Goal: Information Seeking & Learning: Learn about a topic

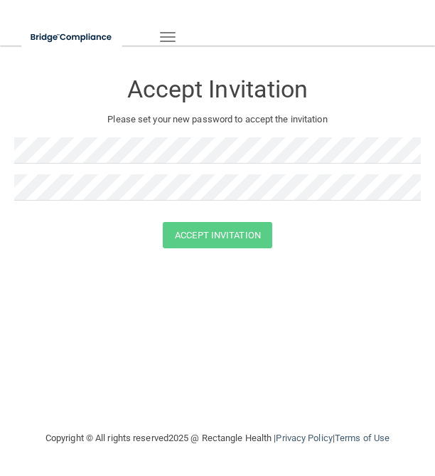
click at [167, 25] on button "Toggle navigation" at bounding box center [167, 37] width 31 height 24
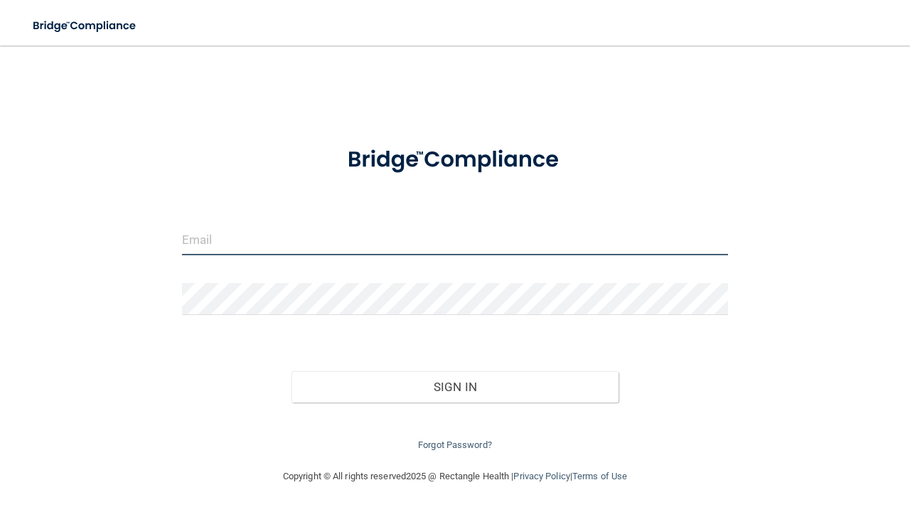
type input "cathe_sotelo@hotmail.com"
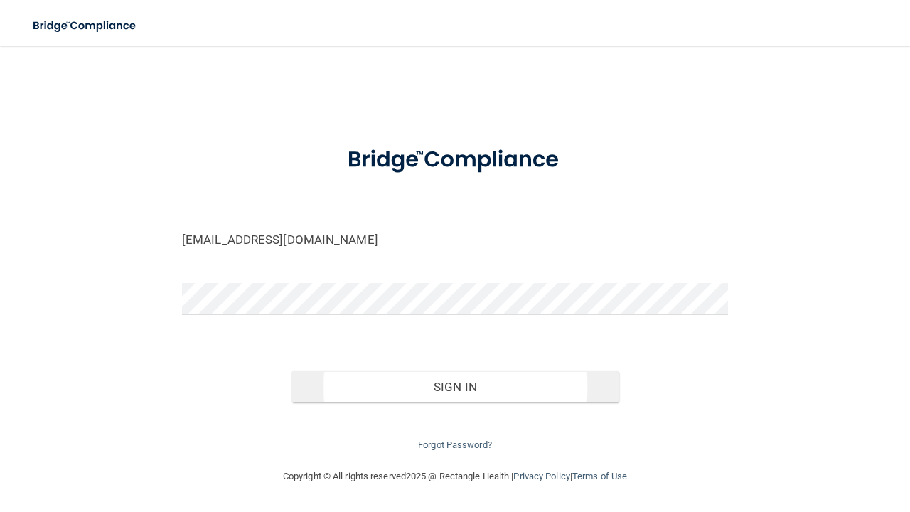
click at [371, 384] on button "Sign In" at bounding box center [455, 386] width 328 height 31
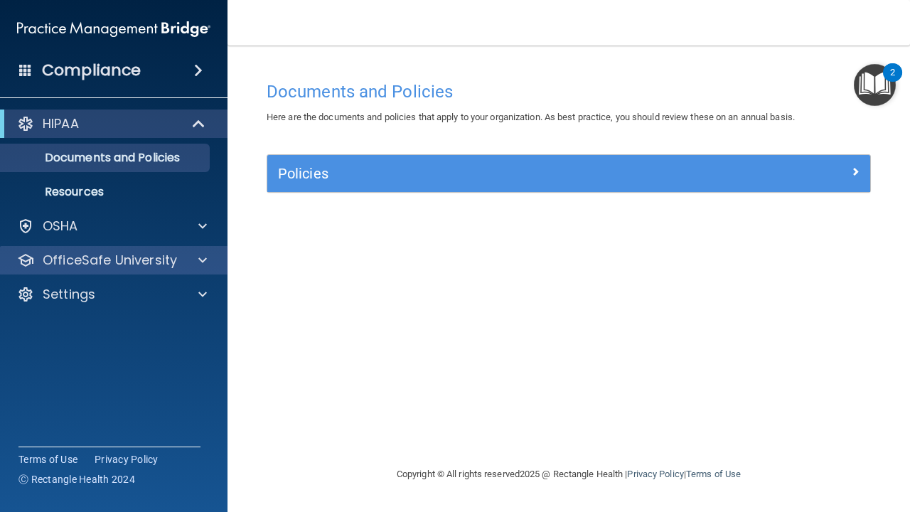
click at [206, 263] on span at bounding box center [202, 260] width 9 height 17
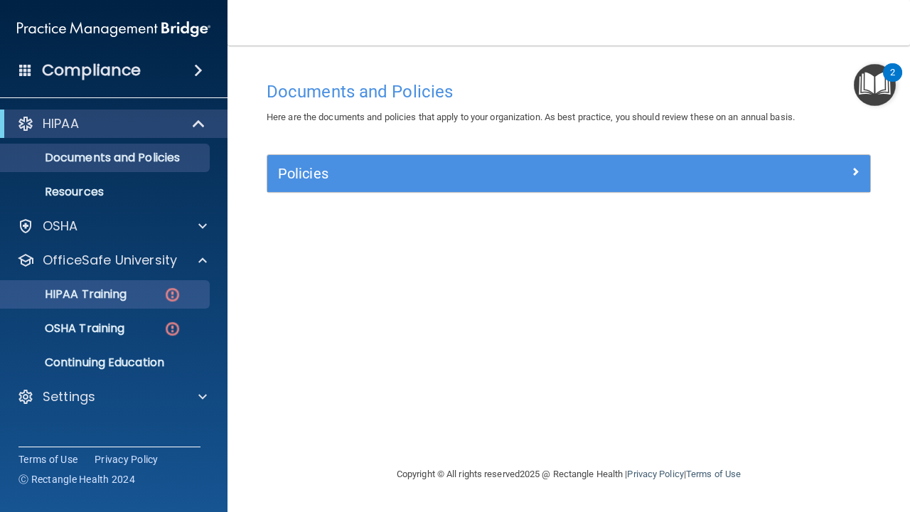
click at [171, 291] on img at bounding box center [173, 295] width 18 height 18
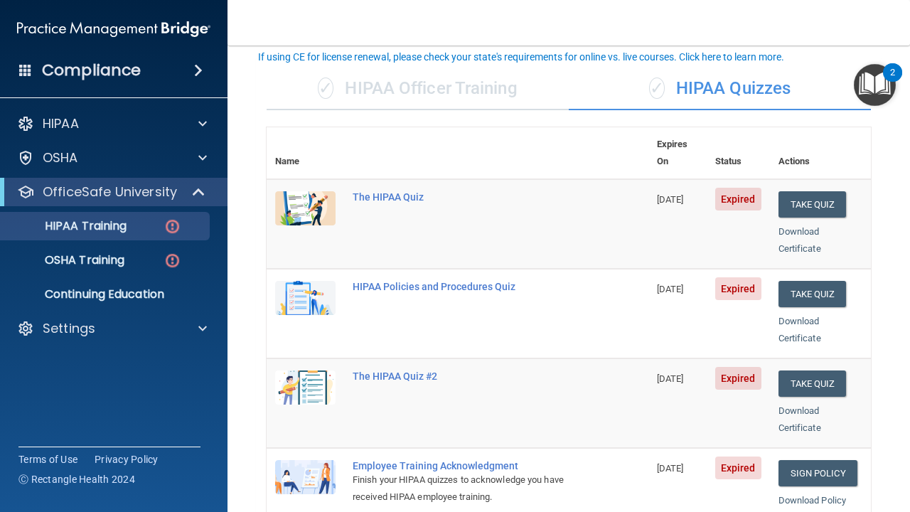
scroll to position [92, 0]
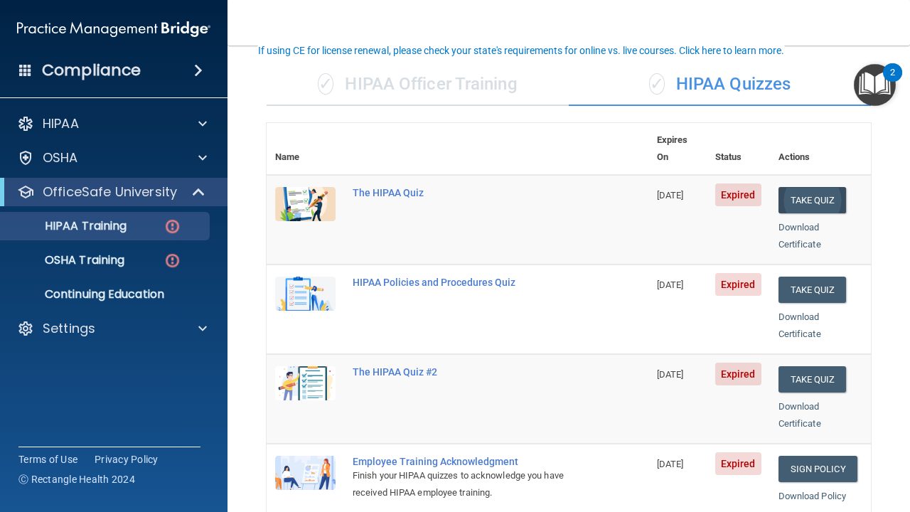
click at [828, 187] on button "Take Quiz" at bounding box center [813, 200] width 68 height 26
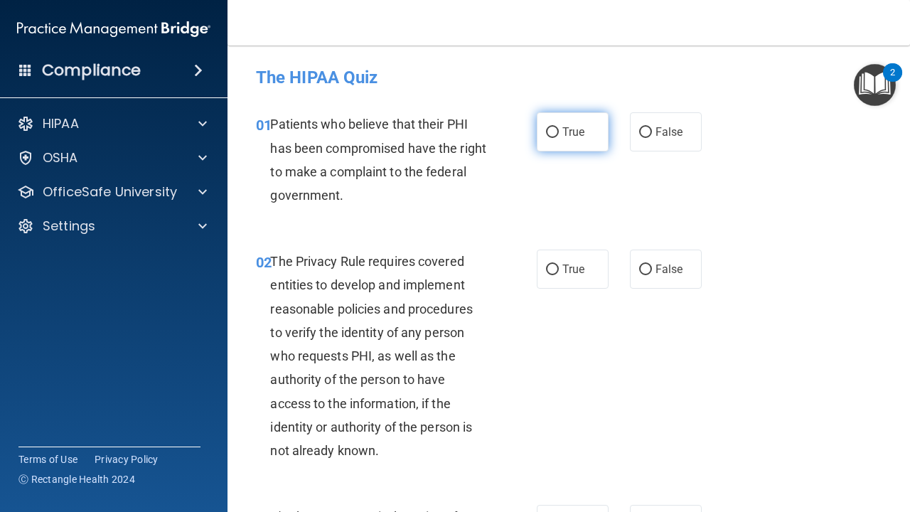
click at [560, 133] on label "True" at bounding box center [573, 131] width 72 height 39
click at [559, 133] on input "True" at bounding box center [552, 132] width 13 height 11
radio input "true"
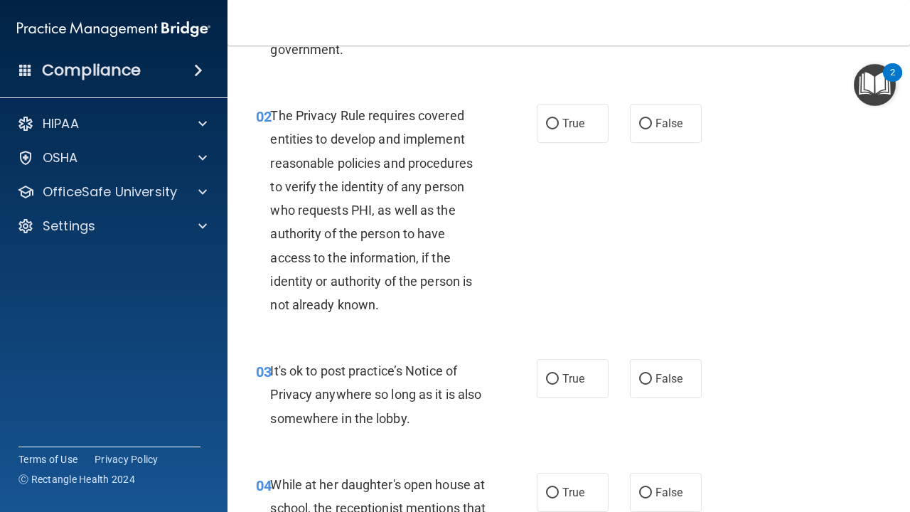
scroll to position [146, 0]
click at [648, 119] on input "False" at bounding box center [645, 123] width 13 height 11
radio input "true"
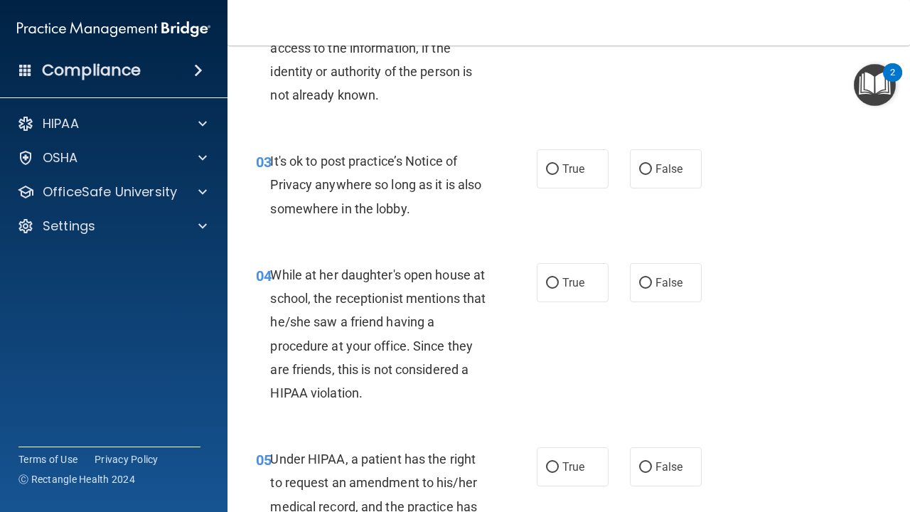
scroll to position [361, 0]
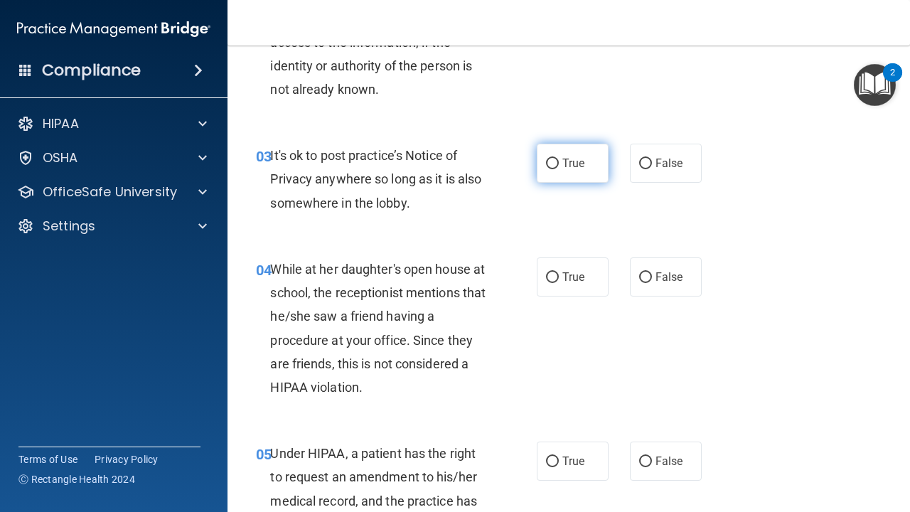
click at [551, 159] on input "True" at bounding box center [552, 164] width 13 height 11
radio input "true"
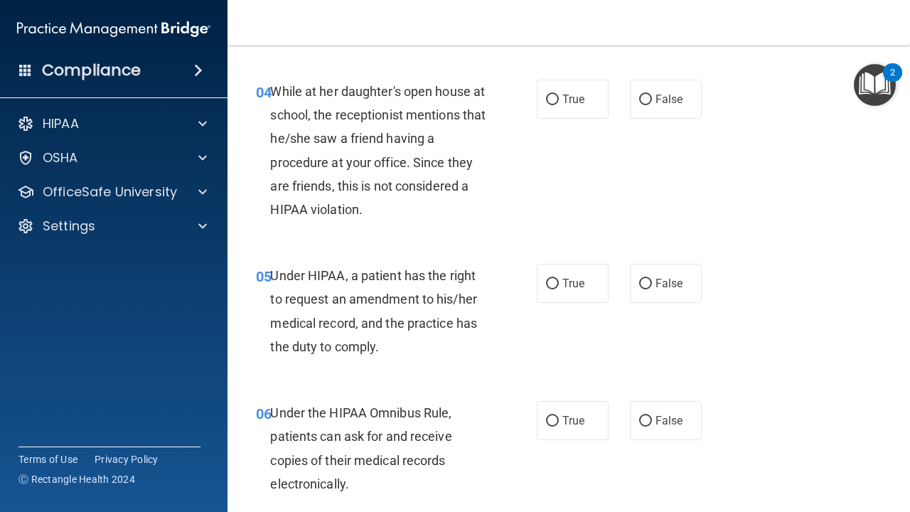
scroll to position [546, 0]
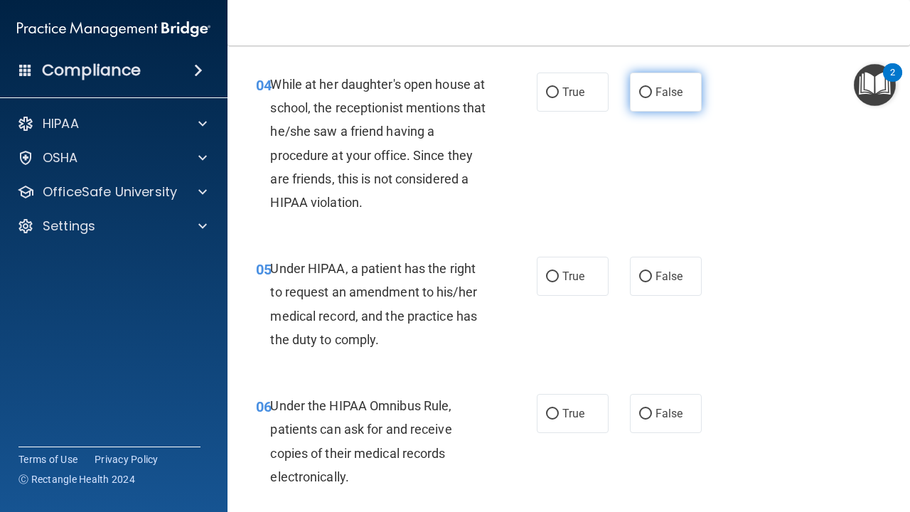
click at [650, 92] on input "False" at bounding box center [645, 92] width 13 height 11
radio input "true"
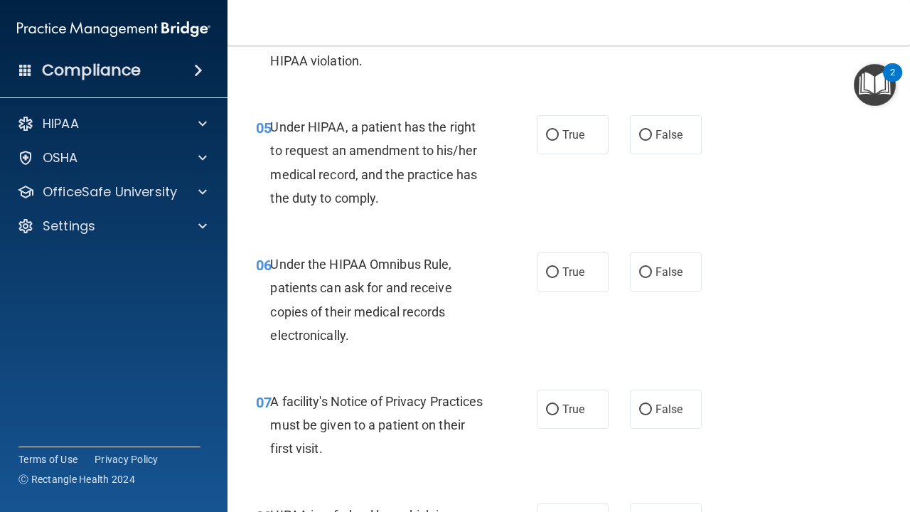
scroll to position [692, 0]
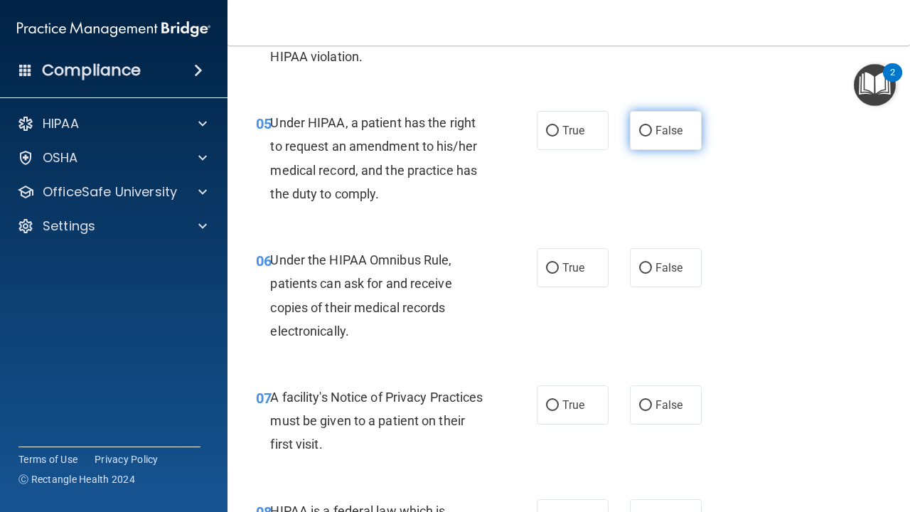
click at [641, 126] on input "False" at bounding box center [645, 131] width 13 height 11
radio input "true"
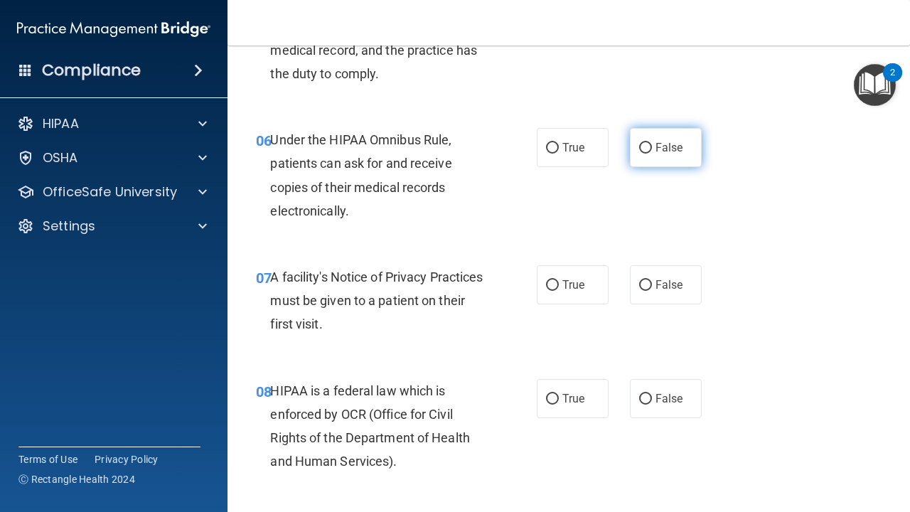
scroll to position [813, 0]
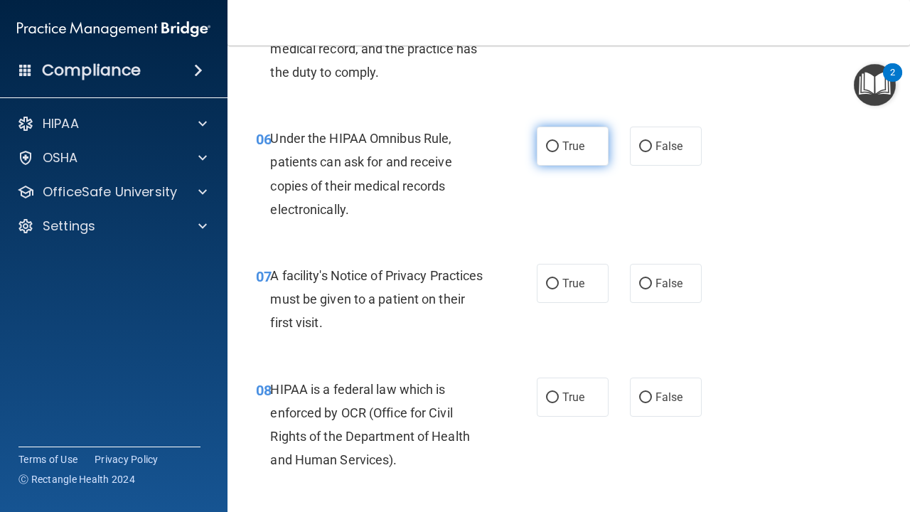
click at [555, 144] on input "True" at bounding box center [552, 146] width 13 height 11
radio input "true"
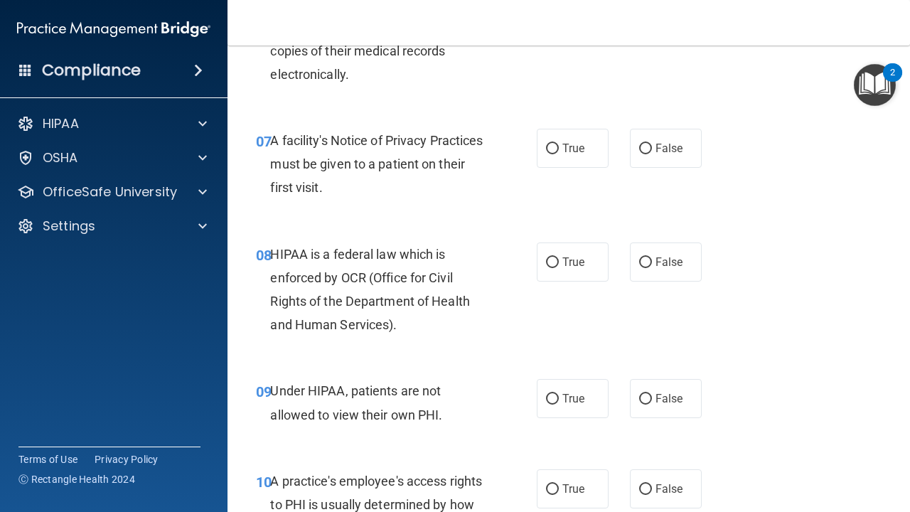
scroll to position [956, 0]
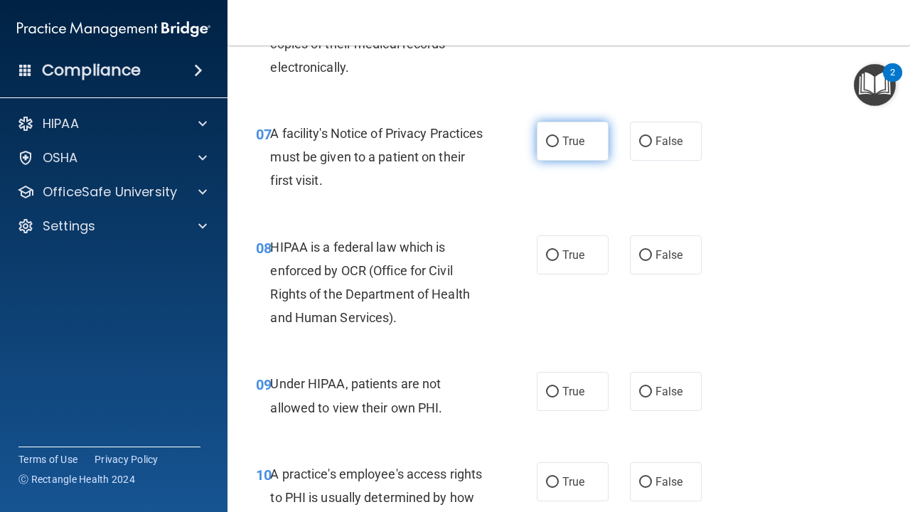
click at [567, 140] on span "True" at bounding box center [573, 141] width 22 height 14
click at [559, 140] on input "True" at bounding box center [552, 142] width 13 height 11
radio input "true"
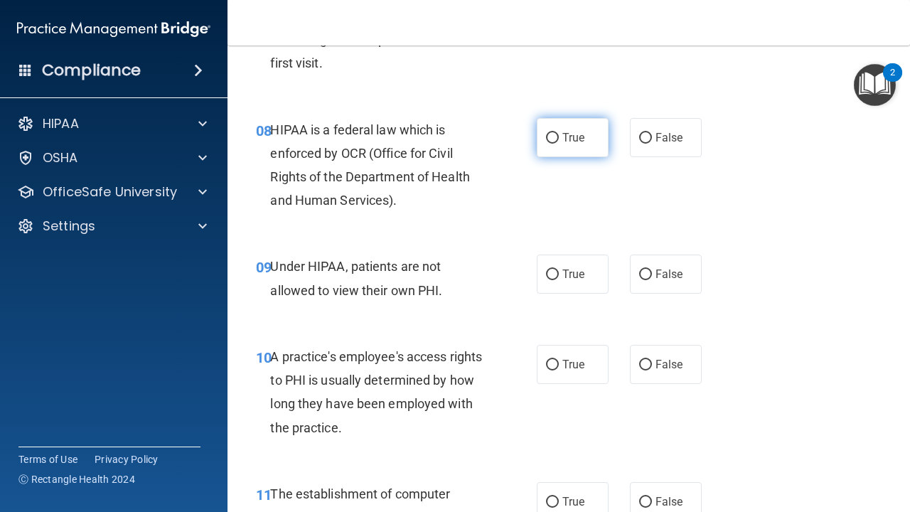
scroll to position [1079, 0]
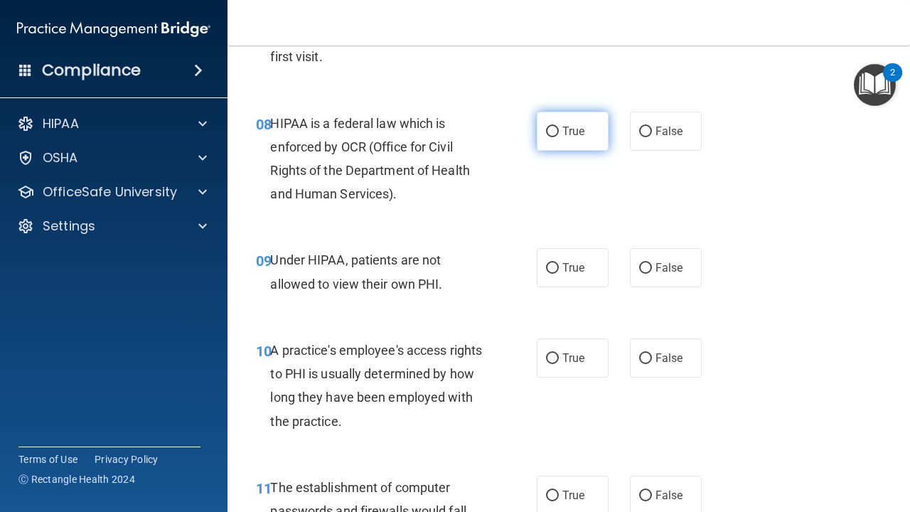
click at [572, 134] on label "True" at bounding box center [573, 131] width 72 height 39
click at [559, 134] on input "True" at bounding box center [552, 132] width 13 height 11
radio input "true"
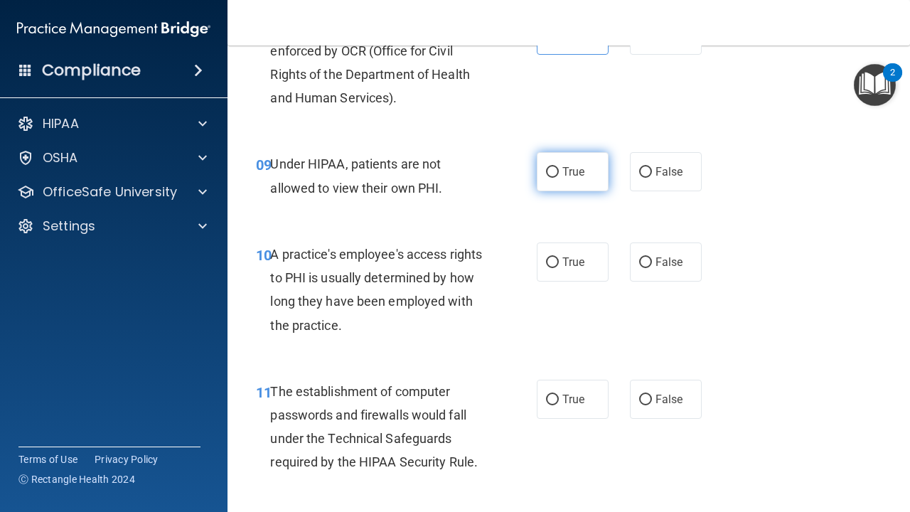
scroll to position [1179, 0]
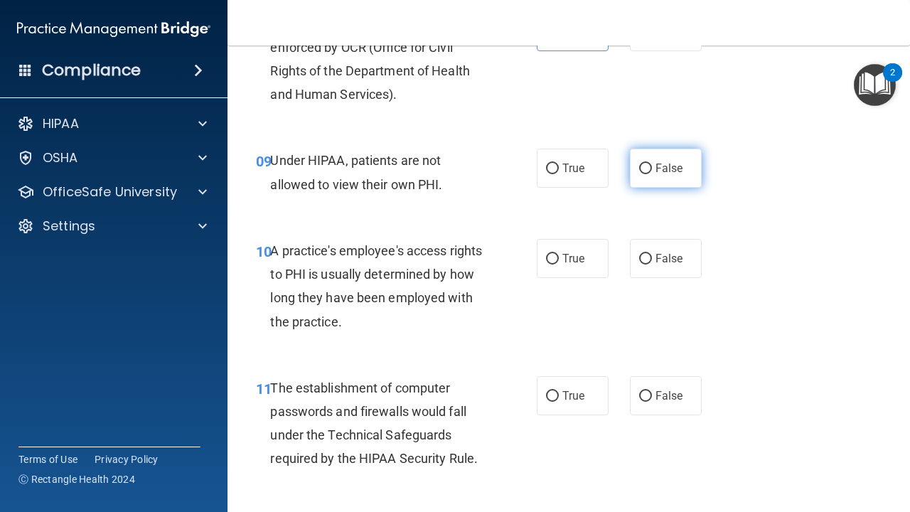
click at [659, 169] on label "False" at bounding box center [666, 168] width 72 height 39
click at [652, 169] on input "False" at bounding box center [645, 169] width 13 height 11
radio input "true"
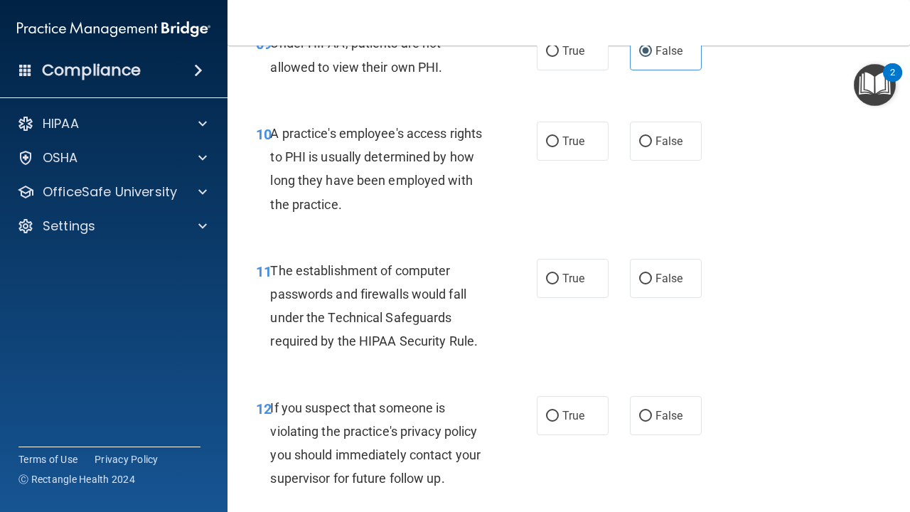
scroll to position [1305, 0]
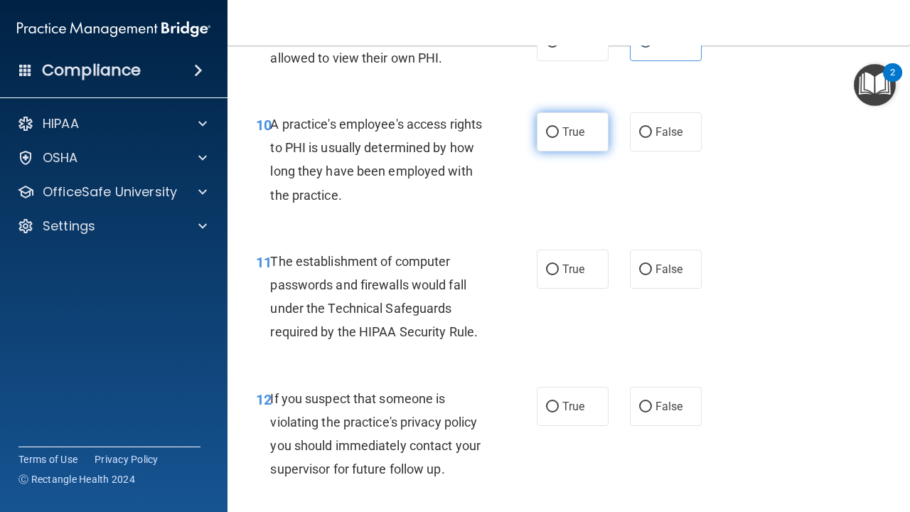
click at [587, 137] on label "True" at bounding box center [573, 131] width 72 height 39
click at [559, 137] on input "True" at bounding box center [552, 132] width 13 height 11
radio input "true"
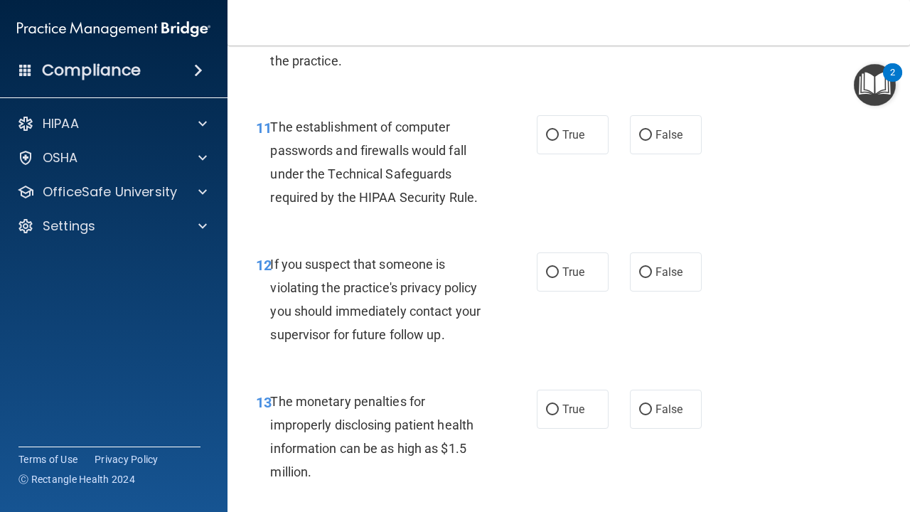
scroll to position [1442, 0]
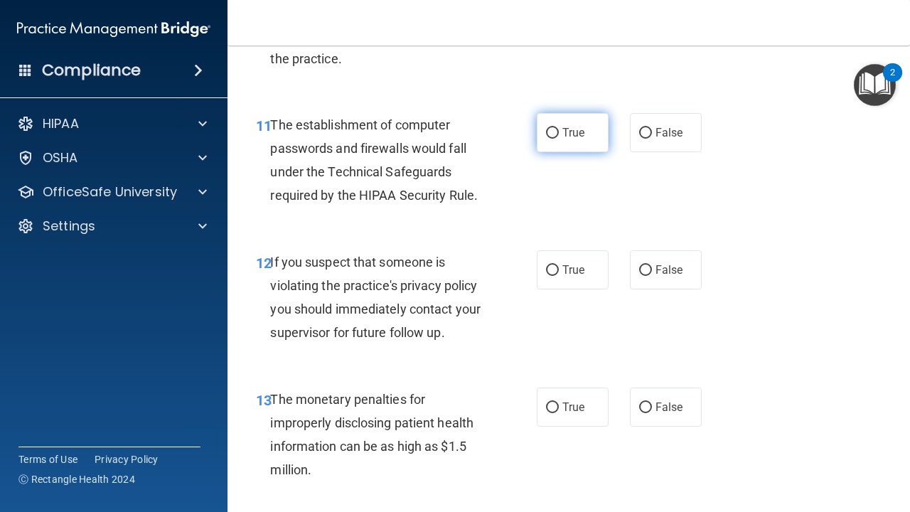
click at [583, 136] on label "True" at bounding box center [573, 132] width 72 height 39
click at [559, 136] on input "True" at bounding box center [552, 133] width 13 height 11
radio input "true"
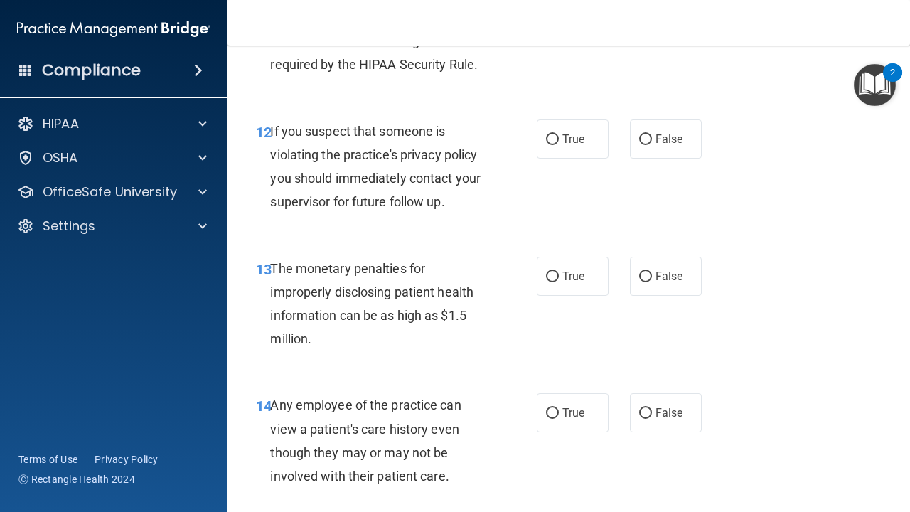
scroll to position [1579, 0]
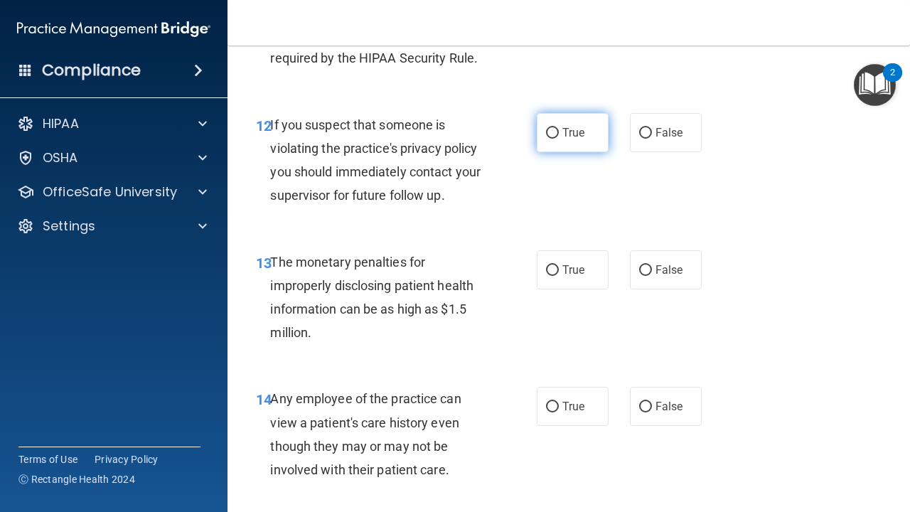
click at [572, 132] on label "True" at bounding box center [573, 132] width 72 height 39
click at [559, 132] on input "True" at bounding box center [552, 133] width 13 height 11
radio input "true"
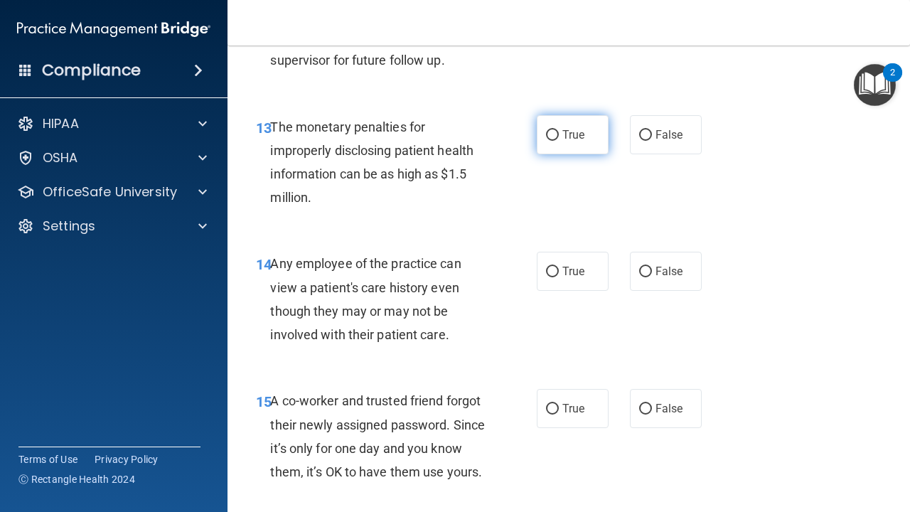
scroll to position [1716, 0]
click at [566, 132] on label "True" at bounding box center [573, 133] width 72 height 39
click at [559, 132] on input "True" at bounding box center [552, 134] width 13 height 11
radio input "true"
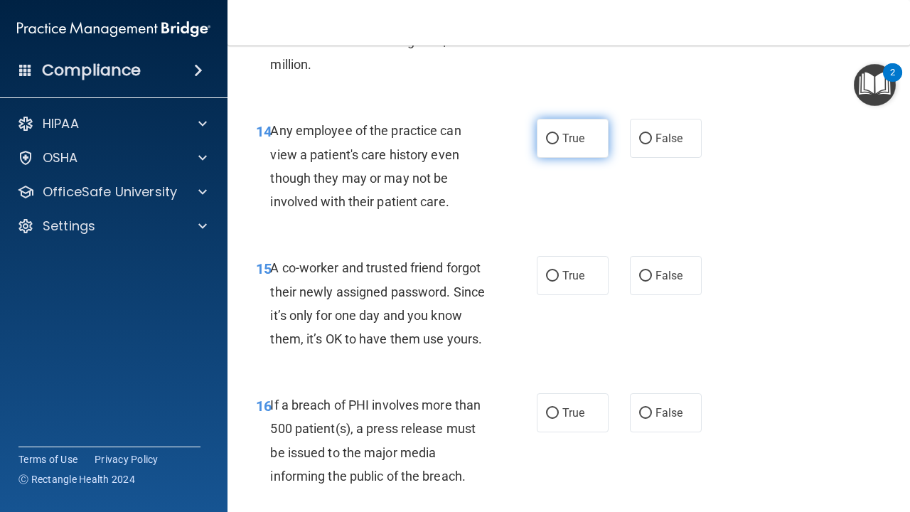
scroll to position [1850, 0]
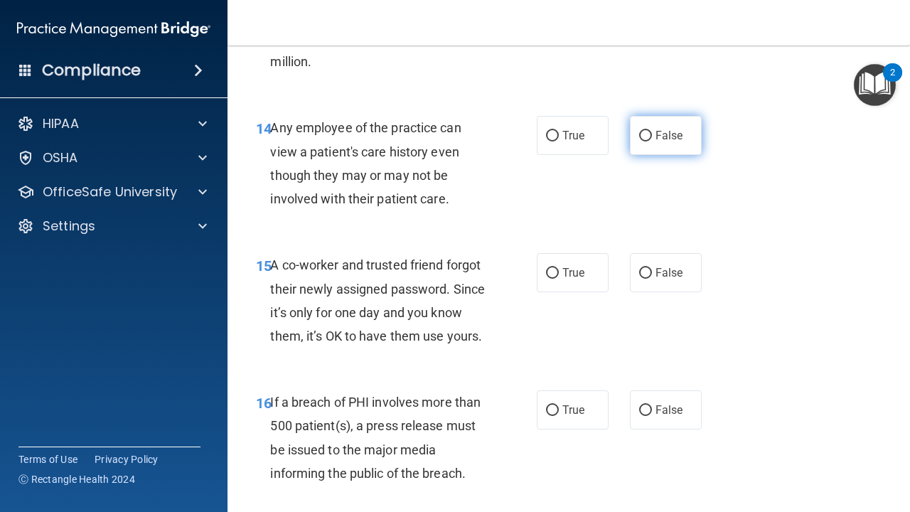
click at [658, 129] on span "False" at bounding box center [670, 136] width 28 height 14
click at [652, 131] on input "False" at bounding box center [645, 136] width 13 height 11
radio input "true"
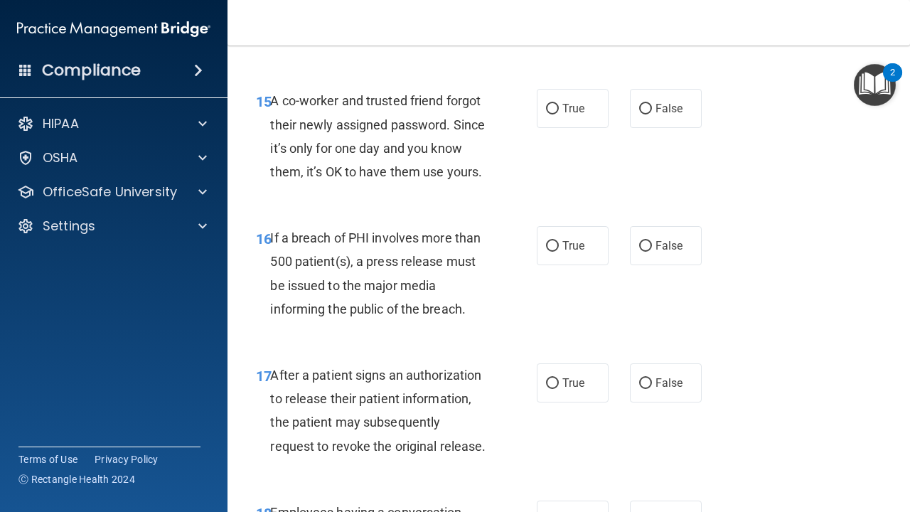
scroll to position [2017, 0]
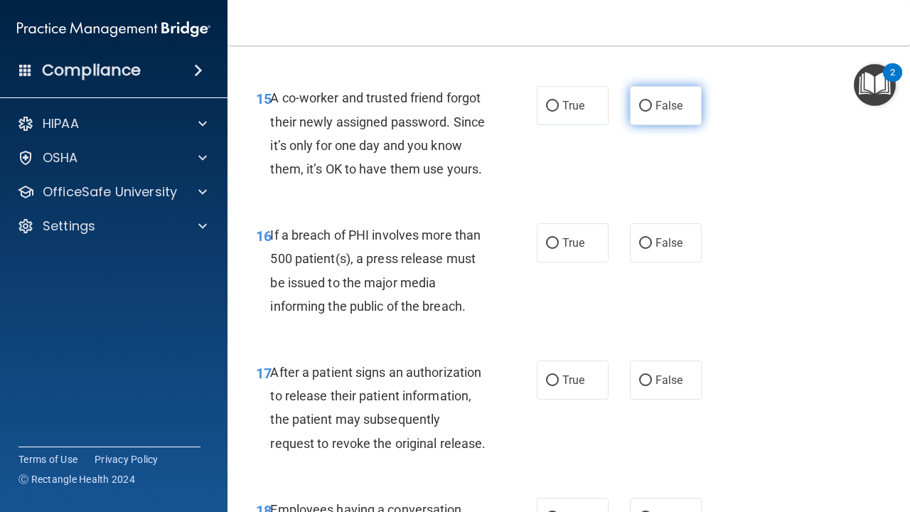
click at [660, 105] on label "False" at bounding box center [666, 105] width 72 height 39
click at [652, 105] on input "False" at bounding box center [645, 106] width 13 height 11
radio input "true"
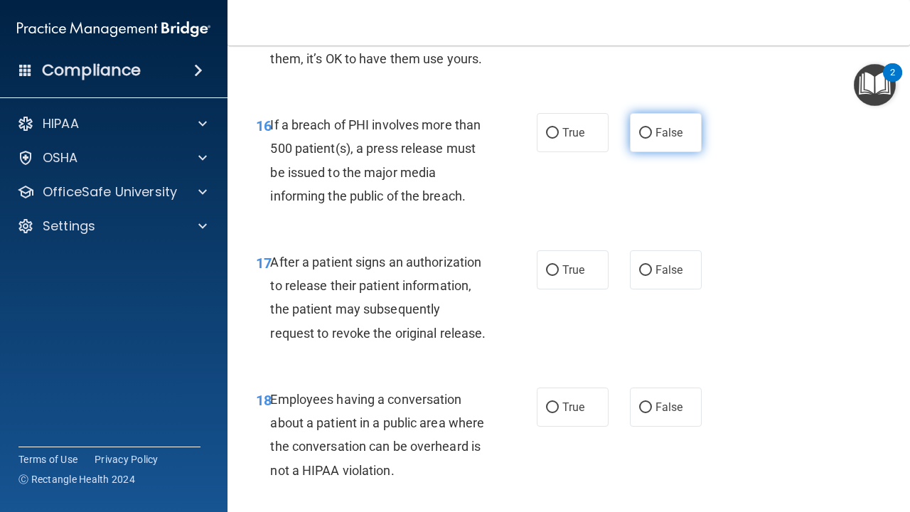
scroll to position [2139, 0]
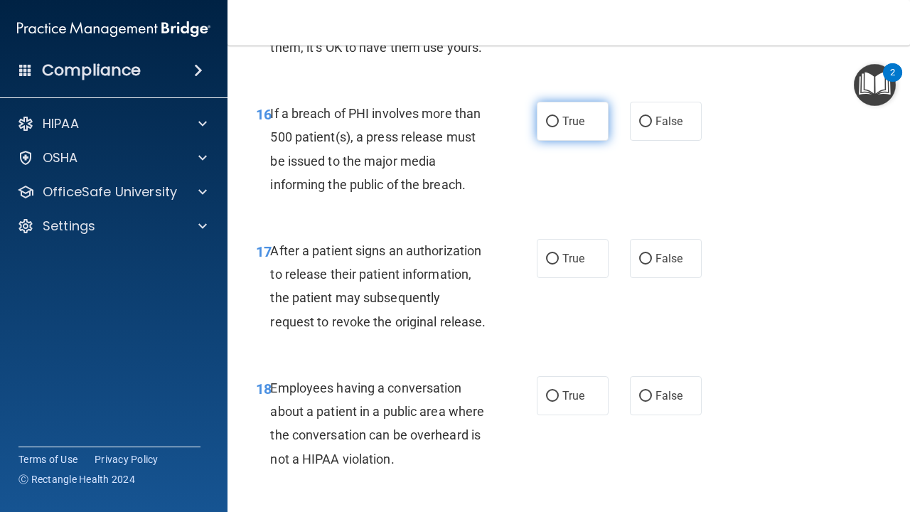
click at [574, 117] on span "True" at bounding box center [573, 121] width 22 height 14
click at [559, 117] on input "True" at bounding box center [552, 122] width 13 height 11
radio input "true"
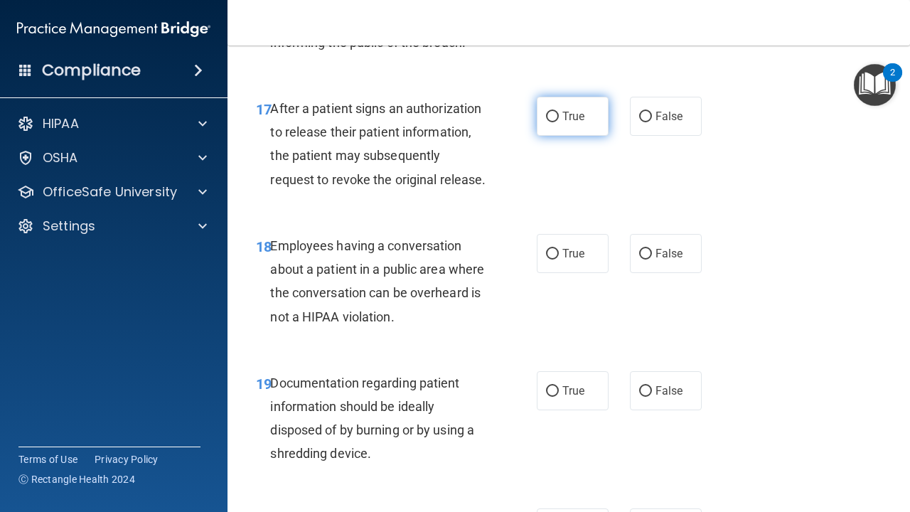
scroll to position [2281, 0]
click at [584, 112] on label "True" at bounding box center [573, 116] width 72 height 39
click at [559, 112] on input "True" at bounding box center [552, 117] width 13 height 11
radio input "true"
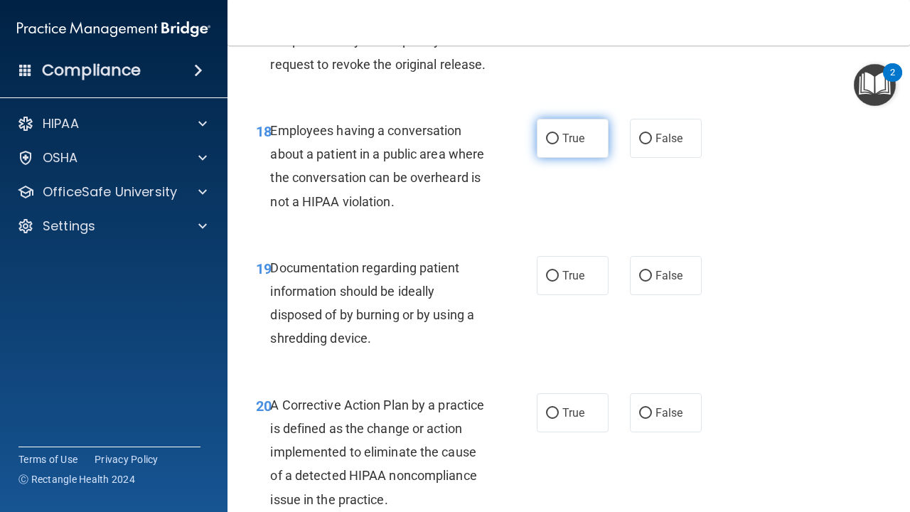
scroll to position [2405, 0]
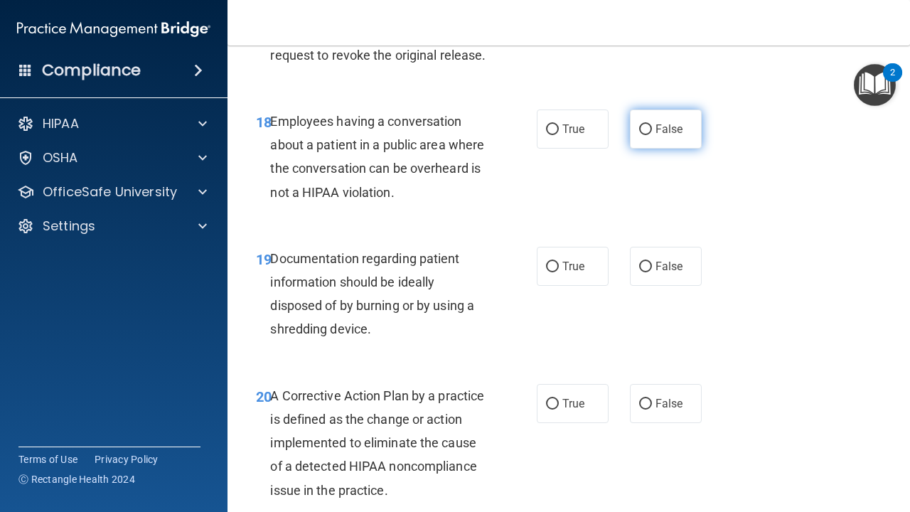
click at [658, 122] on span "False" at bounding box center [670, 129] width 28 height 14
click at [652, 124] on input "False" at bounding box center [645, 129] width 13 height 11
radio input "true"
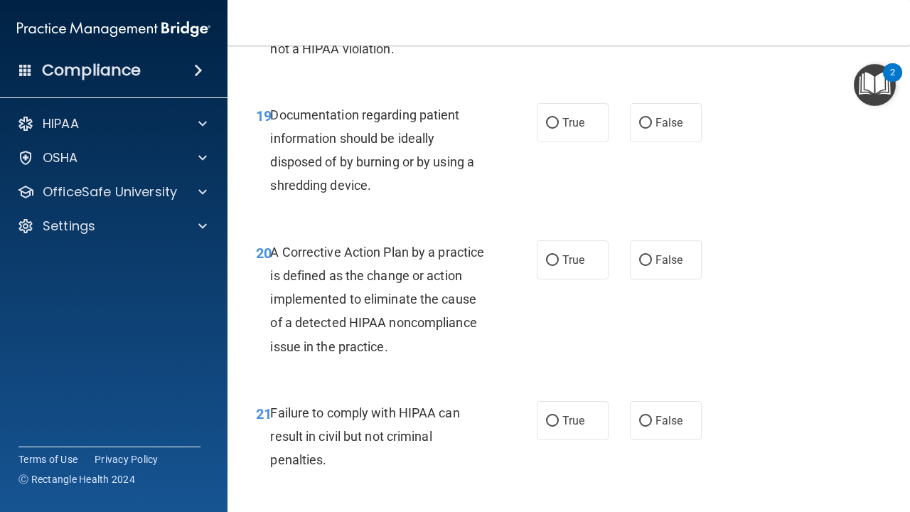
scroll to position [2552, 0]
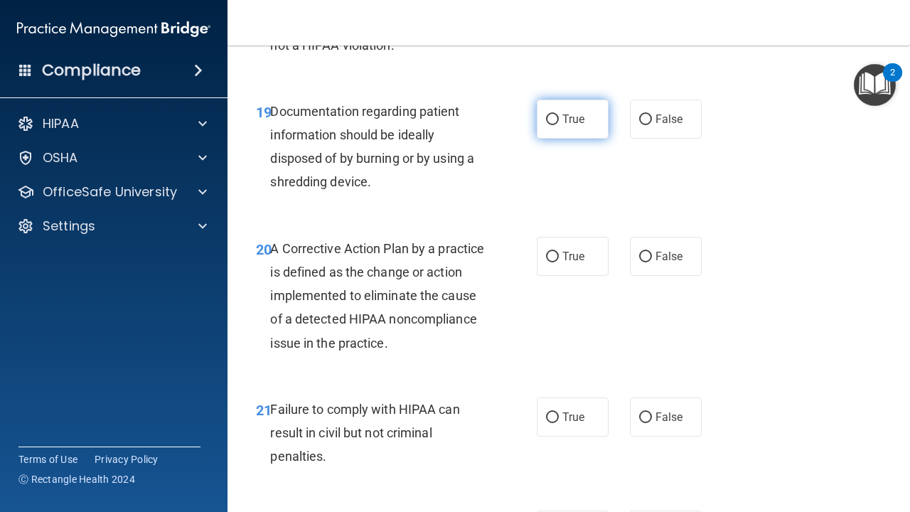
click at [578, 119] on label "True" at bounding box center [573, 119] width 72 height 39
click at [559, 119] on input "True" at bounding box center [552, 119] width 13 height 11
radio input "true"
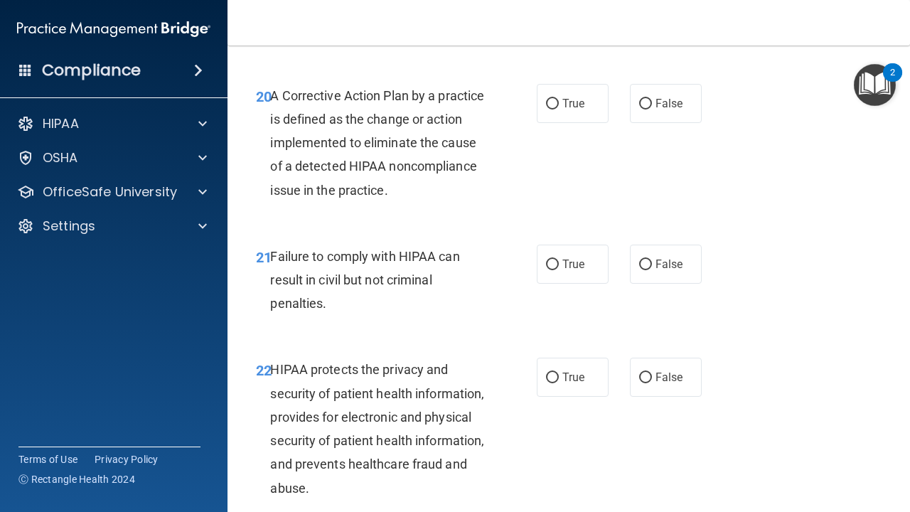
scroll to position [2716, 0]
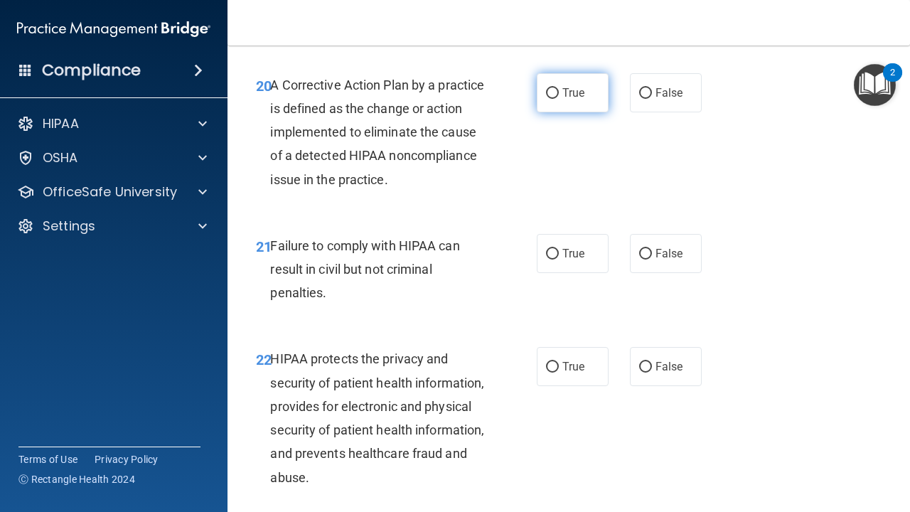
click at [568, 86] on span "True" at bounding box center [573, 93] width 22 height 14
click at [559, 88] on input "True" at bounding box center [552, 93] width 13 height 11
radio input "true"
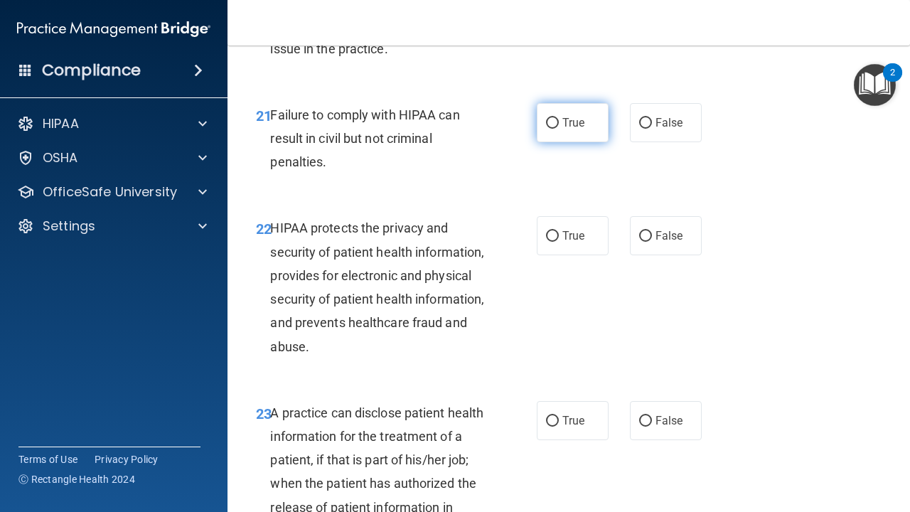
scroll to position [2850, 0]
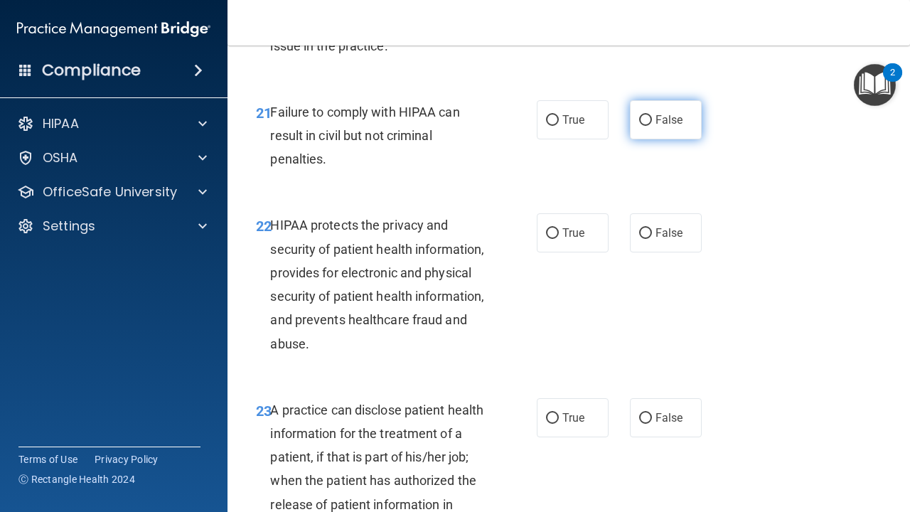
click at [658, 113] on span "False" at bounding box center [670, 120] width 28 height 14
click at [652, 115] on input "False" at bounding box center [645, 120] width 13 height 11
radio input "true"
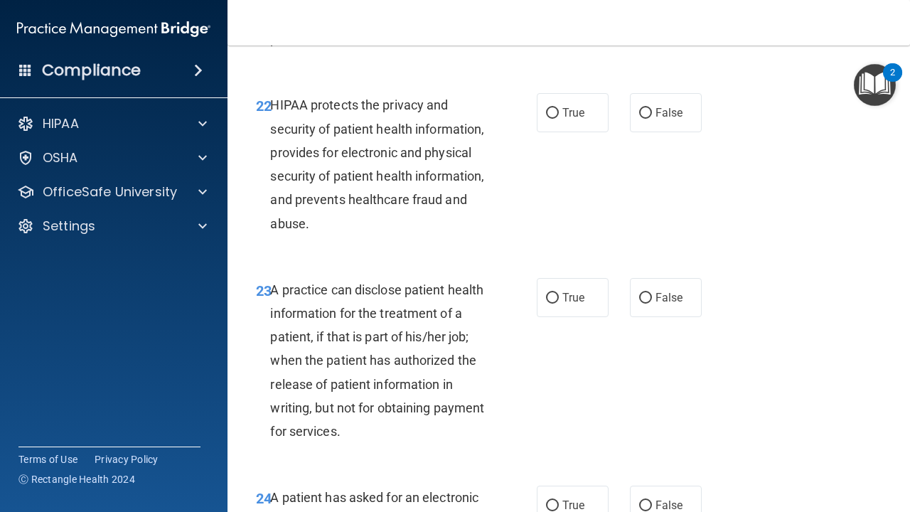
scroll to position [2978, 0]
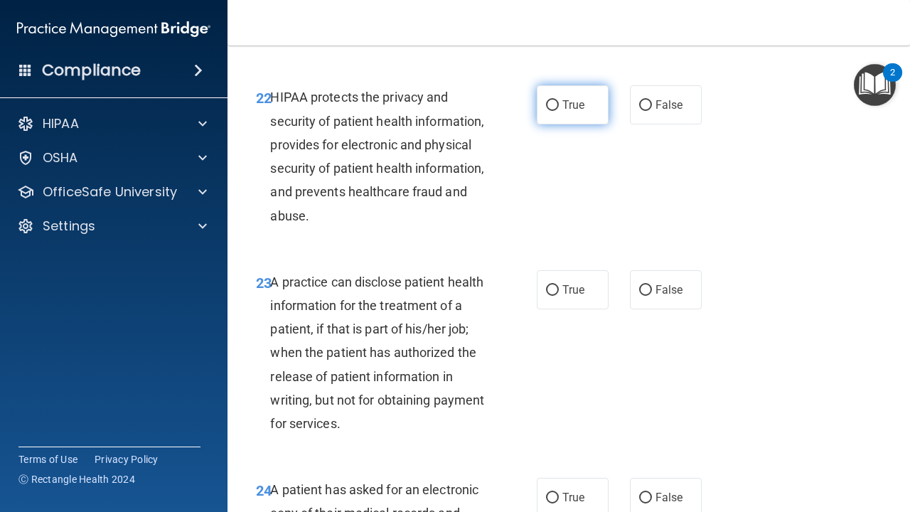
click at [584, 98] on span "True" at bounding box center [573, 105] width 22 height 14
click at [559, 100] on input "True" at bounding box center [552, 105] width 13 height 11
radio input "true"
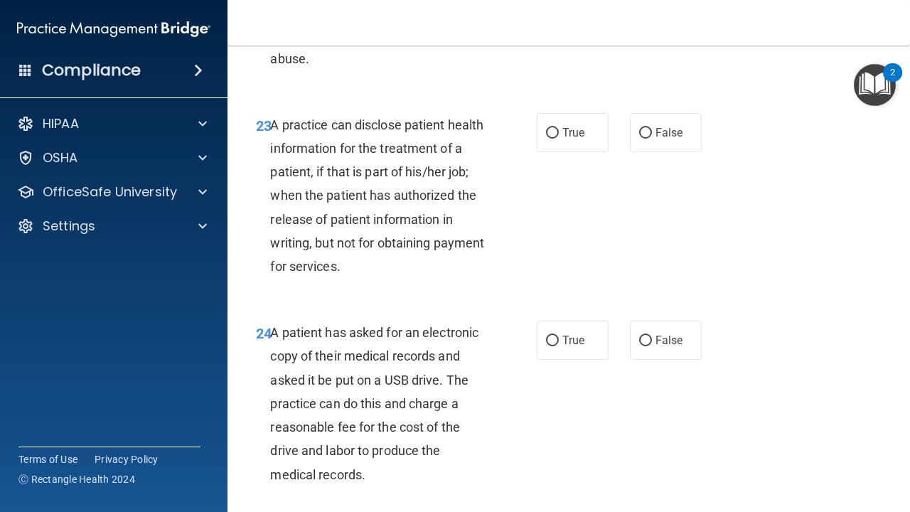
scroll to position [3142, 0]
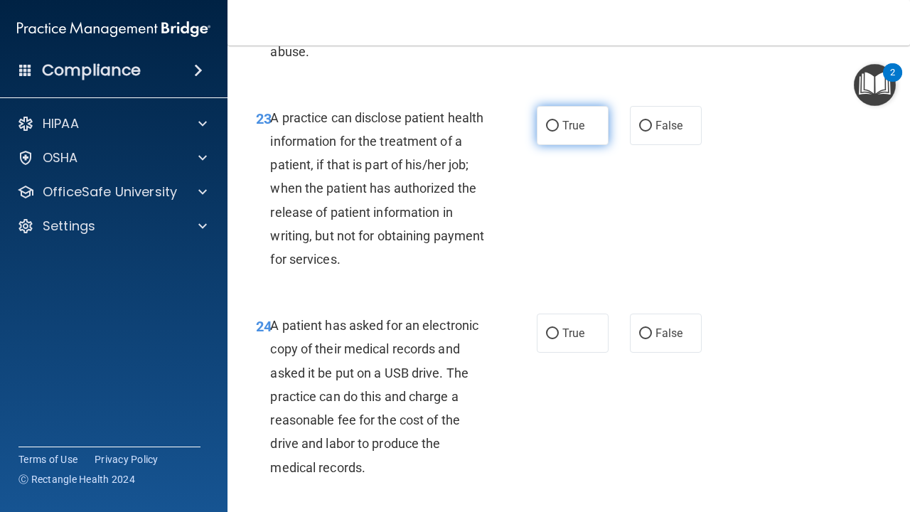
click at [579, 106] on label "True" at bounding box center [573, 125] width 72 height 39
click at [559, 121] on input "True" at bounding box center [552, 126] width 13 height 11
radio input "true"
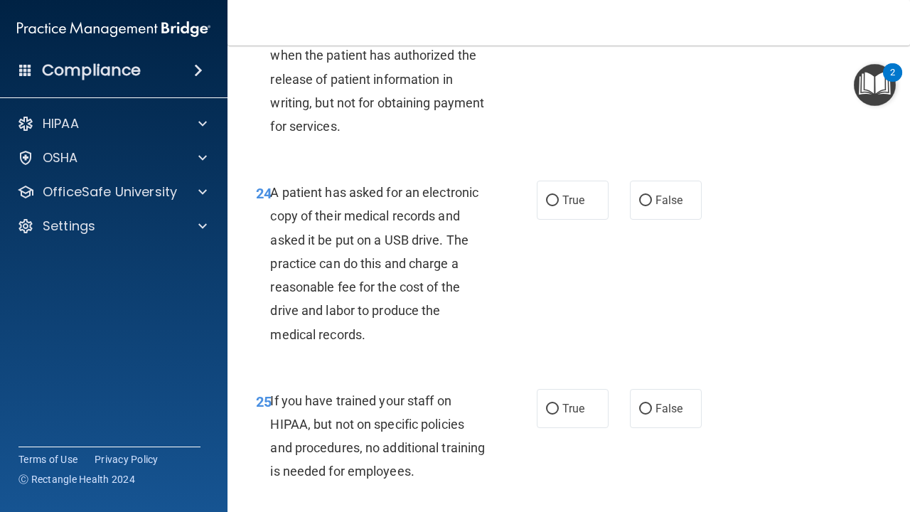
scroll to position [3273, 0]
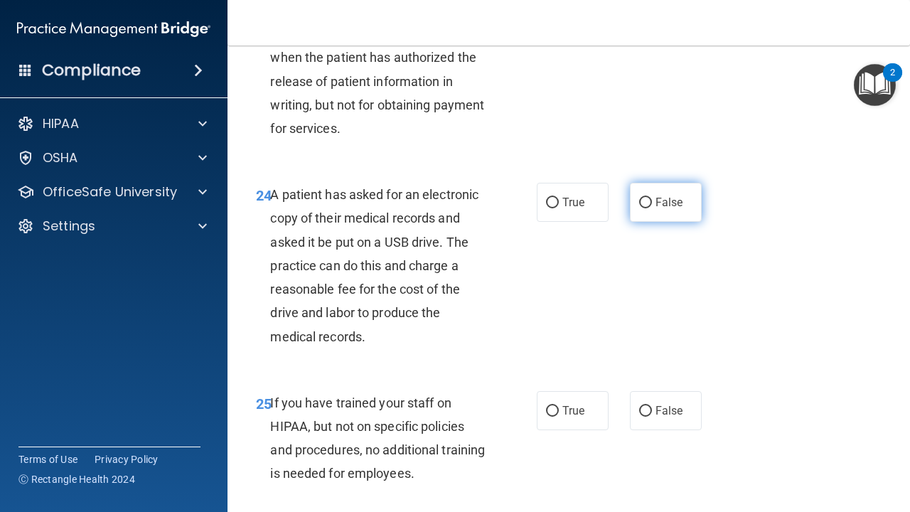
click at [653, 191] on label "False" at bounding box center [666, 202] width 72 height 39
click at [652, 198] on input "False" at bounding box center [645, 203] width 13 height 11
radio input "true"
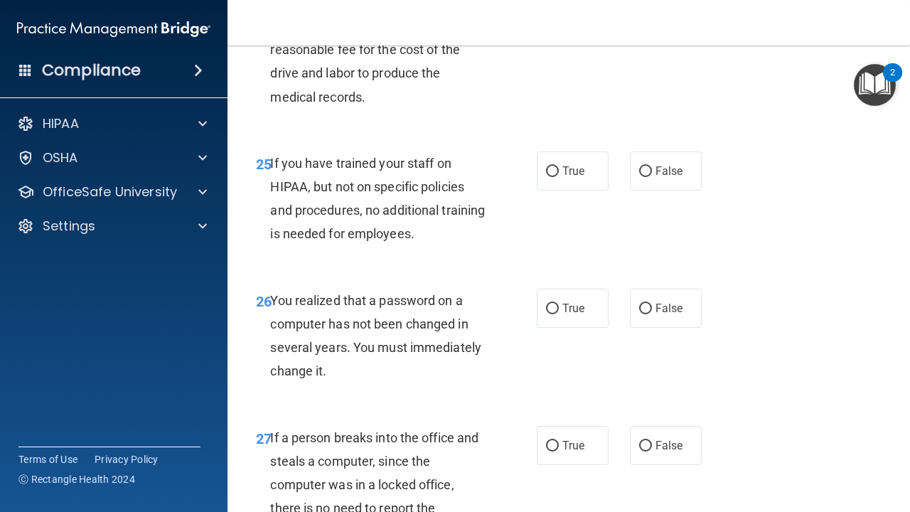
scroll to position [3513, 0]
click at [651, 166] on input "False" at bounding box center [645, 171] width 13 height 11
radio input "true"
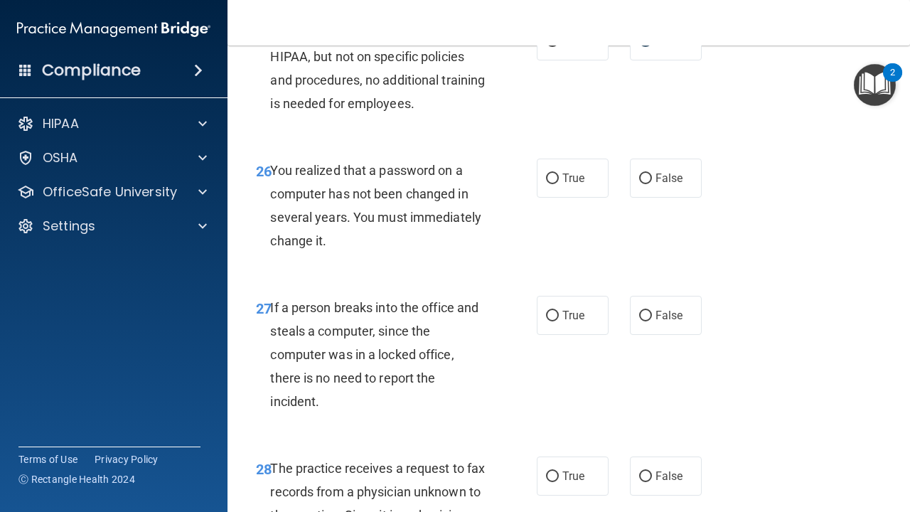
scroll to position [3644, 0]
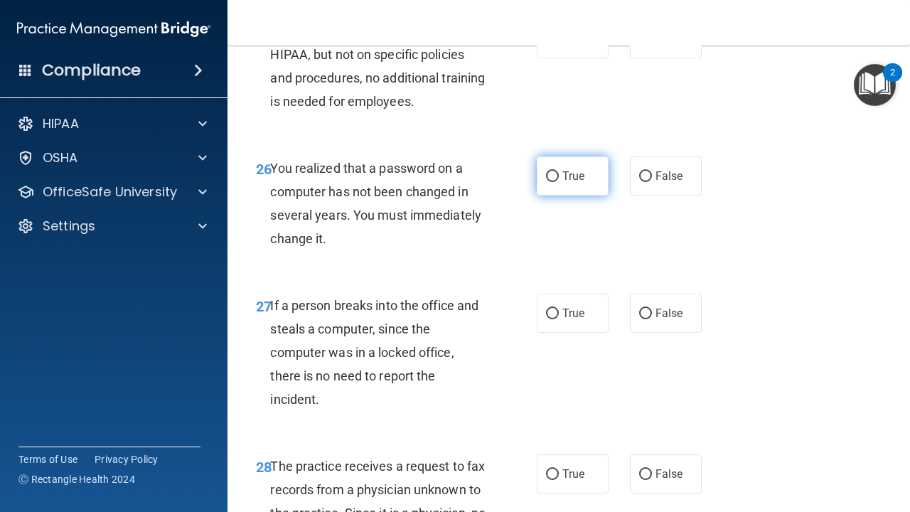
click at [571, 171] on label "True" at bounding box center [573, 175] width 72 height 39
click at [559, 171] on input "True" at bounding box center [552, 176] width 13 height 11
radio input "true"
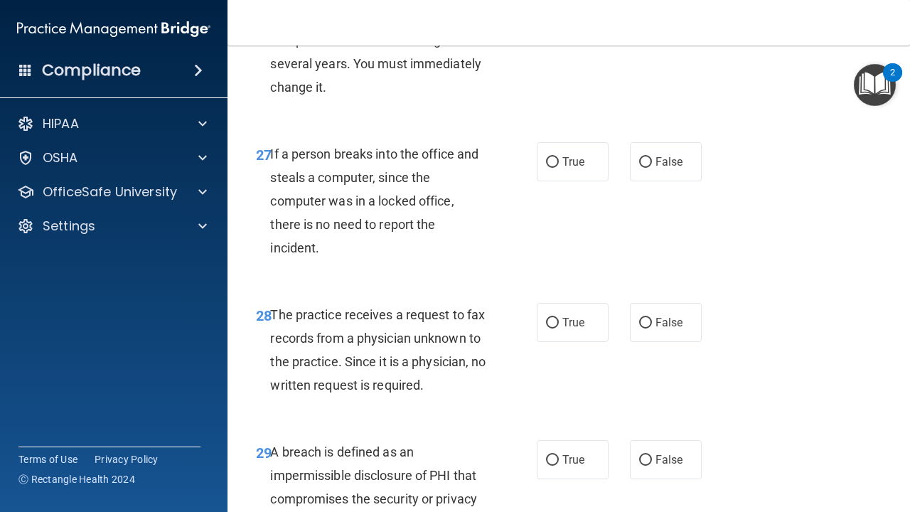
scroll to position [3798, 0]
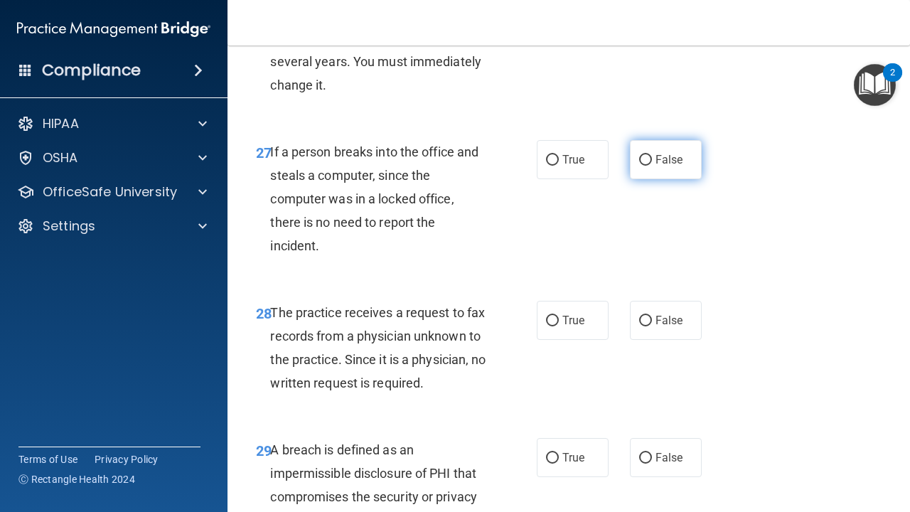
click at [646, 155] on input "False" at bounding box center [645, 160] width 13 height 11
radio input "true"
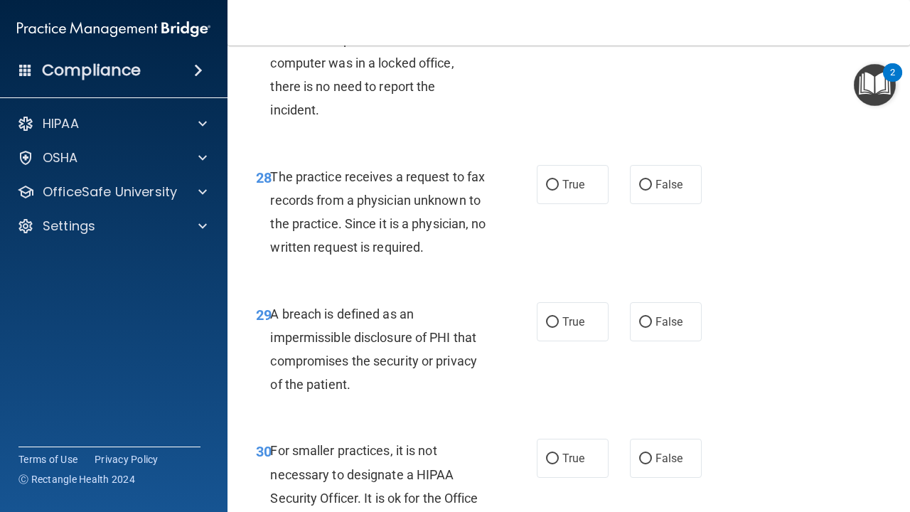
scroll to position [3957, 0]
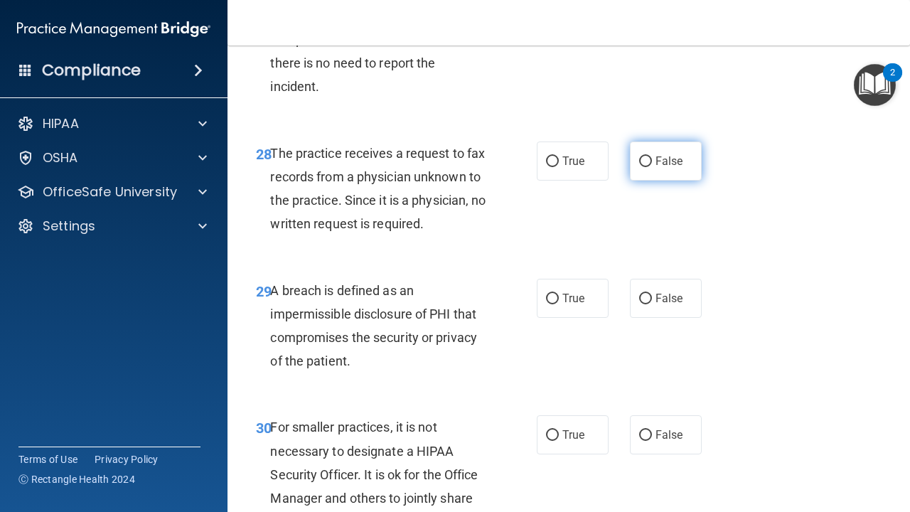
click at [663, 154] on span "False" at bounding box center [670, 161] width 28 height 14
click at [652, 156] on input "False" at bounding box center [645, 161] width 13 height 11
radio input "true"
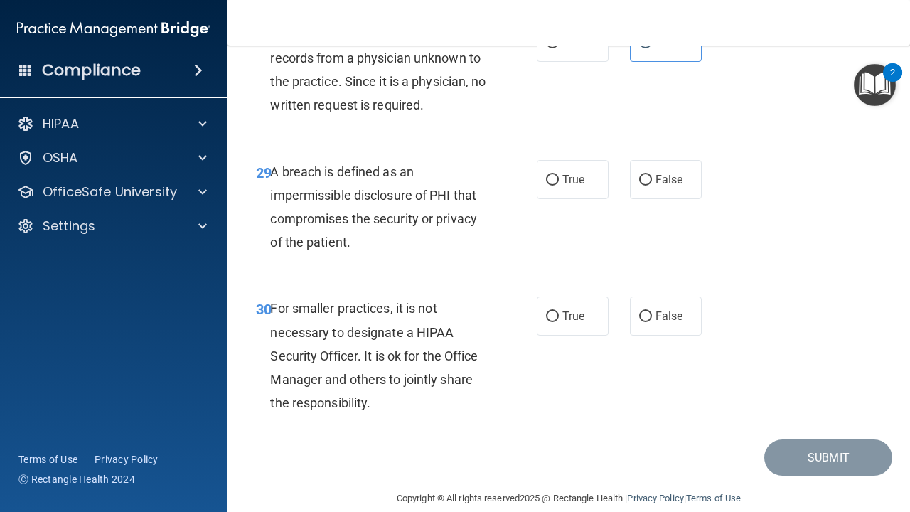
scroll to position [4075, 0]
click at [577, 173] on span "True" at bounding box center [573, 180] width 22 height 14
click at [559, 176] on input "True" at bounding box center [552, 181] width 13 height 11
radio input "true"
click at [653, 297] on label "False" at bounding box center [666, 316] width 72 height 39
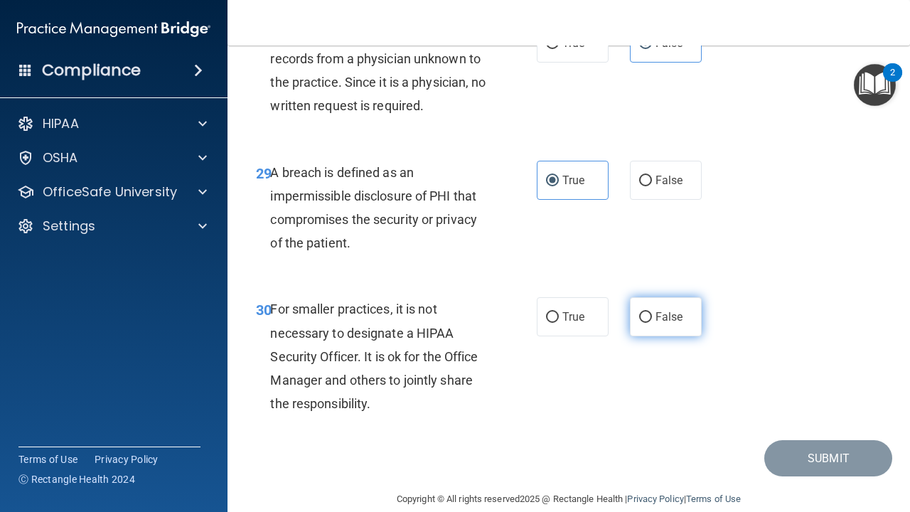
click at [652, 312] on input "False" at bounding box center [645, 317] width 13 height 11
radio input "true"
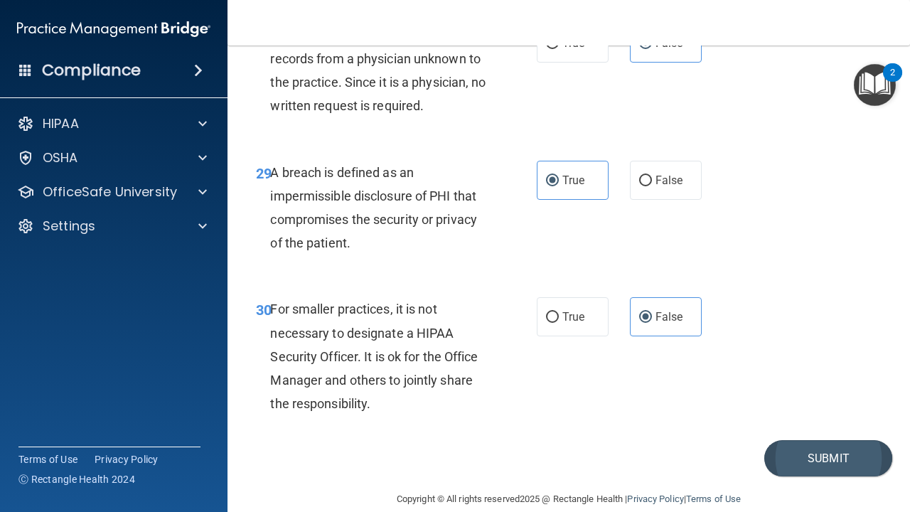
click at [823, 440] on button "Submit" at bounding box center [828, 458] width 128 height 36
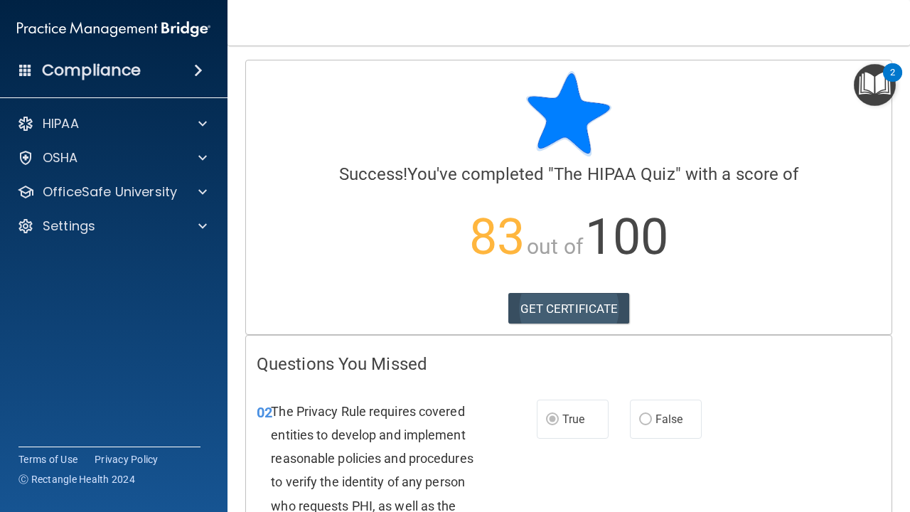
click at [597, 308] on link "GET CERTIFICATE" at bounding box center [569, 308] width 122 height 31
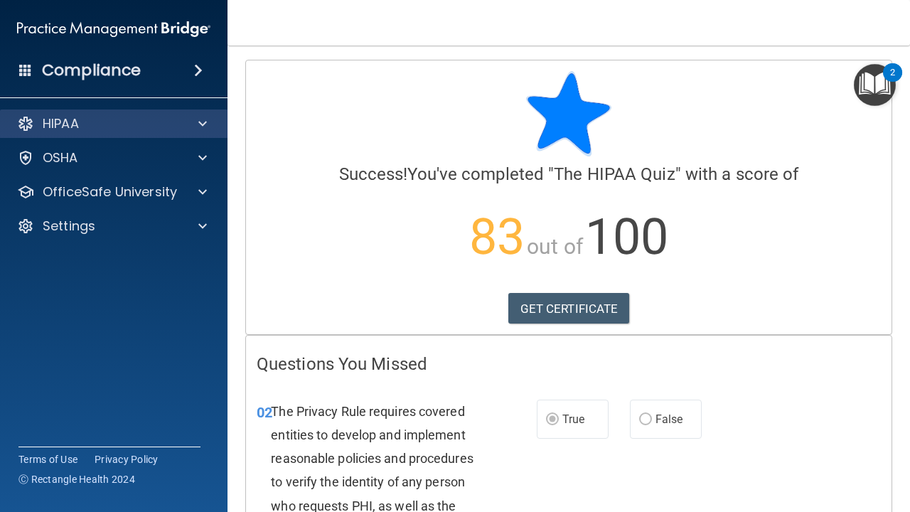
click at [196, 129] on div at bounding box center [201, 123] width 36 height 17
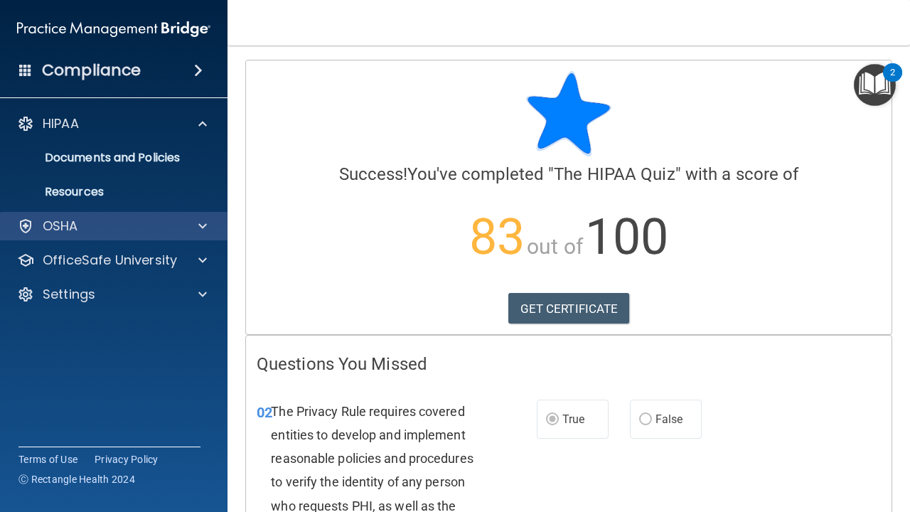
click at [198, 235] on div "OSHA" at bounding box center [114, 226] width 228 height 28
click at [206, 224] on span at bounding box center [202, 226] width 9 height 17
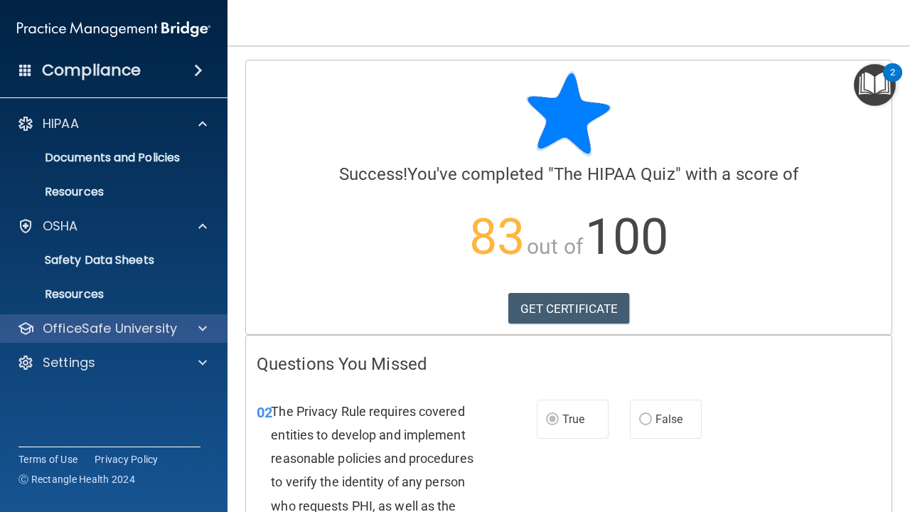
click at [205, 326] on span at bounding box center [202, 328] width 9 height 17
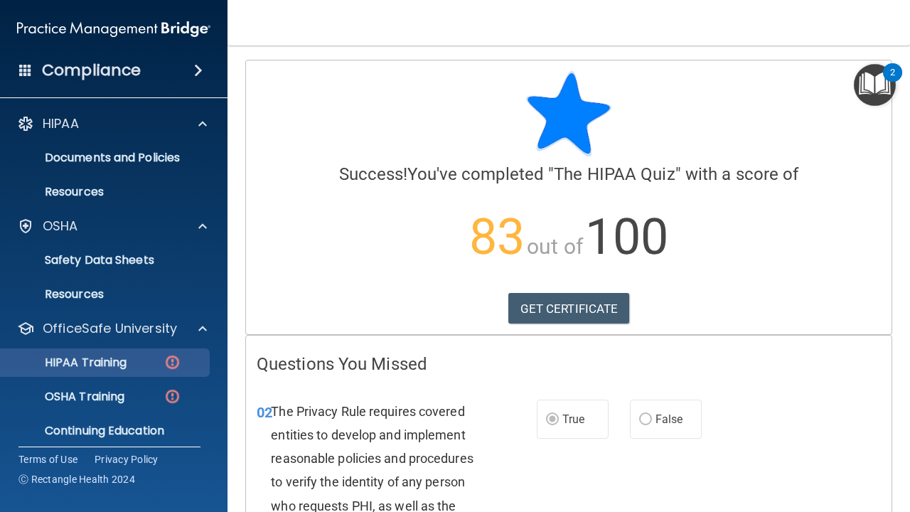
click at [171, 363] on img at bounding box center [173, 362] width 18 height 18
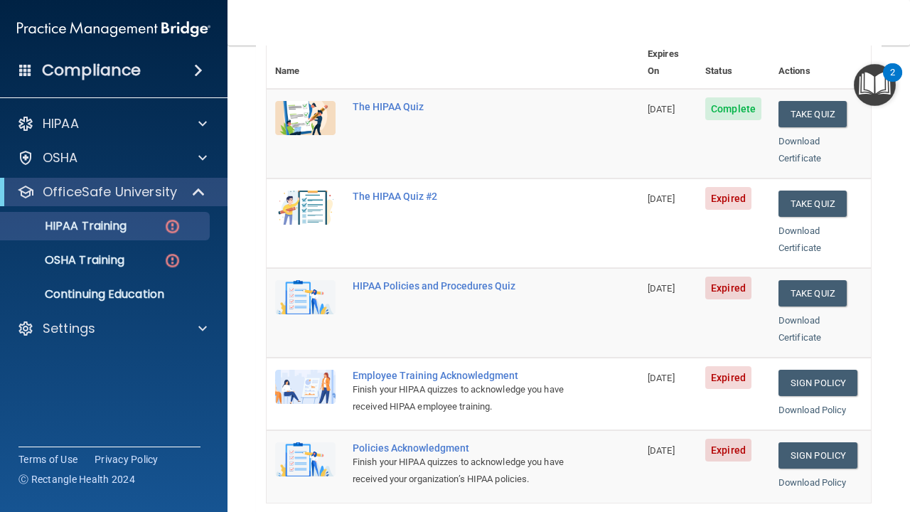
scroll to position [179, 0]
click at [821, 190] on button "Take Quiz" at bounding box center [813, 203] width 68 height 26
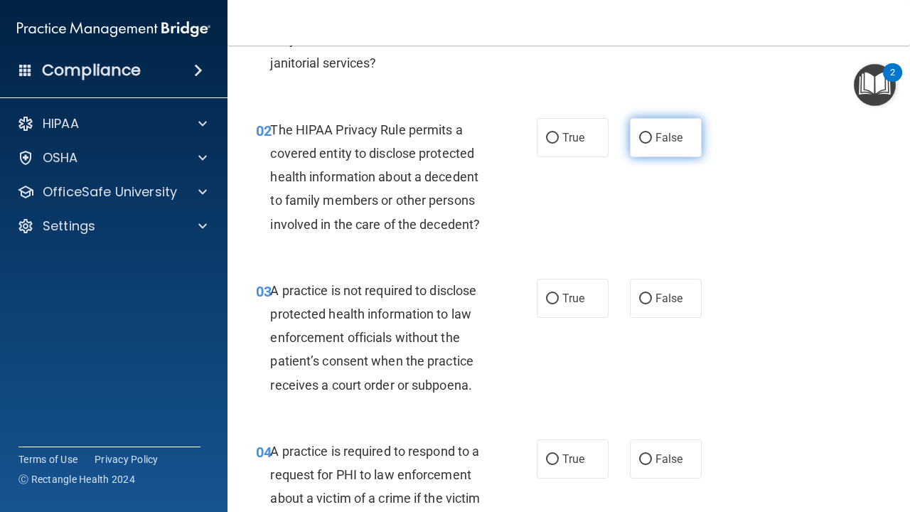
click at [668, 144] on label "False" at bounding box center [666, 137] width 72 height 39
click at [652, 144] on input "False" at bounding box center [645, 138] width 13 height 11
radio input "true"
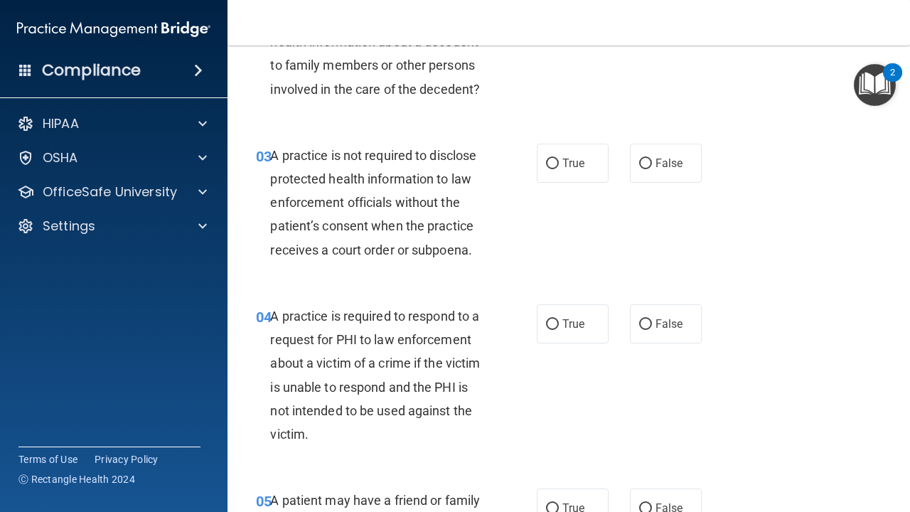
scroll to position [316, 0]
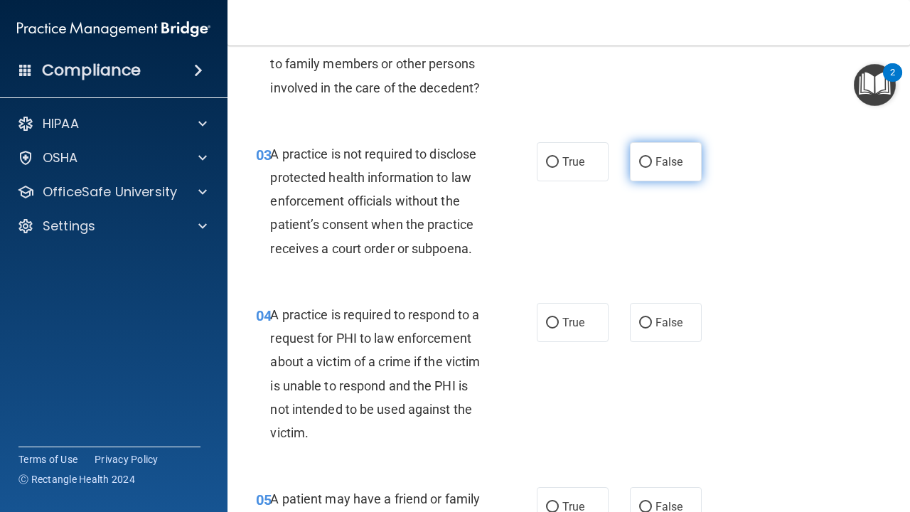
click at [660, 164] on span "False" at bounding box center [670, 162] width 28 height 14
click at [652, 164] on input "False" at bounding box center [645, 162] width 13 height 11
radio input "true"
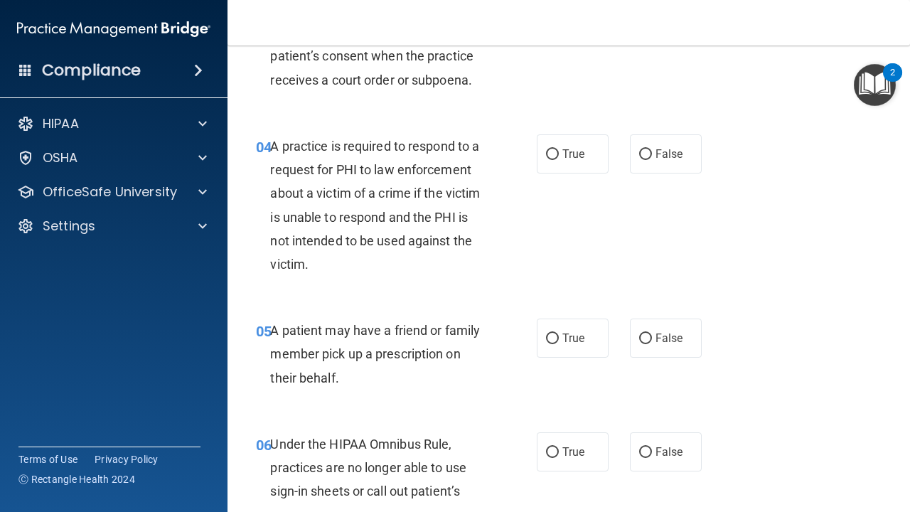
scroll to position [486, 0]
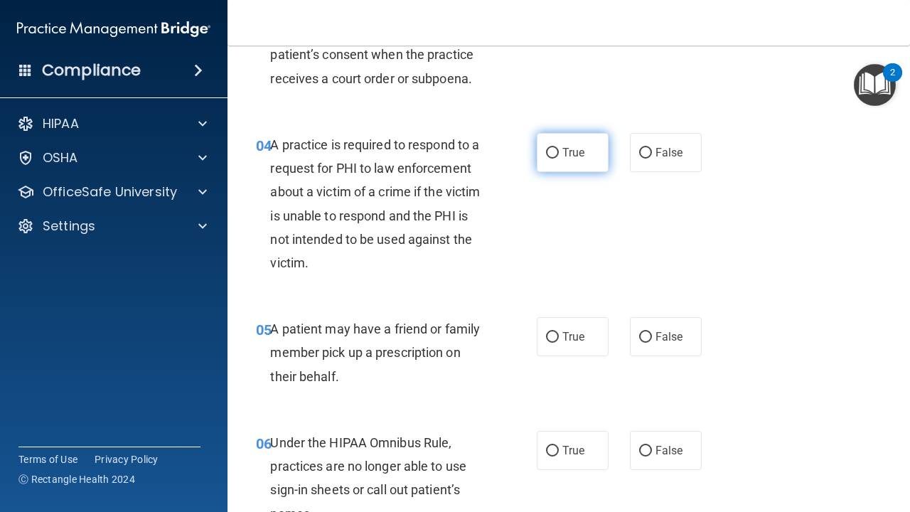
click at [589, 158] on label "True" at bounding box center [573, 152] width 72 height 39
click at [559, 158] on input "True" at bounding box center [552, 153] width 13 height 11
radio input "true"
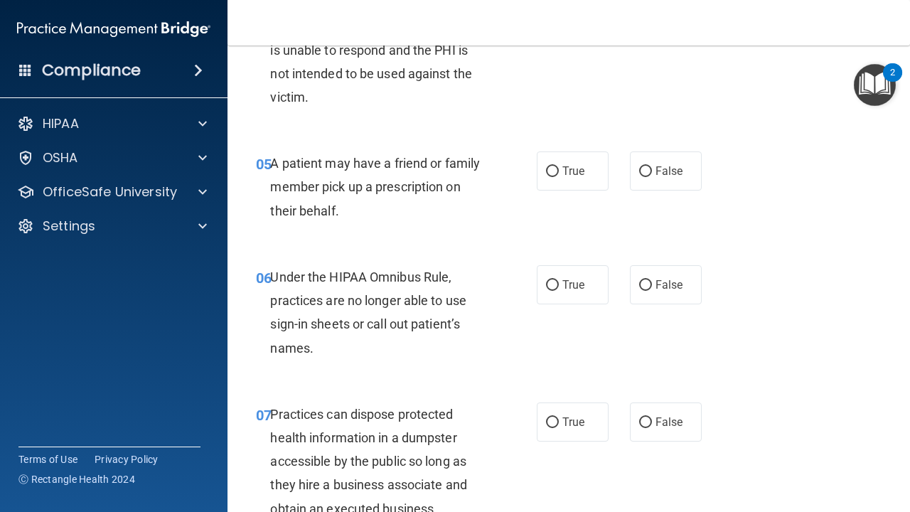
scroll to position [652, 0]
click at [650, 166] on input "False" at bounding box center [645, 171] width 13 height 11
radio input "true"
click at [567, 277] on span "True" at bounding box center [573, 284] width 22 height 14
click at [559, 279] on input "True" at bounding box center [552, 284] width 13 height 11
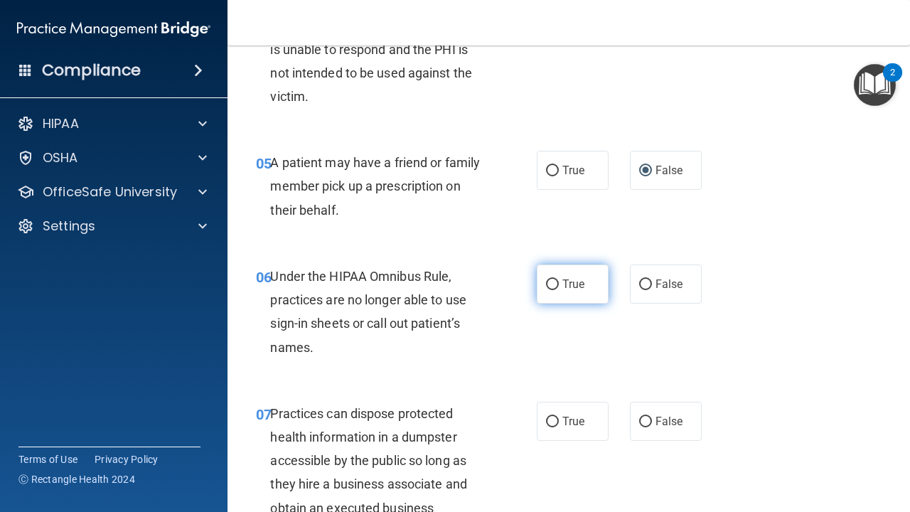
radio input "true"
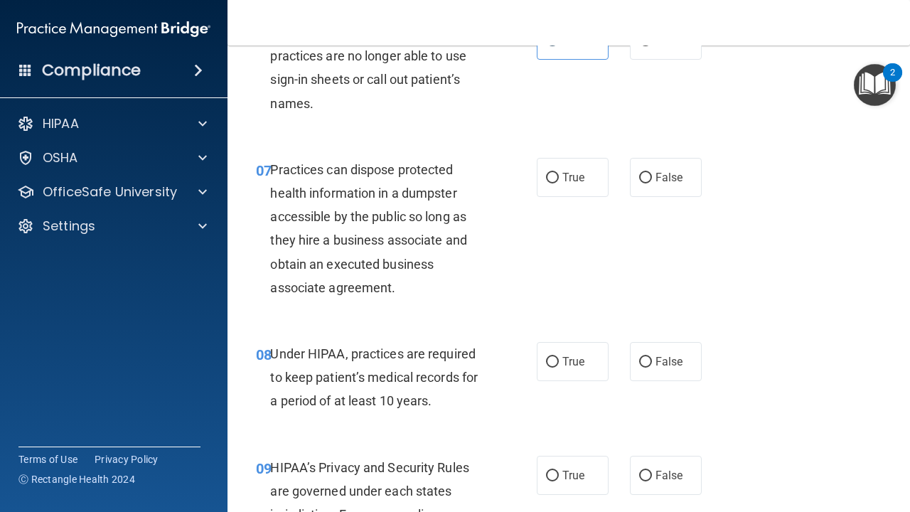
scroll to position [897, 0]
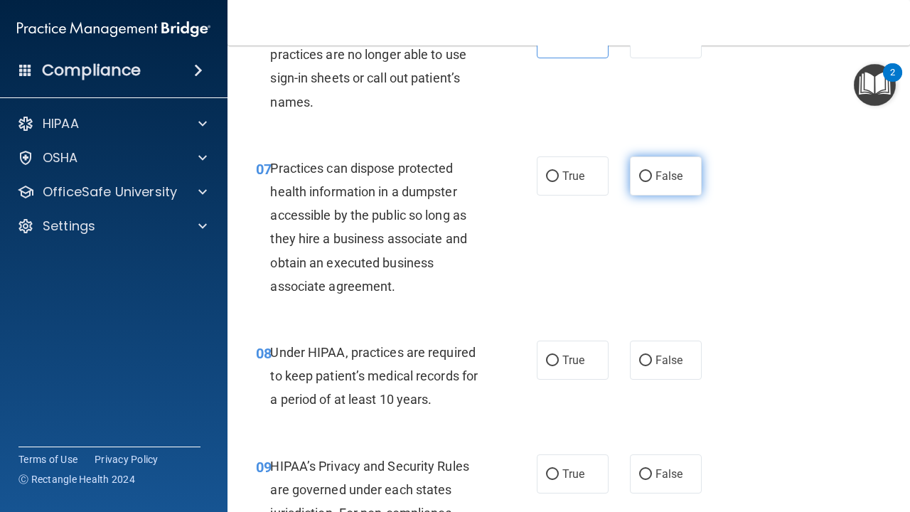
click at [658, 174] on span "False" at bounding box center [670, 176] width 28 height 14
click at [652, 174] on input "False" at bounding box center [645, 176] width 13 height 11
radio input "true"
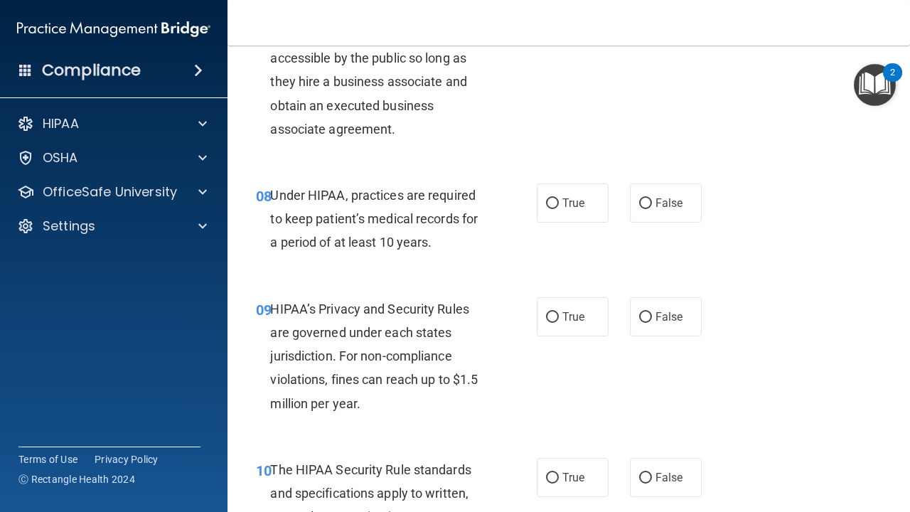
scroll to position [1057, 0]
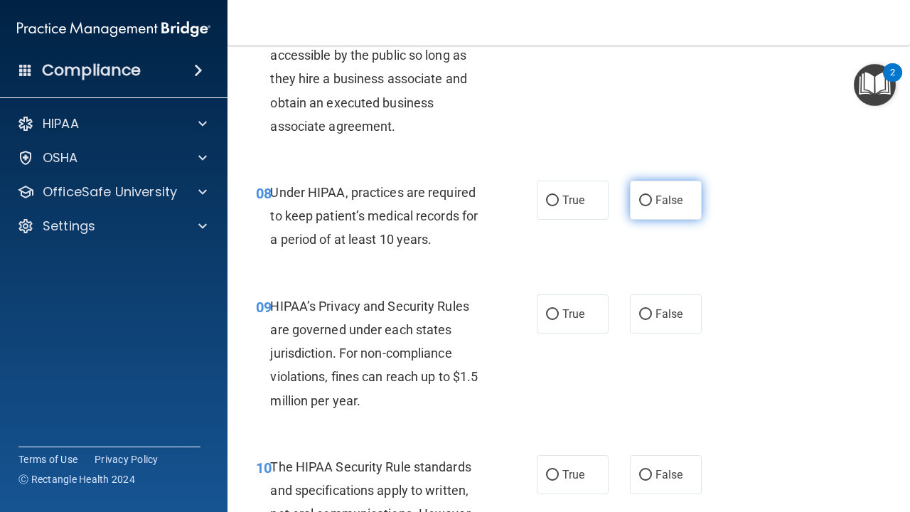
click at [658, 196] on span "False" at bounding box center [670, 200] width 28 height 14
click at [652, 196] on input "False" at bounding box center [645, 201] width 13 height 11
radio input "true"
click at [586, 197] on label "True" at bounding box center [573, 200] width 72 height 39
click at [559, 197] on input "True" at bounding box center [552, 201] width 13 height 11
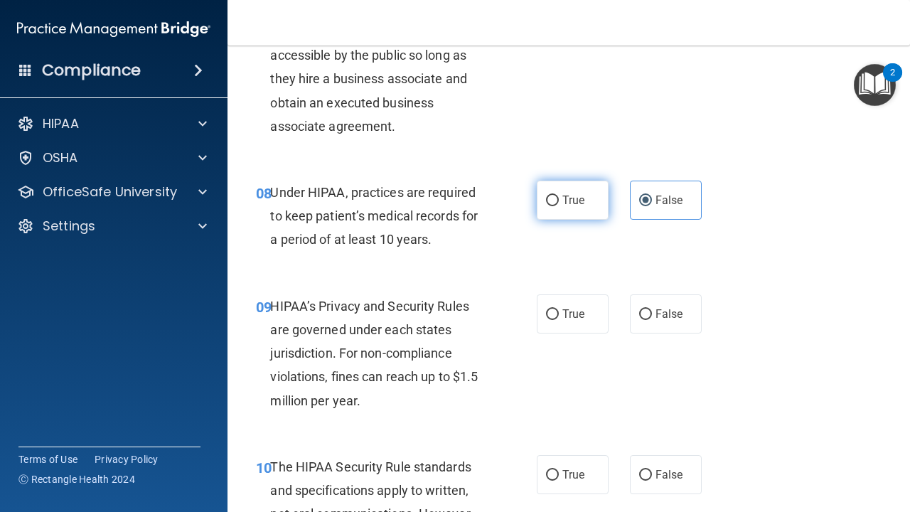
radio input "true"
radio input "false"
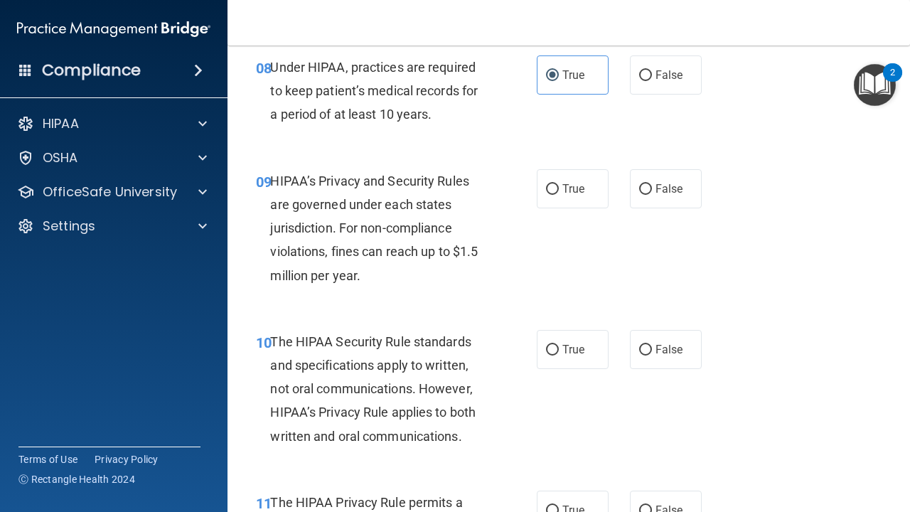
scroll to position [1184, 0]
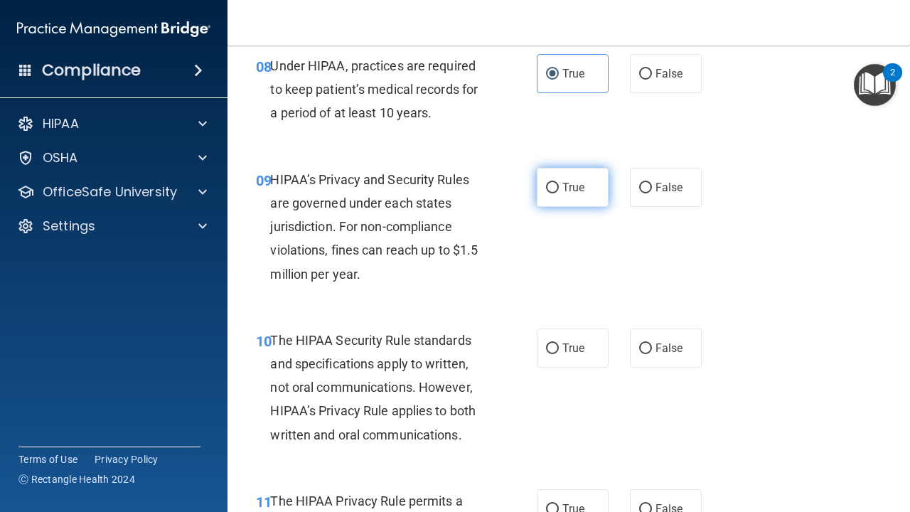
click at [586, 183] on label "True" at bounding box center [573, 187] width 72 height 39
click at [559, 183] on input "True" at bounding box center [552, 188] width 13 height 11
radio input "true"
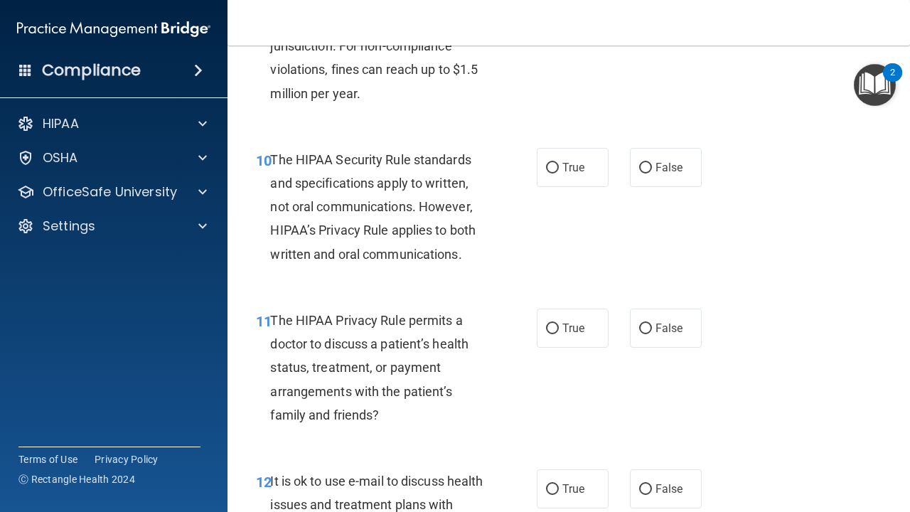
scroll to position [1365, 0]
click at [668, 165] on span "False" at bounding box center [670, 167] width 28 height 14
click at [652, 165] on input "False" at bounding box center [645, 167] width 13 height 11
radio input "true"
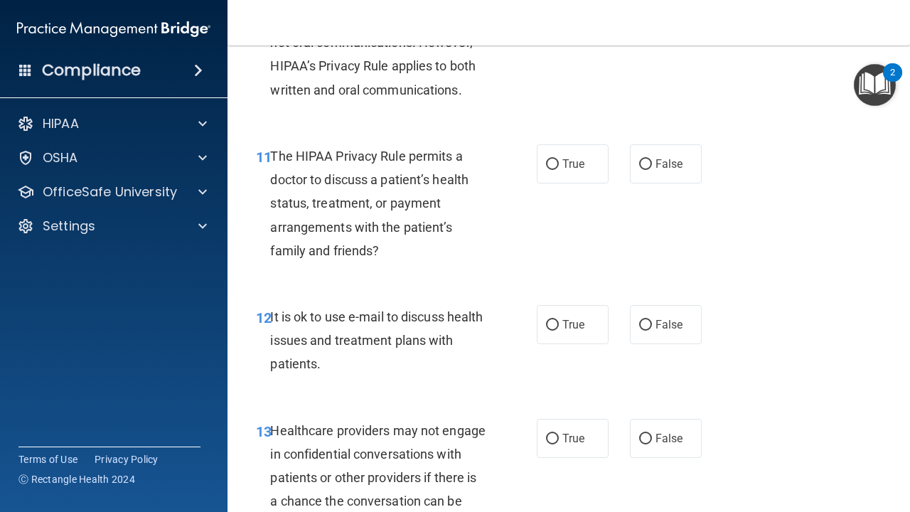
scroll to position [1531, 0]
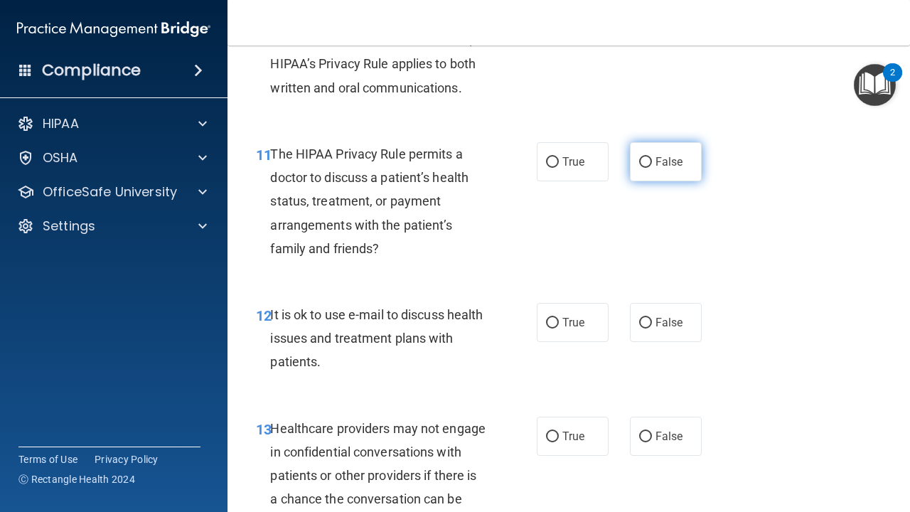
click at [681, 155] on span "False" at bounding box center [670, 162] width 28 height 14
click at [652, 157] on input "False" at bounding box center [645, 162] width 13 height 11
radio input "true"
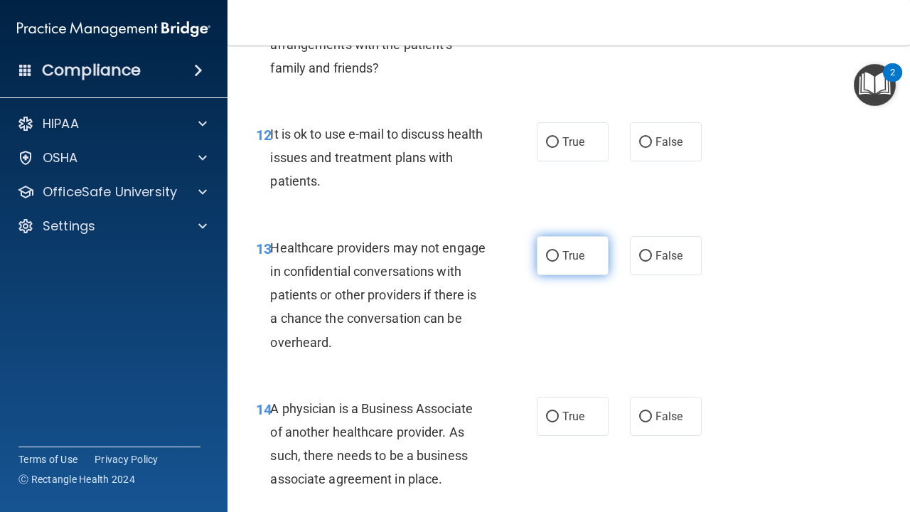
scroll to position [1713, 0]
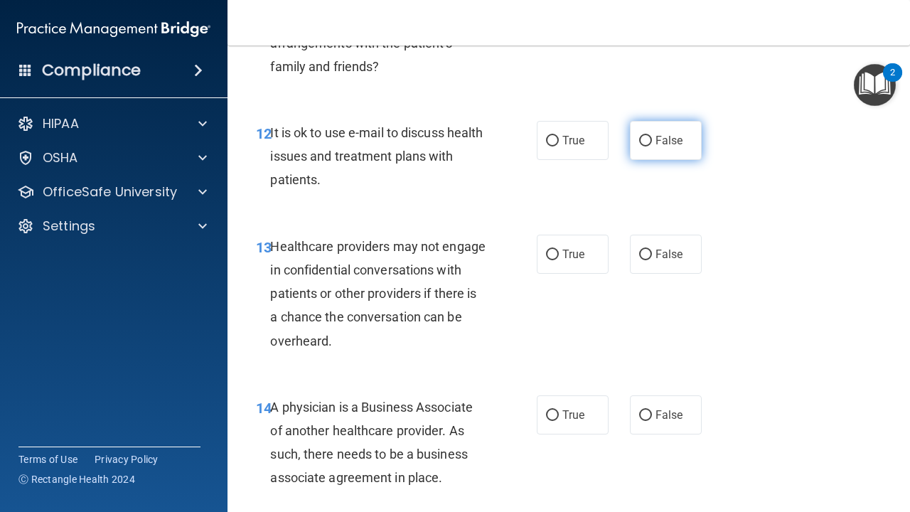
click at [666, 134] on span "False" at bounding box center [670, 141] width 28 height 14
click at [652, 136] on input "False" at bounding box center [645, 141] width 13 height 11
radio input "true"
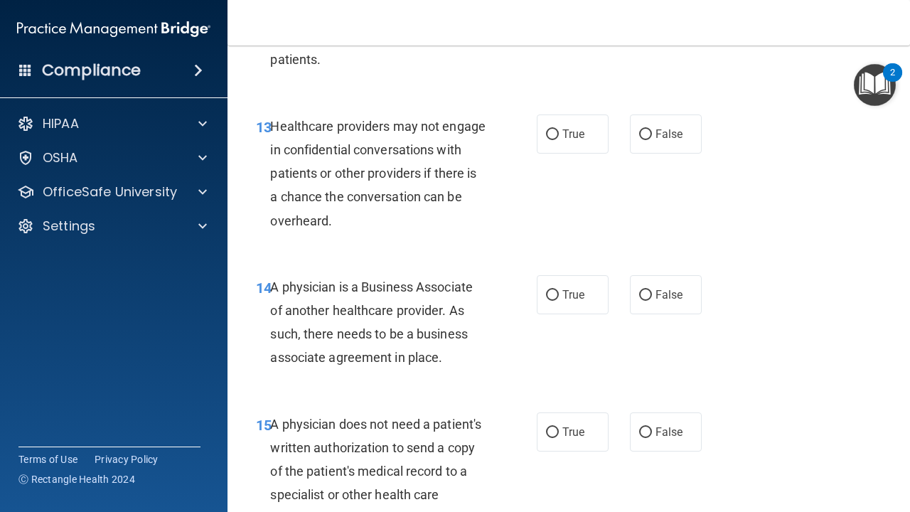
scroll to position [1834, 0]
click at [582, 134] on label "True" at bounding box center [573, 133] width 72 height 39
click at [559, 134] on input "True" at bounding box center [552, 134] width 13 height 11
radio input "true"
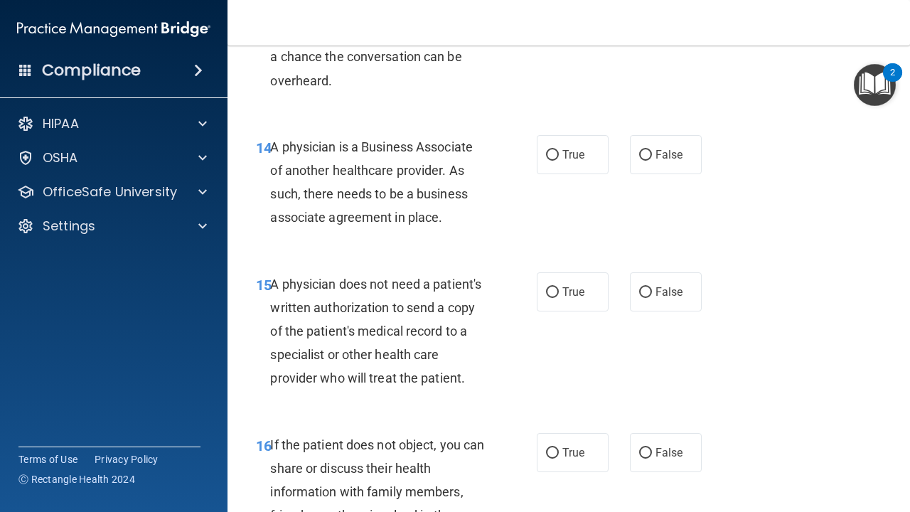
scroll to position [1974, 0]
click at [567, 155] on label "True" at bounding box center [573, 153] width 72 height 39
click at [559, 155] on input "True" at bounding box center [552, 154] width 13 height 11
radio input "true"
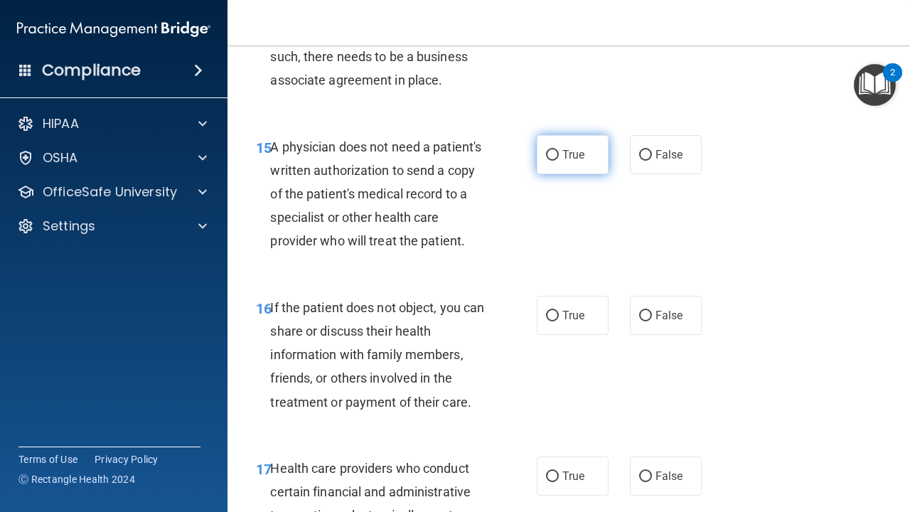
scroll to position [2112, 0]
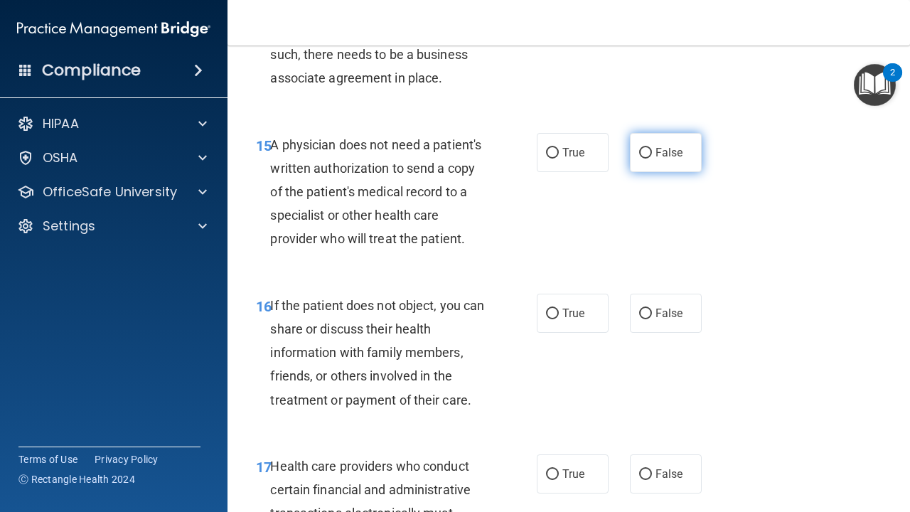
click at [669, 146] on span "False" at bounding box center [670, 153] width 28 height 14
click at [652, 148] on input "False" at bounding box center [645, 153] width 13 height 11
radio input "true"
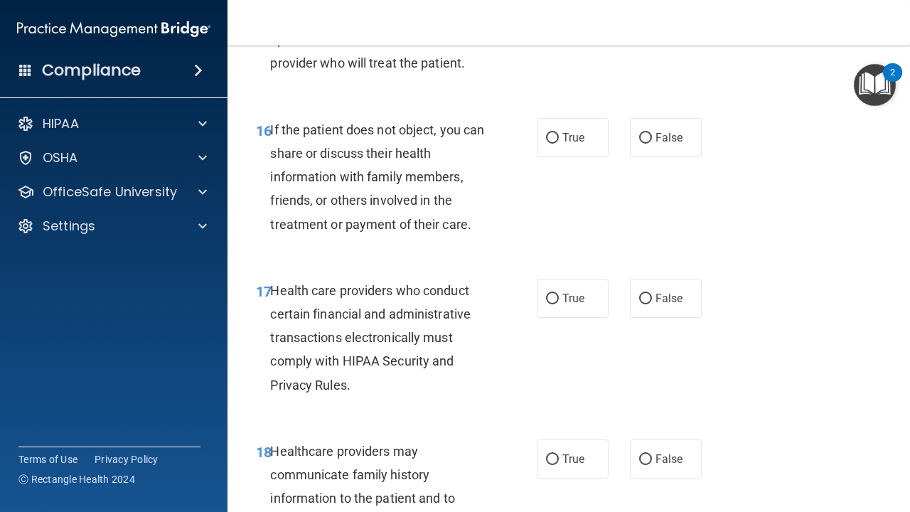
scroll to position [2289, 0]
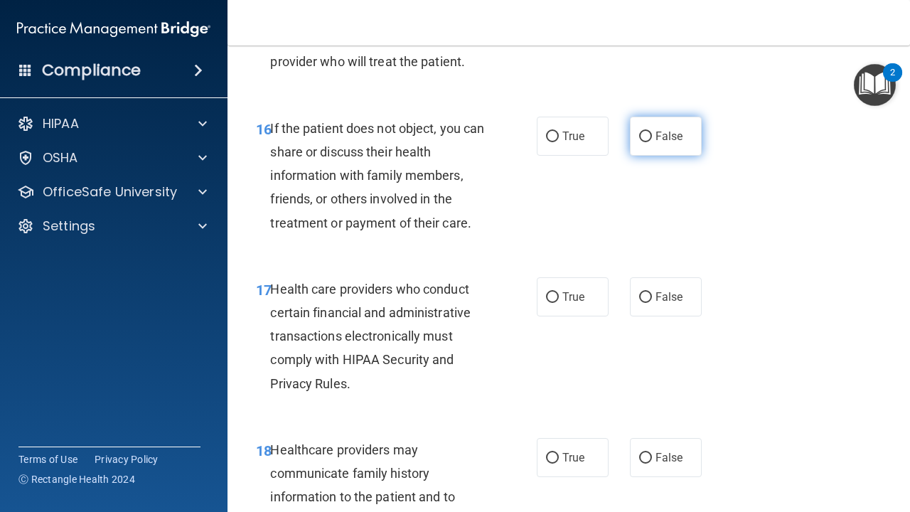
click at [660, 129] on span "False" at bounding box center [670, 136] width 28 height 14
click at [652, 132] on input "False" at bounding box center [645, 137] width 13 height 11
radio input "true"
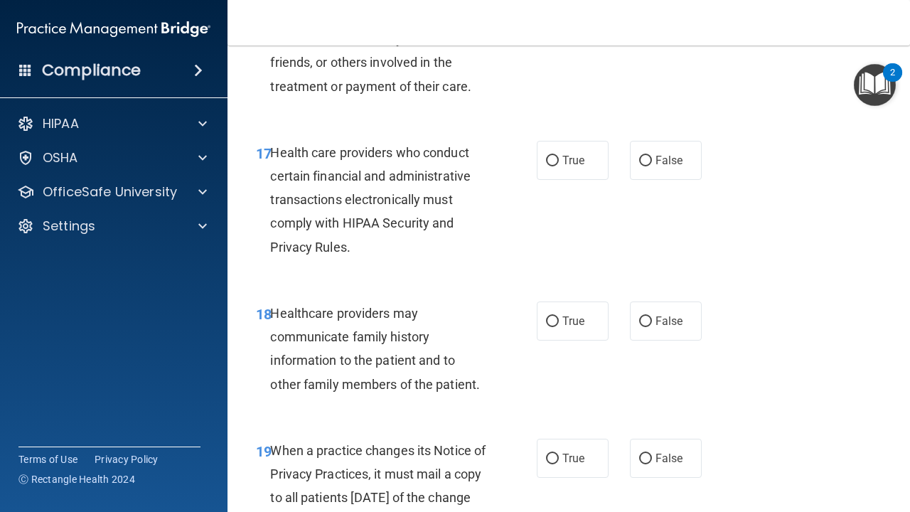
scroll to position [2429, 0]
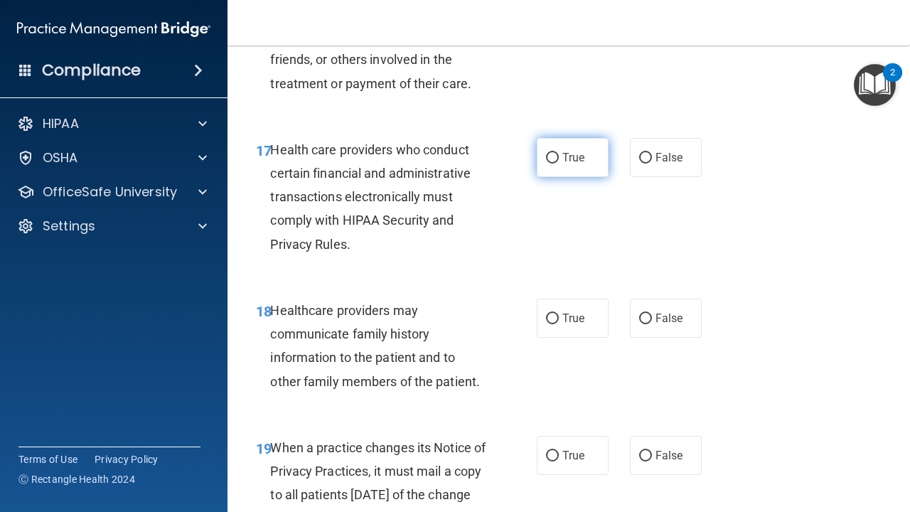
click at [580, 151] on span "True" at bounding box center [573, 158] width 22 height 14
click at [559, 153] on input "True" at bounding box center [552, 158] width 13 height 11
radio input "true"
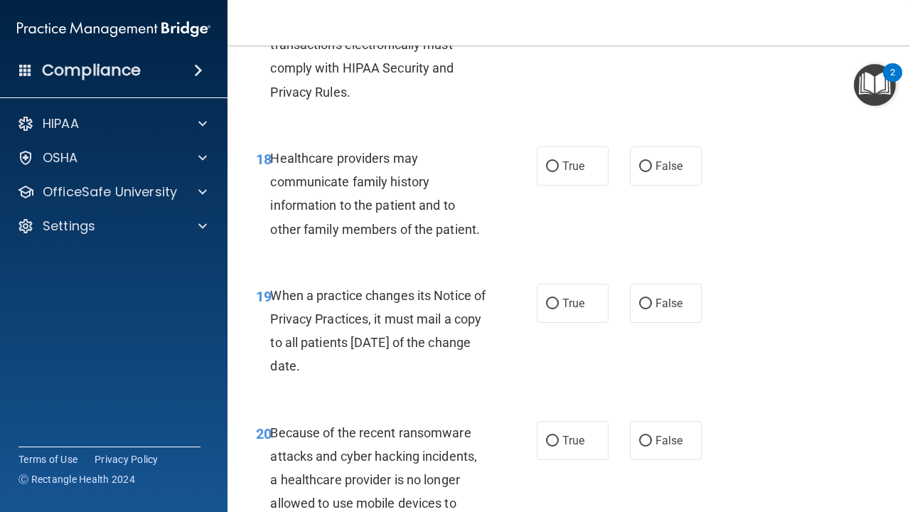
scroll to position [2585, 0]
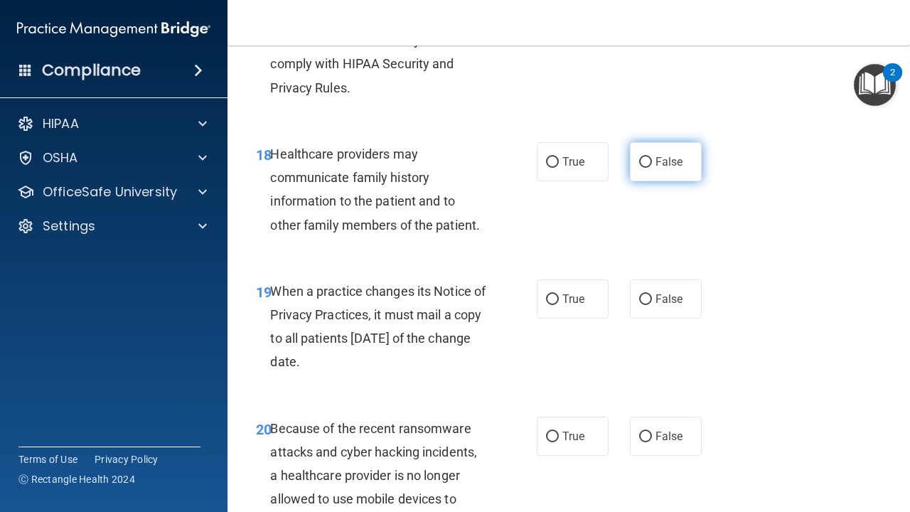
click at [636, 150] on label "False" at bounding box center [666, 161] width 72 height 39
click at [639, 157] on input "False" at bounding box center [645, 162] width 13 height 11
radio input "true"
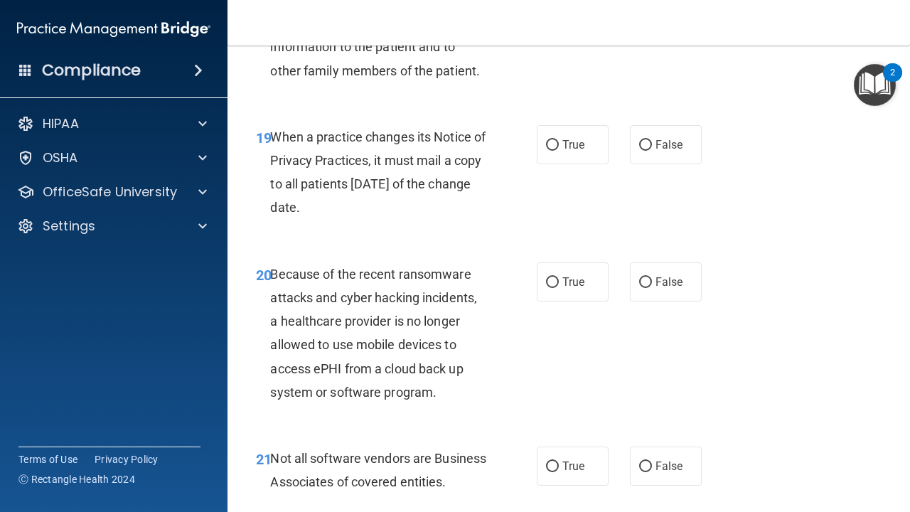
scroll to position [2742, 0]
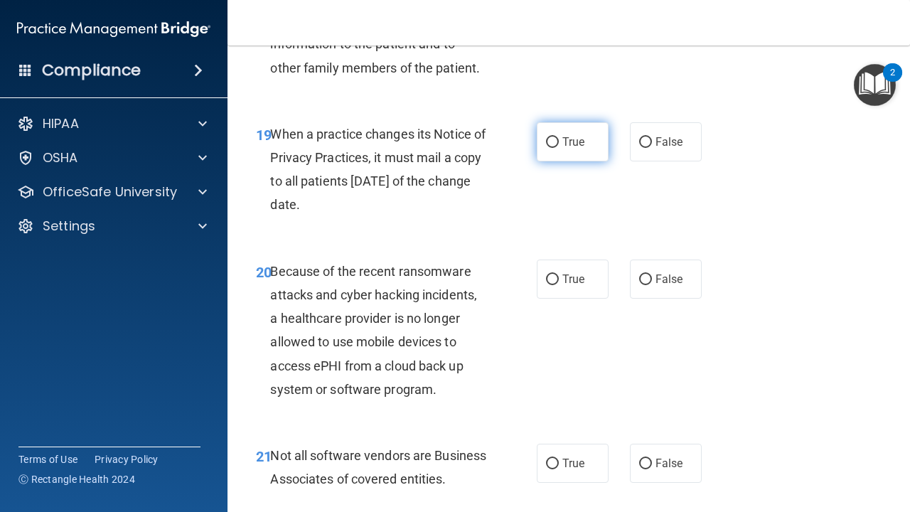
click at [585, 136] on label "True" at bounding box center [573, 141] width 72 height 39
click at [559, 137] on input "True" at bounding box center [552, 142] width 13 height 11
radio input "true"
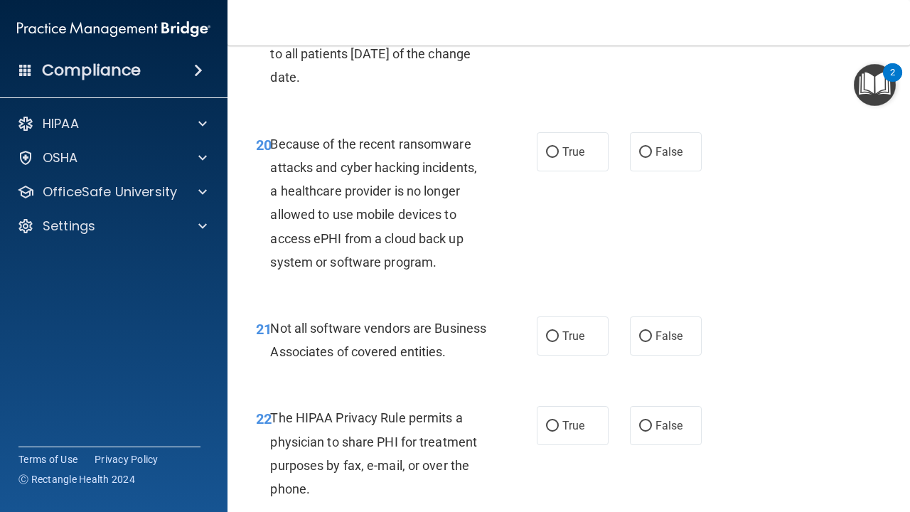
scroll to position [2877, 0]
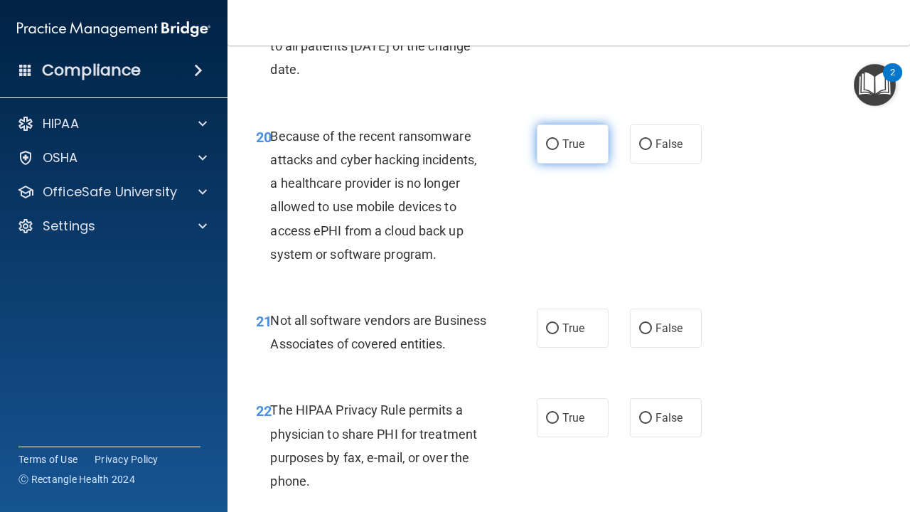
click at [572, 137] on span "True" at bounding box center [573, 144] width 22 height 14
click at [559, 139] on input "True" at bounding box center [552, 144] width 13 height 11
radio input "true"
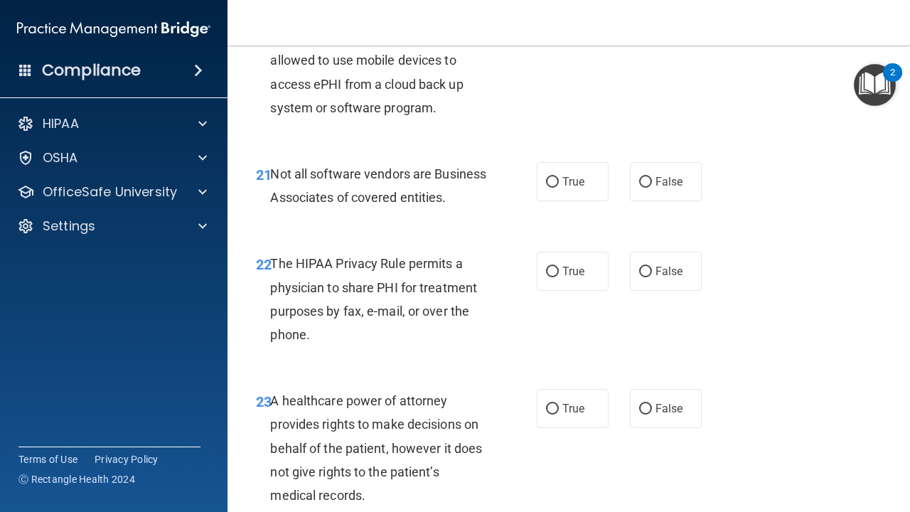
scroll to position [3024, 0]
click at [576, 175] on span "True" at bounding box center [573, 182] width 22 height 14
click at [559, 177] on input "True" at bounding box center [552, 182] width 13 height 11
radio input "true"
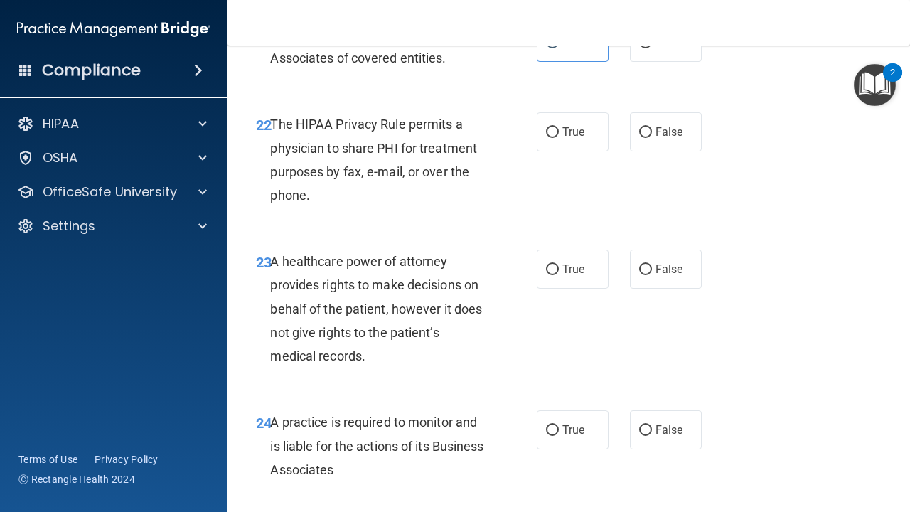
scroll to position [3165, 0]
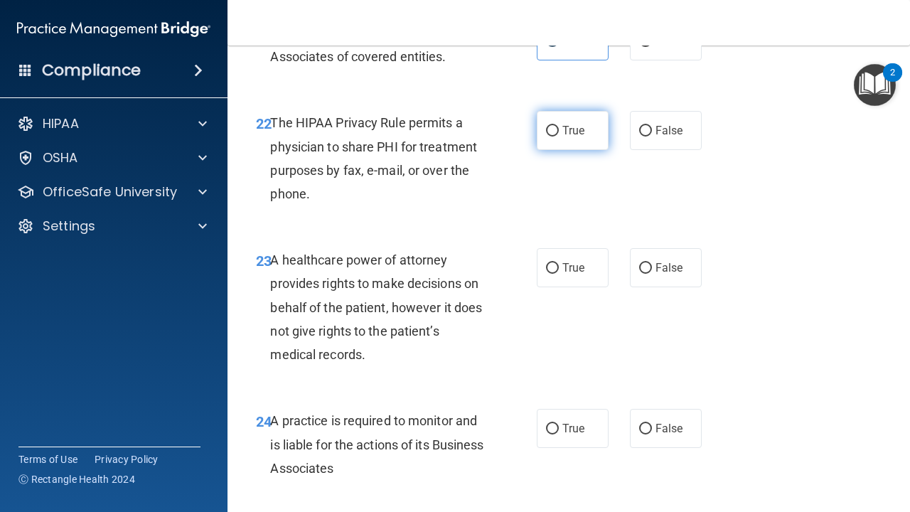
click at [579, 150] on label "True" at bounding box center [573, 130] width 72 height 39
click at [559, 137] on input "True" at bounding box center [552, 131] width 13 height 11
radio input "true"
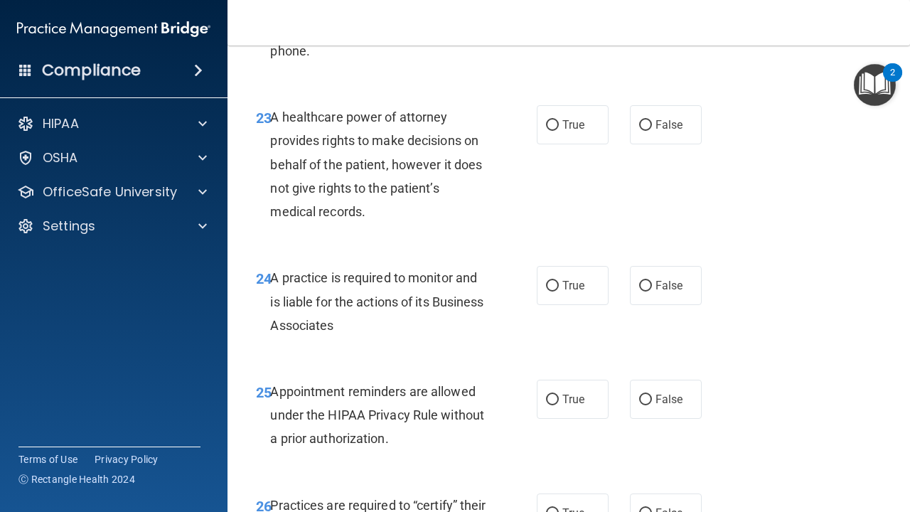
scroll to position [3310, 0]
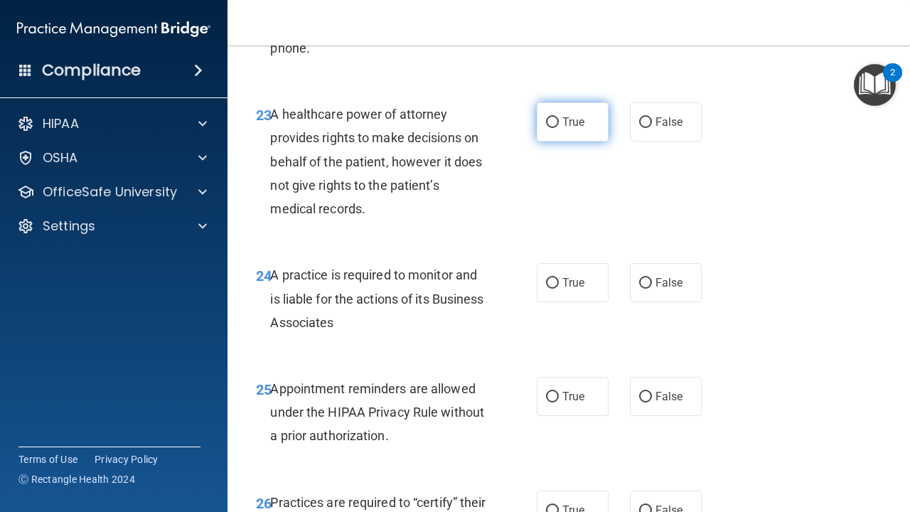
click at [582, 141] on label "True" at bounding box center [573, 121] width 72 height 39
click at [559, 128] on input "True" at bounding box center [552, 122] width 13 height 11
radio input "true"
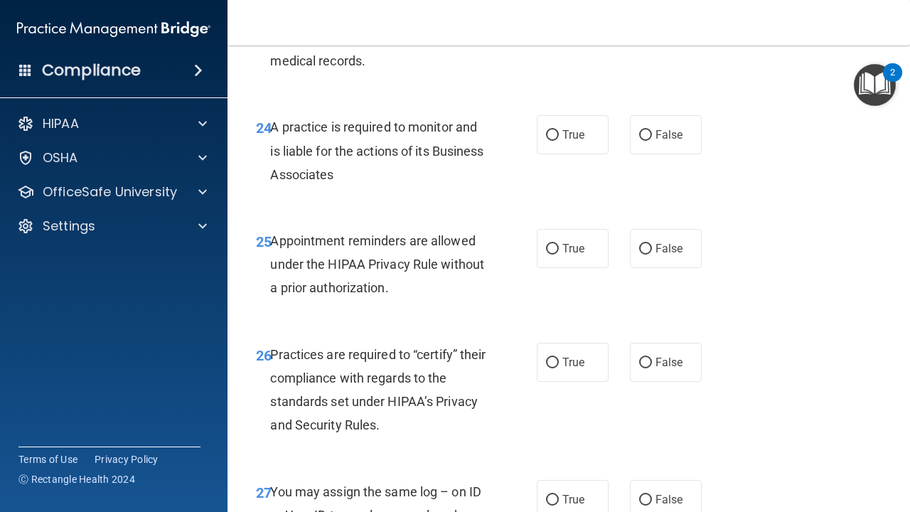
scroll to position [3461, 0]
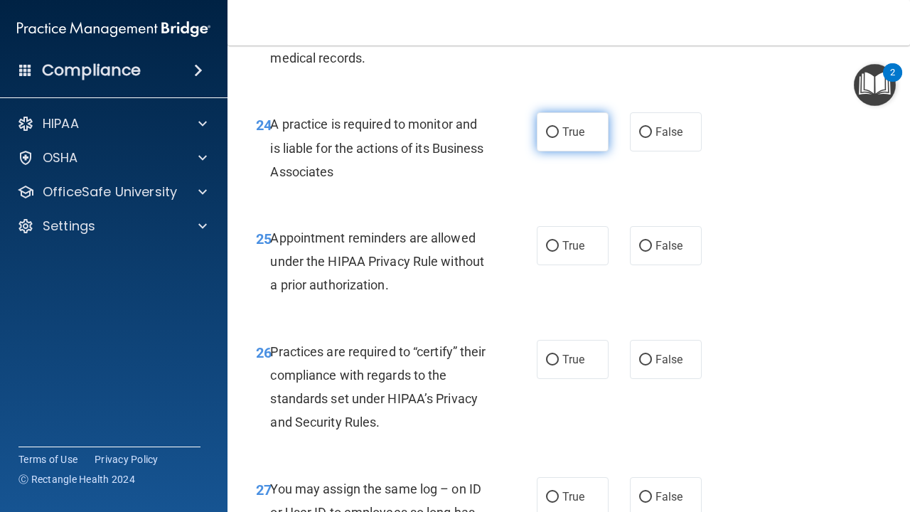
click at [582, 148] on label "True" at bounding box center [573, 131] width 72 height 39
click at [559, 138] on input "True" at bounding box center [552, 132] width 13 height 11
radio input "true"
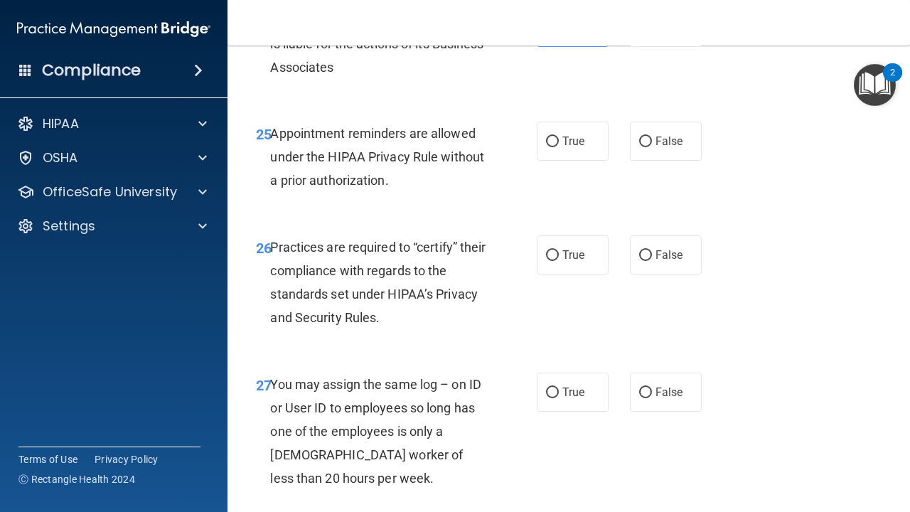
scroll to position [3567, 0]
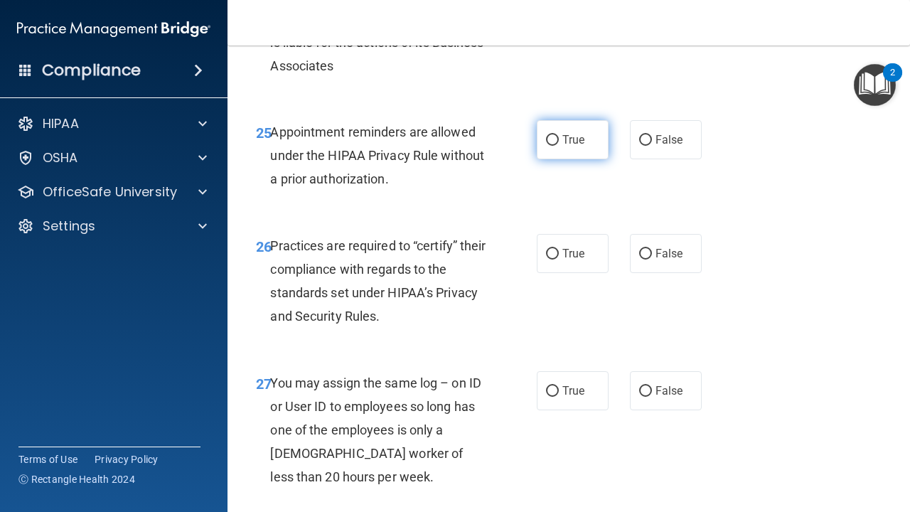
click at [578, 146] on span "True" at bounding box center [573, 140] width 22 height 14
click at [559, 146] on input "True" at bounding box center [552, 140] width 13 height 11
radio input "true"
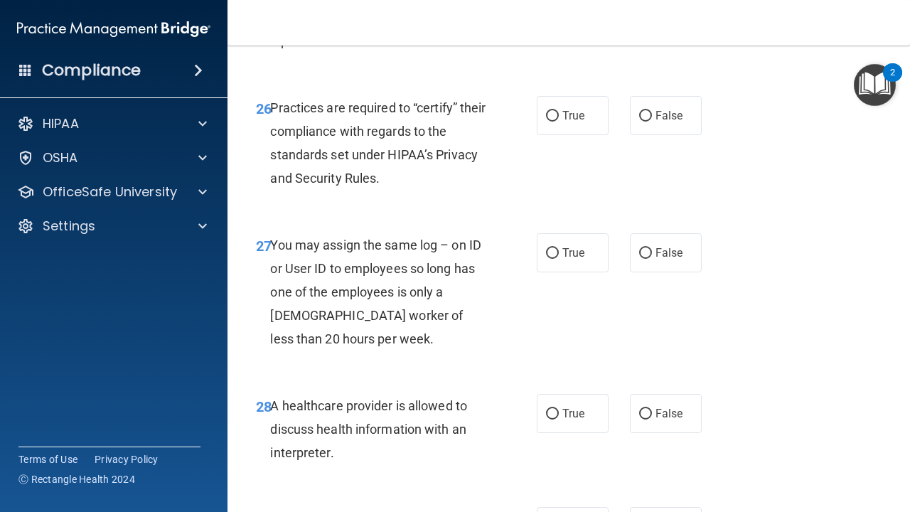
scroll to position [3706, 0]
click at [575, 110] on label "True" at bounding box center [573, 114] width 72 height 39
click at [559, 110] on input "True" at bounding box center [552, 115] width 13 height 11
radio input "true"
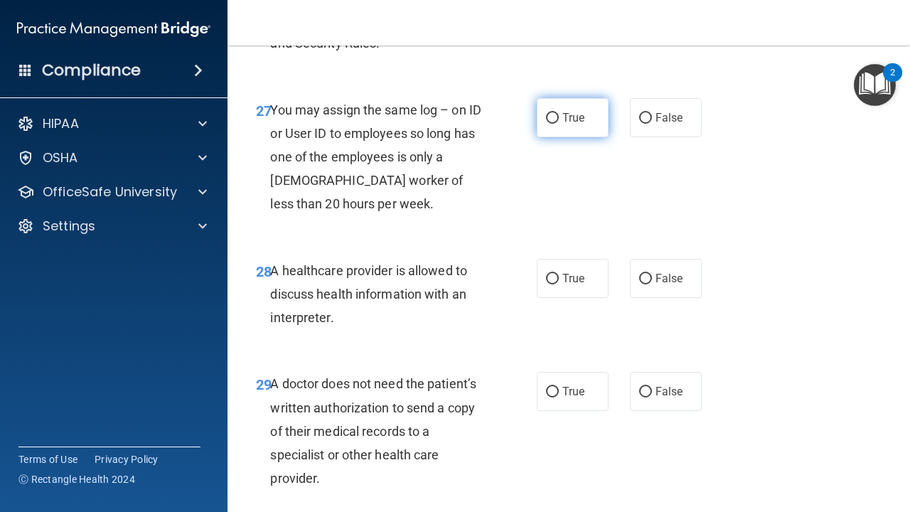
scroll to position [3842, 0]
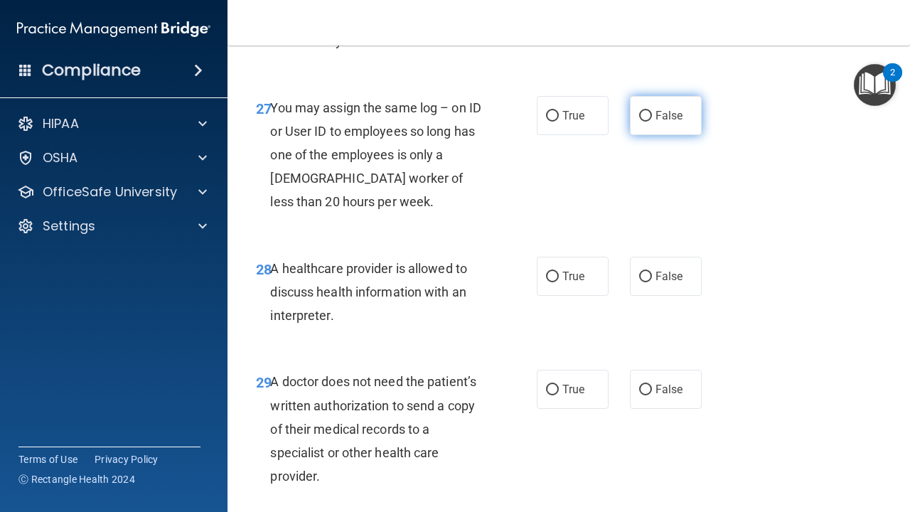
click at [657, 121] on span "False" at bounding box center [670, 116] width 28 height 14
click at [652, 121] on input "False" at bounding box center [645, 116] width 13 height 11
radio input "true"
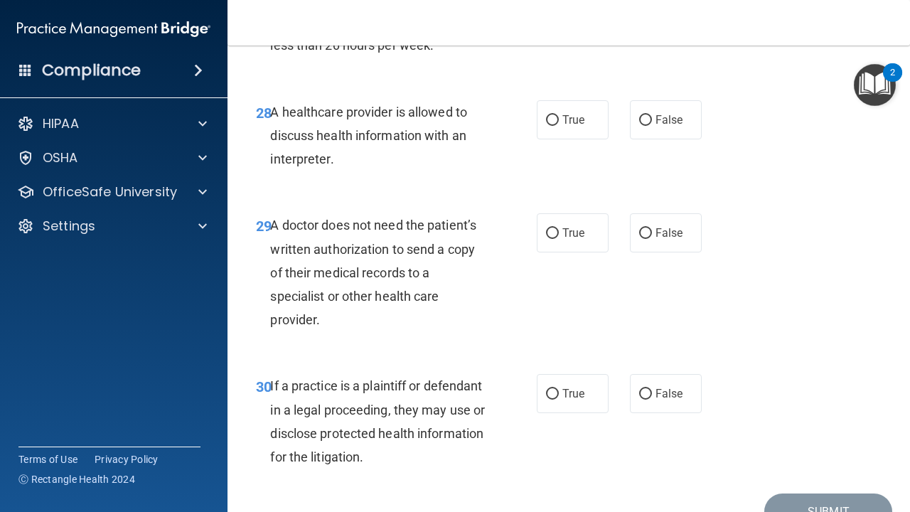
scroll to position [4000, 0]
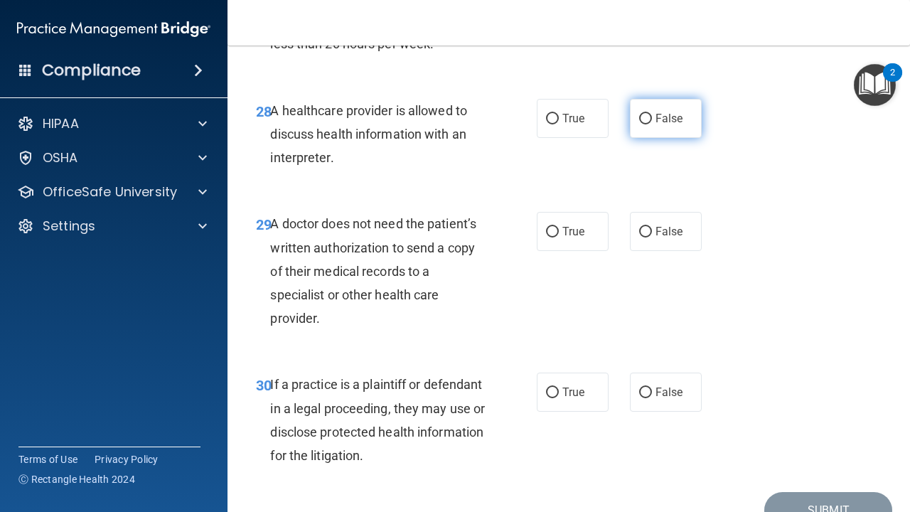
click at [675, 125] on span "False" at bounding box center [670, 119] width 28 height 14
click at [652, 124] on input "False" at bounding box center [645, 119] width 13 height 11
radio input "true"
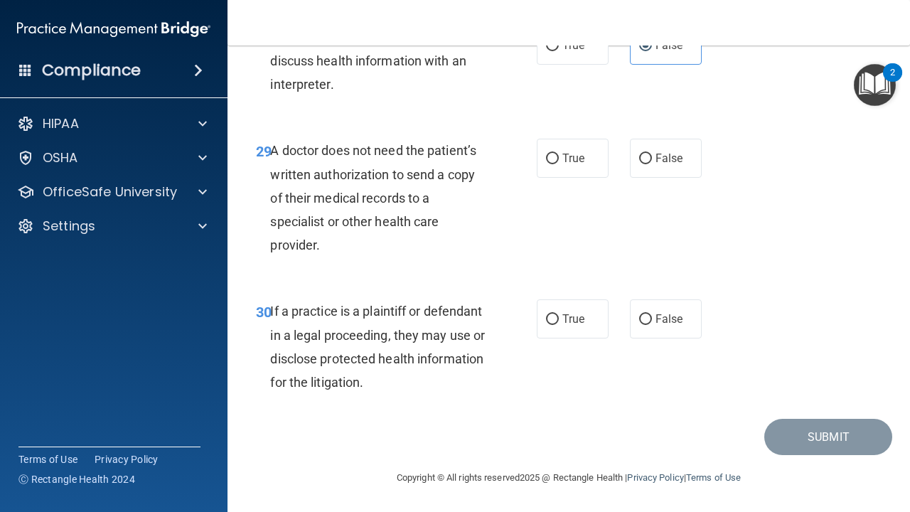
scroll to position [4075, 0]
click at [660, 151] on label "False" at bounding box center [666, 158] width 72 height 39
click at [652, 154] on input "False" at bounding box center [645, 159] width 13 height 11
radio input "true"
click at [675, 318] on span "False" at bounding box center [670, 319] width 28 height 14
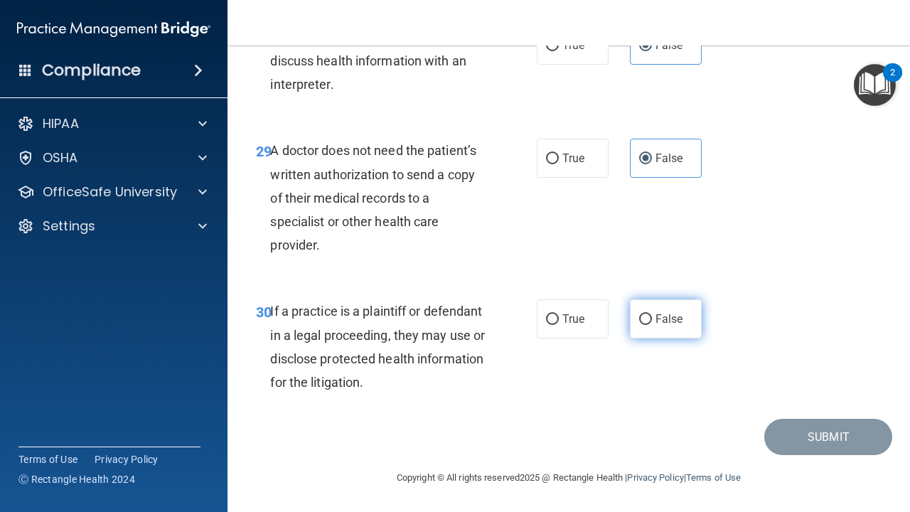
click at [652, 318] on input "False" at bounding box center [645, 319] width 13 height 11
radio input "true"
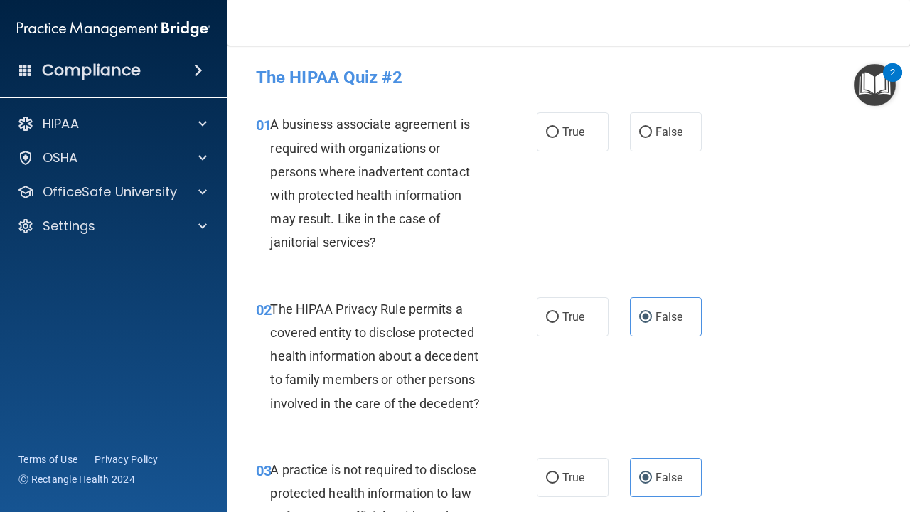
scroll to position [0, 0]
click at [598, 140] on label "True" at bounding box center [573, 131] width 72 height 39
click at [559, 138] on input "True" at bounding box center [552, 132] width 13 height 11
radio input "true"
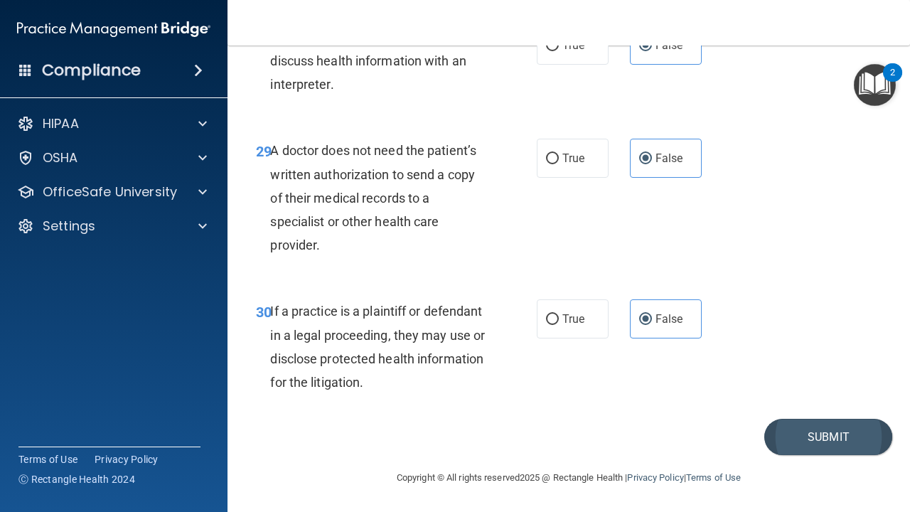
scroll to position [4075, 0]
click at [815, 437] on button "Submit" at bounding box center [828, 437] width 128 height 36
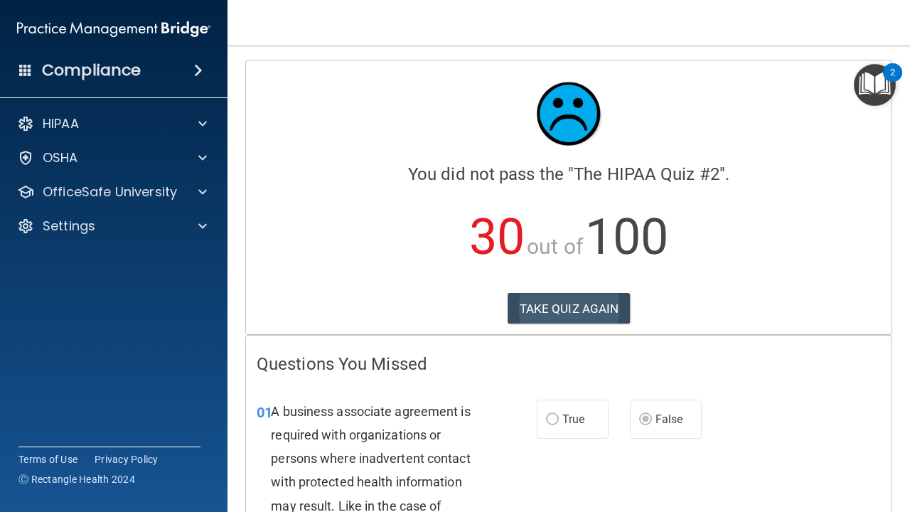
click at [605, 307] on button "TAKE QUIZ AGAIN" at bounding box center [569, 308] width 123 height 31
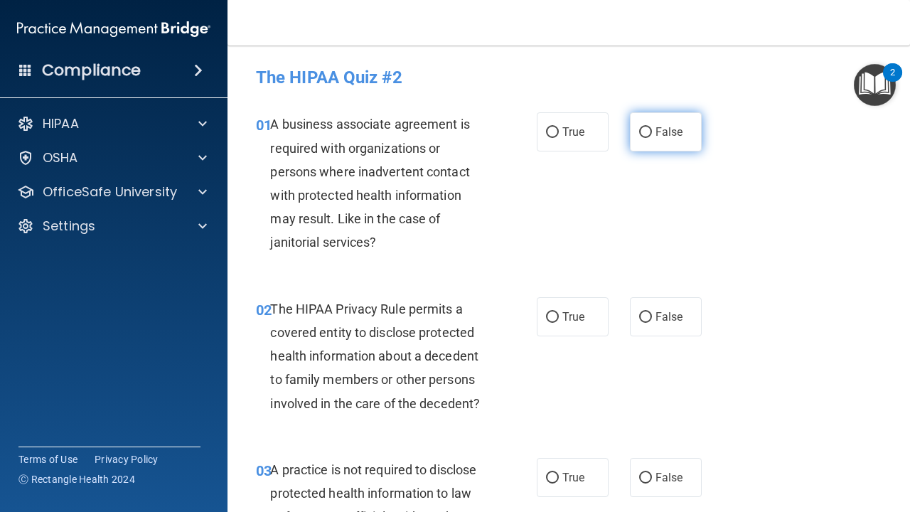
click at [675, 144] on label "False" at bounding box center [666, 131] width 72 height 39
click at [652, 138] on input "False" at bounding box center [645, 132] width 13 height 11
radio input "true"
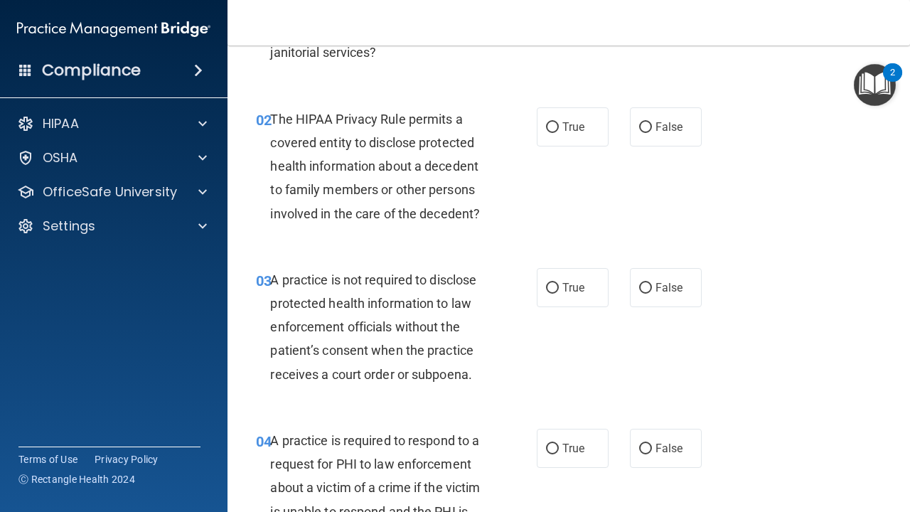
scroll to position [193, 0]
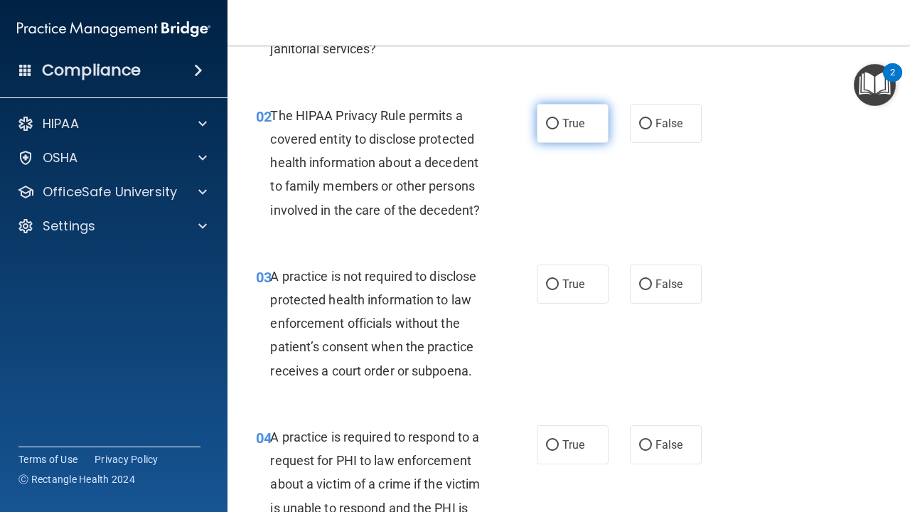
click at [581, 132] on label "True" at bounding box center [573, 123] width 72 height 39
click at [559, 129] on input "True" at bounding box center [552, 124] width 13 height 11
radio input "true"
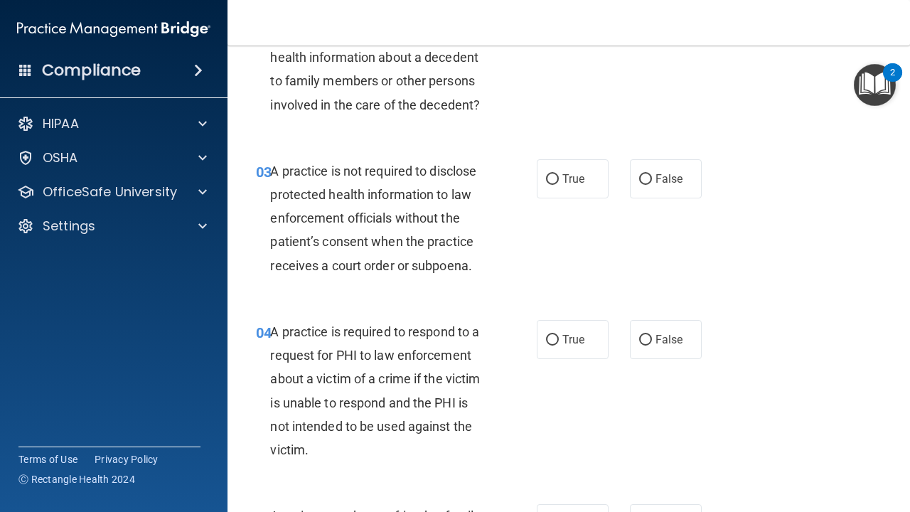
scroll to position [299, 0]
click at [656, 173] on span "False" at bounding box center [670, 178] width 28 height 14
click at [652, 173] on input "False" at bounding box center [645, 178] width 13 height 11
radio input "true"
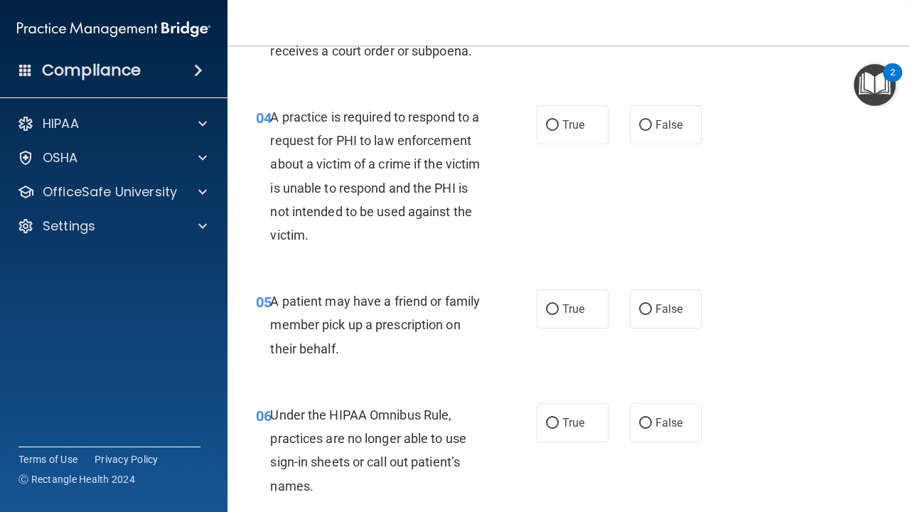
scroll to position [518, 0]
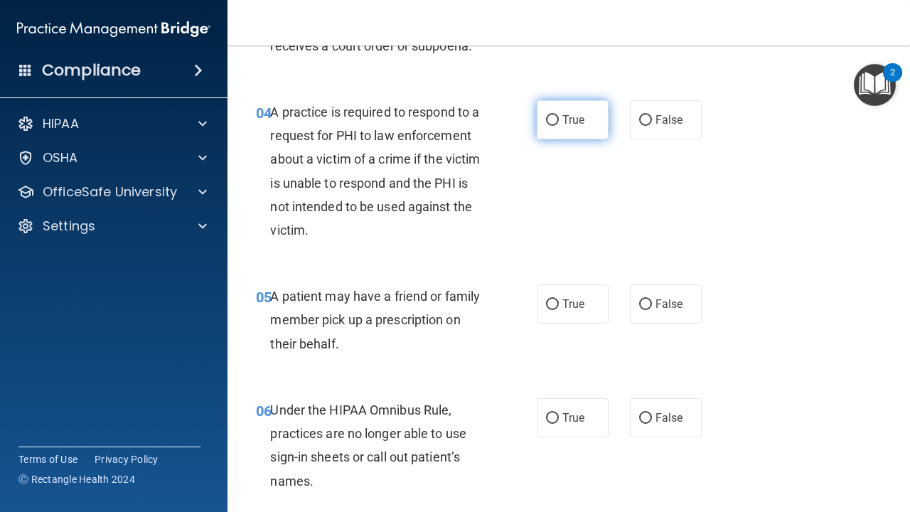
click at [567, 113] on span "True" at bounding box center [573, 120] width 22 height 14
click at [559, 115] on input "True" at bounding box center [552, 120] width 13 height 11
radio input "true"
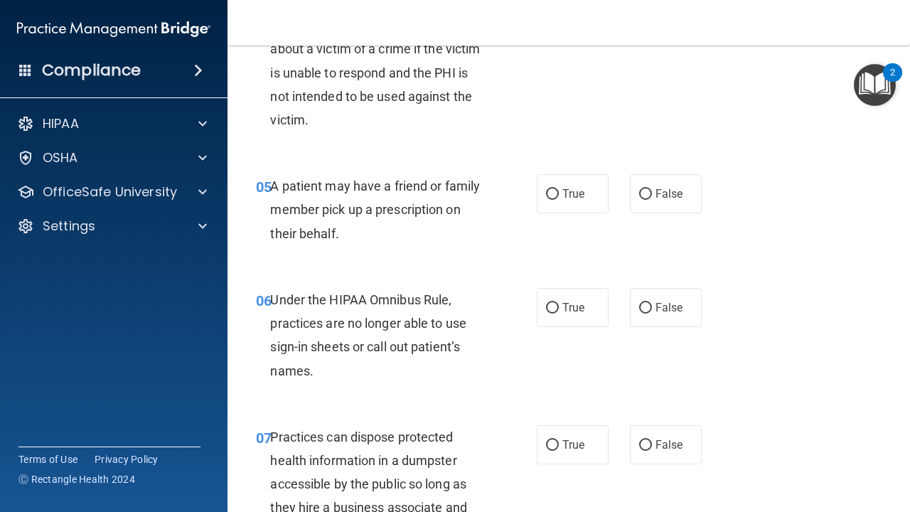
scroll to position [633, 0]
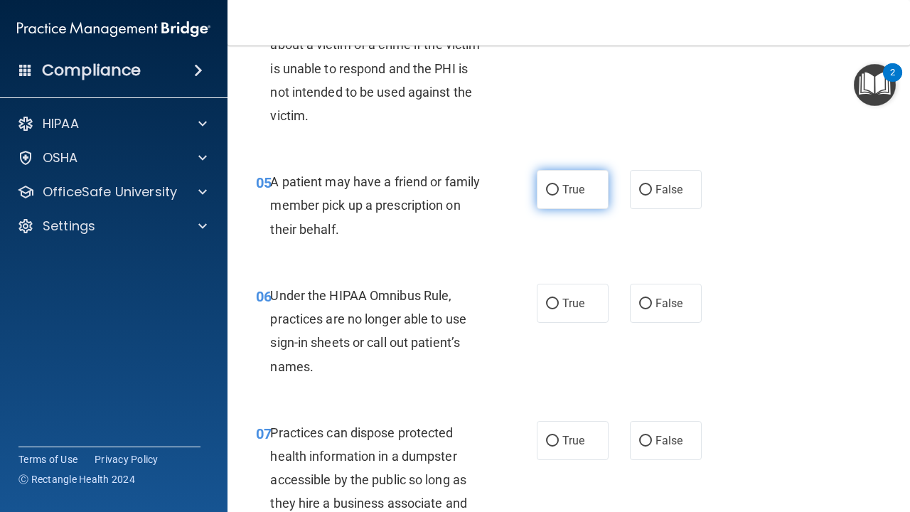
click at [569, 190] on span "True" at bounding box center [573, 190] width 22 height 14
click at [559, 190] on input "True" at bounding box center [552, 190] width 13 height 11
radio input "true"
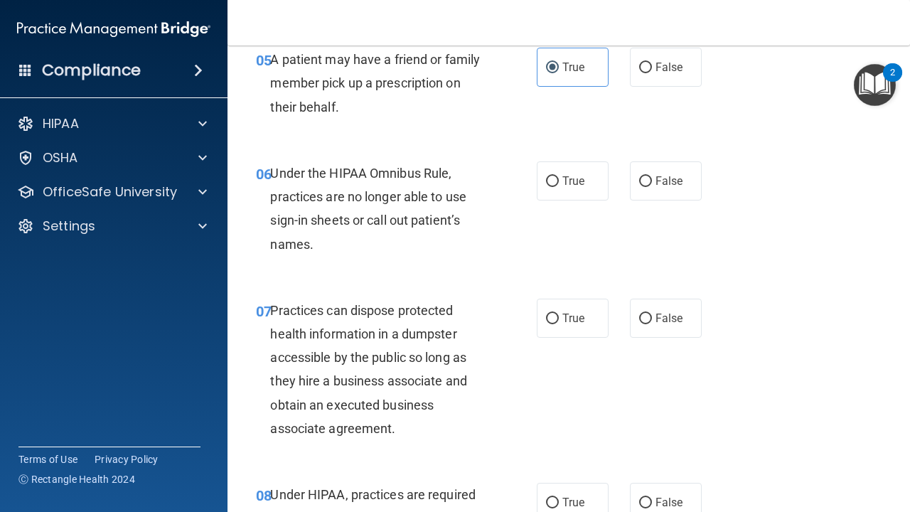
scroll to position [757, 0]
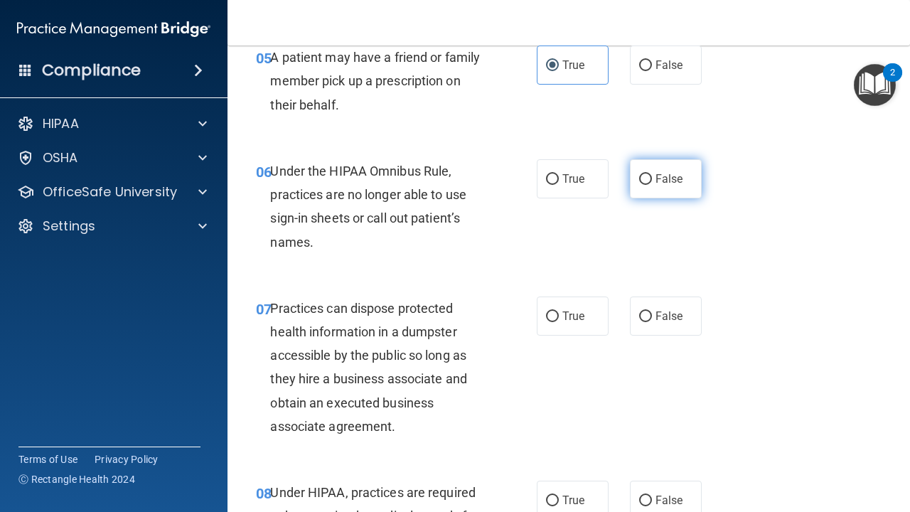
click at [668, 173] on span "False" at bounding box center [670, 179] width 28 height 14
click at [652, 174] on input "False" at bounding box center [645, 179] width 13 height 11
radio input "true"
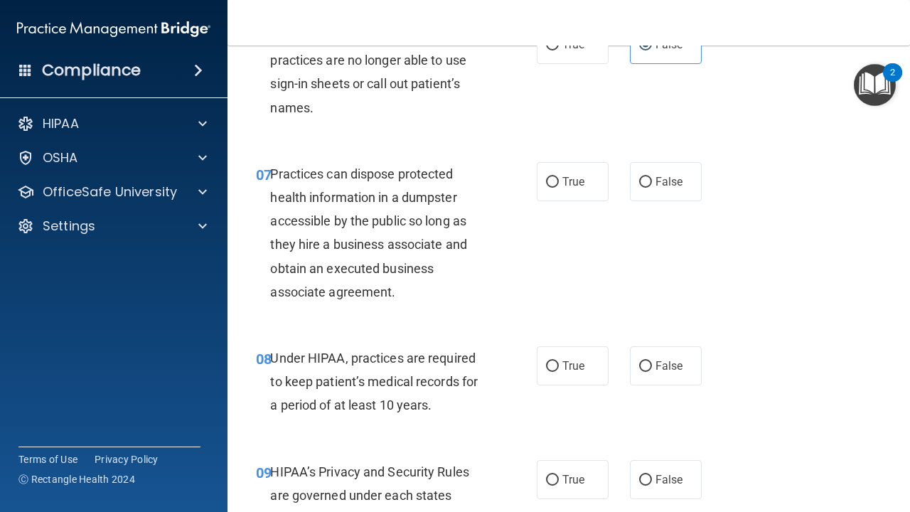
scroll to position [893, 0]
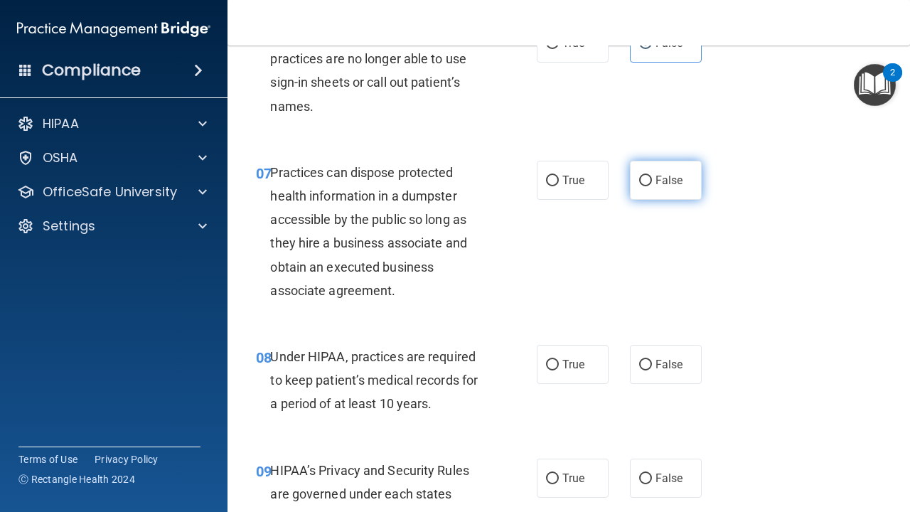
click at [668, 186] on label "False" at bounding box center [666, 180] width 72 height 39
click at [652, 186] on input "False" at bounding box center [645, 181] width 13 height 11
radio input "true"
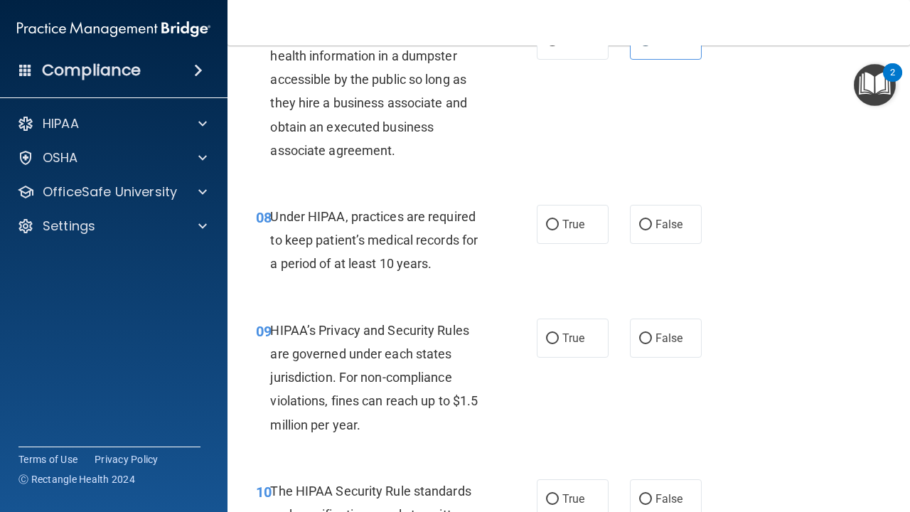
scroll to position [1034, 0]
click at [666, 217] on span "False" at bounding box center [670, 224] width 28 height 14
click at [652, 219] on input "False" at bounding box center [645, 224] width 13 height 11
radio input "true"
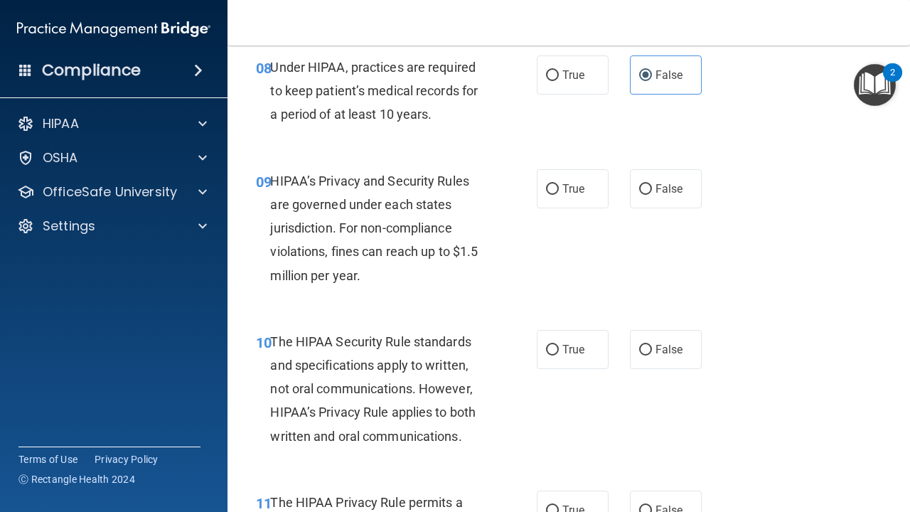
scroll to position [1197, 0]
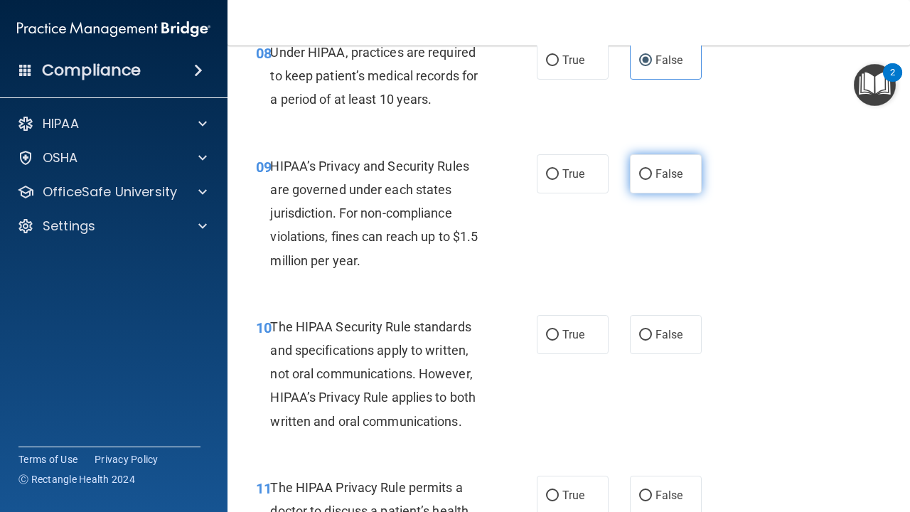
click at [677, 177] on label "False" at bounding box center [666, 173] width 72 height 39
click at [652, 177] on input "False" at bounding box center [645, 174] width 13 height 11
radio input "true"
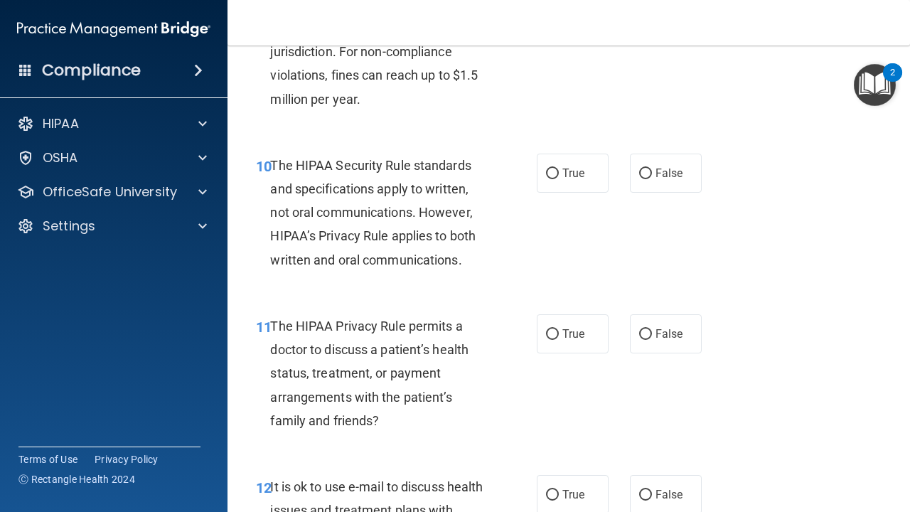
scroll to position [1361, 0]
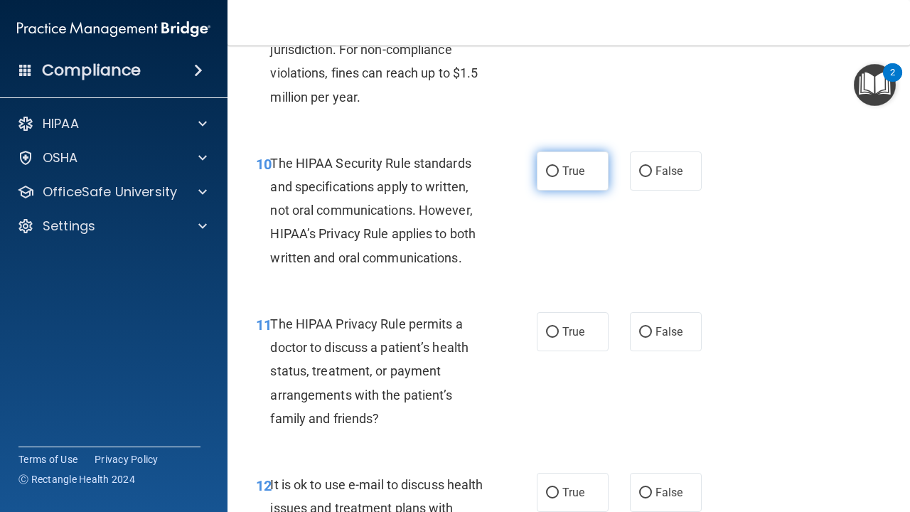
click at [578, 166] on span "True" at bounding box center [573, 171] width 22 height 14
click at [559, 166] on input "True" at bounding box center [552, 171] width 13 height 11
radio input "true"
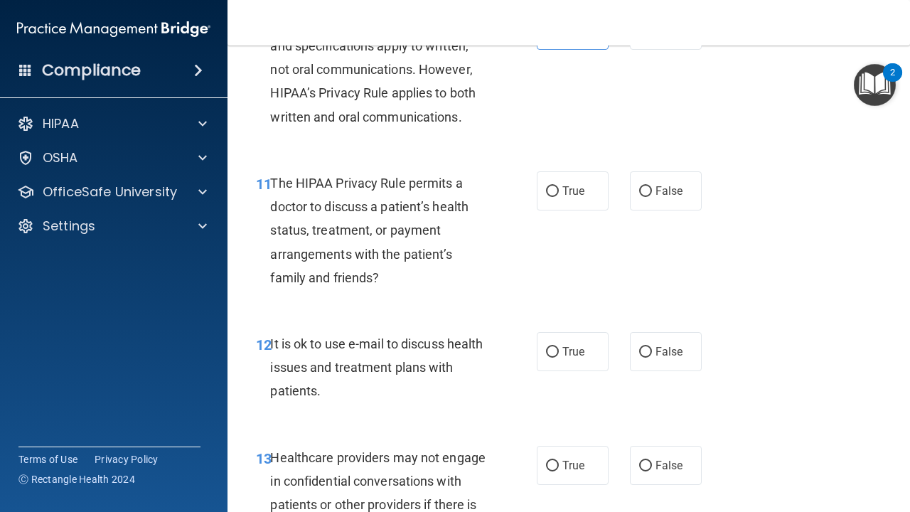
scroll to position [1516, 0]
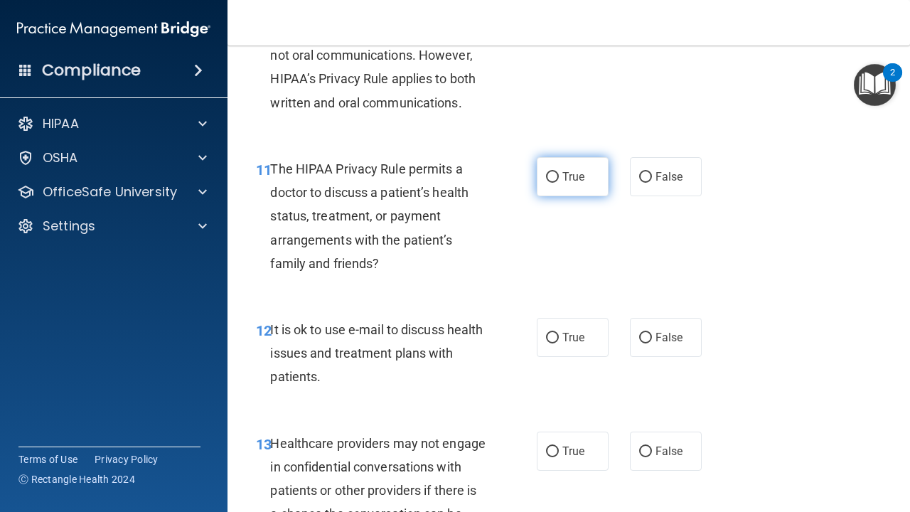
click at [577, 175] on span "True" at bounding box center [573, 177] width 22 height 14
click at [559, 175] on input "True" at bounding box center [552, 177] width 13 height 11
radio input "true"
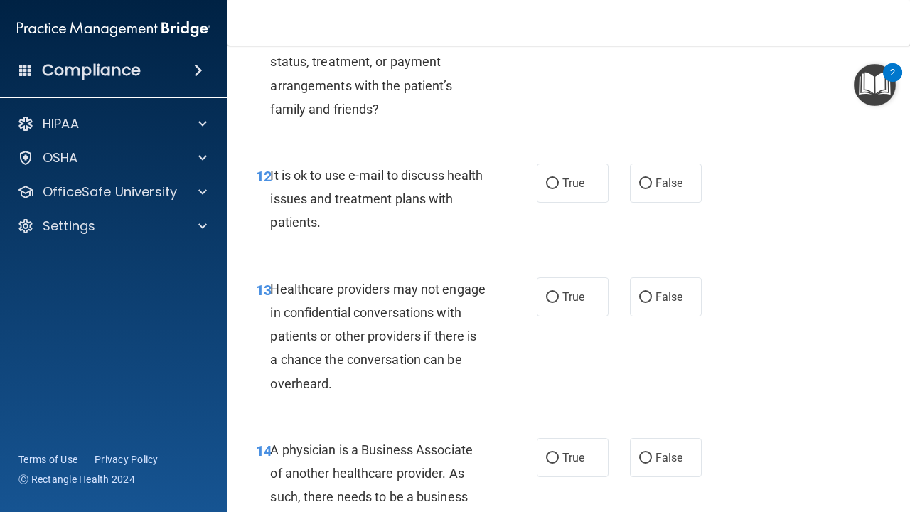
scroll to position [1671, 0]
click at [579, 184] on label "True" at bounding box center [573, 182] width 72 height 39
click at [559, 184] on input "True" at bounding box center [552, 183] width 13 height 11
radio input "true"
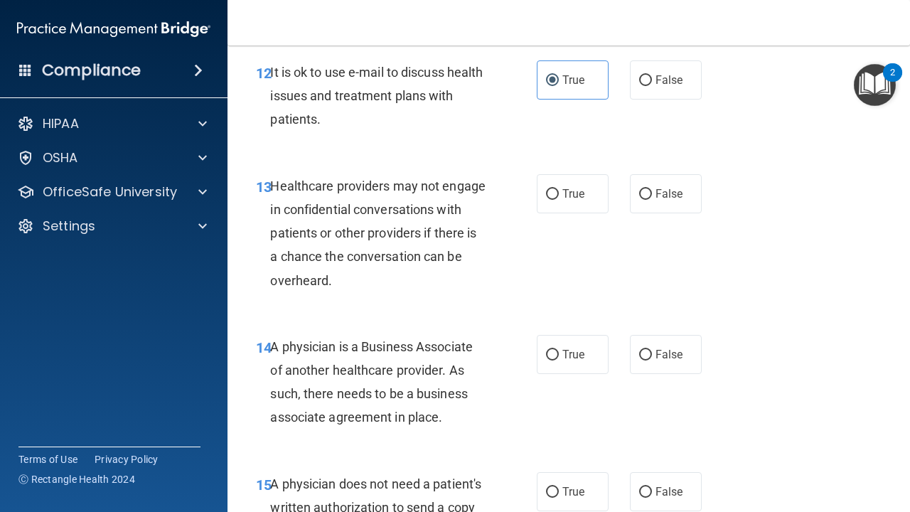
scroll to position [1779, 0]
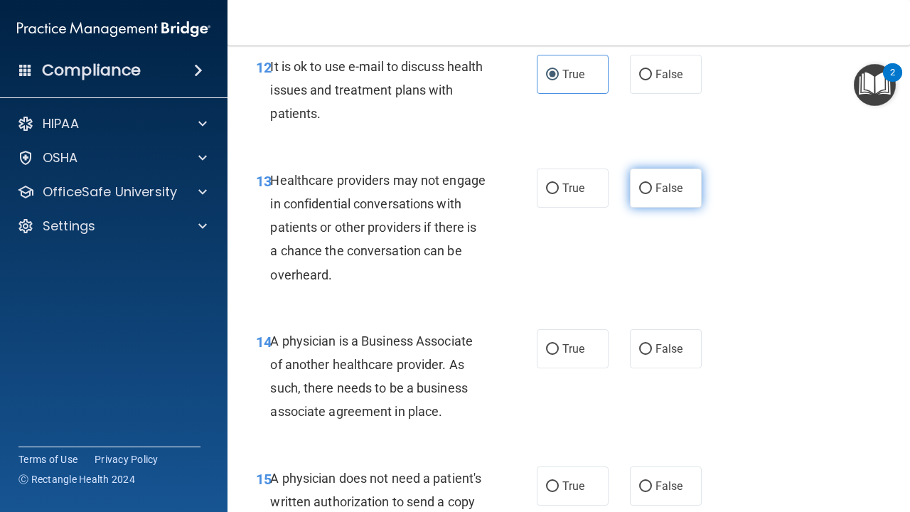
click at [644, 183] on input "False" at bounding box center [645, 188] width 13 height 11
radio input "true"
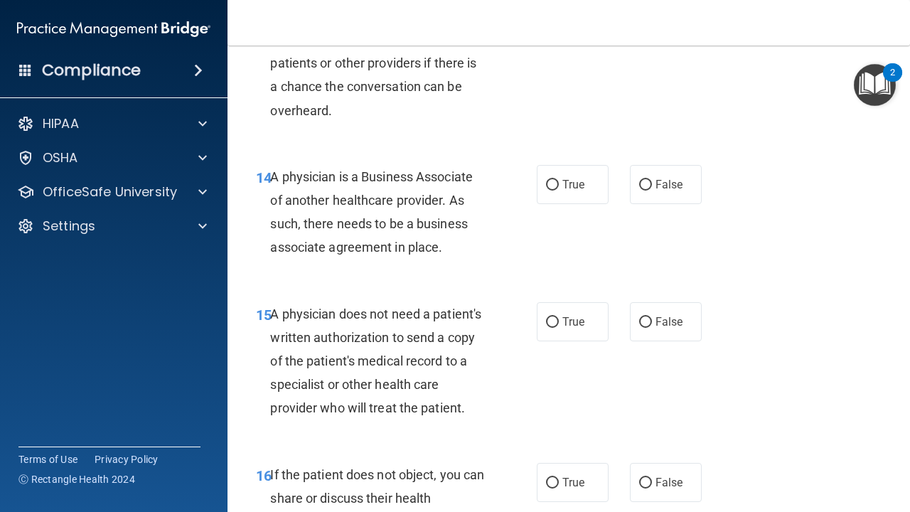
scroll to position [1944, 0]
click at [663, 177] on span "False" at bounding box center [670, 184] width 28 height 14
click at [652, 179] on input "False" at bounding box center [645, 184] width 13 height 11
radio input "true"
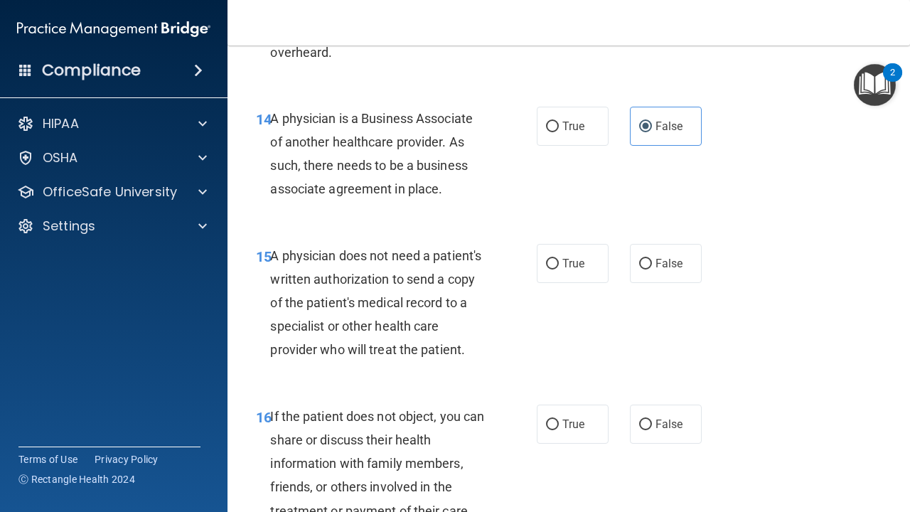
scroll to position [2008, 0]
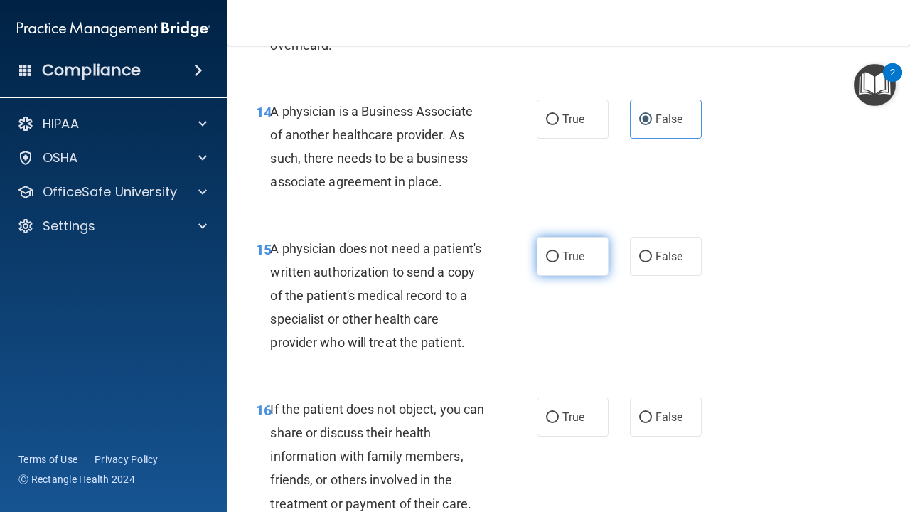
click at [570, 253] on label "True" at bounding box center [573, 256] width 72 height 39
click at [559, 253] on input "True" at bounding box center [552, 257] width 13 height 11
radio input "true"
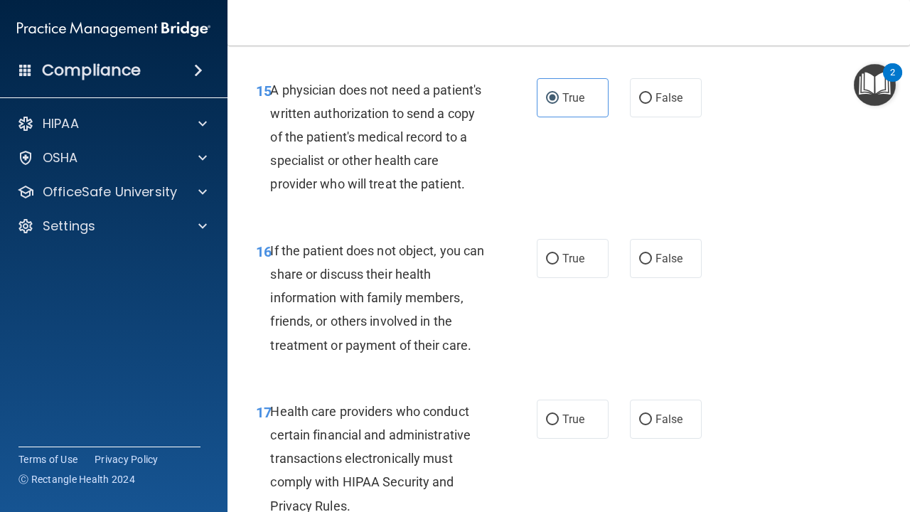
scroll to position [2171, 0]
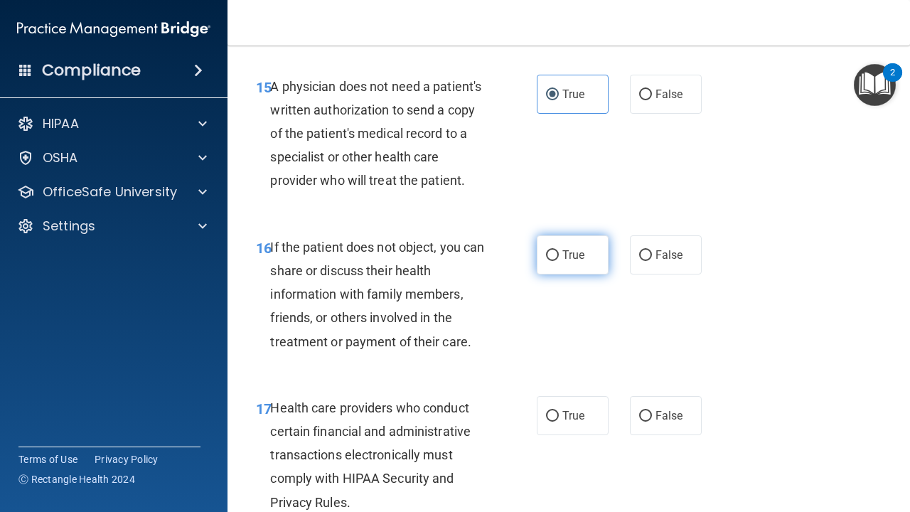
click at [574, 250] on label "True" at bounding box center [573, 254] width 72 height 39
click at [559, 250] on input "True" at bounding box center [552, 255] width 13 height 11
radio input "true"
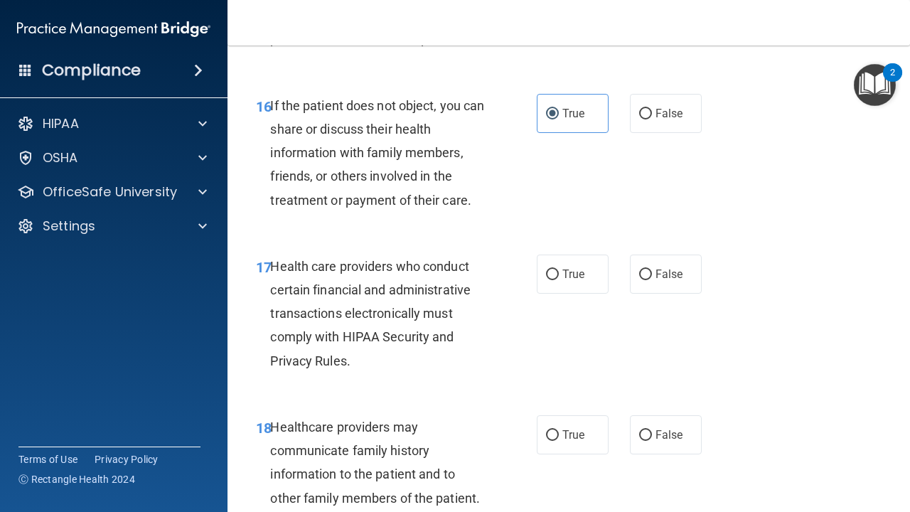
scroll to position [2316, 0]
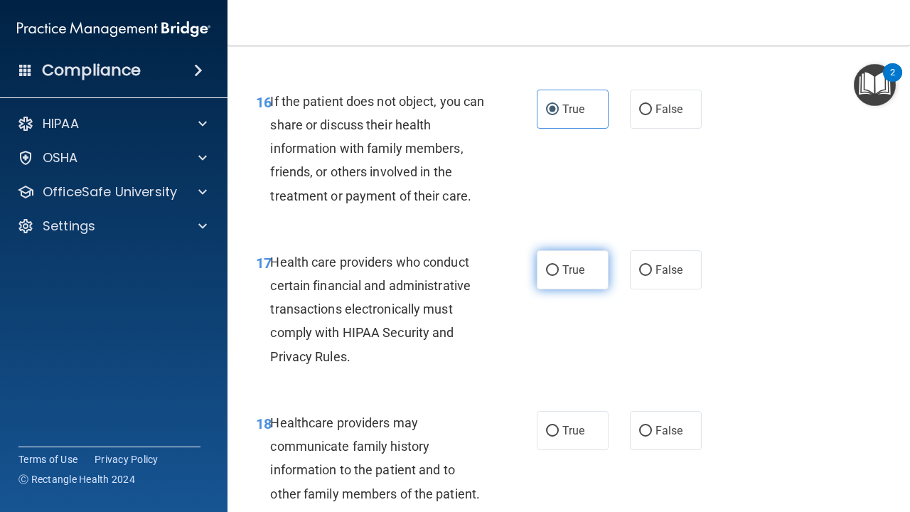
click at [568, 264] on label "True" at bounding box center [573, 269] width 72 height 39
click at [559, 265] on input "True" at bounding box center [552, 270] width 13 height 11
radio input "true"
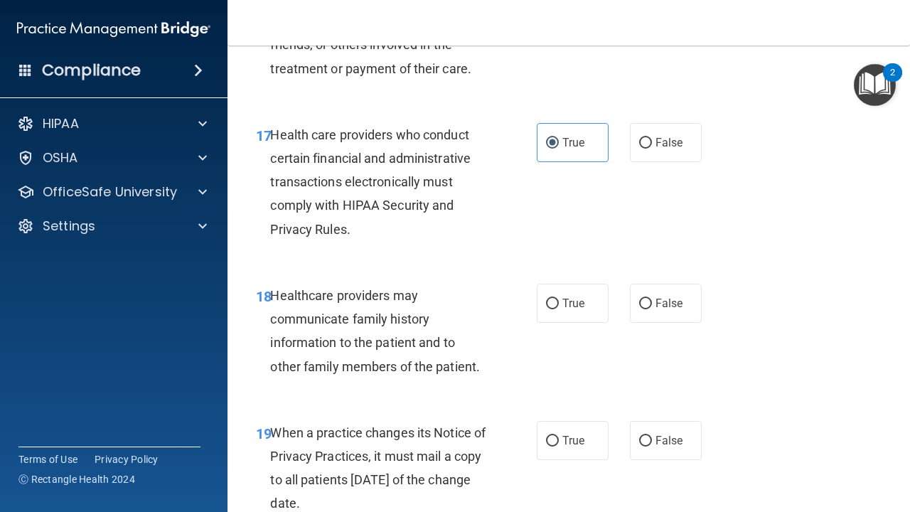
scroll to position [2449, 0]
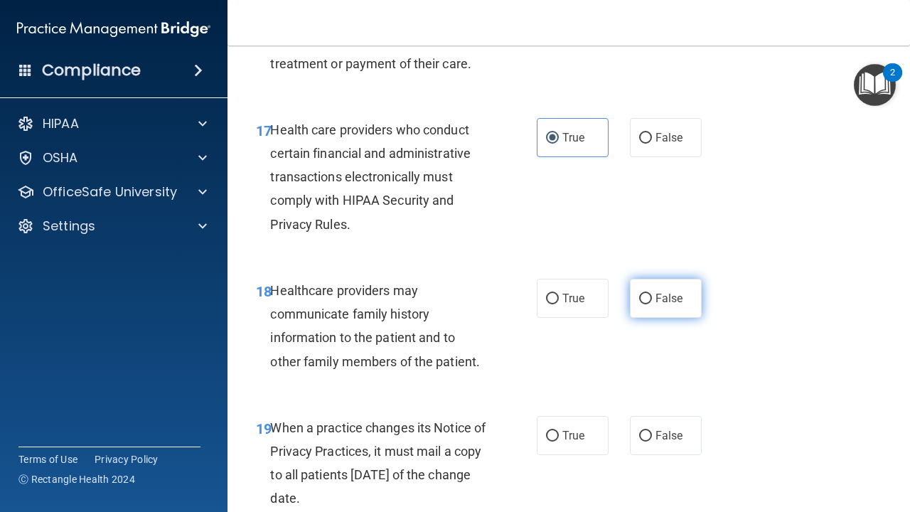
click at [648, 279] on label "False" at bounding box center [666, 298] width 72 height 39
click at [648, 294] on input "False" at bounding box center [645, 299] width 13 height 11
radio input "true"
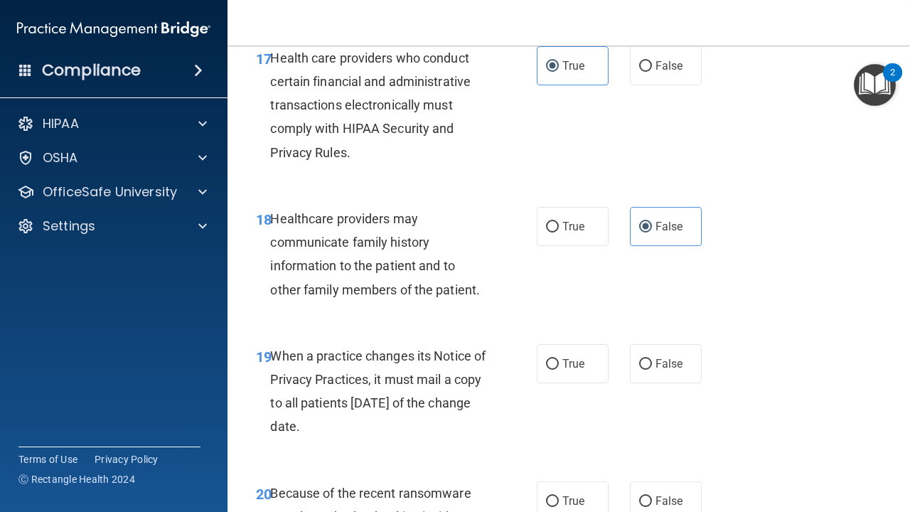
scroll to position [2529, 0]
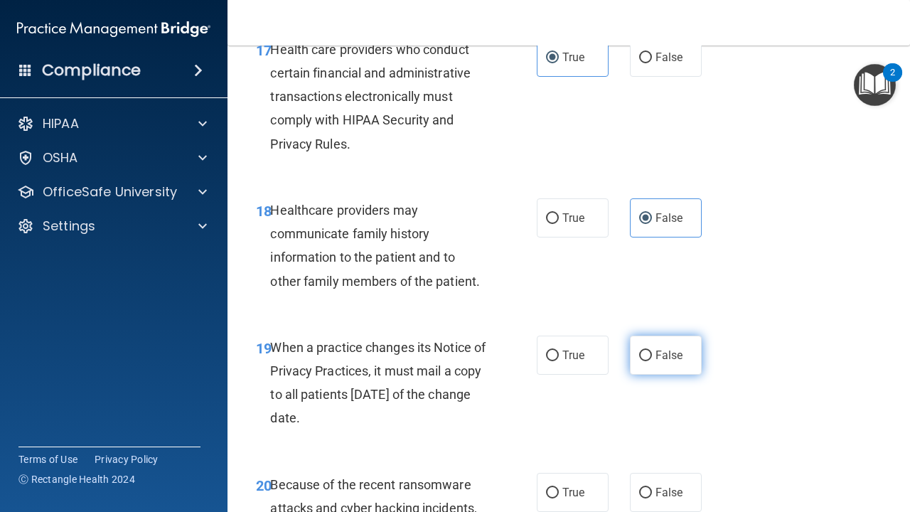
click at [646, 351] on input "False" at bounding box center [645, 356] width 13 height 11
radio input "true"
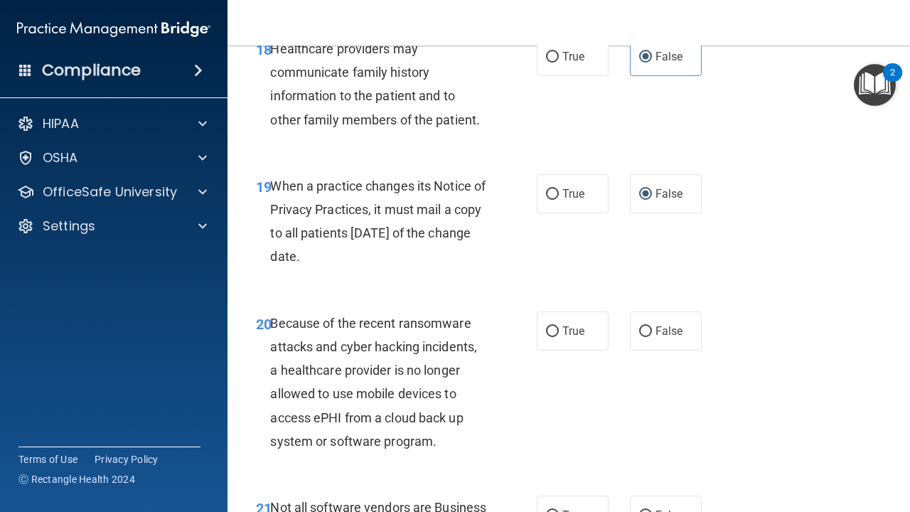
scroll to position [2694, 0]
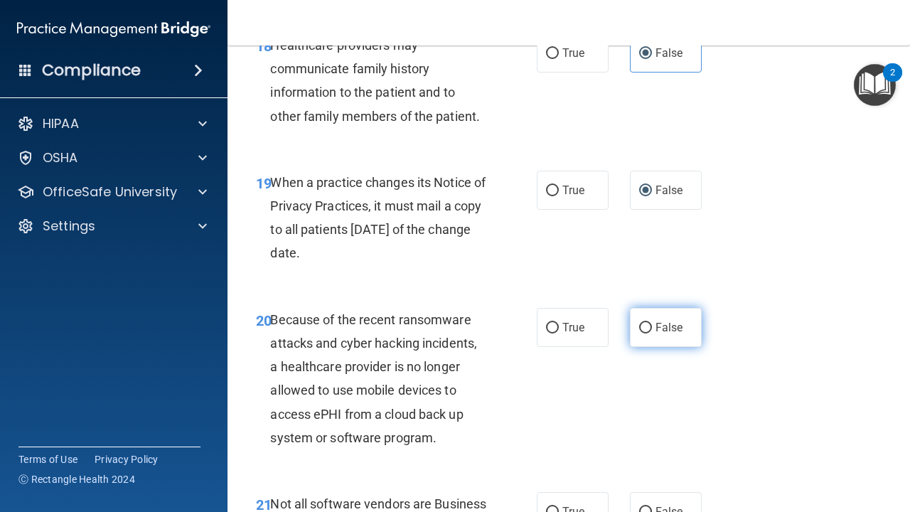
click at [688, 308] on label "False" at bounding box center [666, 327] width 72 height 39
click at [652, 323] on input "False" at bounding box center [645, 328] width 13 height 11
radio input "true"
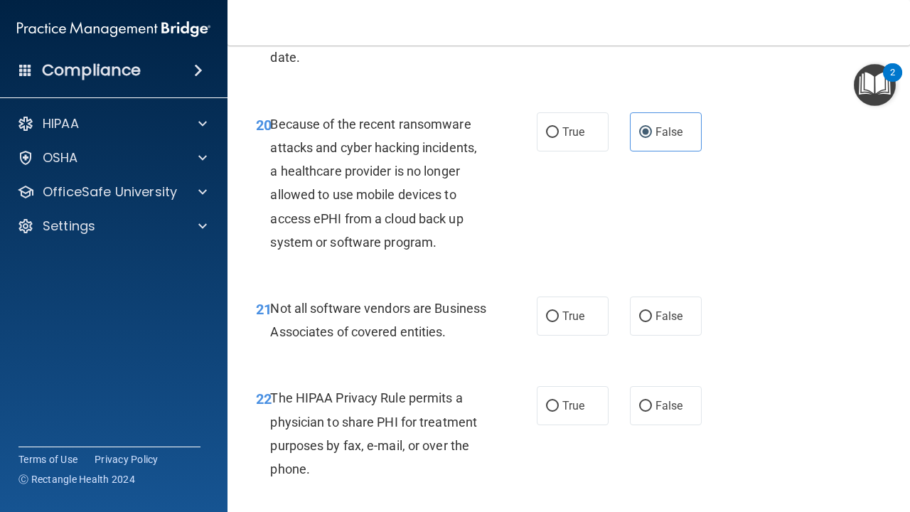
scroll to position [2904, 0]
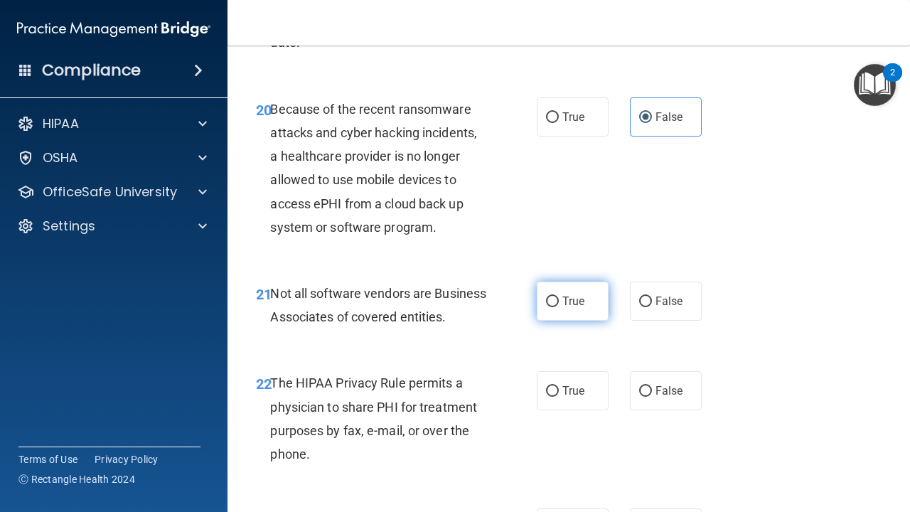
click at [579, 295] on label "True" at bounding box center [573, 301] width 72 height 39
click at [559, 296] on input "True" at bounding box center [552, 301] width 13 height 11
radio input "true"
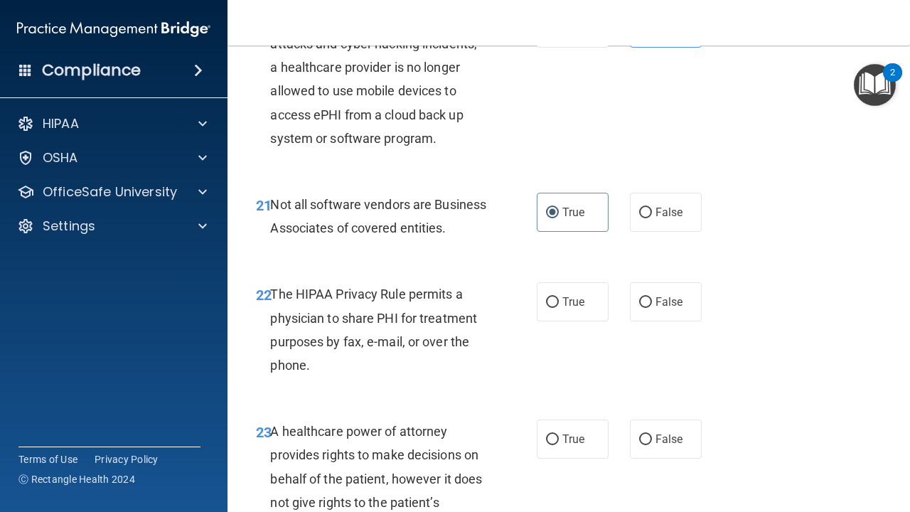
scroll to position [2998, 0]
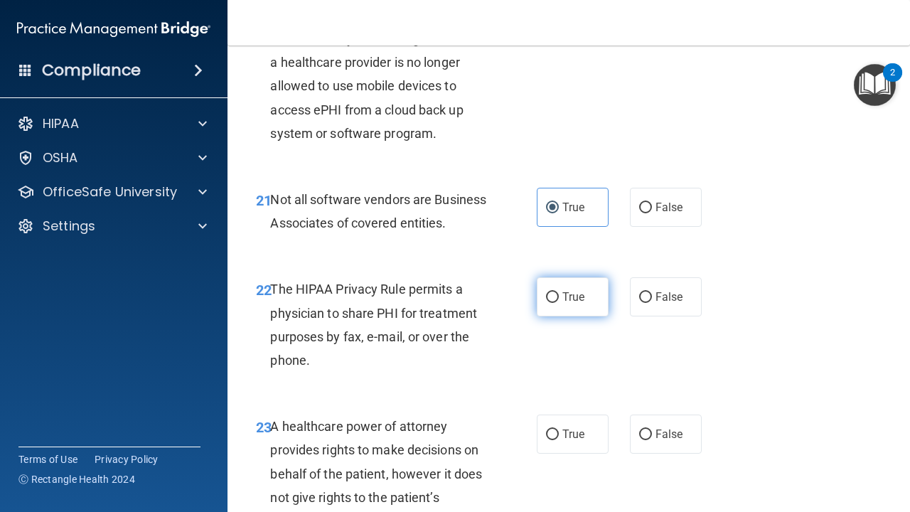
click at [578, 312] on label "True" at bounding box center [573, 296] width 72 height 39
click at [559, 303] on input "True" at bounding box center [552, 297] width 13 height 11
radio input "true"
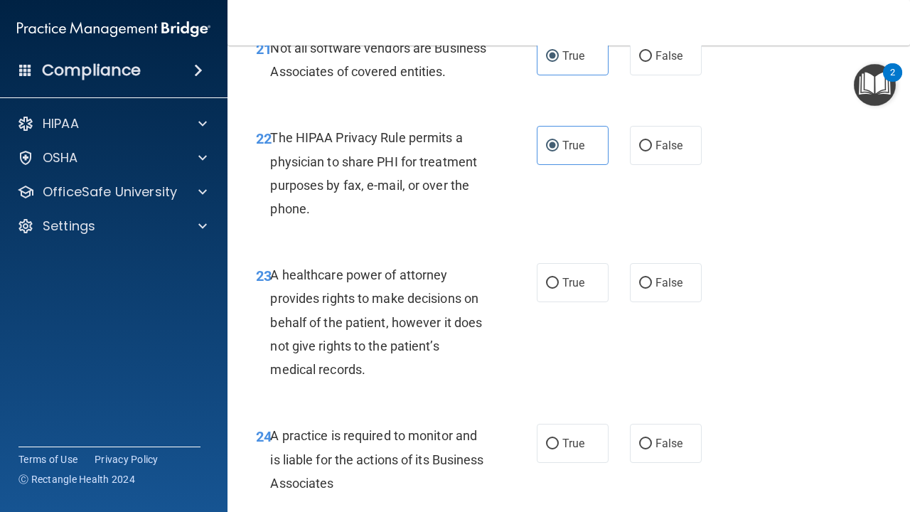
scroll to position [3156, 0]
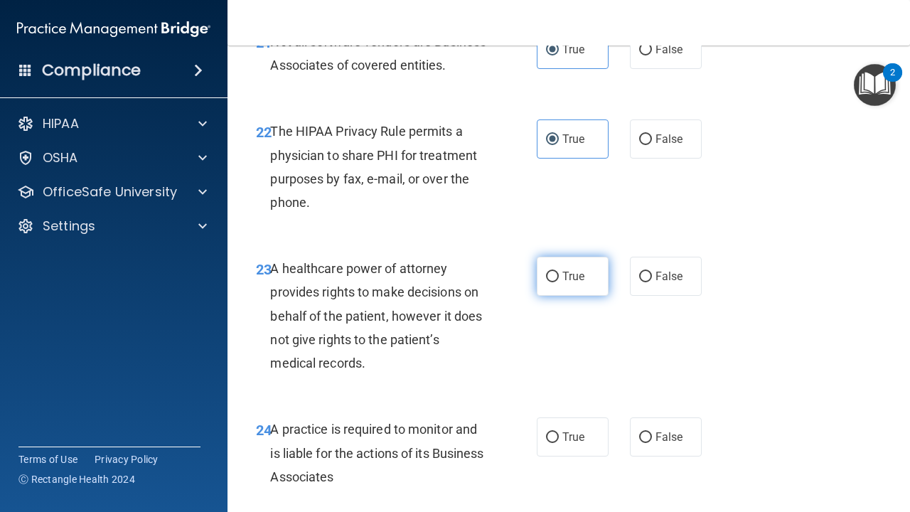
click at [585, 293] on label "True" at bounding box center [573, 276] width 72 height 39
click at [559, 282] on input "True" at bounding box center [552, 277] width 13 height 11
radio input "true"
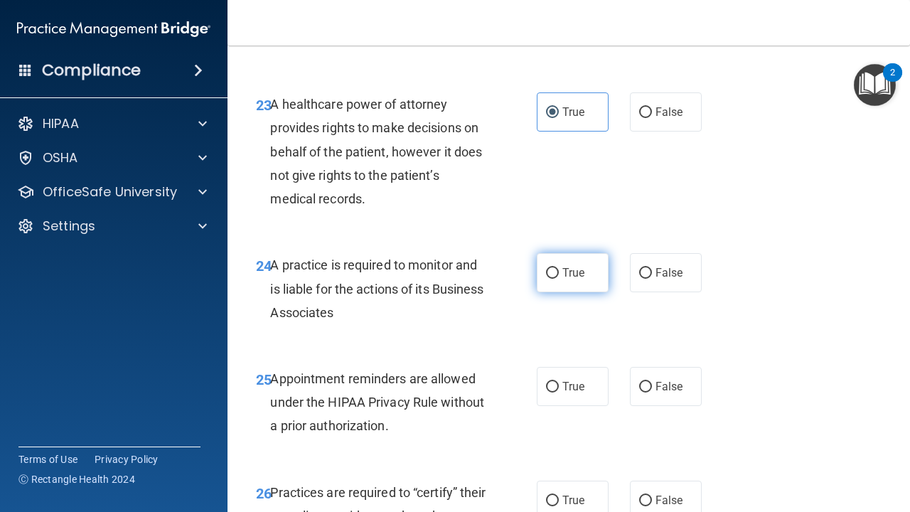
scroll to position [3321, 0]
click at [649, 290] on label "False" at bounding box center [666, 271] width 72 height 39
click at [649, 278] on input "False" at bounding box center [645, 272] width 13 height 11
radio input "true"
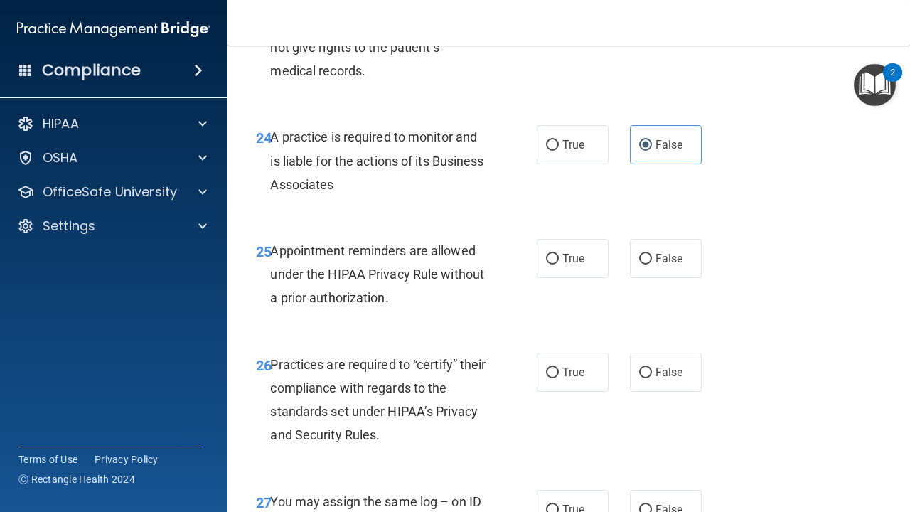
scroll to position [3449, 0]
click at [579, 275] on label "True" at bounding box center [573, 257] width 72 height 39
click at [559, 264] on input "True" at bounding box center [552, 258] width 13 height 11
radio input "true"
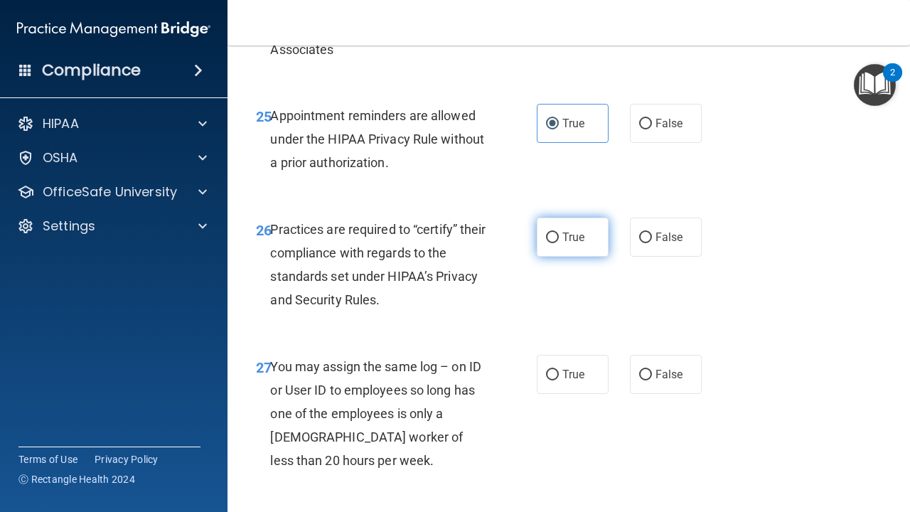
scroll to position [3585, 0]
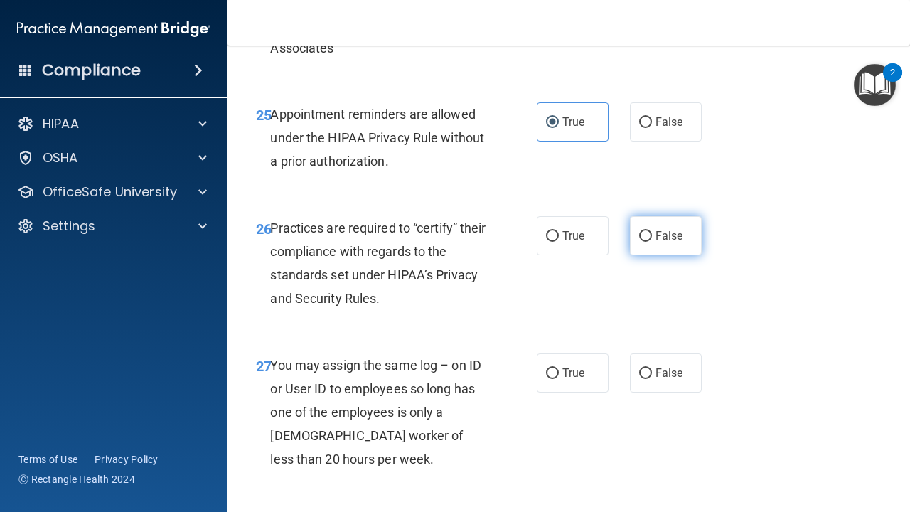
click at [651, 242] on input "False" at bounding box center [645, 236] width 13 height 11
radio input "true"
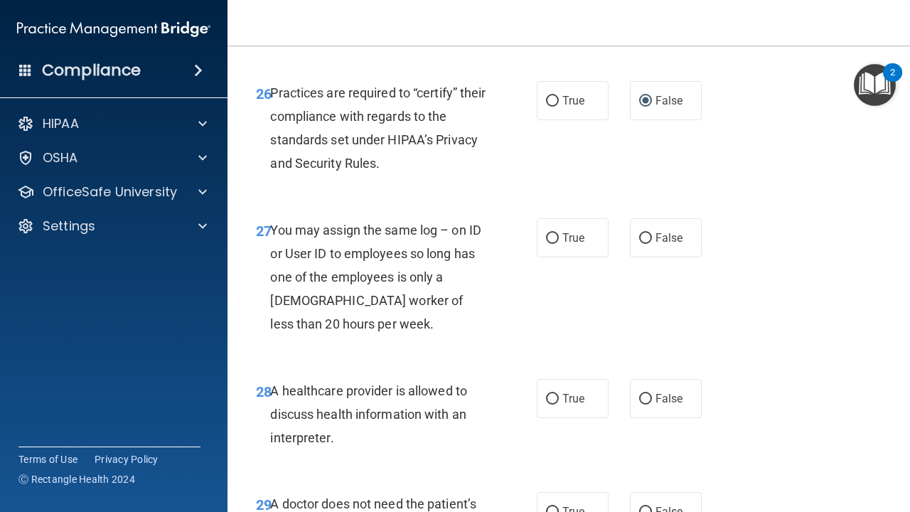
scroll to position [3728, 0]
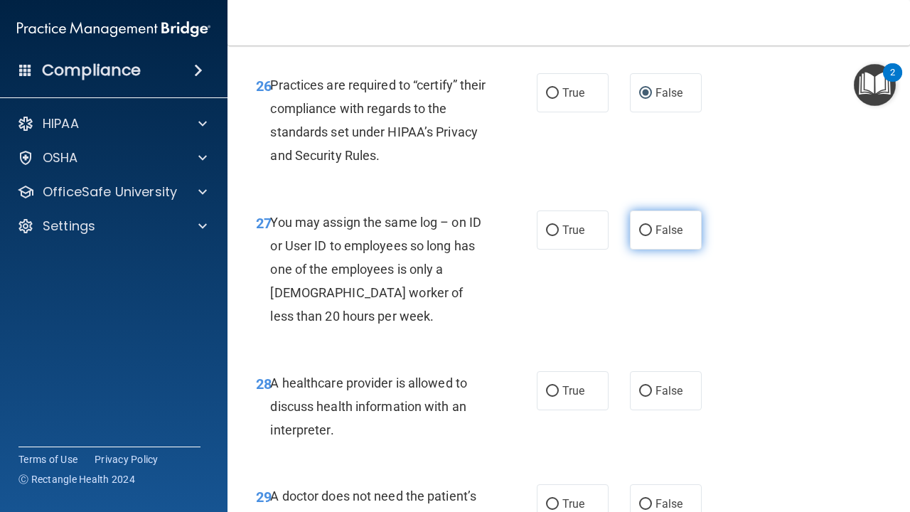
click at [680, 232] on span "False" at bounding box center [670, 230] width 28 height 14
click at [652, 232] on input "False" at bounding box center [645, 230] width 13 height 11
radio input "true"
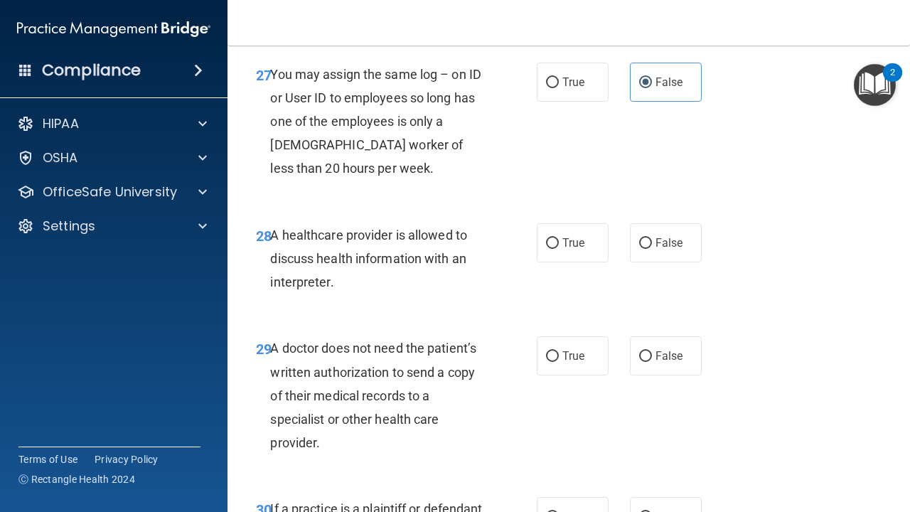
scroll to position [3881, 0]
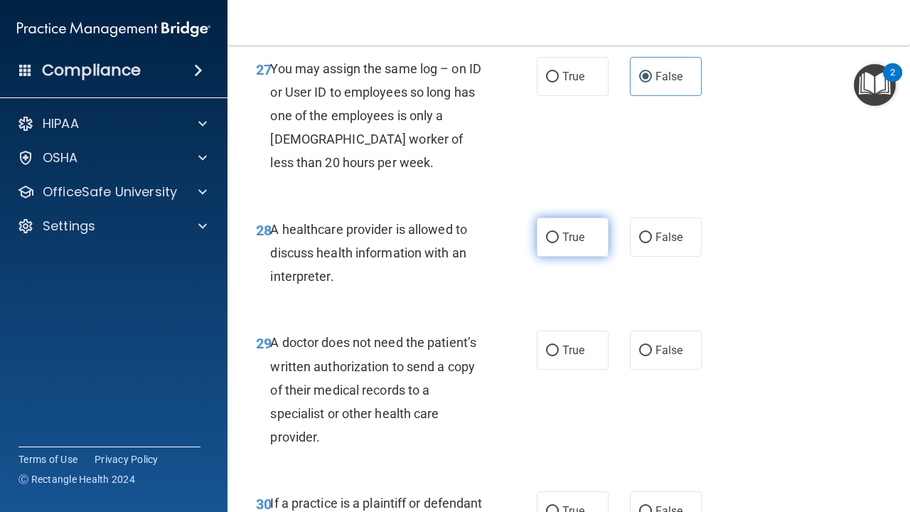
click at [586, 253] on label "True" at bounding box center [573, 237] width 72 height 39
click at [559, 243] on input "True" at bounding box center [552, 237] width 13 height 11
radio input "true"
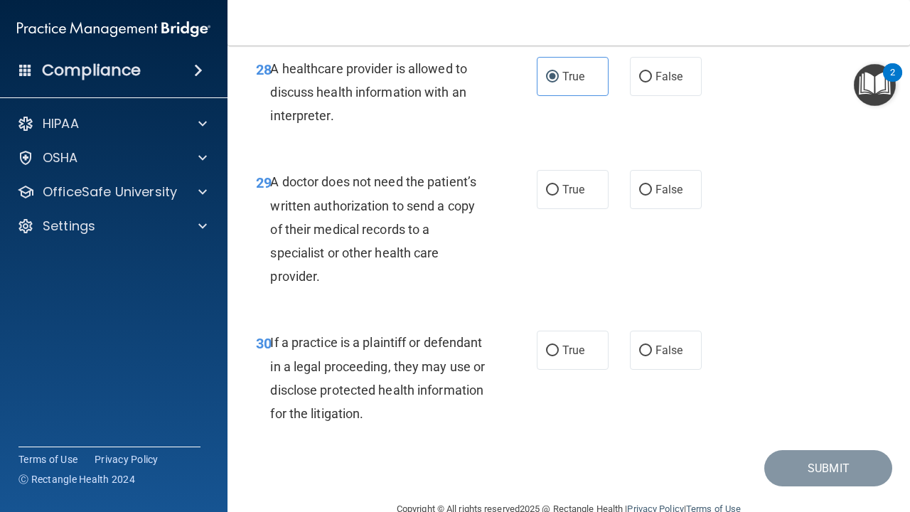
scroll to position [4028, 0]
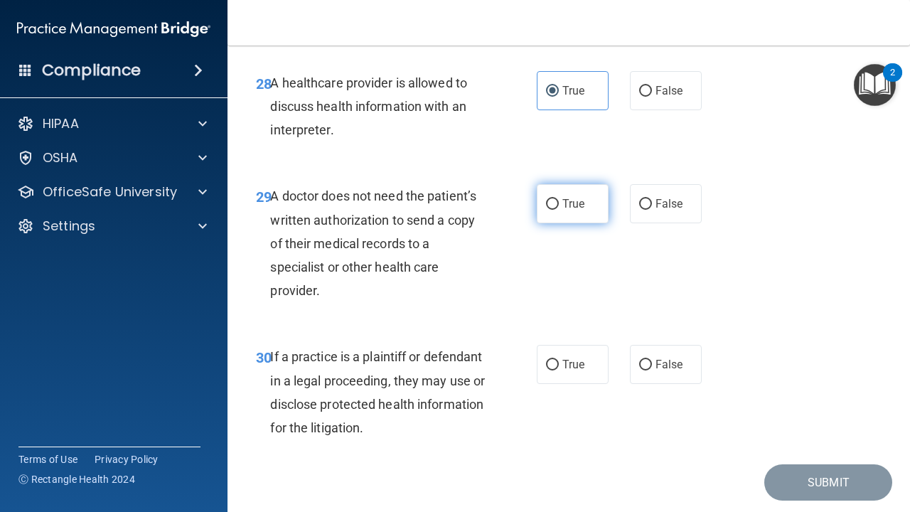
click at [581, 220] on label "True" at bounding box center [573, 203] width 72 height 39
click at [559, 210] on input "True" at bounding box center [552, 204] width 13 height 11
radio input "true"
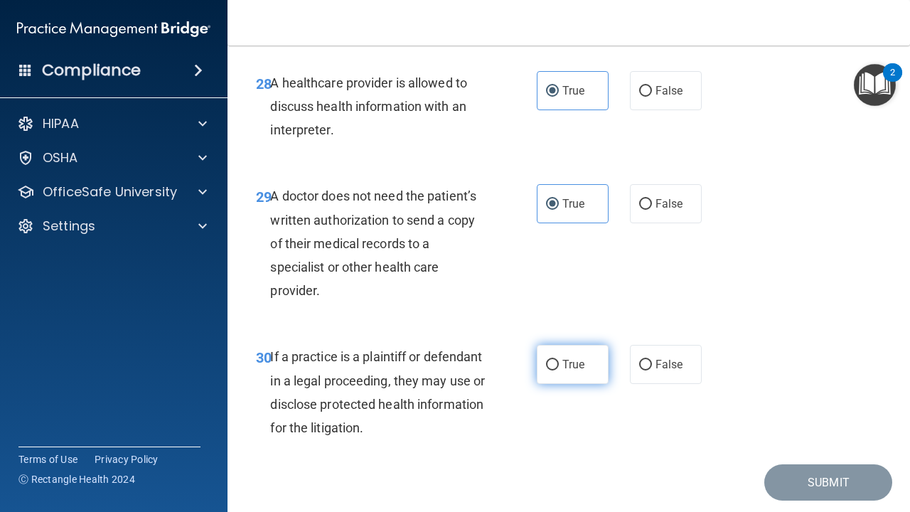
click at [572, 363] on span "True" at bounding box center [573, 365] width 22 height 14
click at [559, 363] on input "True" at bounding box center [552, 365] width 13 height 11
radio input "true"
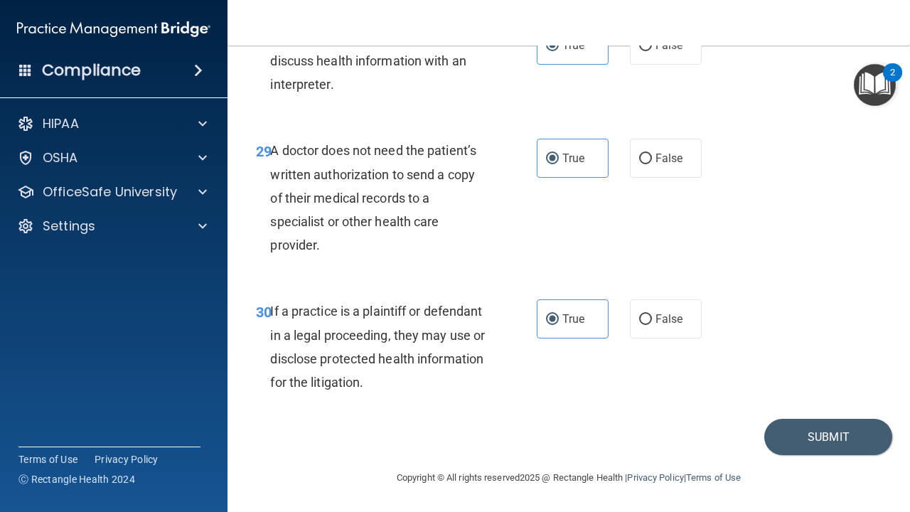
scroll to position [4075, 0]
click at [796, 437] on button "Submit" at bounding box center [828, 437] width 128 height 36
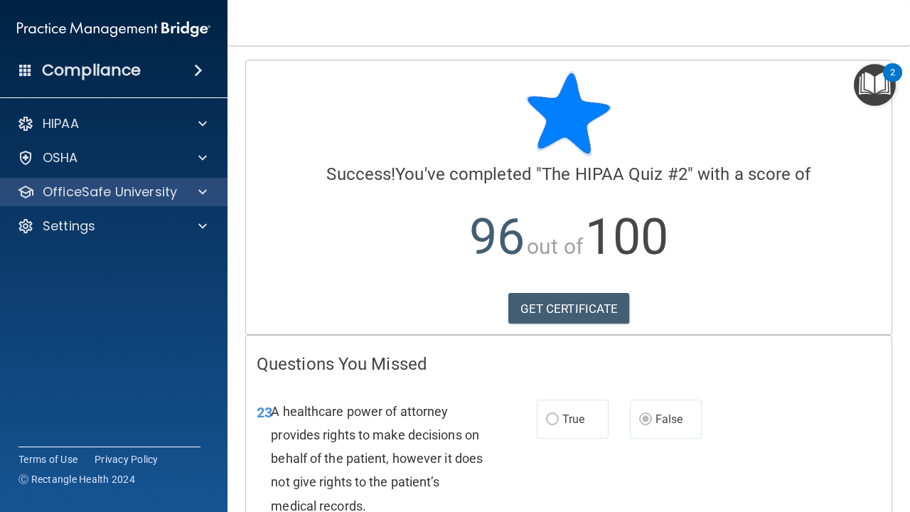
click at [200, 198] on span at bounding box center [202, 191] width 9 height 17
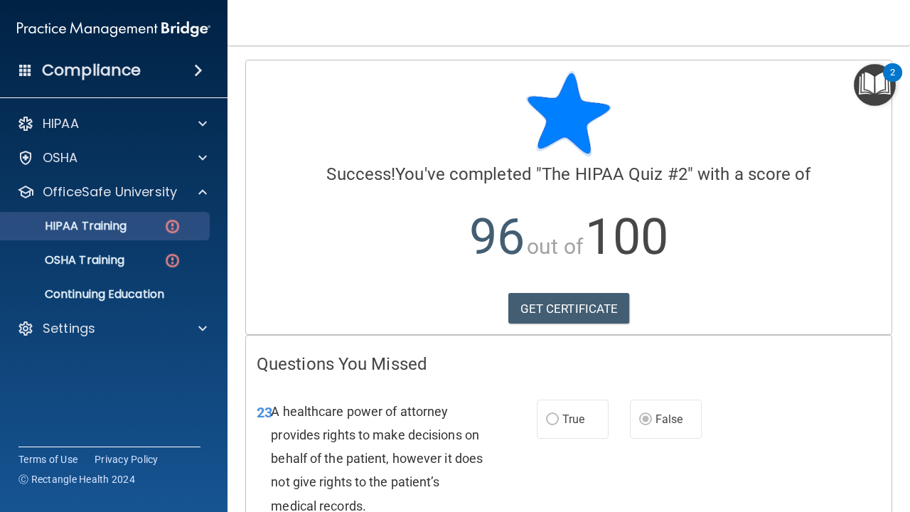
click at [176, 224] on img at bounding box center [173, 227] width 18 height 18
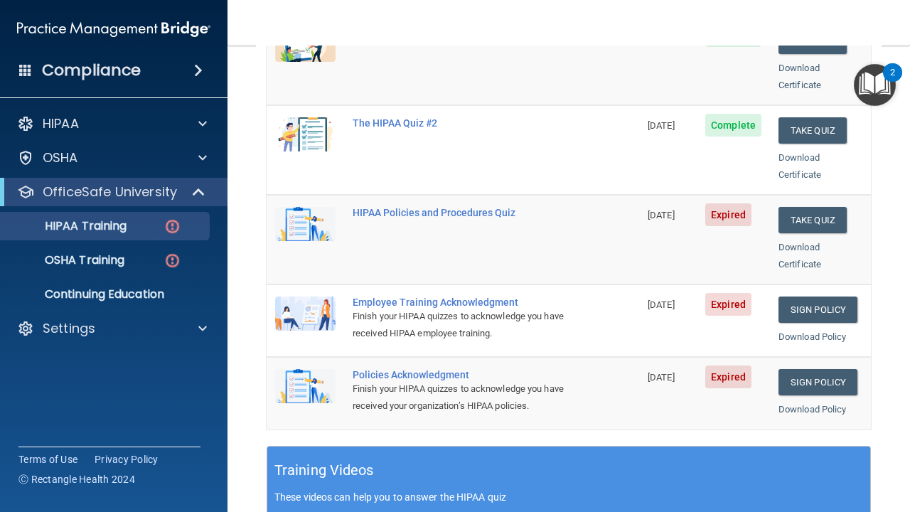
scroll to position [253, 0]
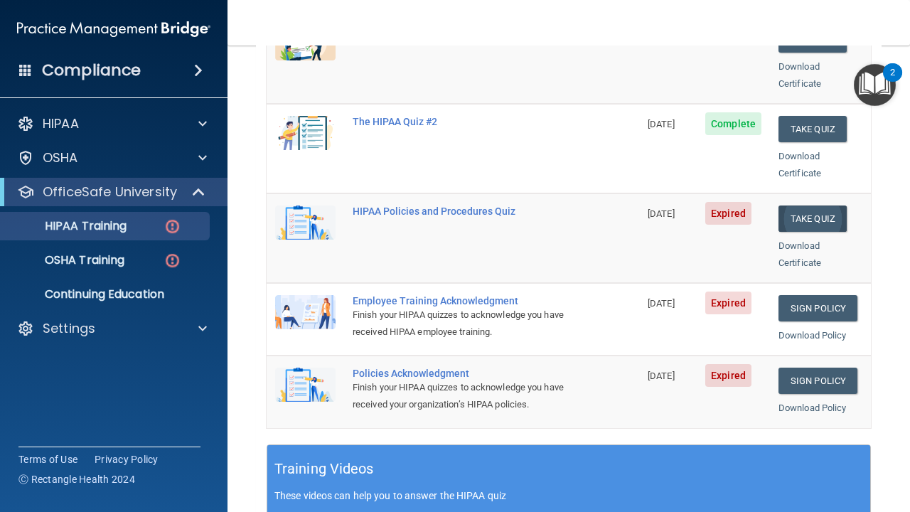
click at [821, 205] on button "Take Quiz" at bounding box center [813, 218] width 68 height 26
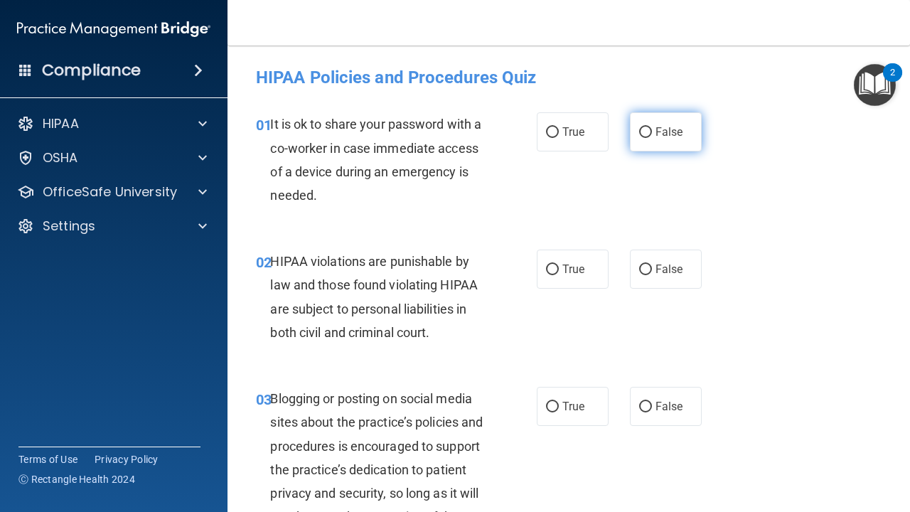
click at [678, 127] on span "False" at bounding box center [670, 132] width 28 height 14
click at [652, 127] on input "False" at bounding box center [645, 132] width 13 height 11
radio input "true"
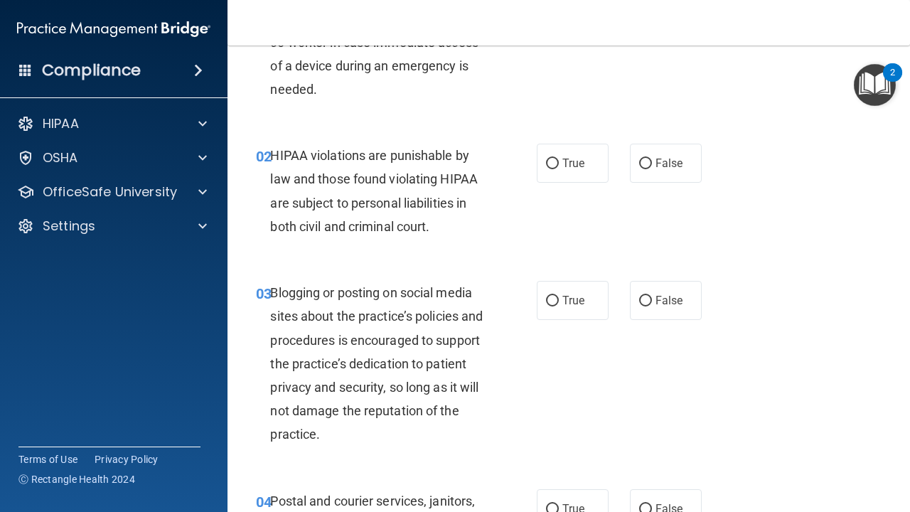
scroll to position [141, 0]
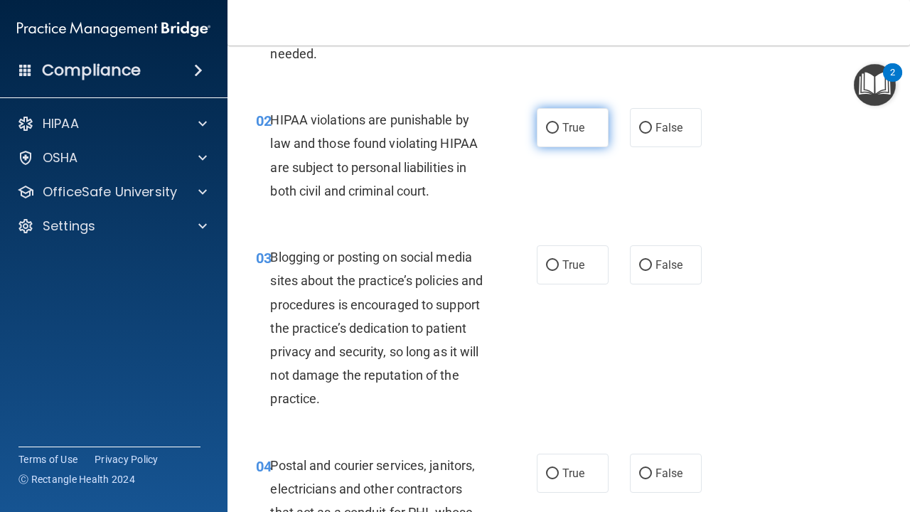
click at [587, 137] on label "True" at bounding box center [573, 127] width 72 height 39
click at [559, 134] on input "True" at bounding box center [552, 128] width 13 height 11
radio input "true"
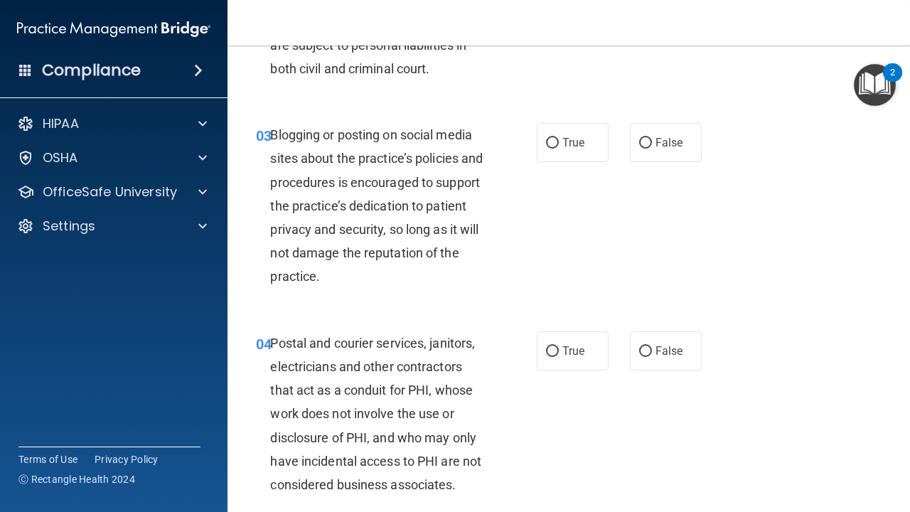
scroll to position [264, 0]
click at [577, 144] on span "True" at bounding box center [573, 142] width 22 height 14
click at [559, 144] on input "True" at bounding box center [552, 142] width 13 height 11
radio input "true"
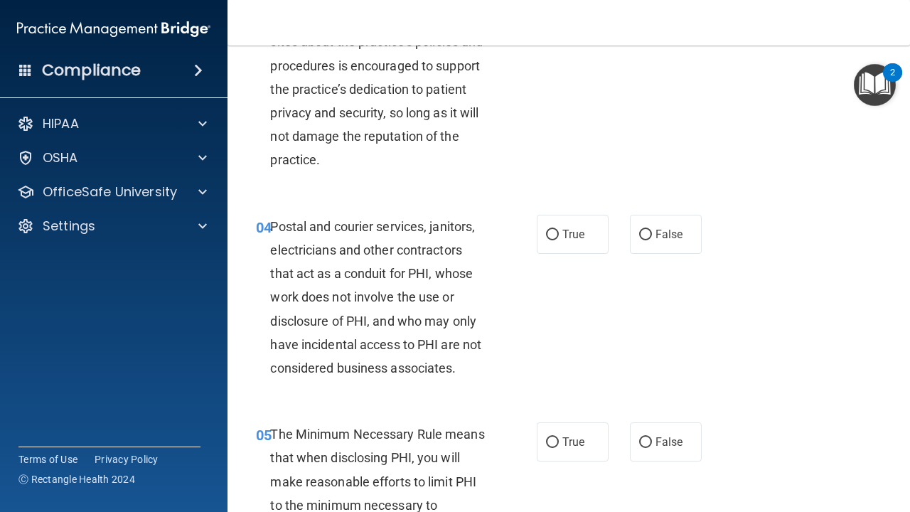
scroll to position [384, 0]
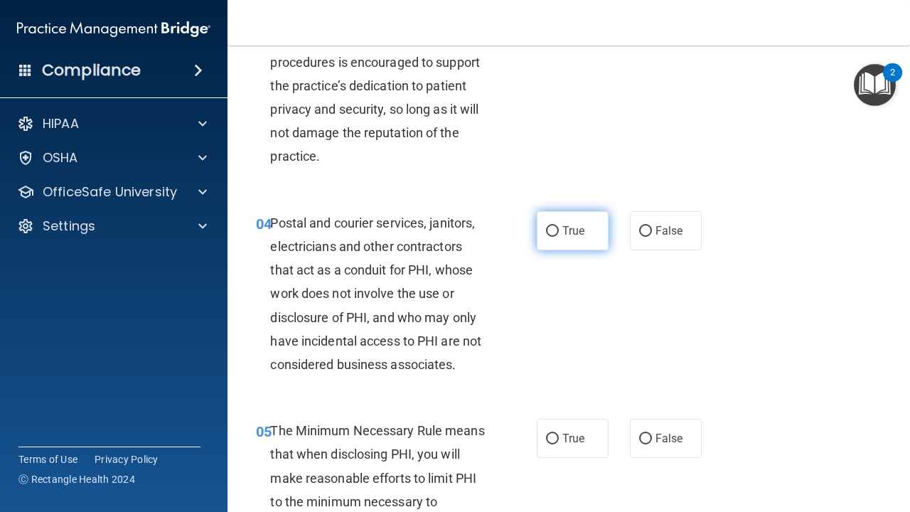
click at [574, 237] on label "True" at bounding box center [573, 230] width 72 height 39
click at [559, 237] on input "True" at bounding box center [552, 231] width 13 height 11
radio input "true"
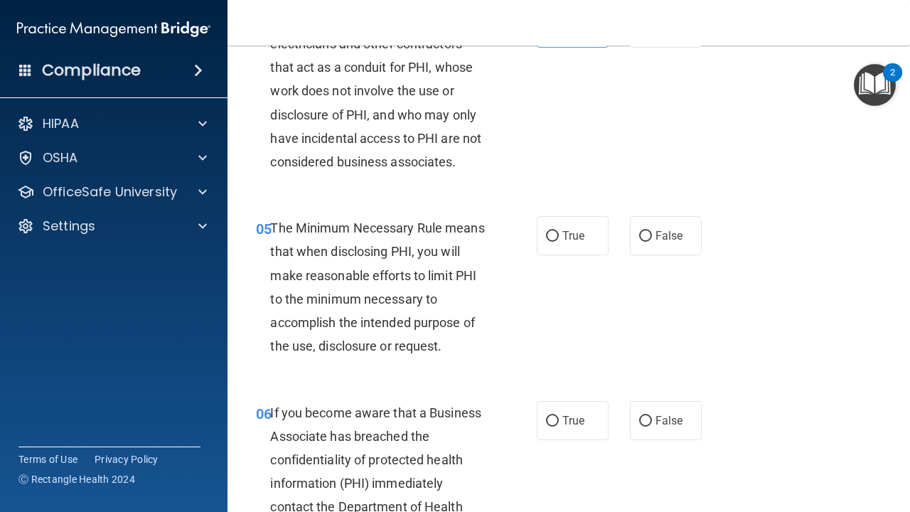
scroll to position [607, 0]
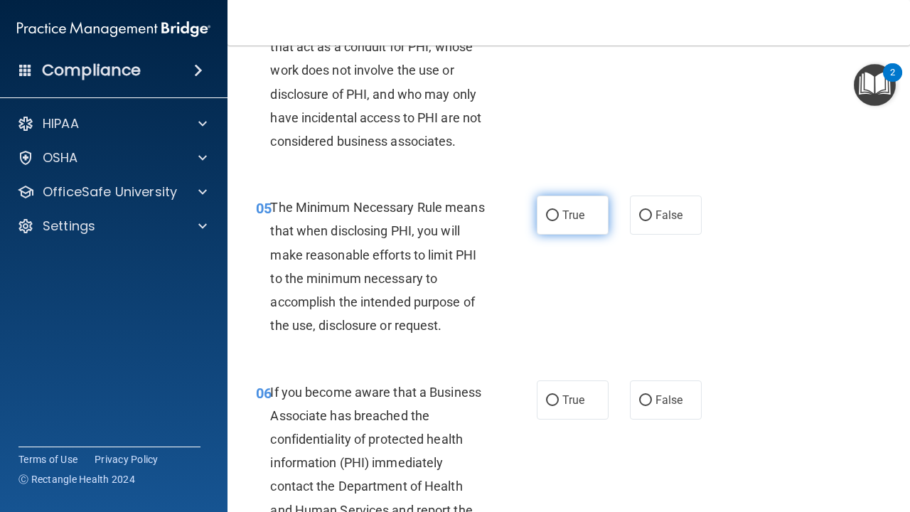
click at [568, 214] on span "True" at bounding box center [573, 215] width 22 height 14
click at [559, 214] on input "True" at bounding box center [552, 215] width 13 height 11
radio input "true"
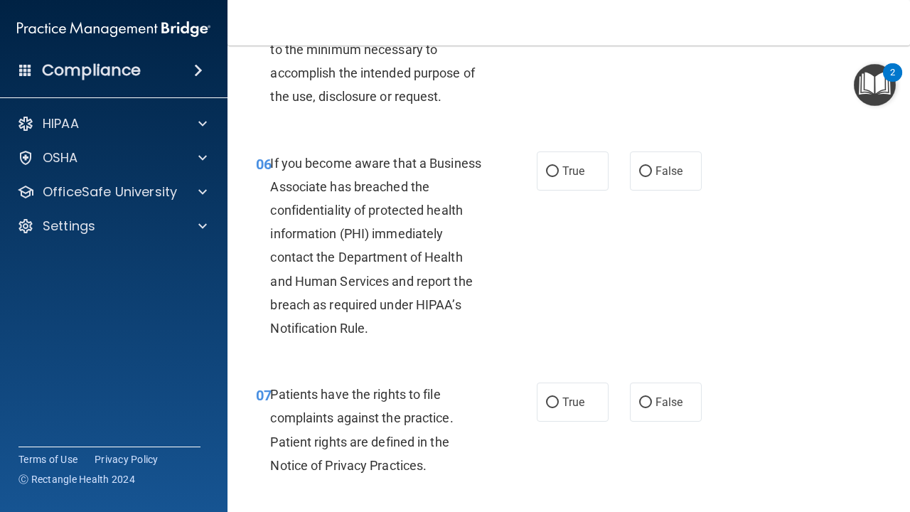
scroll to position [840, 0]
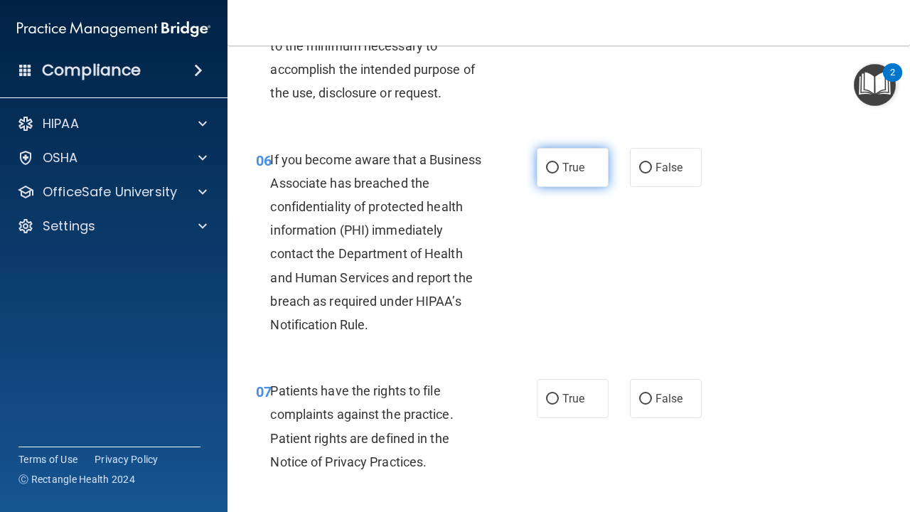
click at [580, 173] on label "True" at bounding box center [573, 167] width 72 height 39
click at [559, 173] on input "True" at bounding box center [552, 168] width 13 height 11
radio input "true"
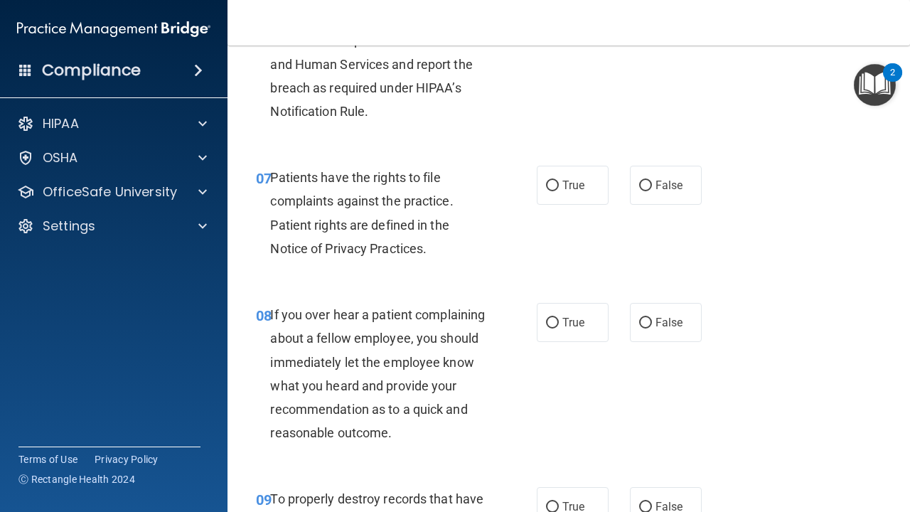
scroll to position [1058, 0]
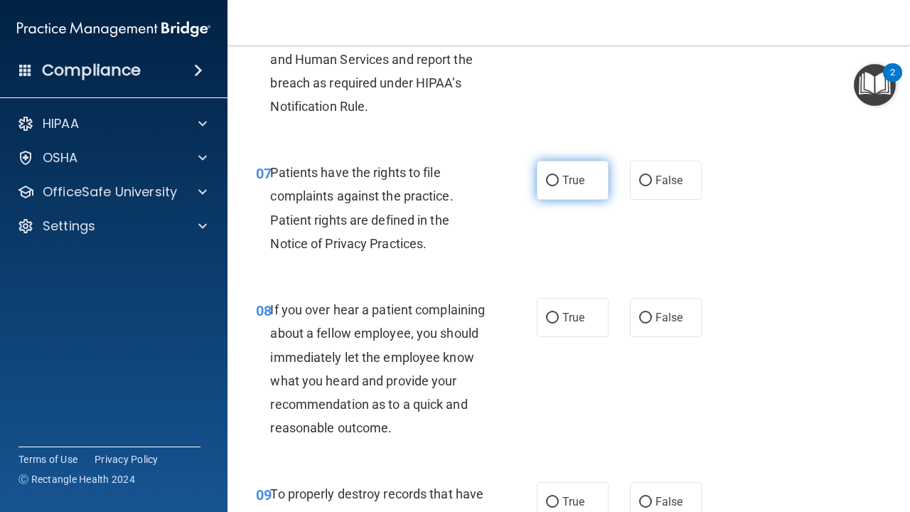
click at [586, 168] on label "True" at bounding box center [573, 180] width 72 height 39
click at [559, 176] on input "True" at bounding box center [552, 181] width 13 height 11
radio input "true"
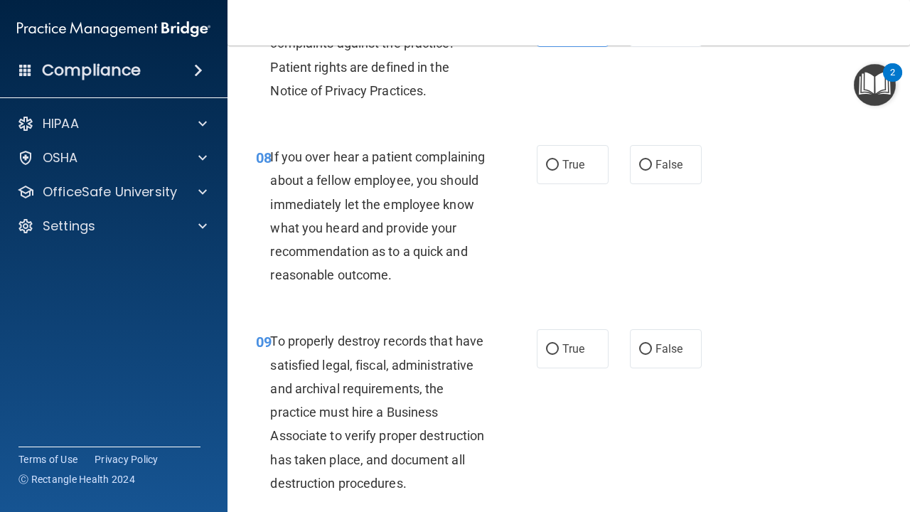
scroll to position [1212, 0]
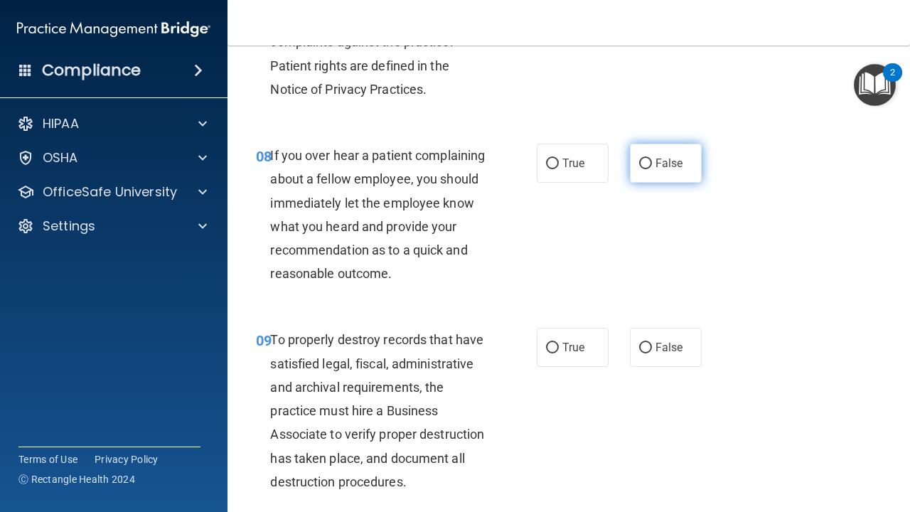
click at [659, 149] on label "False" at bounding box center [666, 163] width 72 height 39
click at [652, 159] on input "False" at bounding box center [645, 164] width 13 height 11
radio input "true"
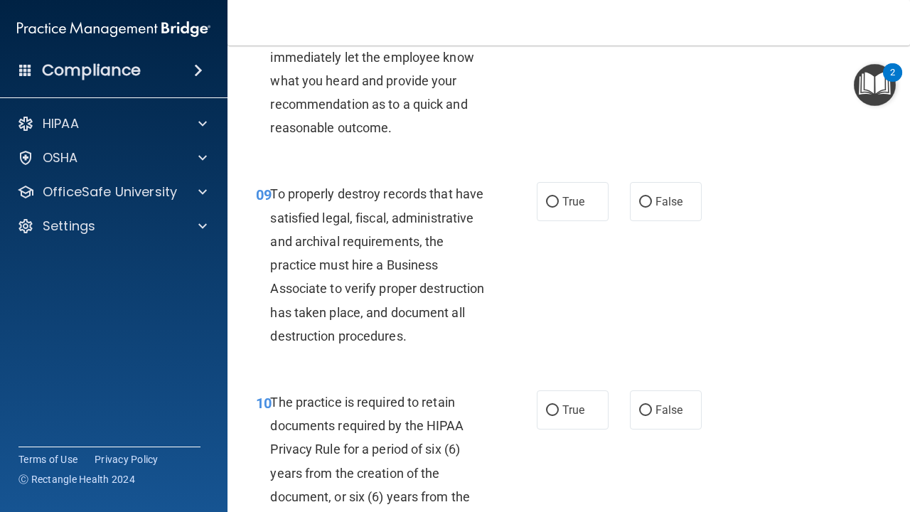
scroll to position [1371, 0]
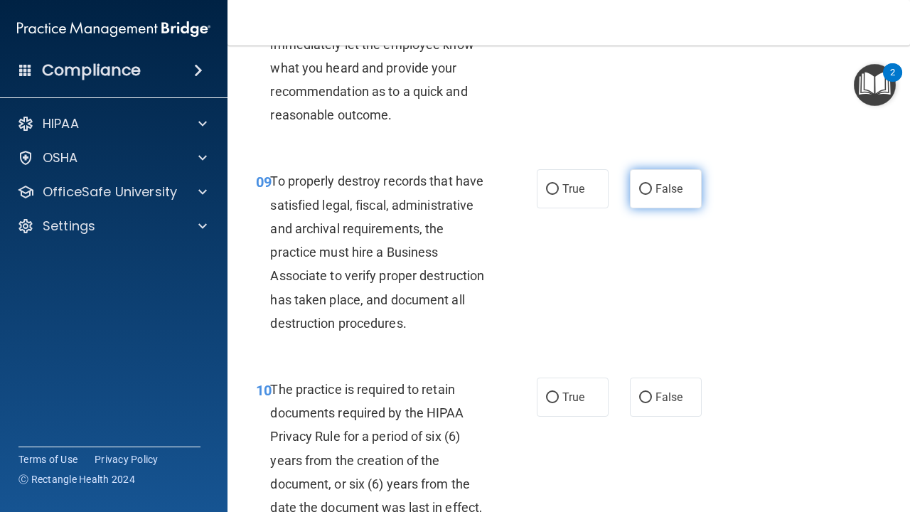
click at [643, 184] on input "False" at bounding box center [645, 189] width 13 height 11
radio input "true"
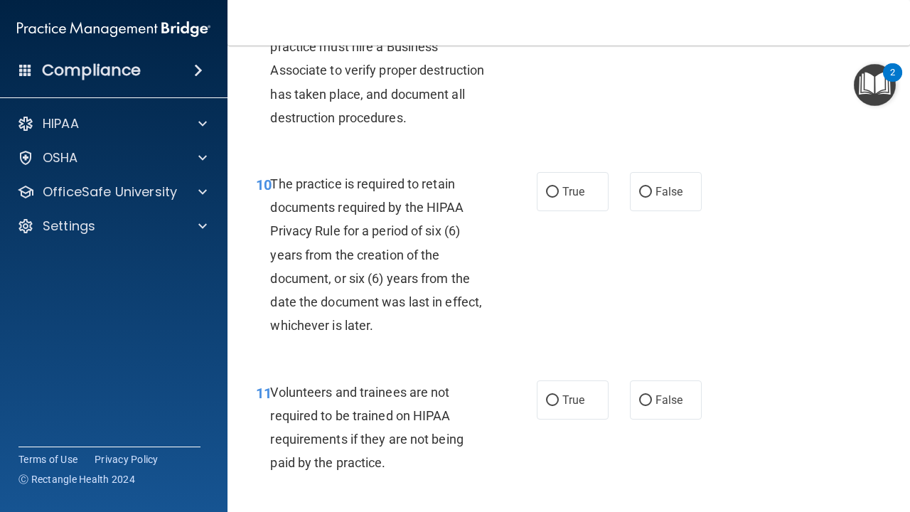
scroll to position [1580, 0]
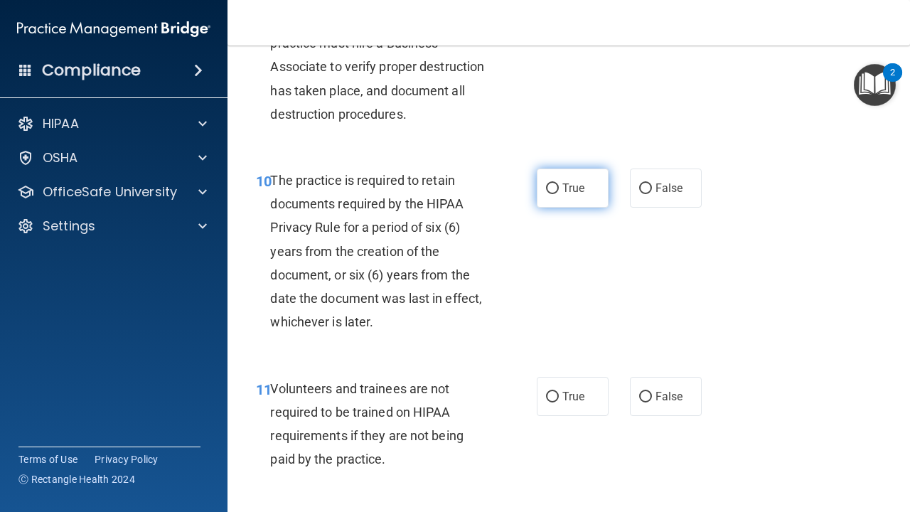
click at [584, 188] on label "True" at bounding box center [573, 187] width 72 height 39
click at [559, 188] on input "True" at bounding box center [552, 188] width 13 height 11
radio input "true"
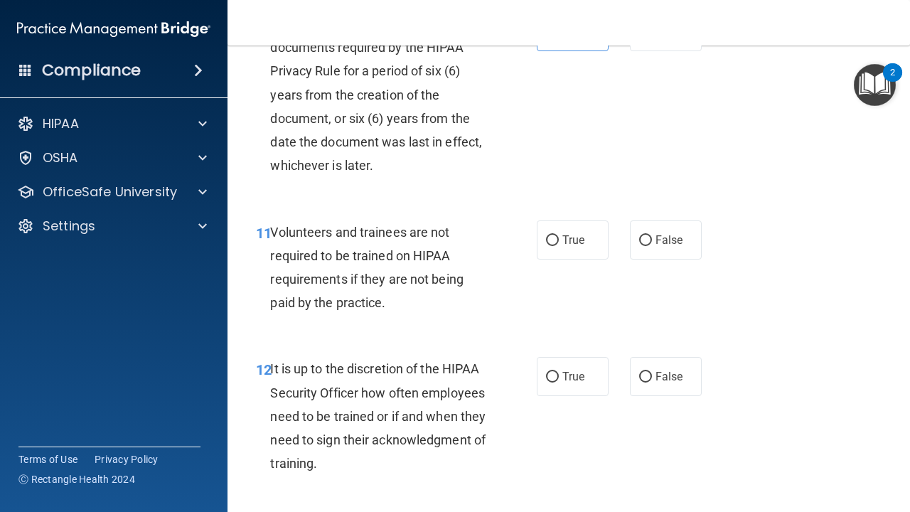
scroll to position [1760, 0]
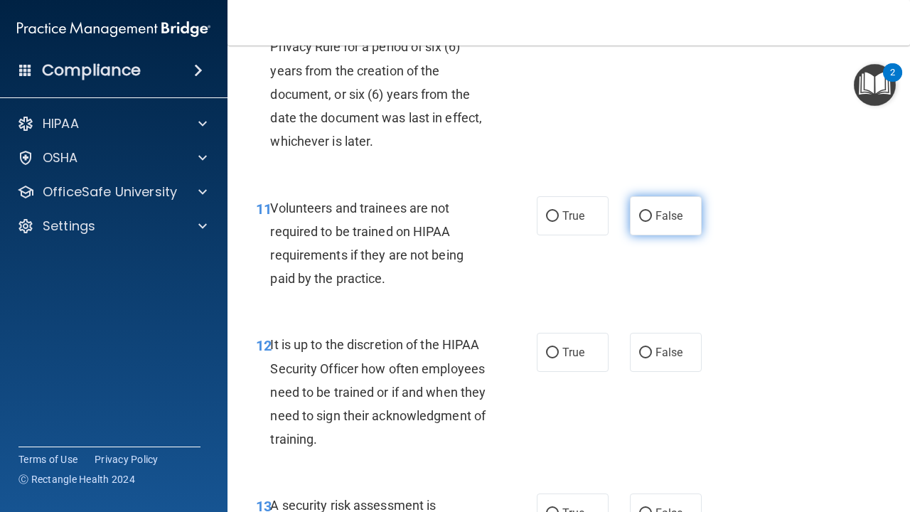
click at [675, 216] on label "False" at bounding box center [666, 215] width 72 height 39
click at [652, 216] on input "False" at bounding box center [645, 216] width 13 height 11
radio input "true"
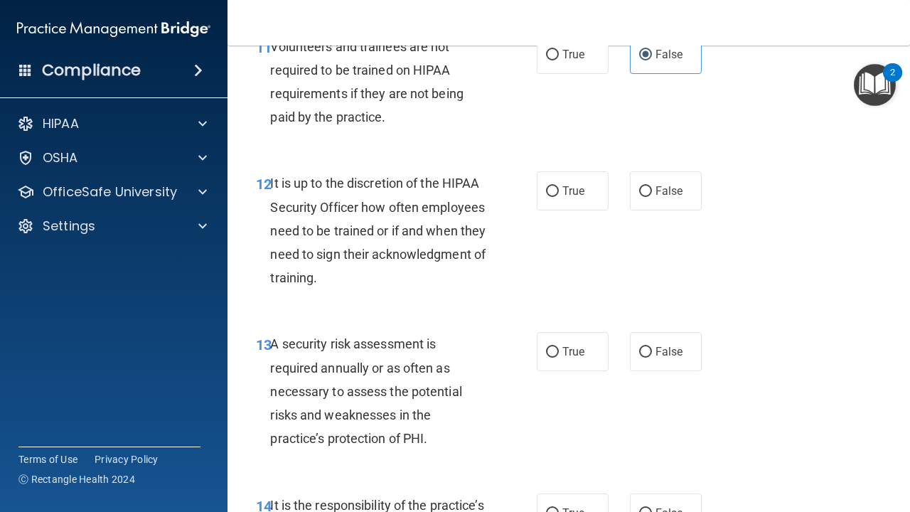
scroll to position [1922, 0]
click at [665, 185] on span "False" at bounding box center [670, 190] width 28 height 14
click at [652, 186] on input "False" at bounding box center [645, 191] width 13 height 11
radio input "true"
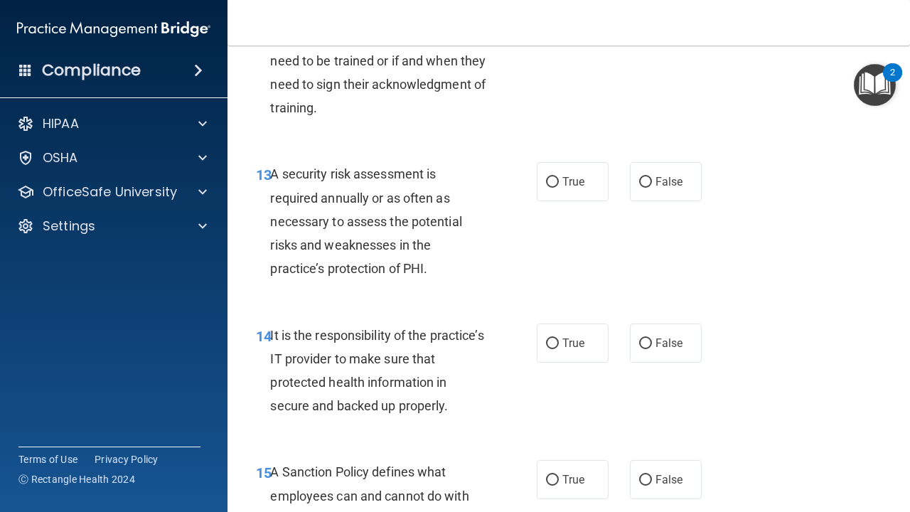
scroll to position [2102, 0]
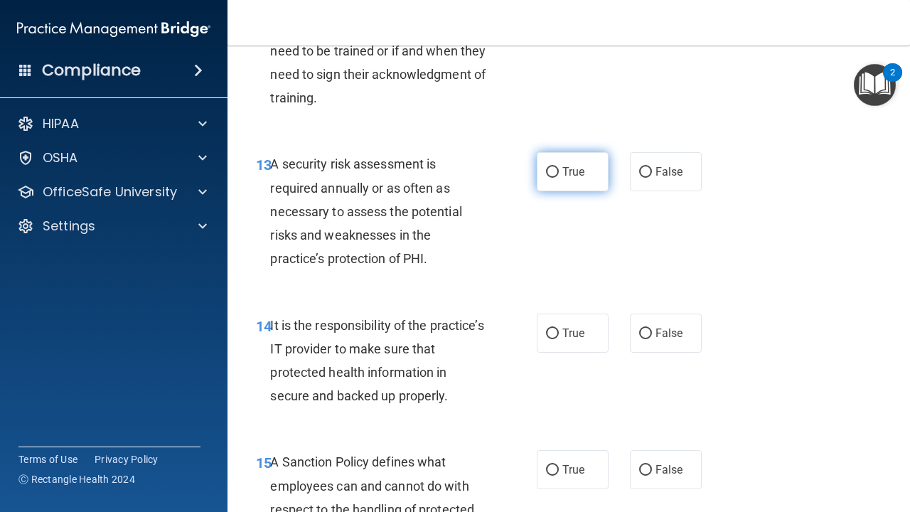
click at [601, 164] on label "True" at bounding box center [573, 171] width 72 height 39
click at [559, 167] on input "True" at bounding box center [552, 172] width 13 height 11
radio input "true"
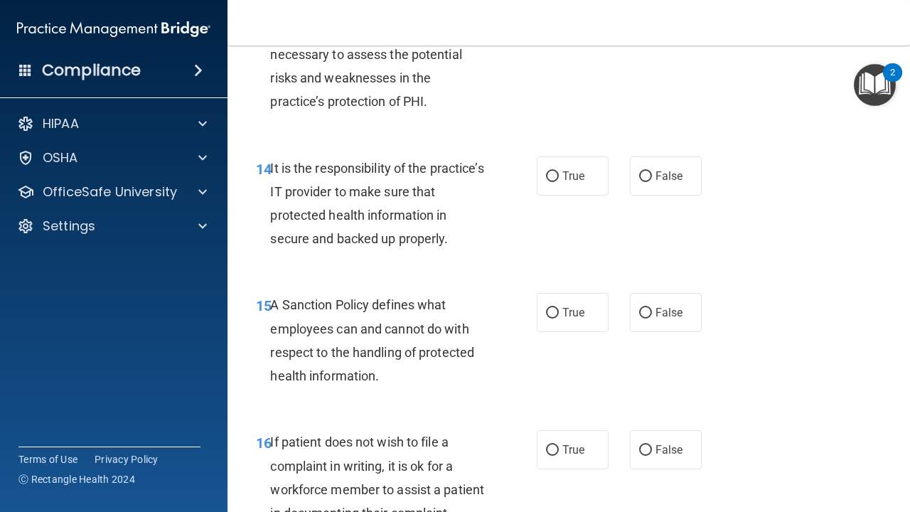
scroll to position [2260, 0]
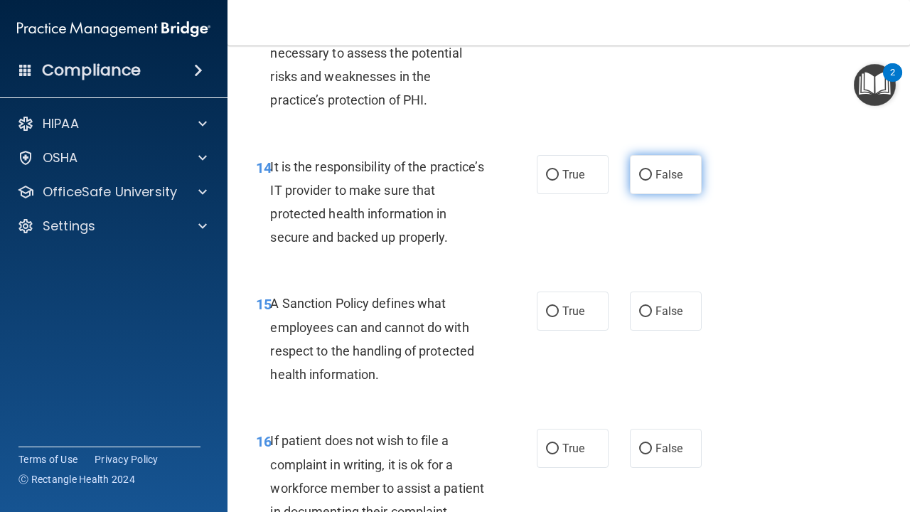
click at [660, 168] on span "False" at bounding box center [670, 175] width 28 height 14
click at [652, 170] on input "False" at bounding box center [645, 175] width 13 height 11
radio input "true"
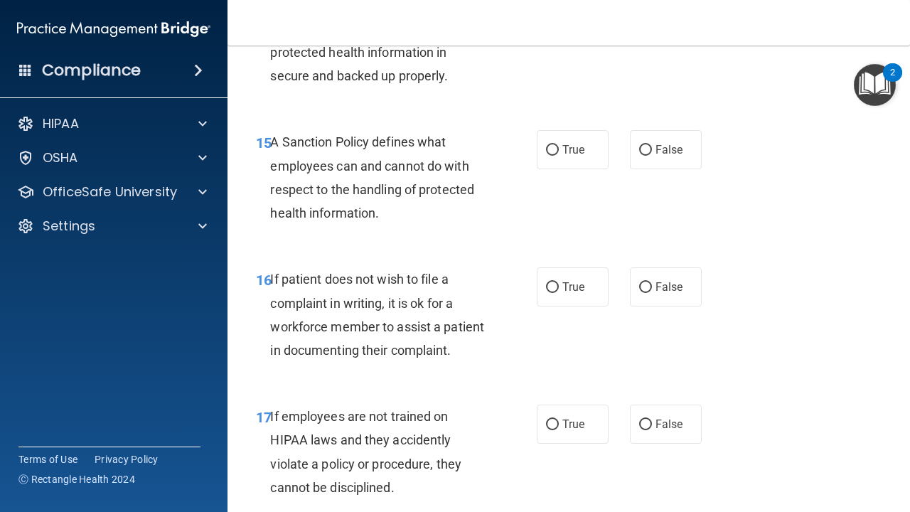
scroll to position [2427, 0]
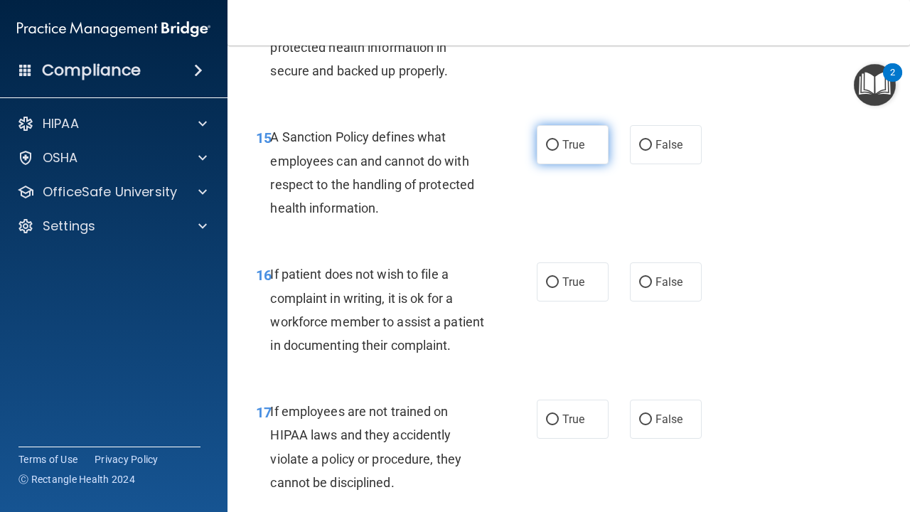
click at [583, 141] on label "True" at bounding box center [573, 144] width 72 height 39
click at [559, 141] on input "True" at bounding box center [552, 145] width 13 height 11
radio input "true"
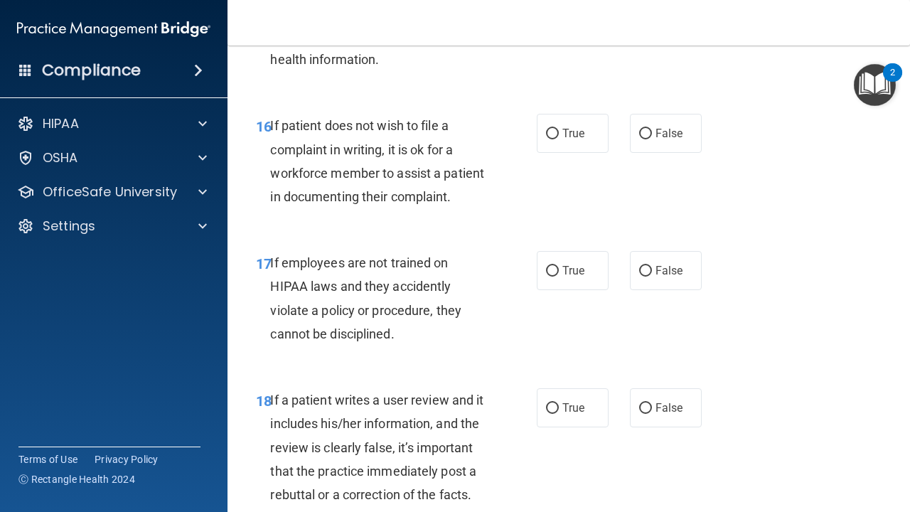
scroll to position [2576, 0]
click at [574, 127] on label "True" at bounding box center [573, 132] width 72 height 39
click at [559, 128] on input "True" at bounding box center [552, 133] width 13 height 11
radio input "true"
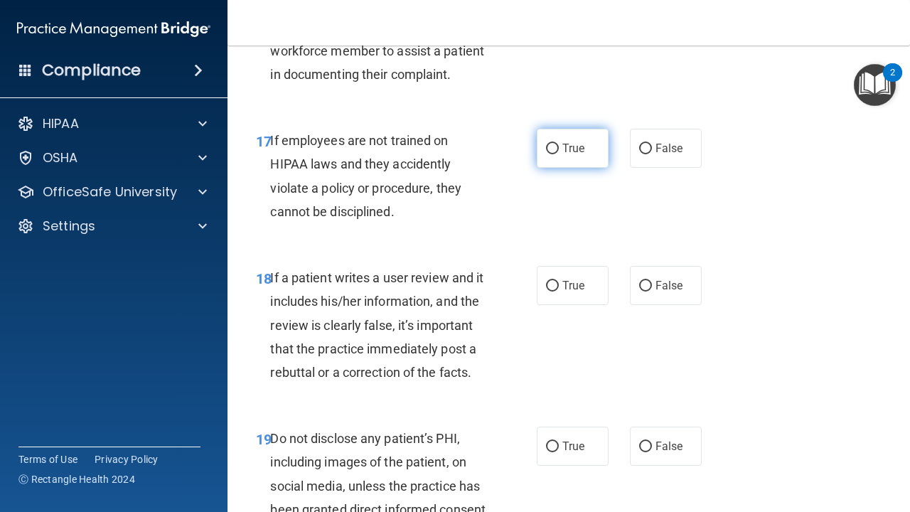
scroll to position [2700, 0]
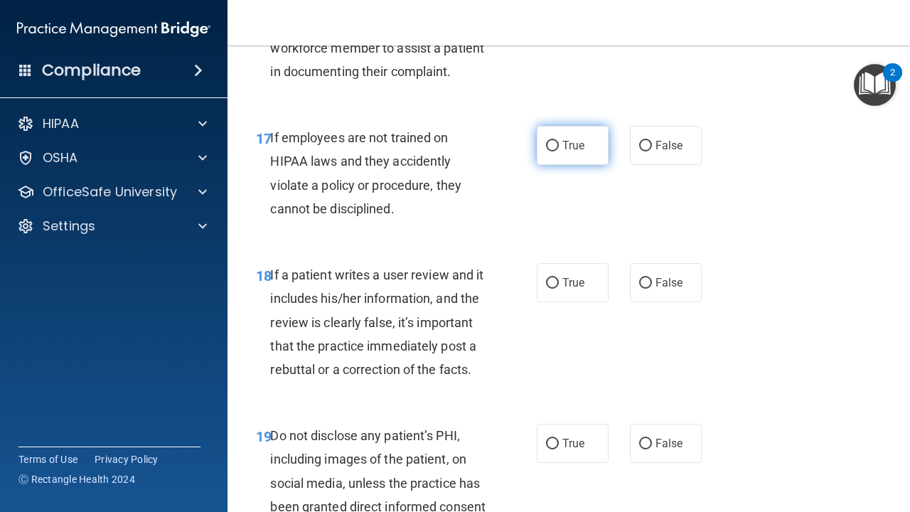
click at [579, 126] on label "True" at bounding box center [573, 145] width 72 height 39
click at [559, 141] on input "True" at bounding box center [552, 146] width 13 height 11
radio input "true"
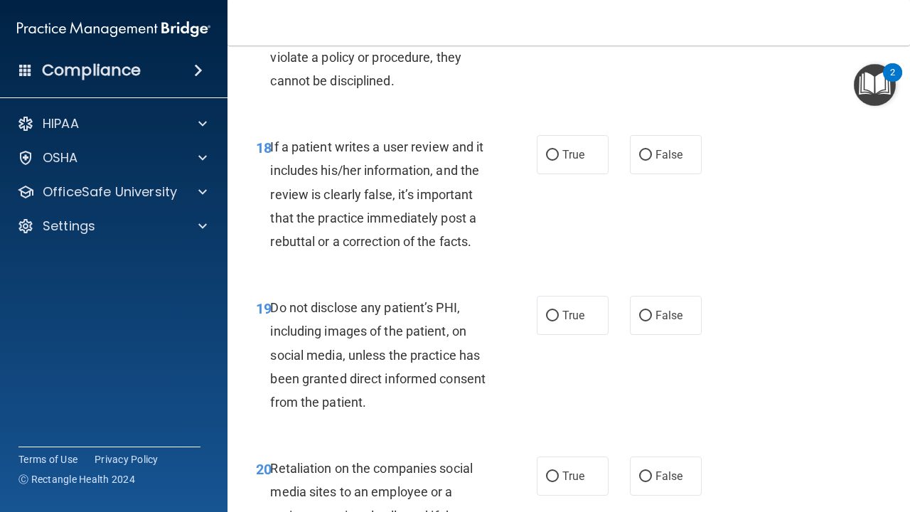
scroll to position [2830, 0]
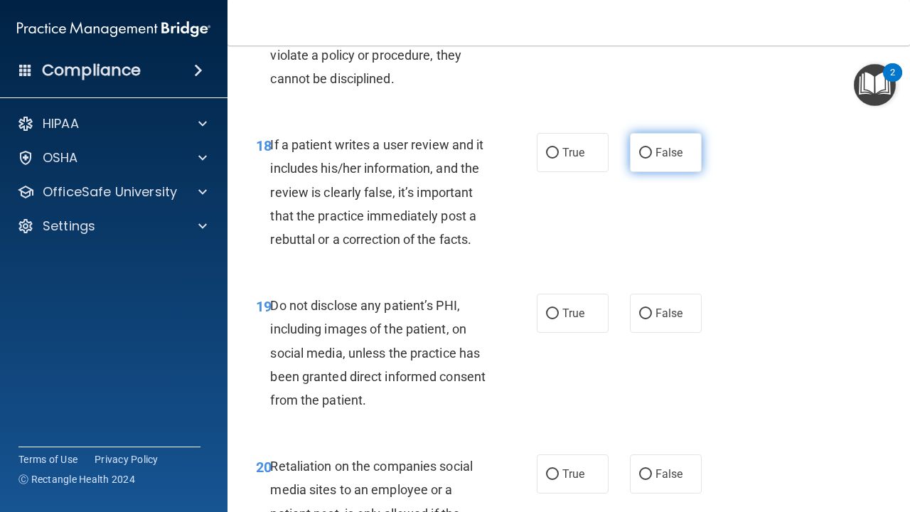
click at [678, 146] on span "False" at bounding box center [670, 153] width 28 height 14
click at [652, 148] on input "False" at bounding box center [645, 153] width 13 height 11
radio input "true"
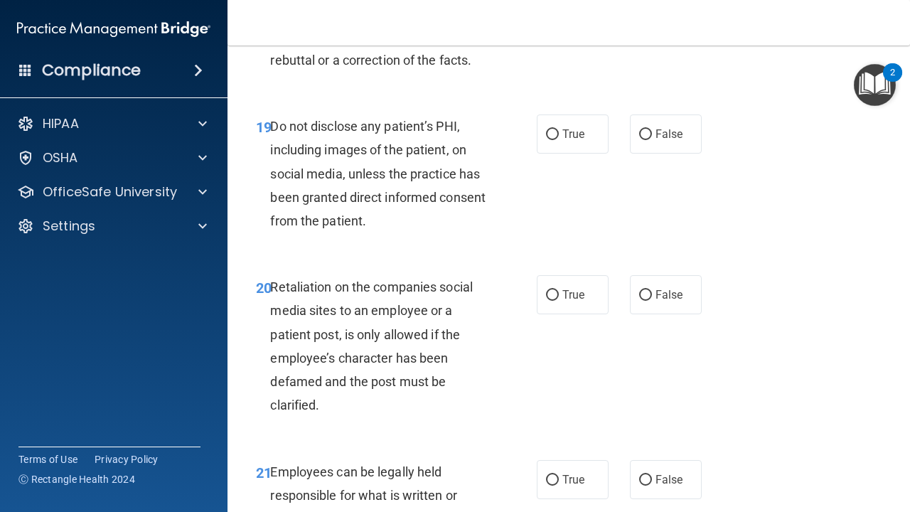
scroll to position [3010, 0]
click at [594, 132] on label "True" at bounding box center [573, 133] width 72 height 39
click at [559, 132] on input "True" at bounding box center [552, 134] width 13 height 11
radio input "true"
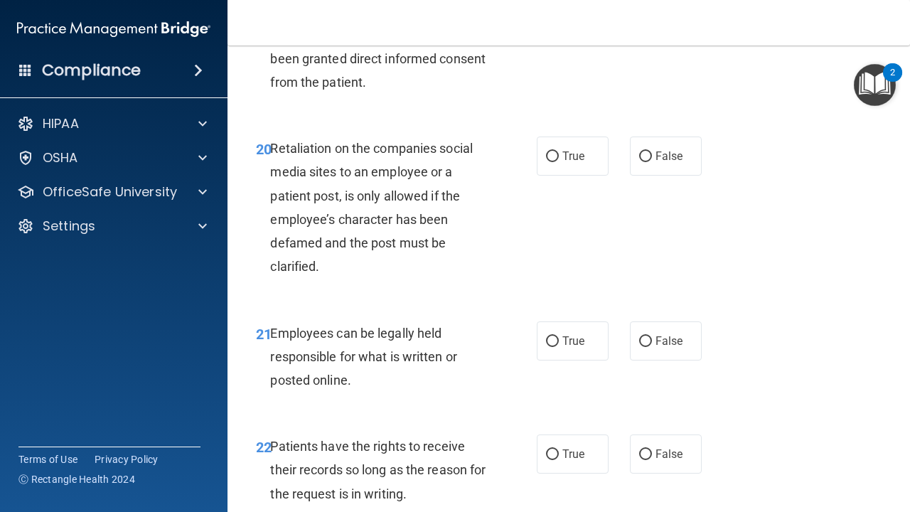
scroll to position [3157, 0]
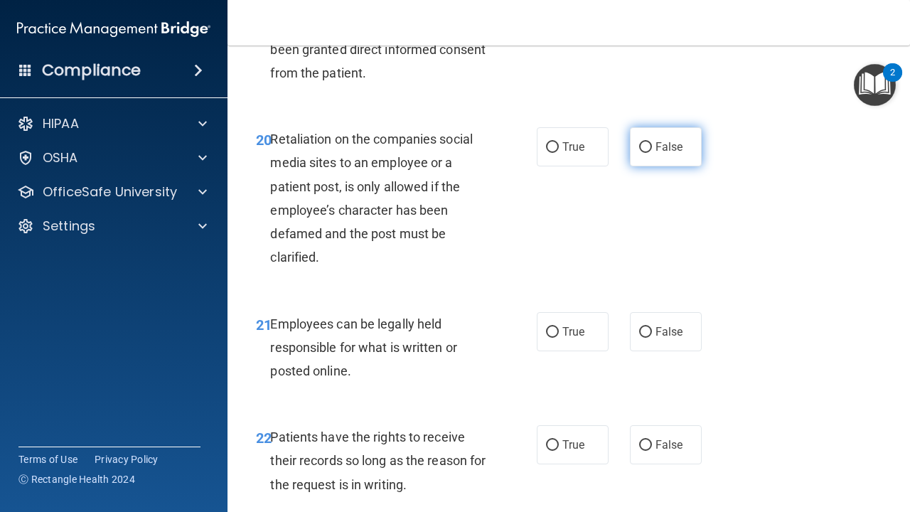
click at [658, 140] on span "False" at bounding box center [670, 147] width 28 height 14
click at [652, 142] on input "False" at bounding box center [645, 147] width 13 height 11
radio input "true"
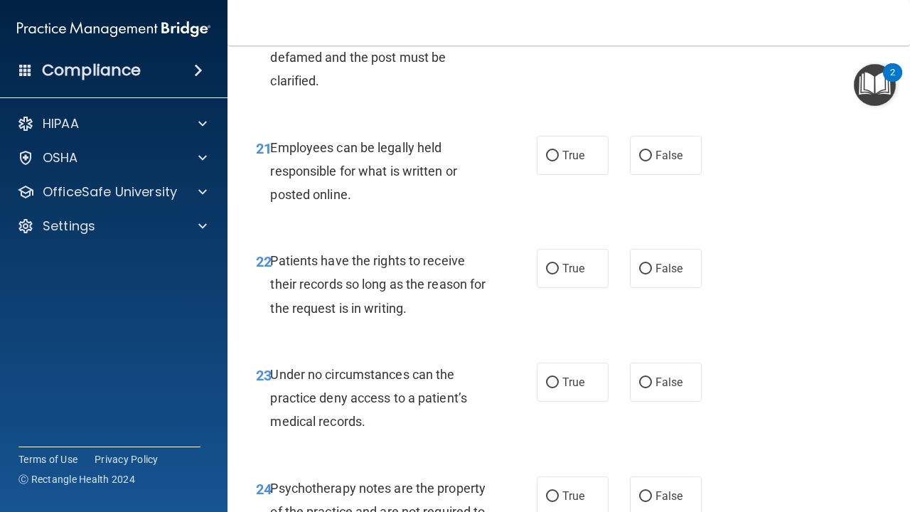
scroll to position [3337, 0]
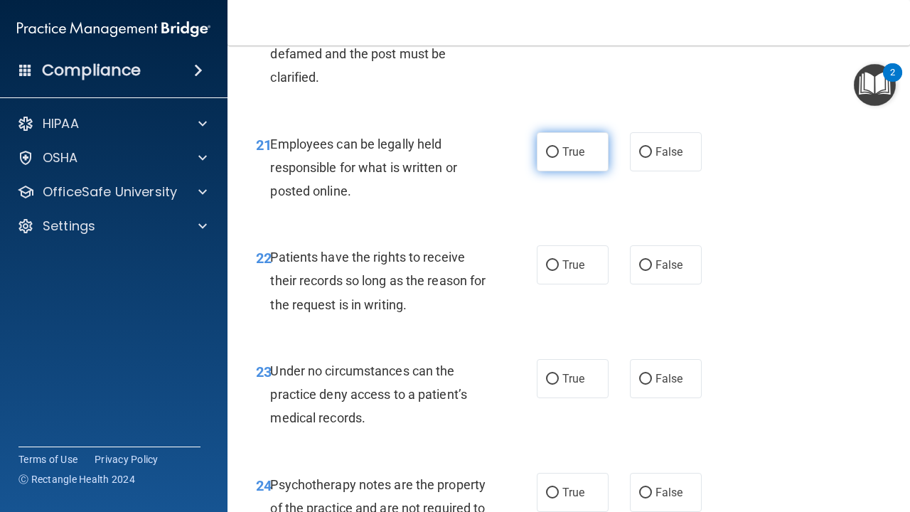
click at [577, 145] on span "True" at bounding box center [573, 152] width 22 height 14
click at [559, 147] on input "True" at bounding box center [552, 152] width 13 height 11
radio input "true"
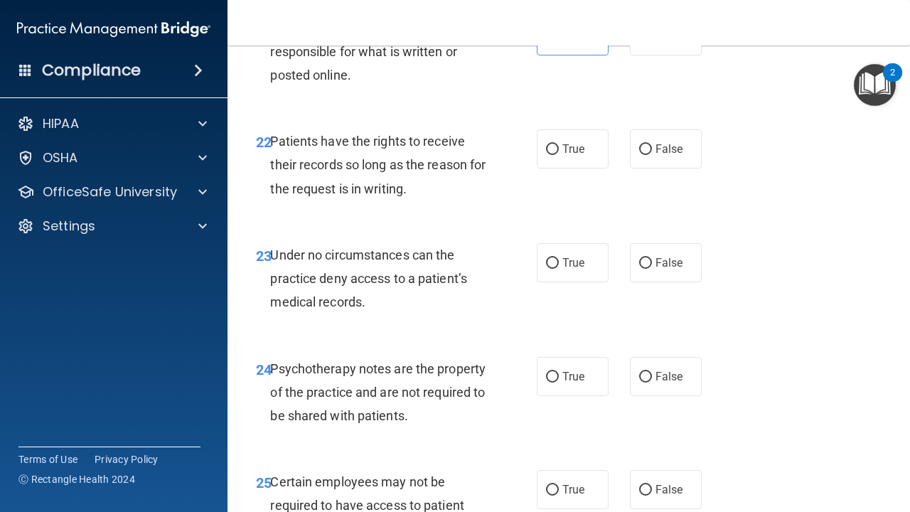
scroll to position [3457, 0]
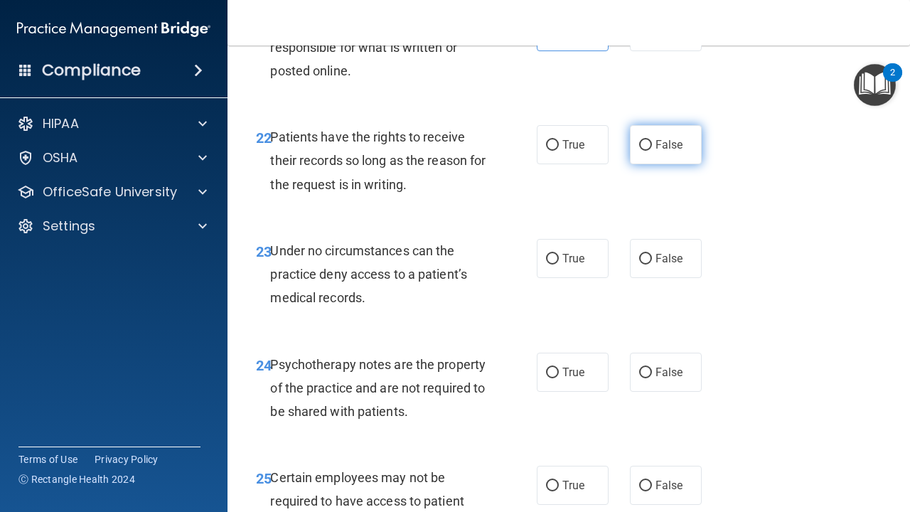
click at [661, 138] on span "False" at bounding box center [670, 145] width 28 height 14
click at [652, 140] on input "False" at bounding box center [645, 145] width 13 height 11
radio input "true"
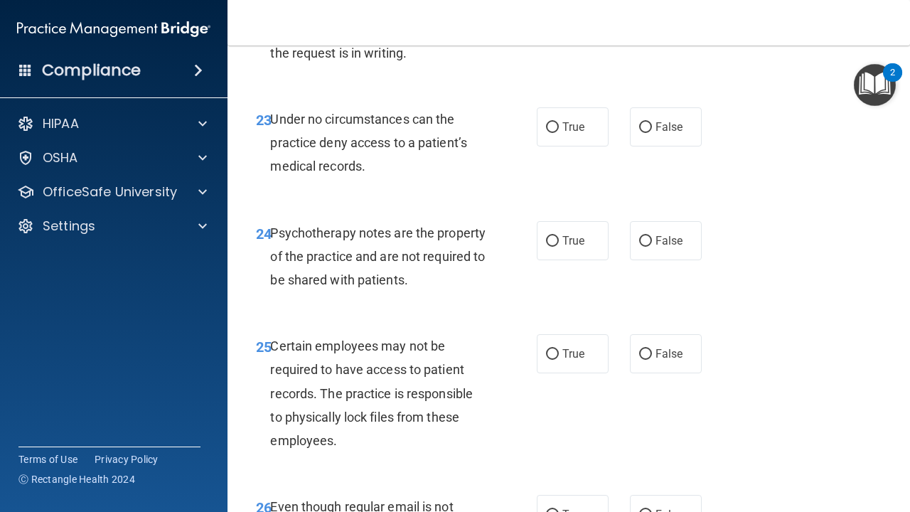
scroll to position [3603, 0]
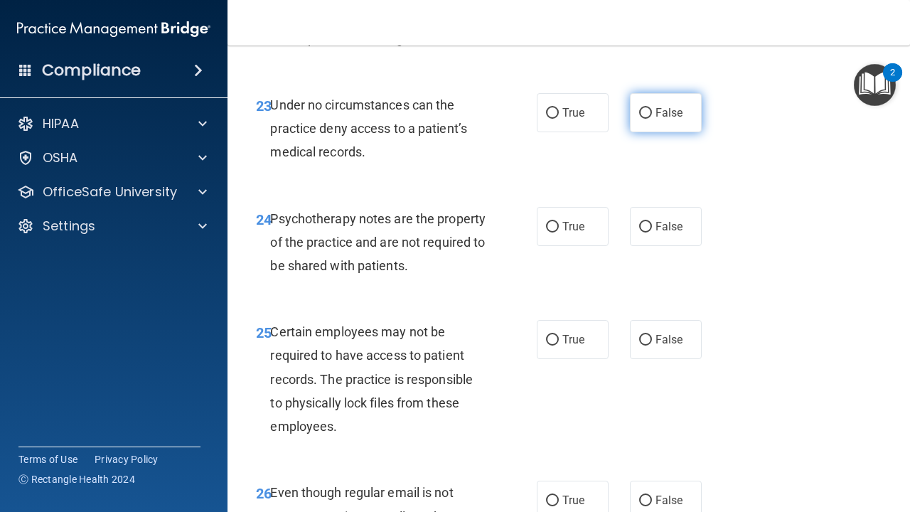
click at [658, 106] on span "False" at bounding box center [670, 113] width 28 height 14
click at [652, 108] on input "False" at bounding box center [645, 113] width 13 height 11
radio input "true"
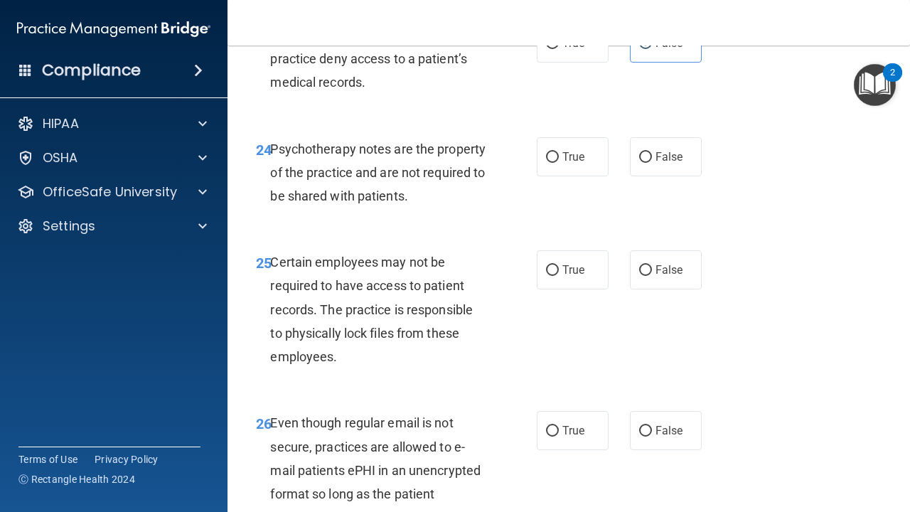
scroll to position [3685, 0]
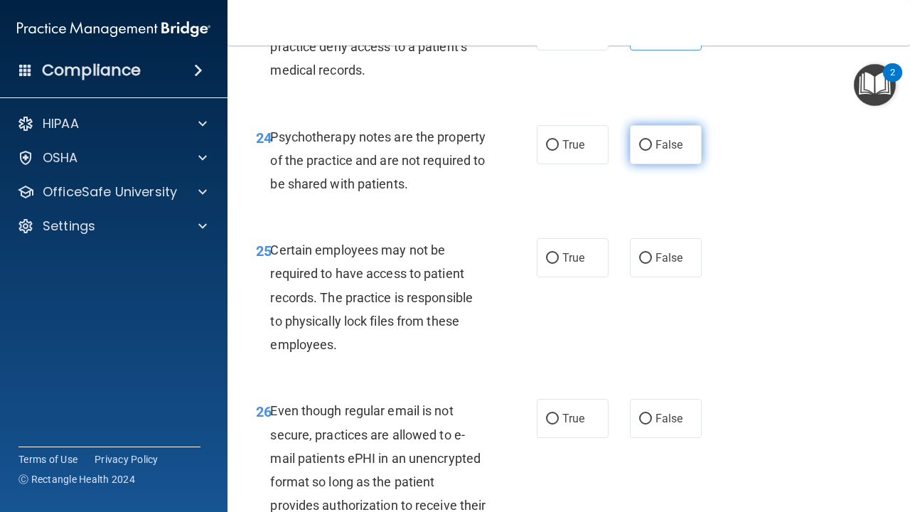
click at [658, 138] on span "False" at bounding box center [670, 145] width 28 height 14
click at [652, 140] on input "False" at bounding box center [645, 145] width 13 height 11
radio input "true"
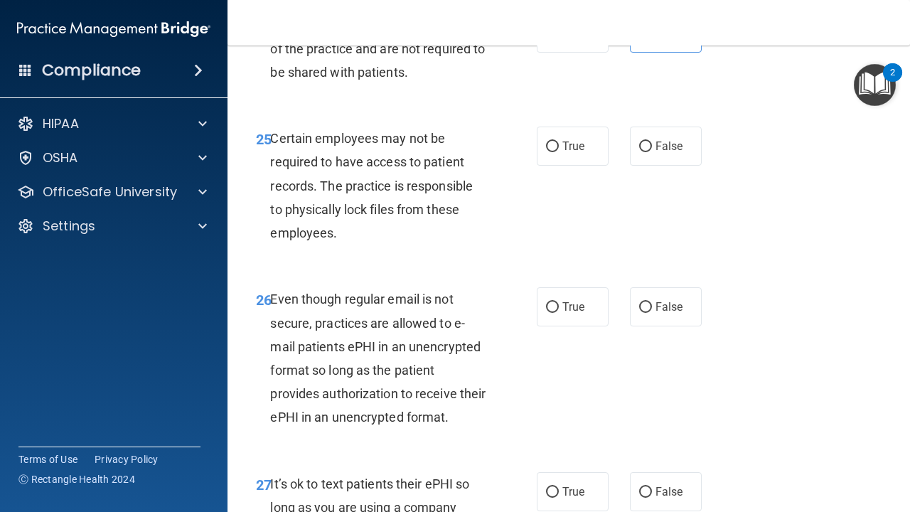
scroll to position [3800, 0]
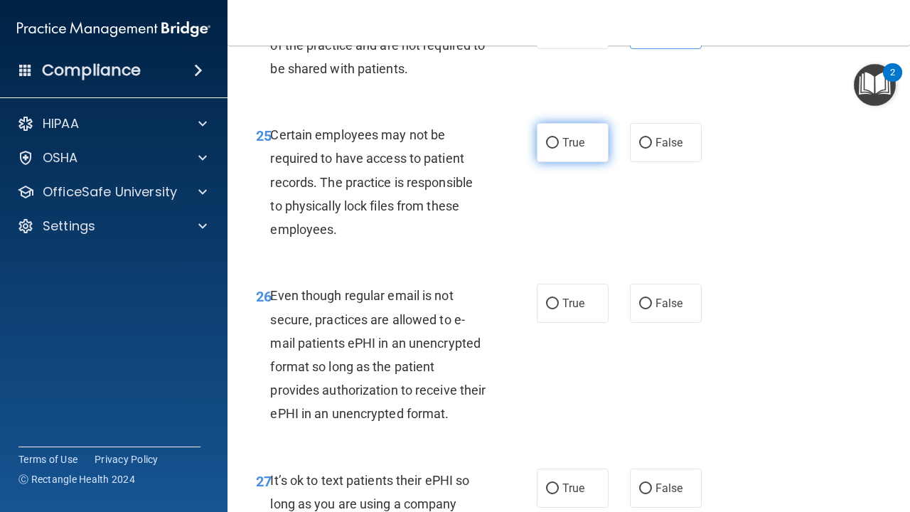
click at [589, 135] on label "True" at bounding box center [573, 142] width 72 height 39
click at [559, 138] on input "True" at bounding box center [552, 143] width 13 height 11
radio input "true"
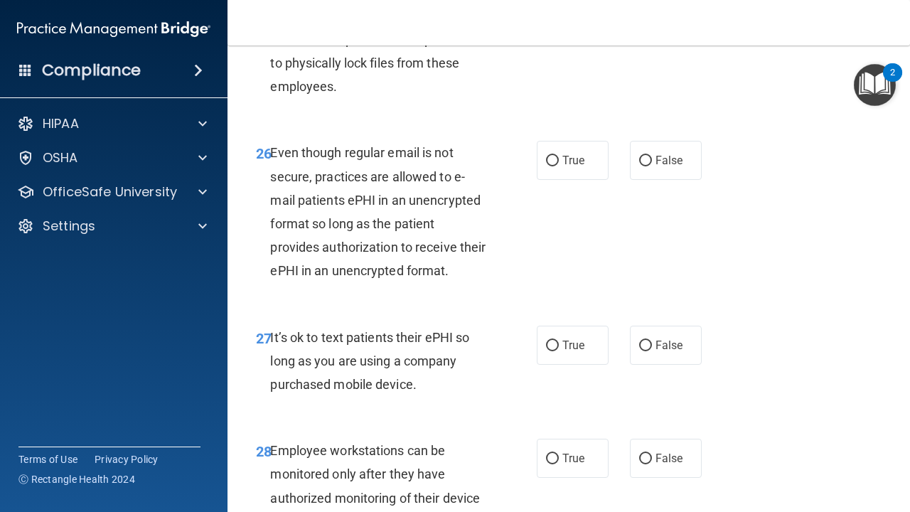
scroll to position [3946, 0]
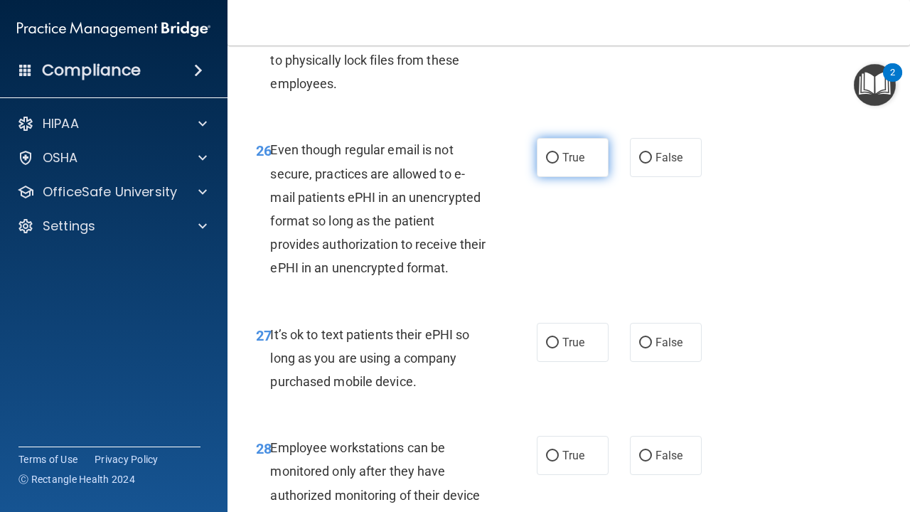
click at [574, 146] on label "True" at bounding box center [573, 157] width 72 height 39
click at [559, 153] on input "True" at bounding box center [552, 158] width 13 height 11
radio input "true"
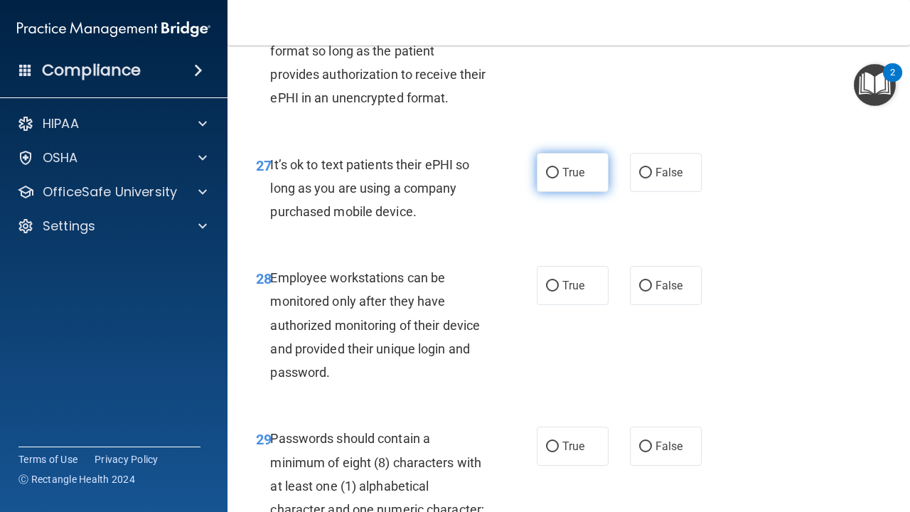
scroll to position [4117, 0]
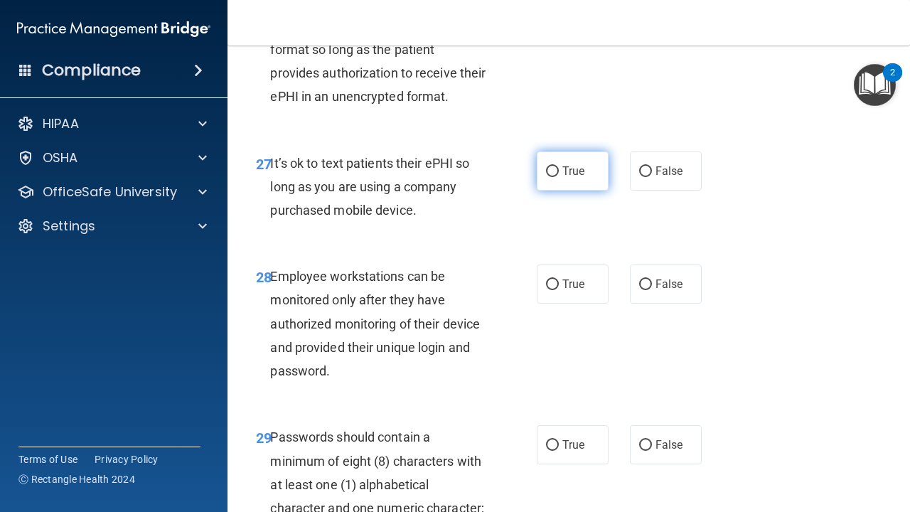
click at [570, 164] on span "True" at bounding box center [573, 171] width 22 height 14
click at [559, 166] on input "True" at bounding box center [552, 171] width 13 height 11
radio input "true"
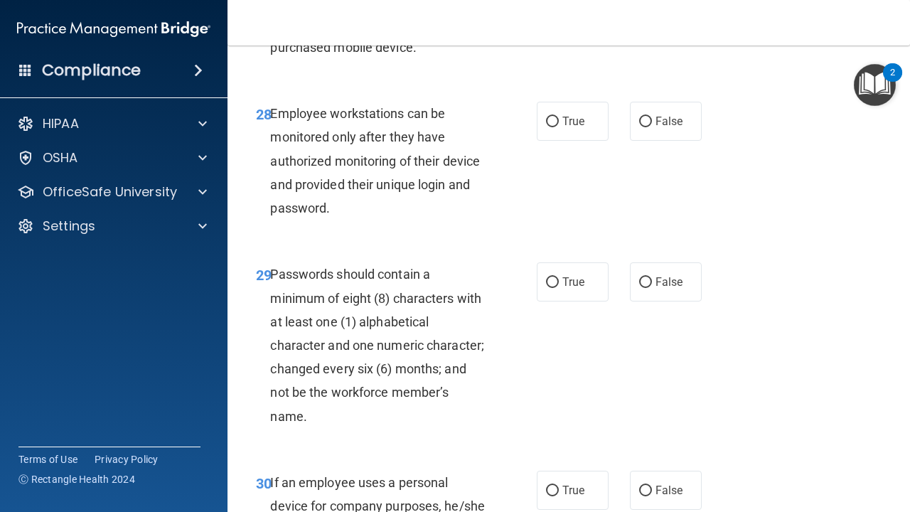
scroll to position [4284, 0]
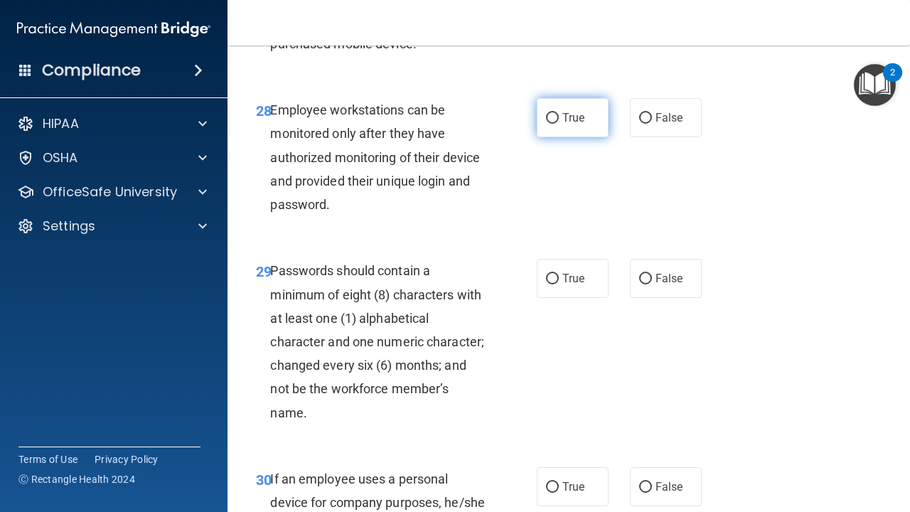
click at [569, 111] on span "True" at bounding box center [573, 118] width 22 height 14
click at [559, 113] on input "True" at bounding box center [552, 118] width 13 height 11
radio input "true"
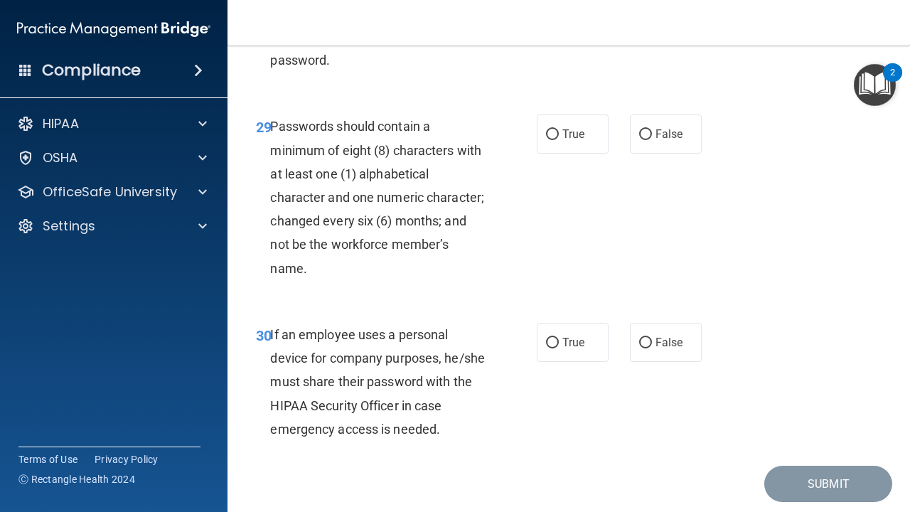
scroll to position [4429, 0]
click at [577, 127] on span "True" at bounding box center [573, 134] width 22 height 14
click at [559, 129] on input "True" at bounding box center [552, 134] width 13 height 11
radio input "true"
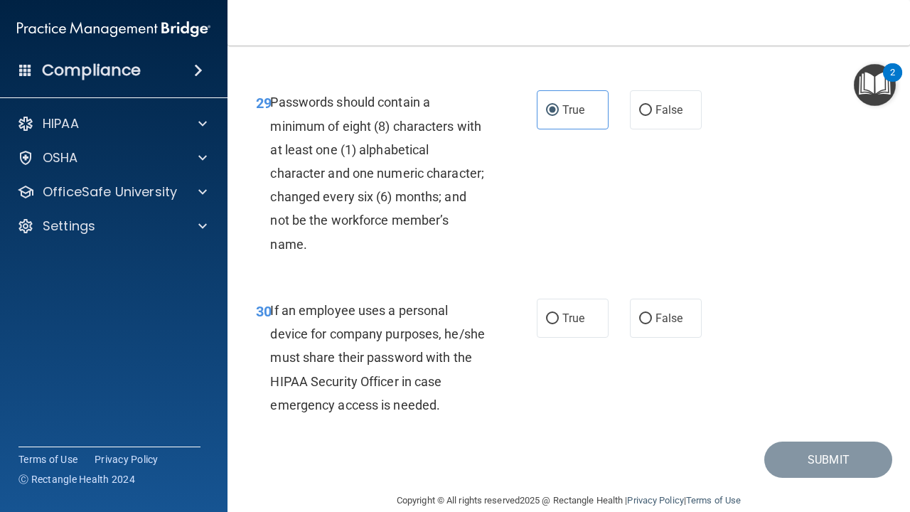
scroll to position [4451, 0]
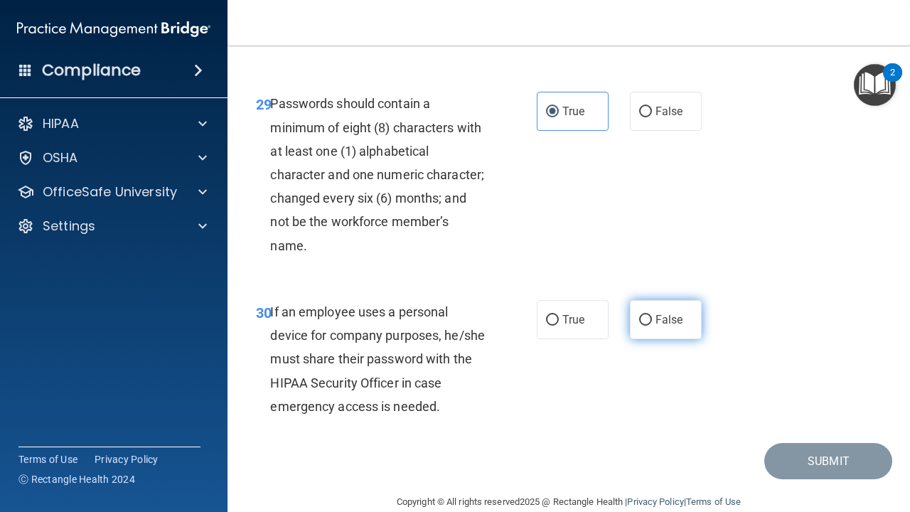
click at [663, 313] on span "False" at bounding box center [670, 320] width 28 height 14
click at [652, 315] on input "False" at bounding box center [645, 320] width 13 height 11
radio input "true"
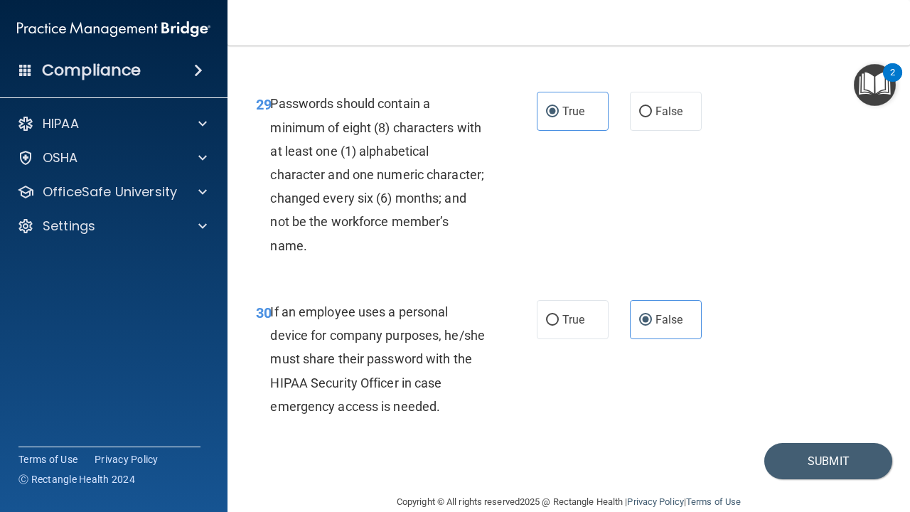
click at [709, 395] on div "30 If an employee uses a personal device for company purposes, he/she must shar…" at bounding box center [568, 362] width 647 height 161
click at [812, 443] on button "Submit" at bounding box center [828, 461] width 128 height 36
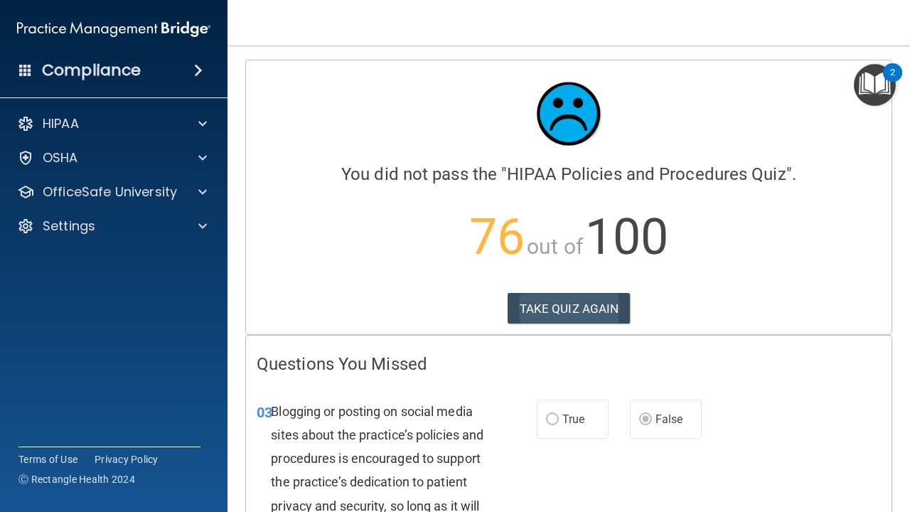
click at [598, 294] on button "TAKE QUIZ AGAIN" at bounding box center [569, 308] width 123 height 31
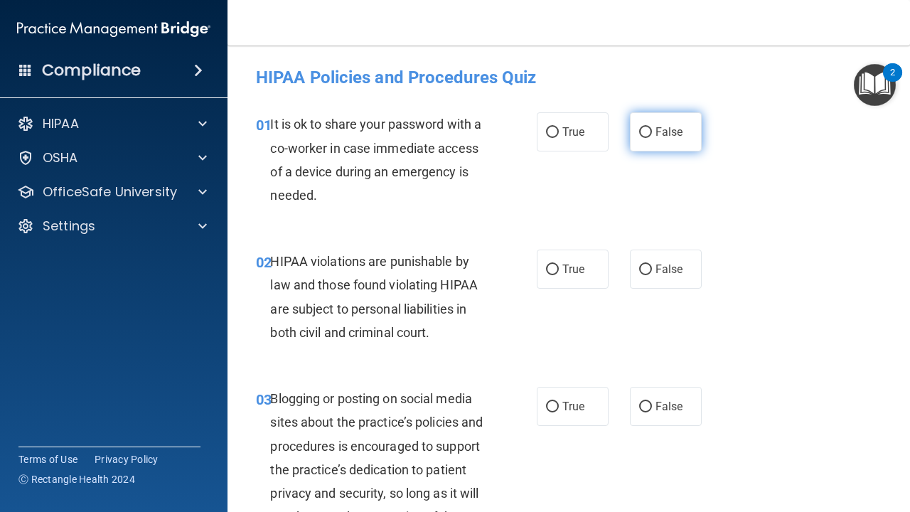
click at [657, 124] on label "False" at bounding box center [666, 131] width 72 height 39
click at [652, 127] on input "False" at bounding box center [645, 132] width 13 height 11
radio input "true"
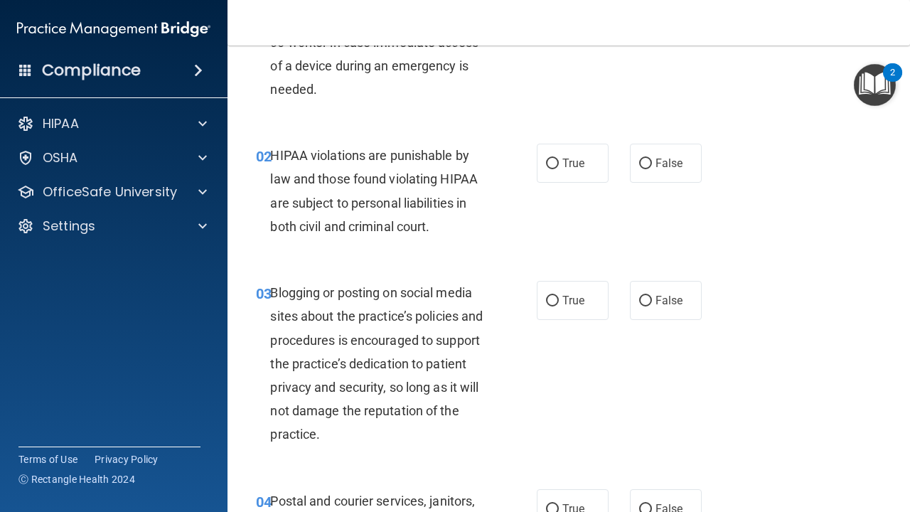
scroll to position [112, 0]
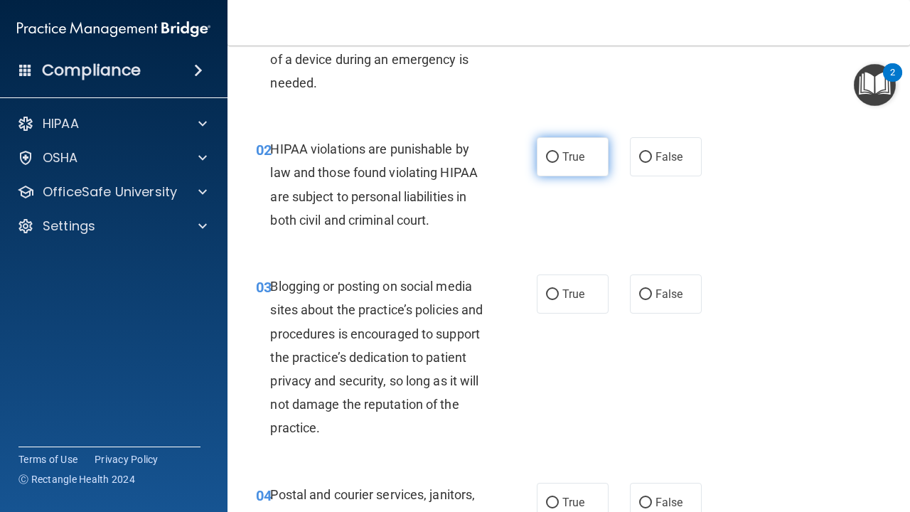
click at [555, 147] on label "True" at bounding box center [573, 156] width 72 height 39
click at [555, 152] on input "True" at bounding box center [552, 157] width 13 height 11
radio input "true"
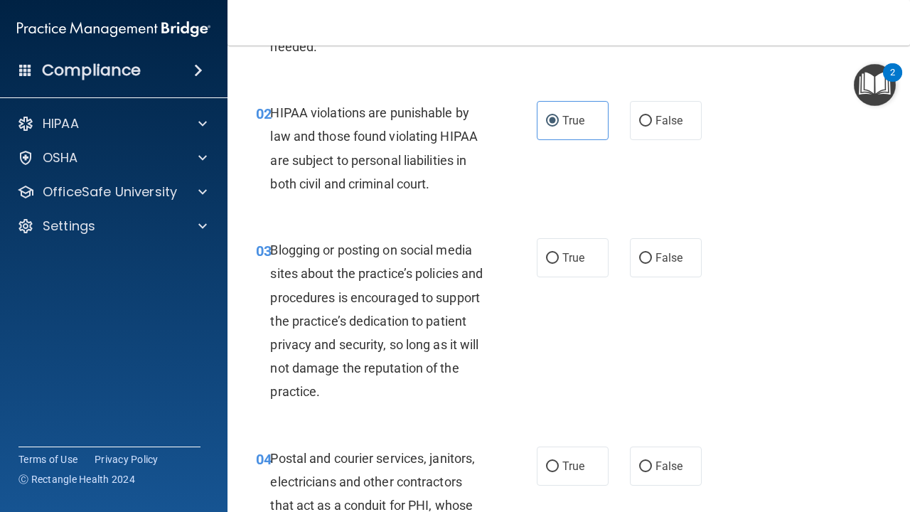
scroll to position [152, 0]
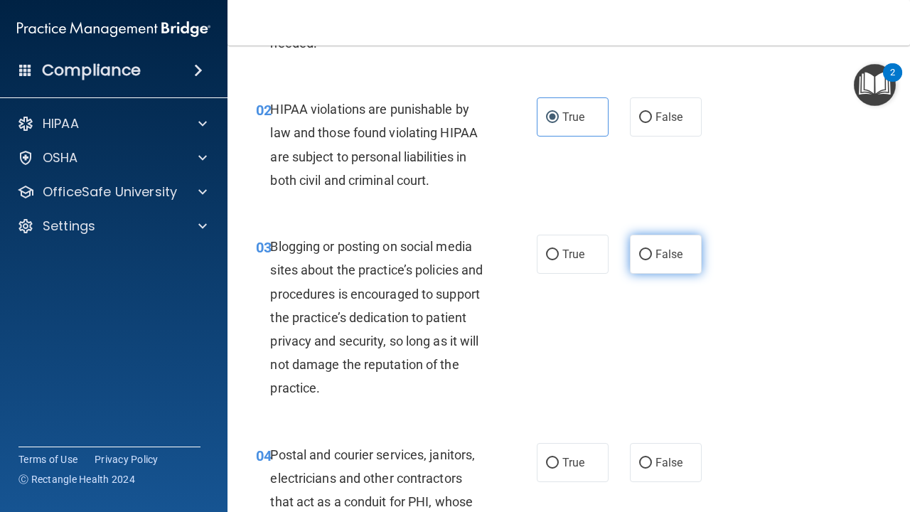
click at [669, 257] on span "False" at bounding box center [670, 254] width 28 height 14
click at [652, 257] on input "False" at bounding box center [645, 255] width 13 height 11
radio input "true"
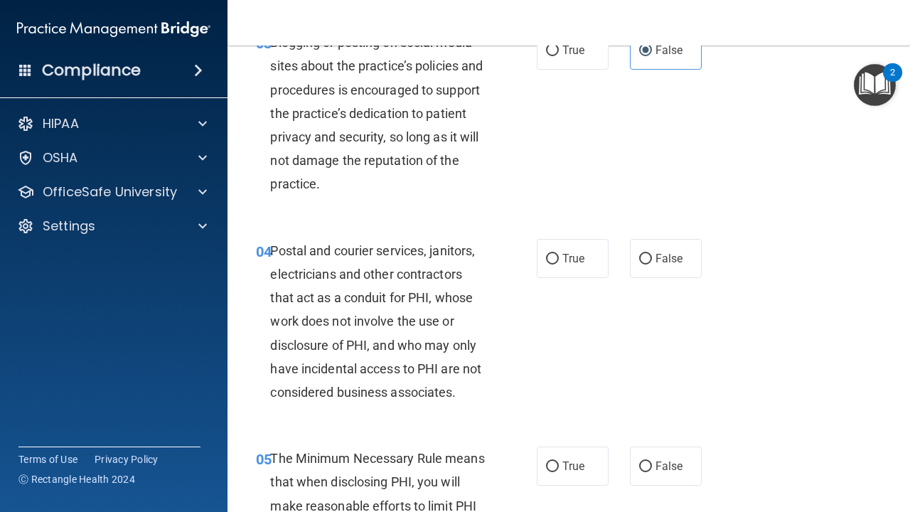
scroll to position [359, 0]
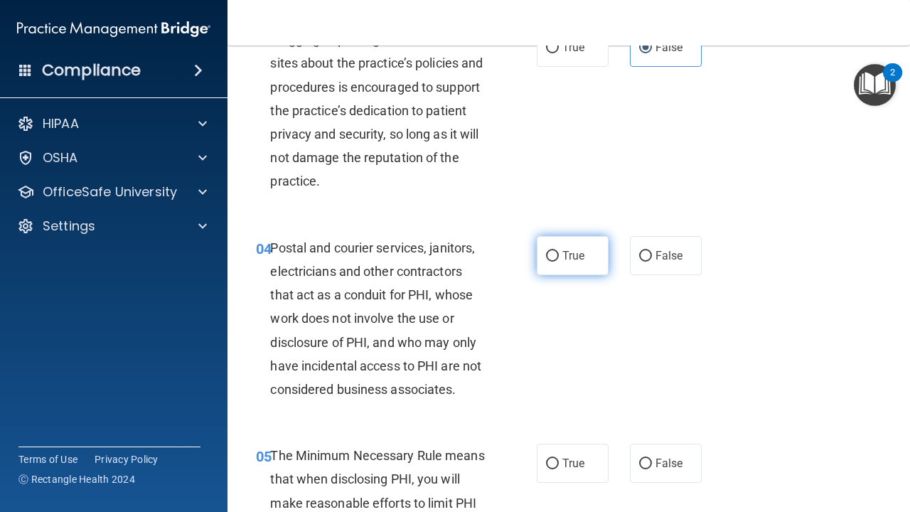
click at [584, 261] on label "True" at bounding box center [573, 255] width 72 height 39
click at [559, 261] on input "True" at bounding box center [552, 256] width 13 height 11
radio input "true"
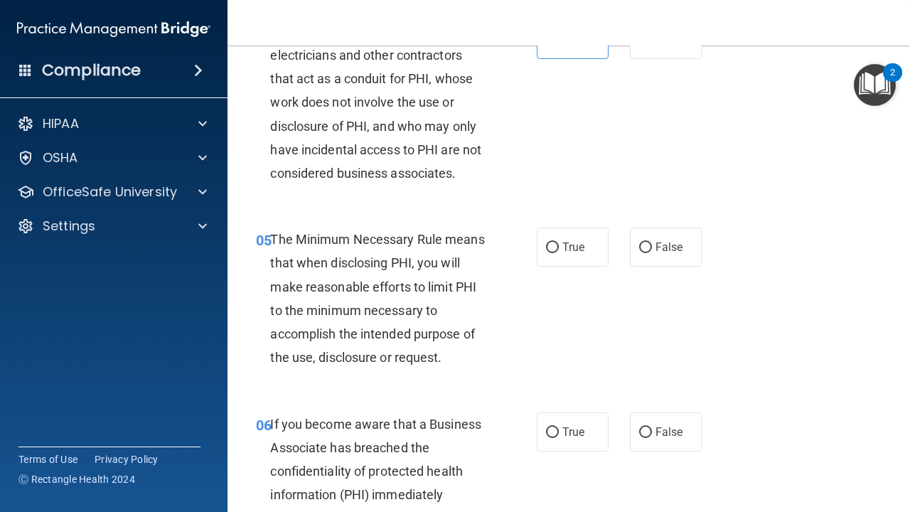
scroll to position [582, 0]
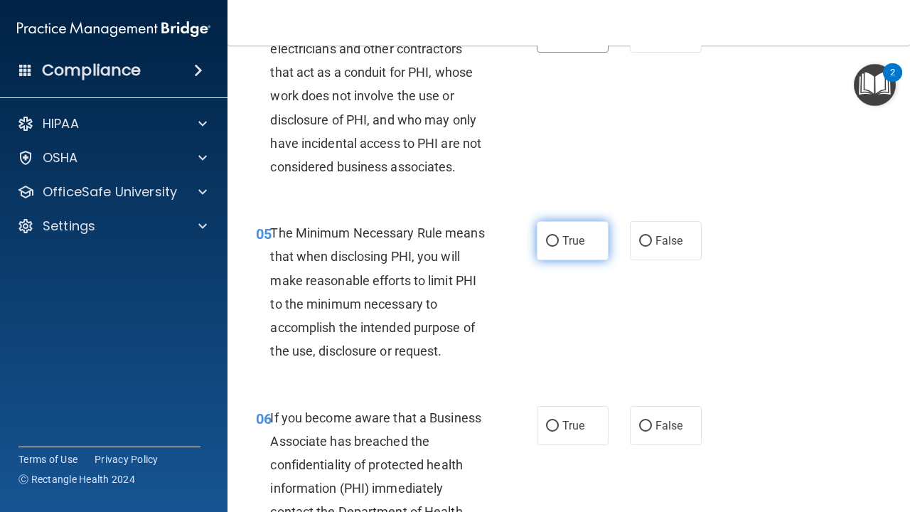
click at [574, 235] on span "True" at bounding box center [573, 241] width 22 height 14
click at [559, 236] on input "True" at bounding box center [552, 241] width 13 height 11
radio input "true"
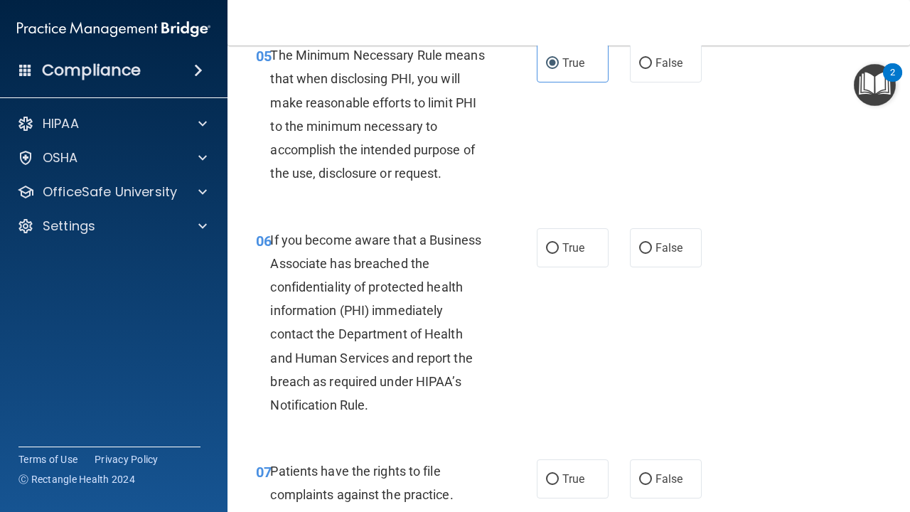
scroll to position [761, 0]
click at [657, 245] on span "False" at bounding box center [670, 247] width 28 height 14
click at [652, 245] on input "False" at bounding box center [645, 247] width 13 height 11
radio input "true"
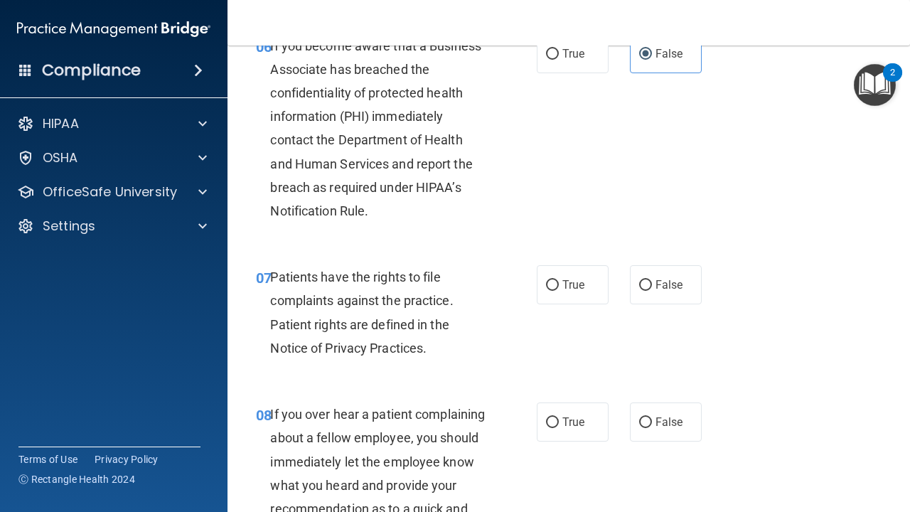
scroll to position [983, 0]
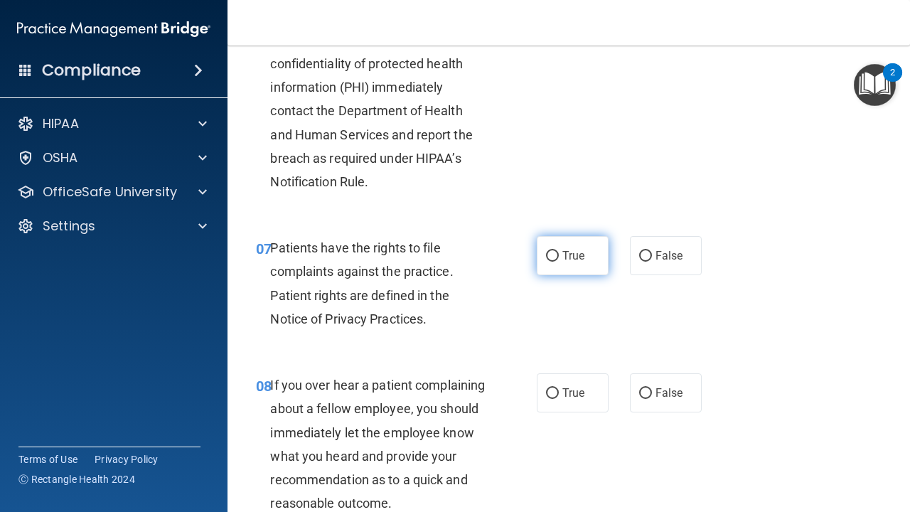
click at [582, 255] on span "True" at bounding box center [573, 256] width 22 height 14
click at [559, 255] on input "True" at bounding box center [552, 256] width 13 height 11
radio input "true"
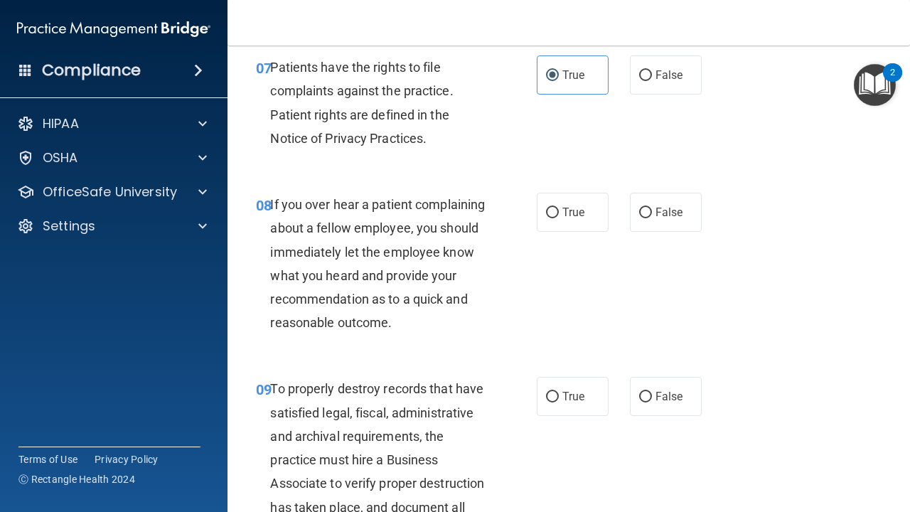
scroll to position [1167, 0]
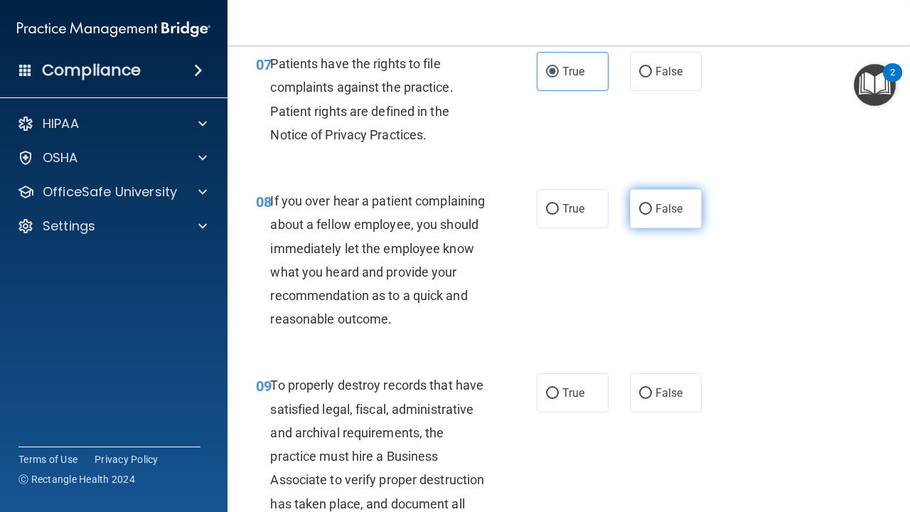
click at [691, 207] on label "False" at bounding box center [666, 208] width 72 height 39
click at [652, 207] on input "False" at bounding box center [645, 209] width 13 height 11
radio input "true"
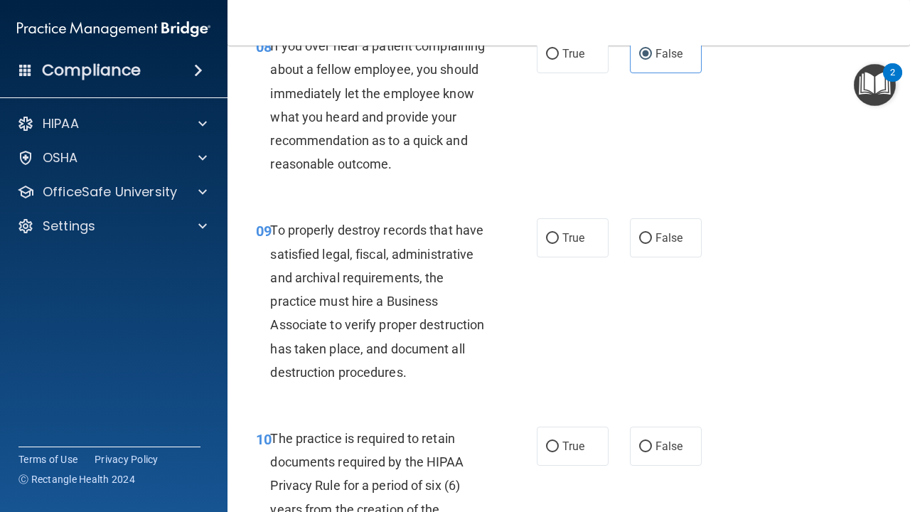
scroll to position [1322, 0]
click at [663, 238] on label "False" at bounding box center [666, 237] width 72 height 39
click at [652, 238] on input "False" at bounding box center [645, 237] width 13 height 11
radio input "true"
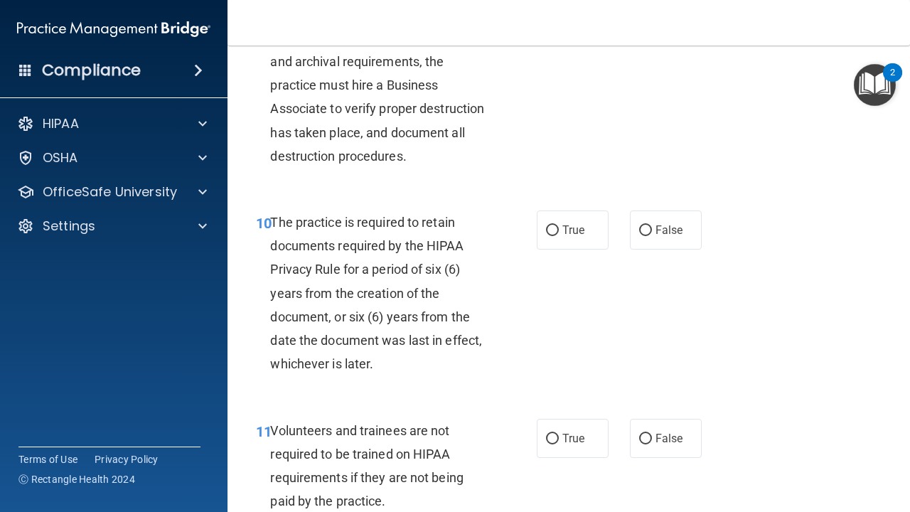
scroll to position [1539, 0]
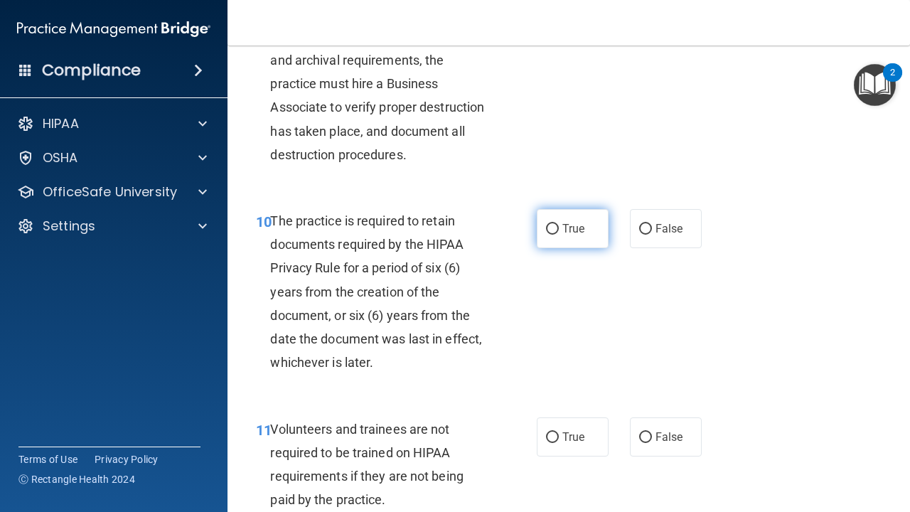
click at [594, 235] on label "True" at bounding box center [573, 228] width 72 height 39
click at [559, 235] on input "True" at bounding box center [552, 229] width 13 height 11
radio input "true"
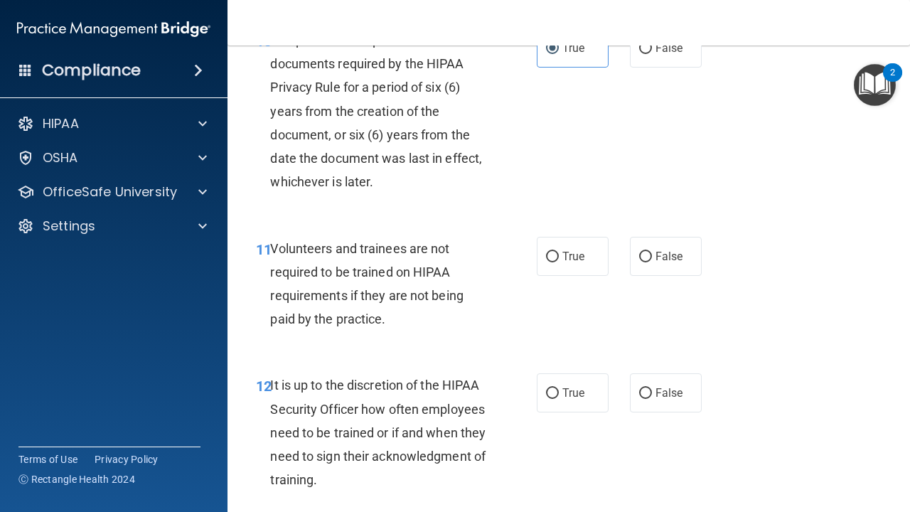
scroll to position [1728, 0]
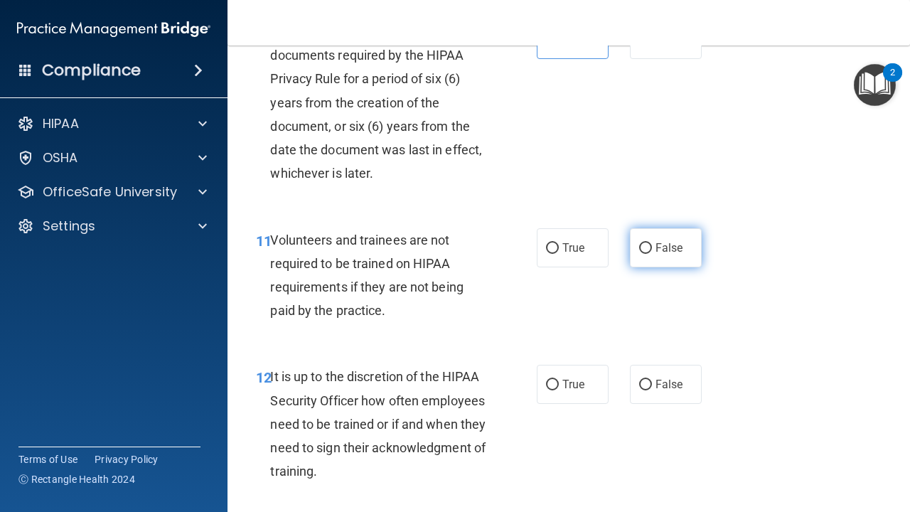
click at [666, 241] on span "False" at bounding box center [670, 248] width 28 height 14
click at [652, 243] on input "False" at bounding box center [645, 248] width 13 height 11
radio input "true"
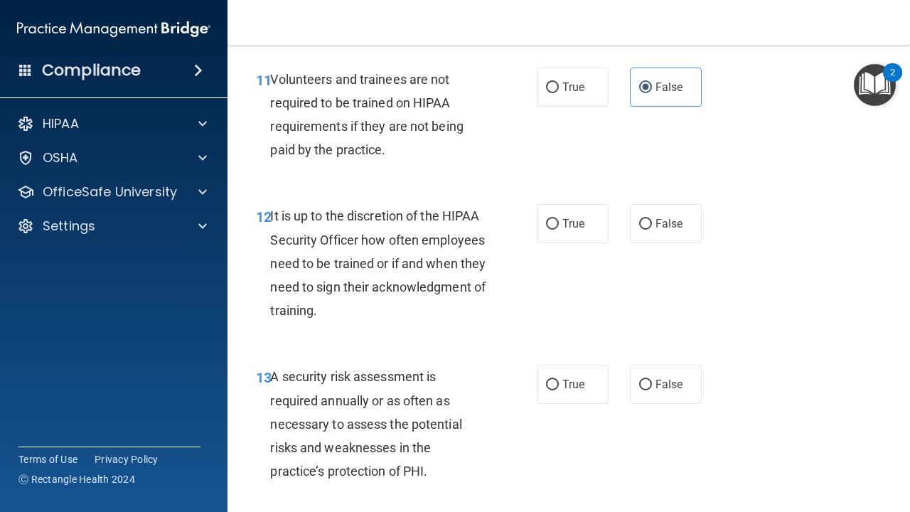
scroll to position [1890, 0]
click at [665, 222] on label "False" at bounding box center [666, 222] width 72 height 39
click at [652, 222] on input "False" at bounding box center [645, 223] width 13 height 11
radio input "true"
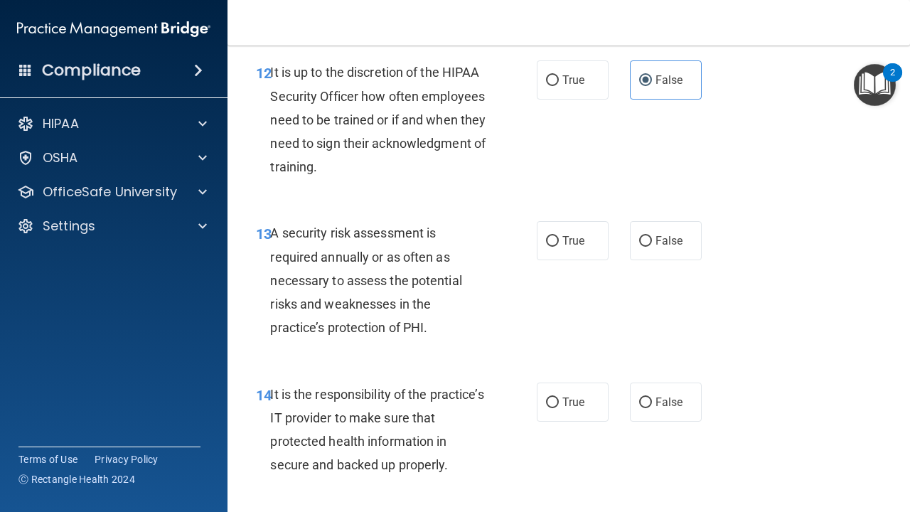
scroll to position [2035, 0]
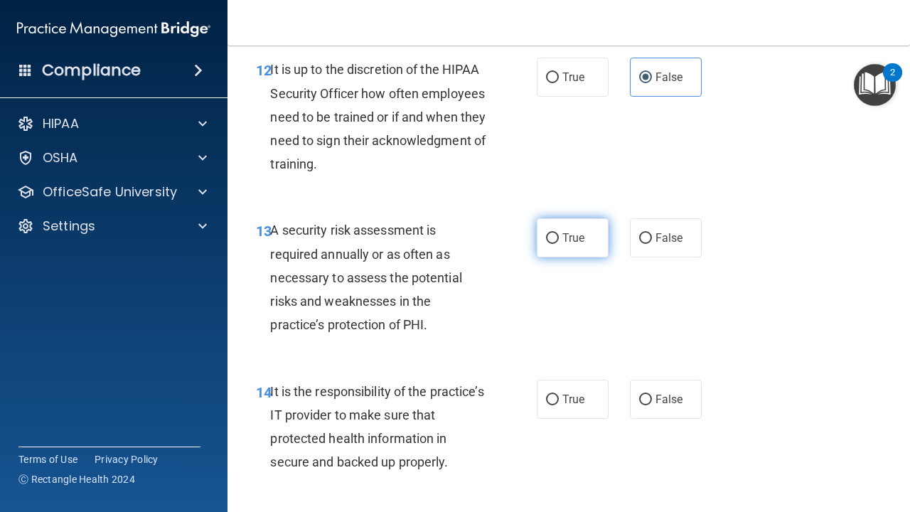
click at [577, 235] on label "True" at bounding box center [573, 237] width 72 height 39
click at [559, 235] on input "True" at bounding box center [552, 238] width 13 height 11
radio input "true"
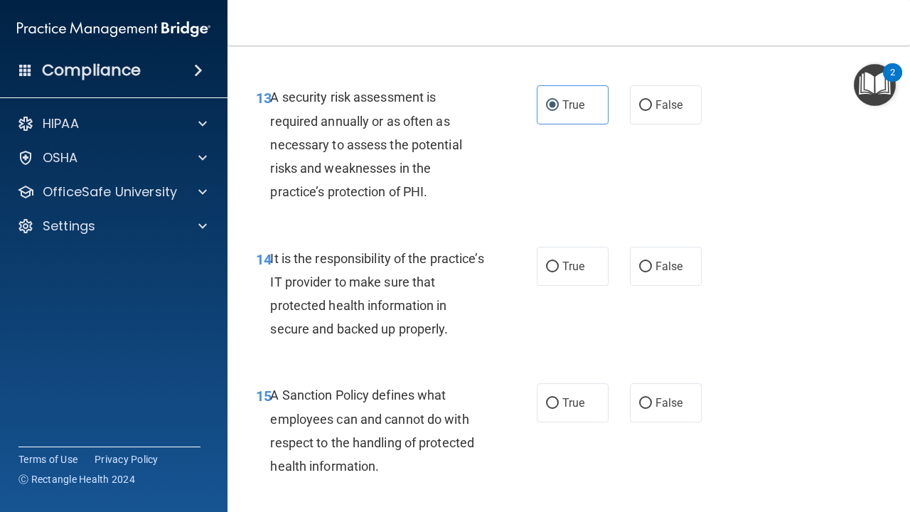
scroll to position [2179, 0]
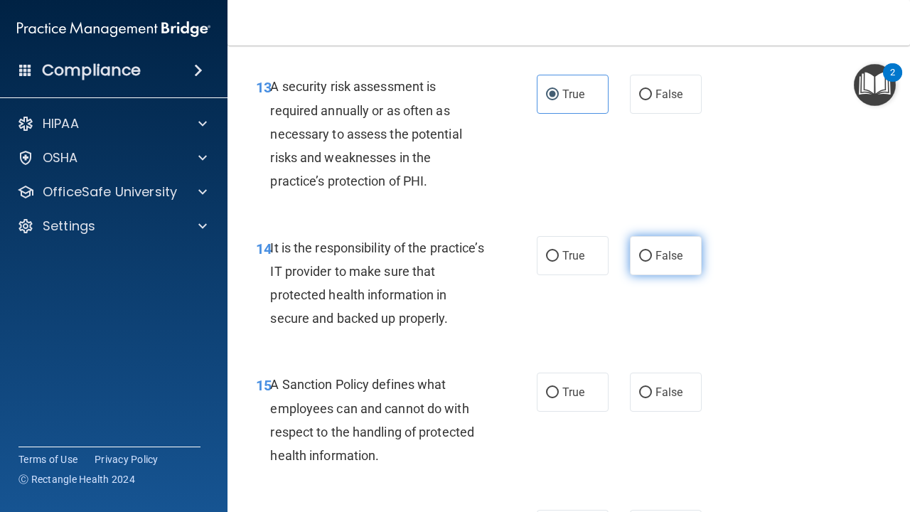
click at [660, 236] on label "False" at bounding box center [666, 255] width 72 height 39
click at [652, 251] on input "False" at bounding box center [645, 256] width 13 height 11
radio input "true"
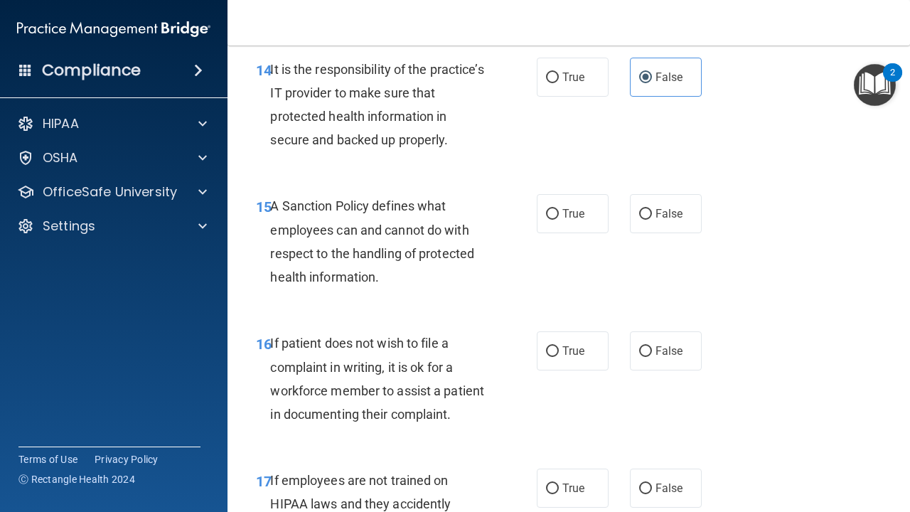
scroll to position [2358, 0]
click at [659, 208] on label "False" at bounding box center [666, 212] width 72 height 39
click at [652, 208] on input "False" at bounding box center [645, 213] width 13 height 11
radio input "true"
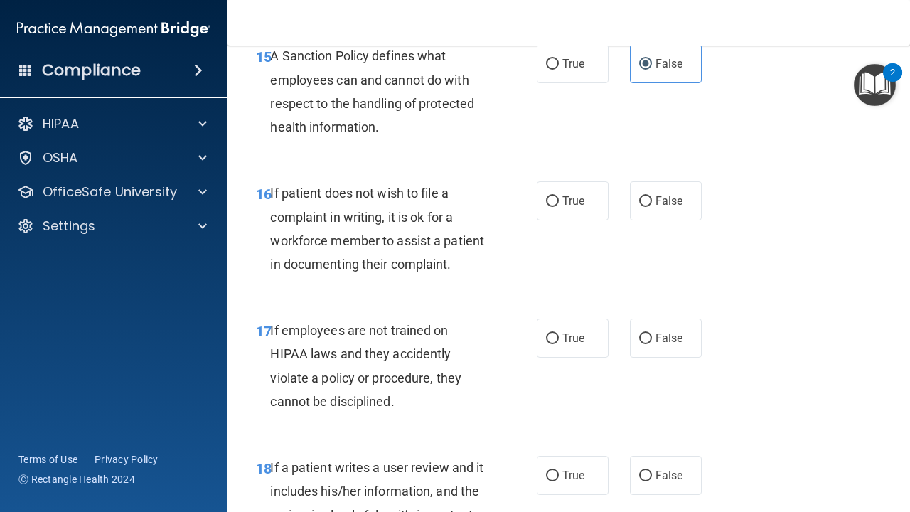
scroll to position [2509, 0]
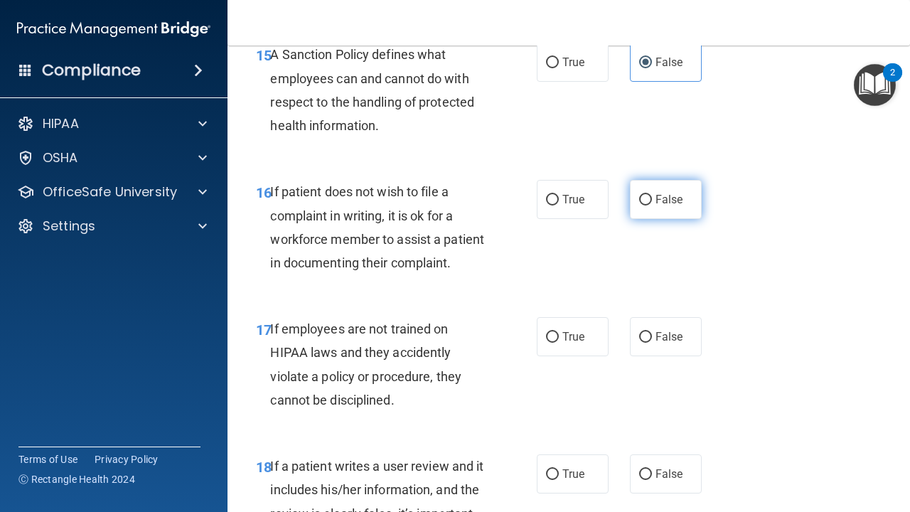
click at [655, 183] on label "False" at bounding box center [666, 199] width 72 height 39
click at [652, 195] on input "False" at bounding box center [645, 200] width 13 height 11
radio input "true"
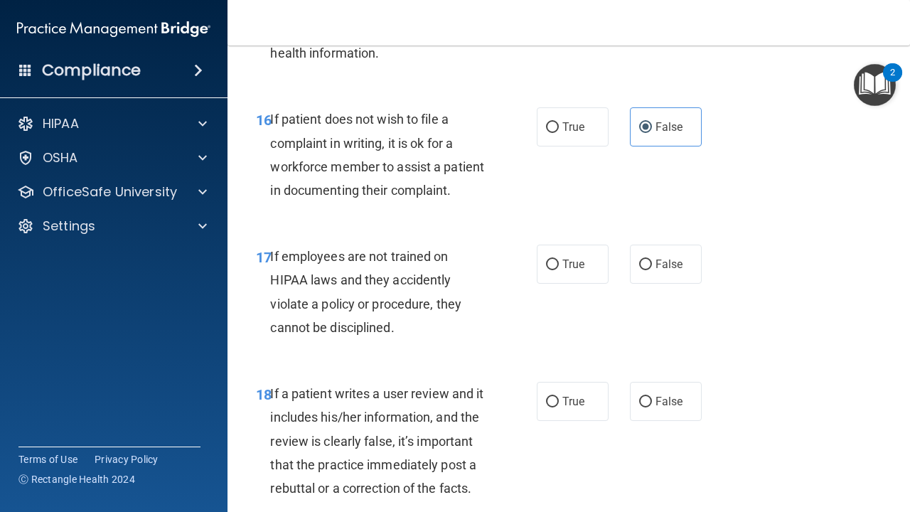
scroll to position [2589, 0]
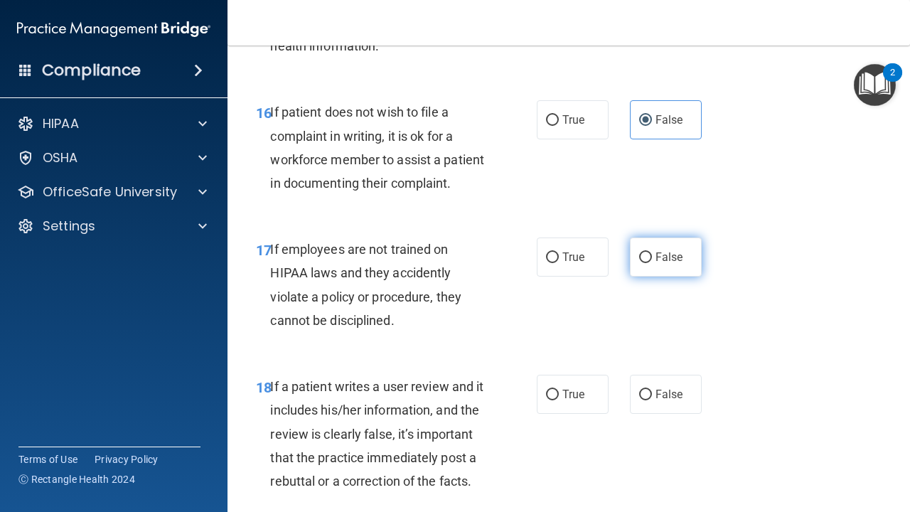
click at [664, 250] on span "False" at bounding box center [670, 257] width 28 height 14
click at [652, 252] on input "False" at bounding box center [645, 257] width 13 height 11
radio input "true"
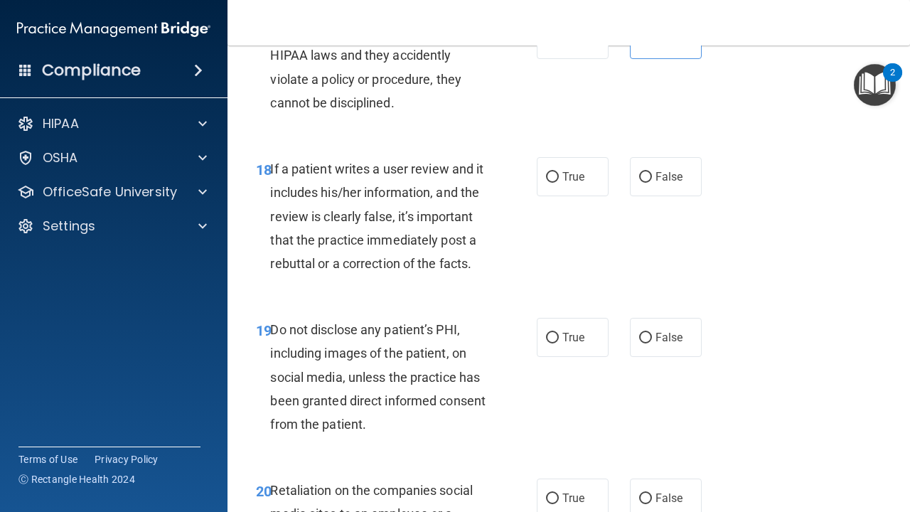
scroll to position [2809, 0]
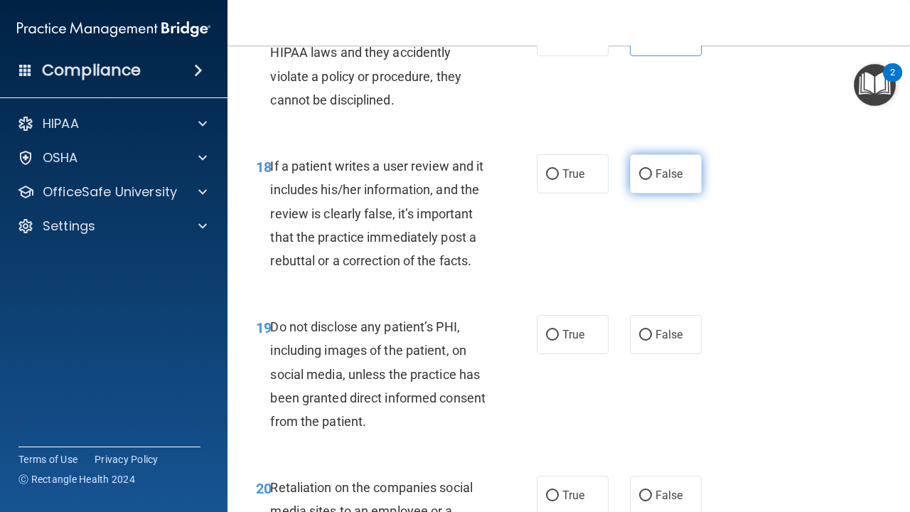
click at [658, 167] on span "False" at bounding box center [670, 174] width 28 height 14
click at [652, 169] on input "False" at bounding box center [645, 174] width 13 height 11
radio input "true"
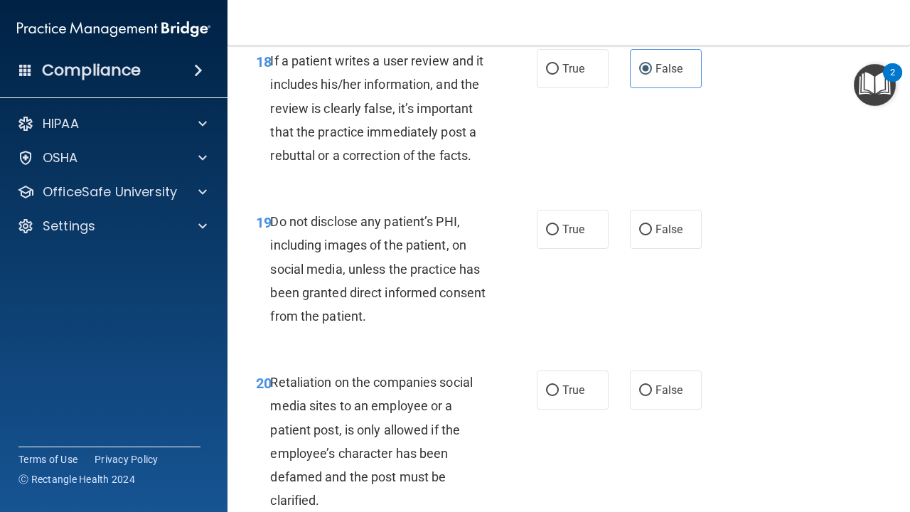
scroll to position [2923, 0]
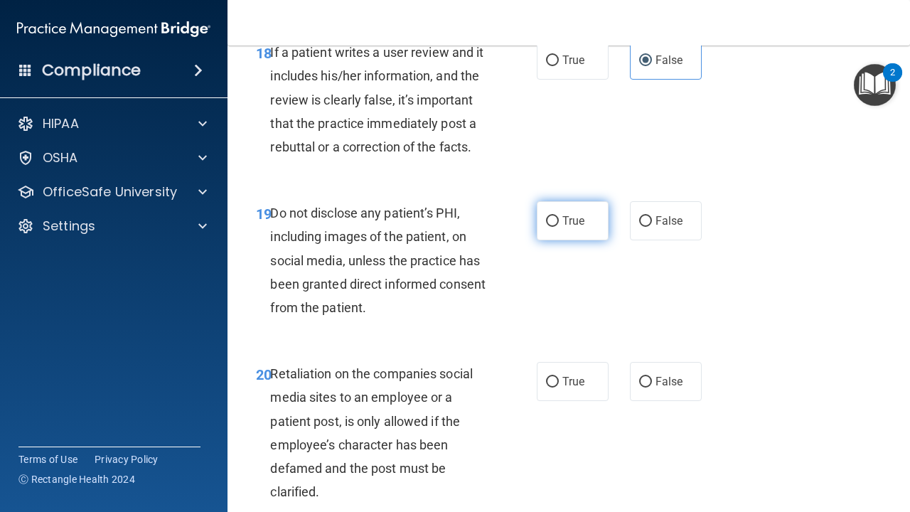
click at [567, 214] on span "True" at bounding box center [573, 221] width 22 height 14
click at [559, 216] on input "True" at bounding box center [552, 221] width 13 height 11
radio input "true"
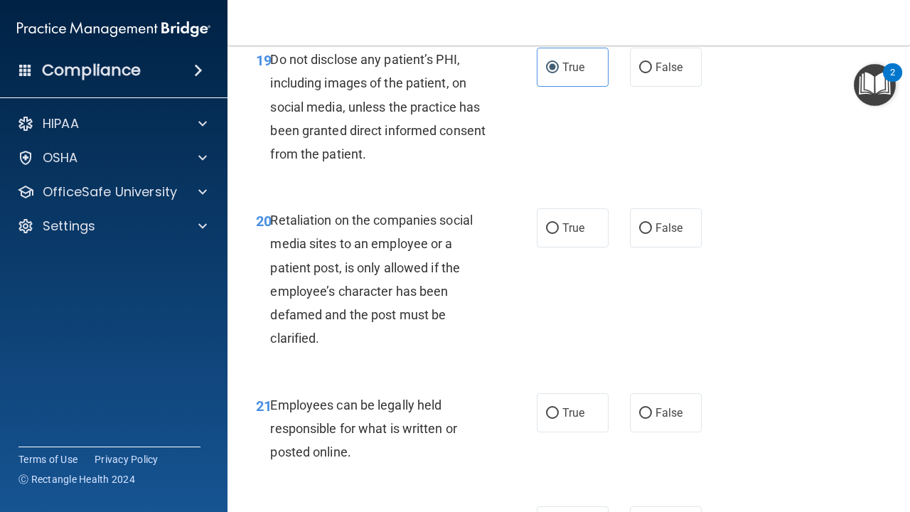
scroll to position [3081, 0]
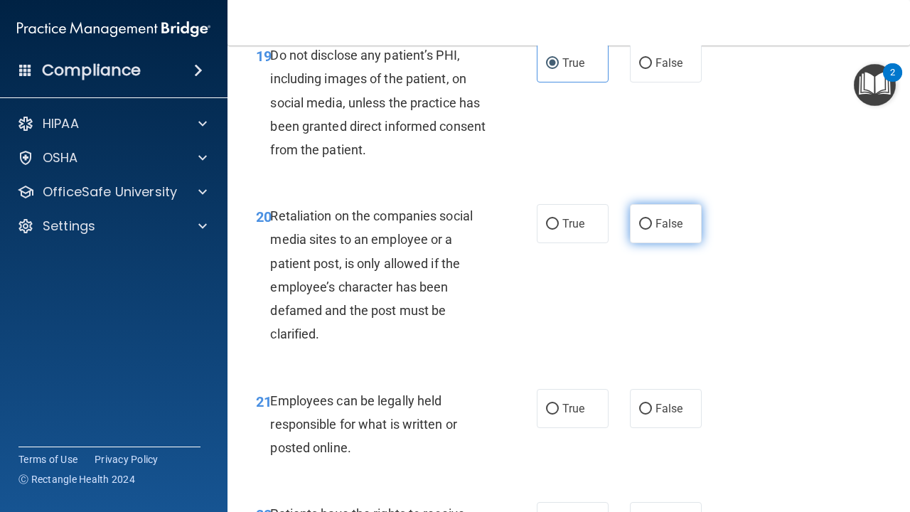
click at [644, 219] on input "False" at bounding box center [645, 224] width 13 height 11
radio input "true"
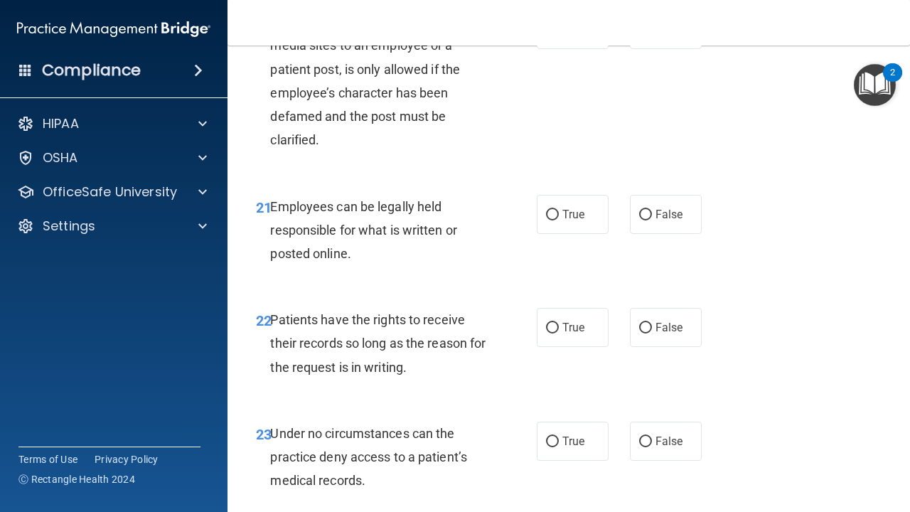
scroll to position [3279, 0]
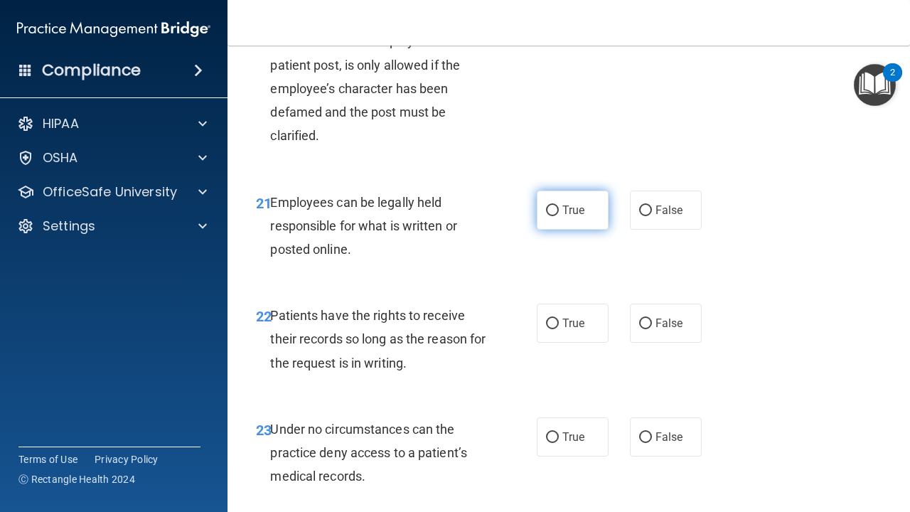
click at [570, 200] on label "True" at bounding box center [573, 210] width 72 height 39
click at [559, 205] on input "True" at bounding box center [552, 210] width 13 height 11
radio input "true"
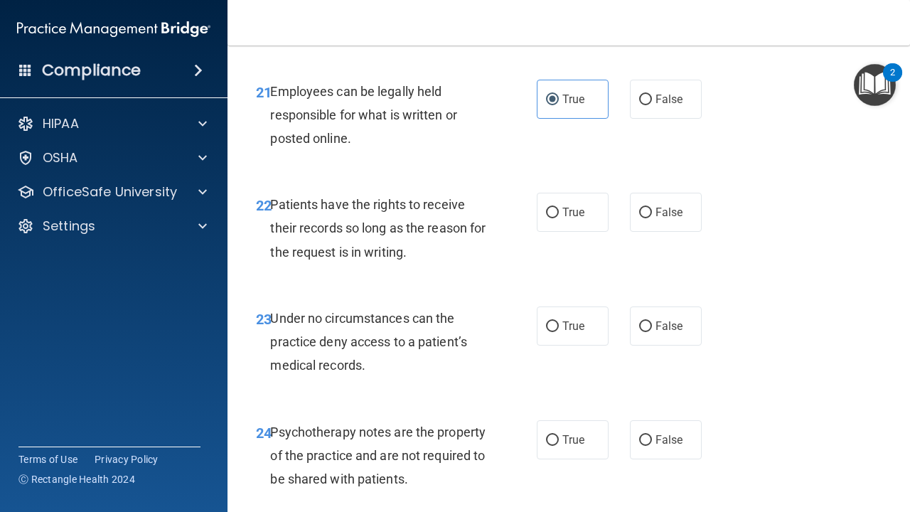
scroll to position [3394, 0]
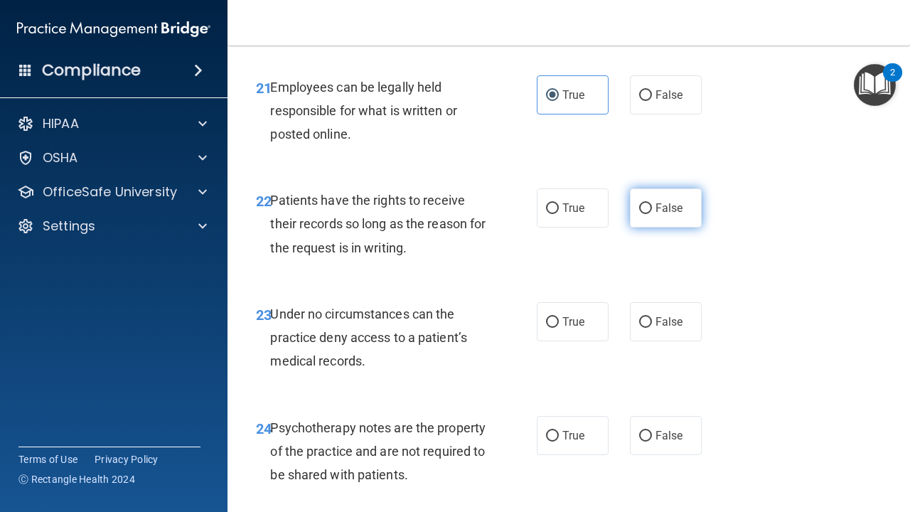
click at [673, 201] on span "False" at bounding box center [670, 208] width 28 height 14
click at [652, 203] on input "False" at bounding box center [645, 208] width 13 height 11
radio input "true"
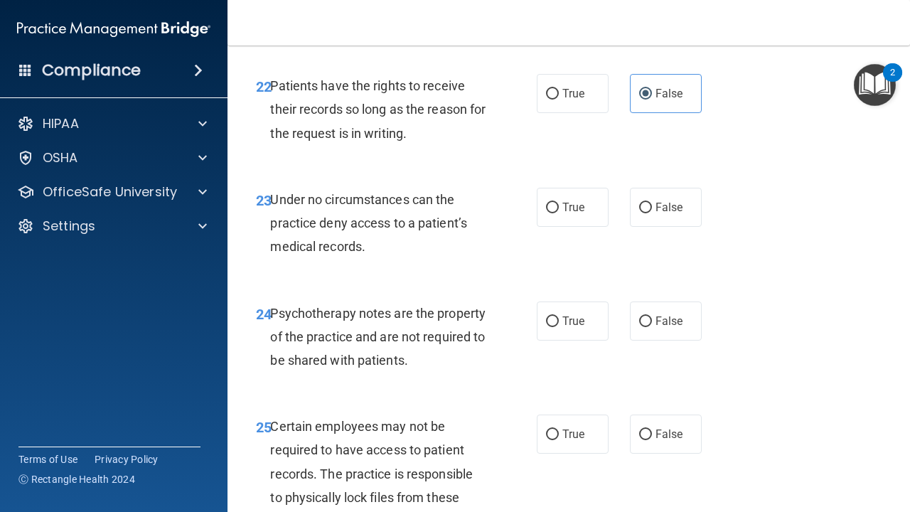
scroll to position [3527, 0]
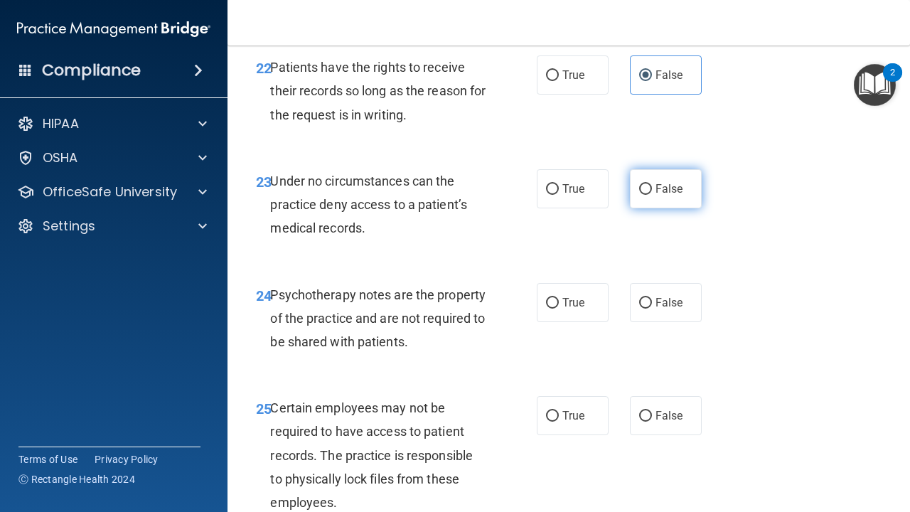
click at [665, 183] on label "False" at bounding box center [666, 188] width 72 height 39
click at [652, 184] on input "False" at bounding box center [645, 189] width 13 height 11
radio input "true"
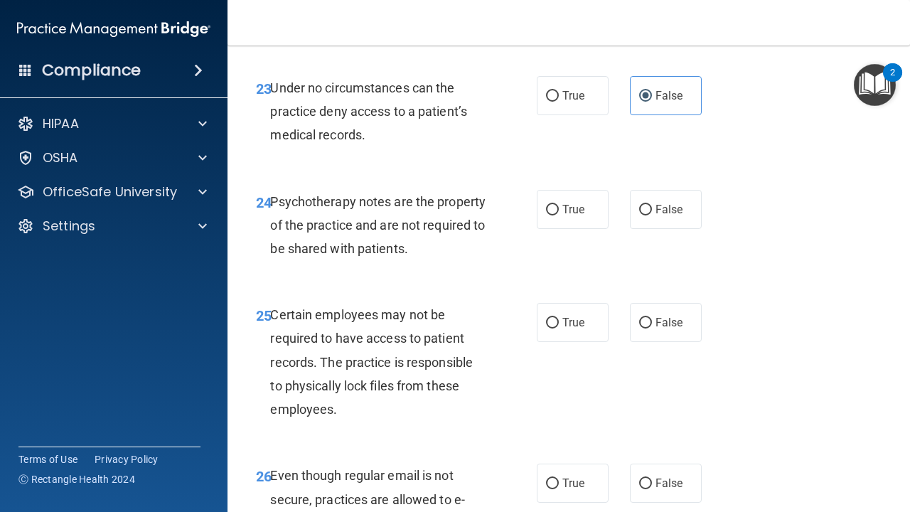
scroll to position [3626, 0]
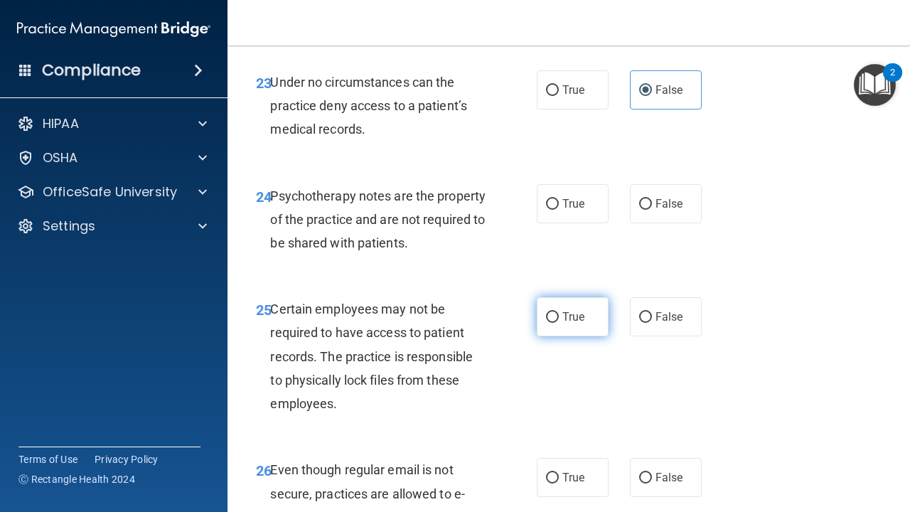
click at [577, 297] on label "True" at bounding box center [573, 316] width 72 height 39
click at [559, 312] on input "True" at bounding box center [552, 317] width 13 height 11
radio input "true"
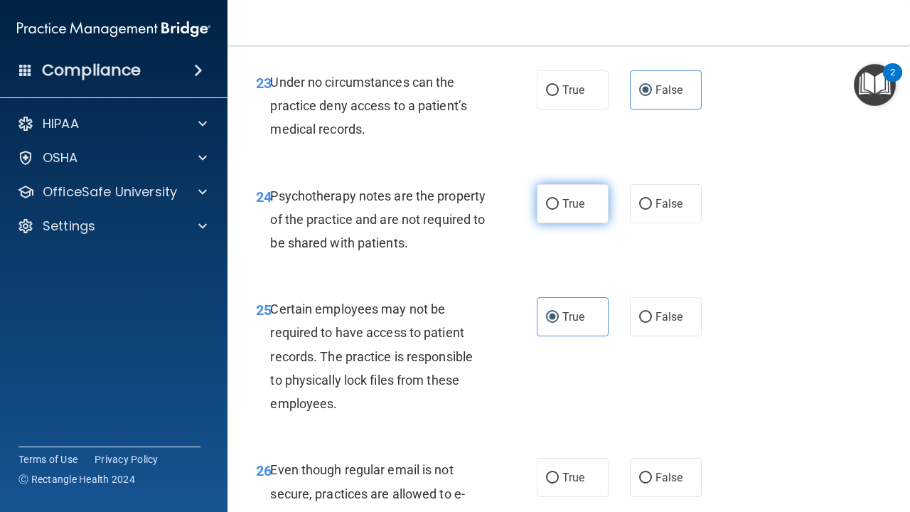
click at [572, 197] on span "True" at bounding box center [573, 204] width 22 height 14
click at [559, 199] on input "True" at bounding box center [552, 204] width 13 height 11
radio input "true"
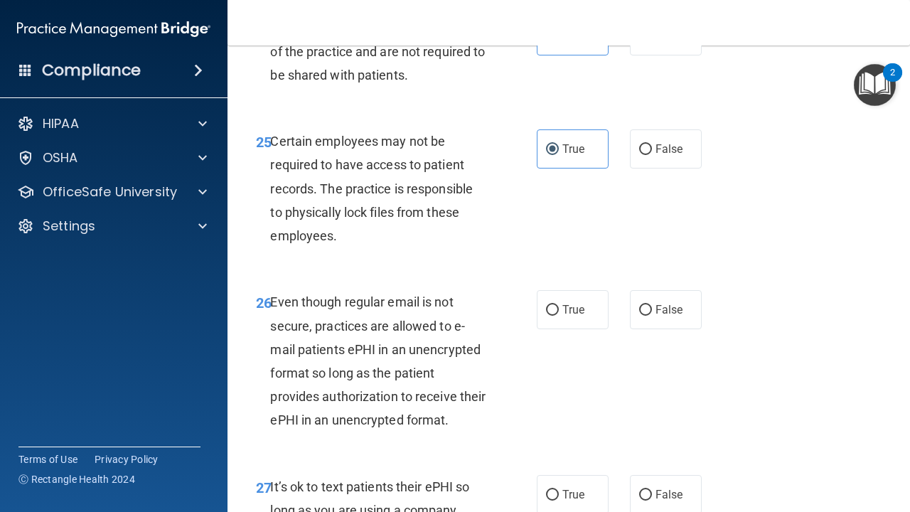
scroll to position [3826, 0]
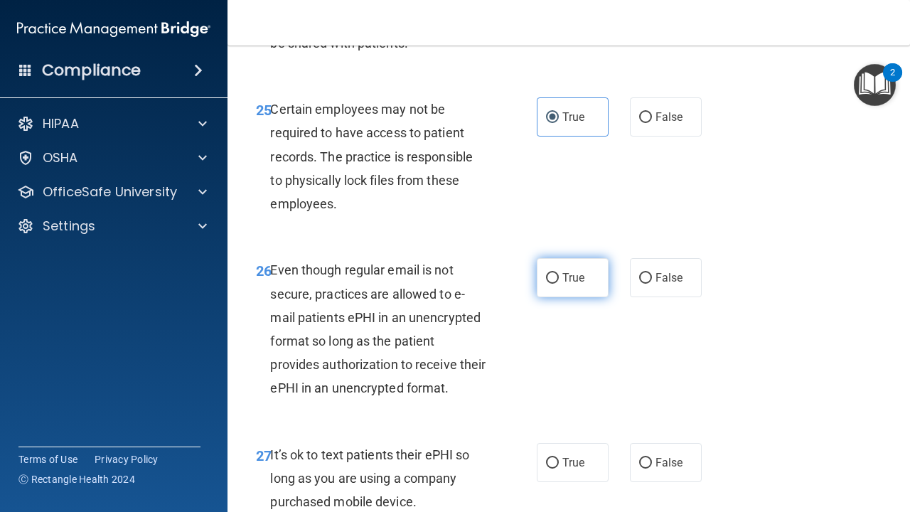
click at [579, 266] on label "True" at bounding box center [573, 277] width 72 height 39
click at [559, 273] on input "True" at bounding box center [552, 278] width 13 height 11
radio input "true"
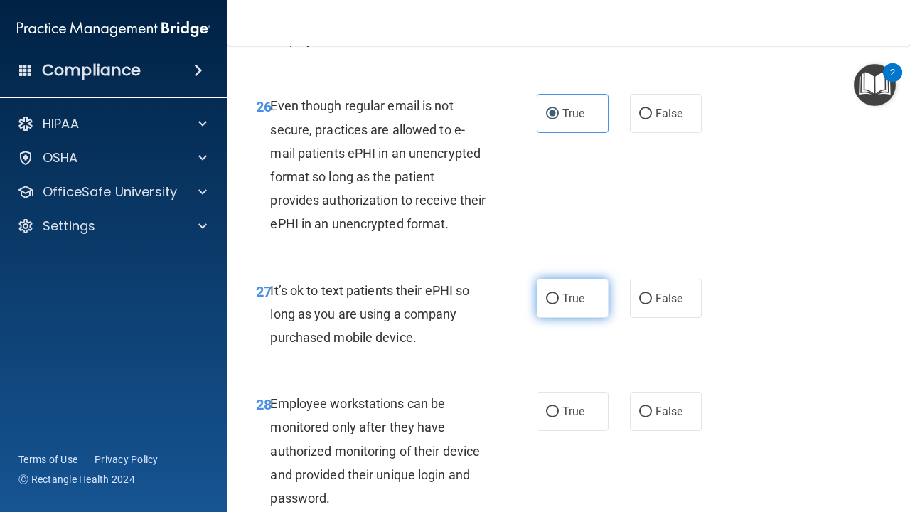
scroll to position [4001, 0]
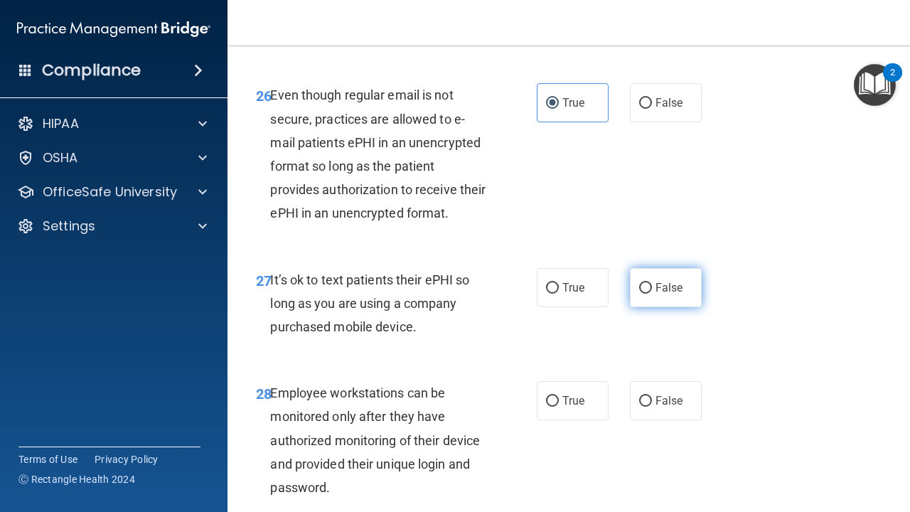
click at [658, 276] on label "False" at bounding box center [666, 287] width 72 height 39
click at [652, 283] on input "False" at bounding box center [645, 288] width 13 height 11
radio input "true"
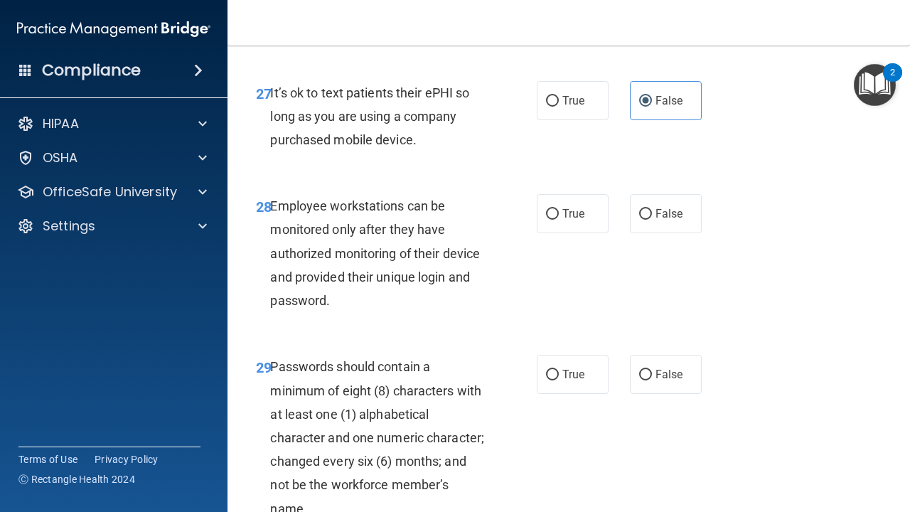
scroll to position [4203, 0]
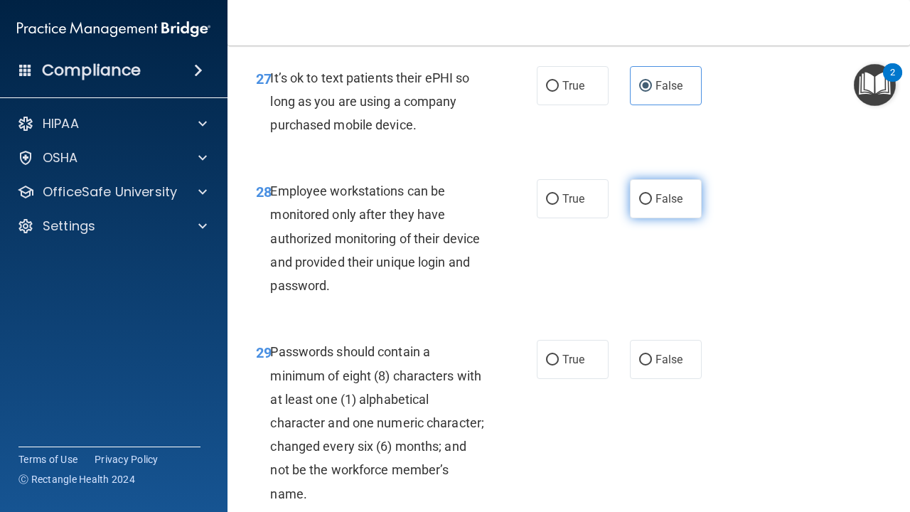
click at [678, 192] on span "False" at bounding box center [670, 199] width 28 height 14
click at [652, 194] on input "False" at bounding box center [645, 199] width 13 height 11
radio input "true"
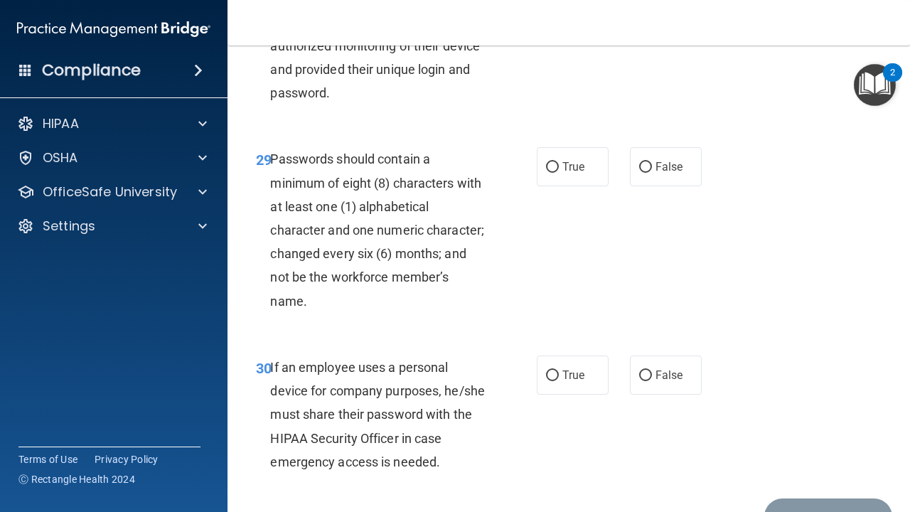
scroll to position [4399, 0]
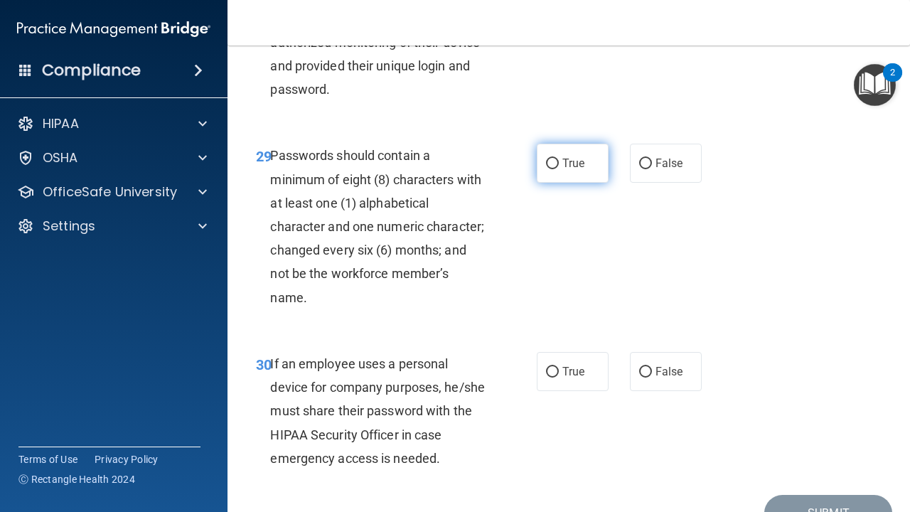
click at [577, 149] on label "True" at bounding box center [573, 163] width 72 height 39
click at [559, 159] on input "True" at bounding box center [552, 164] width 13 height 11
radio input "true"
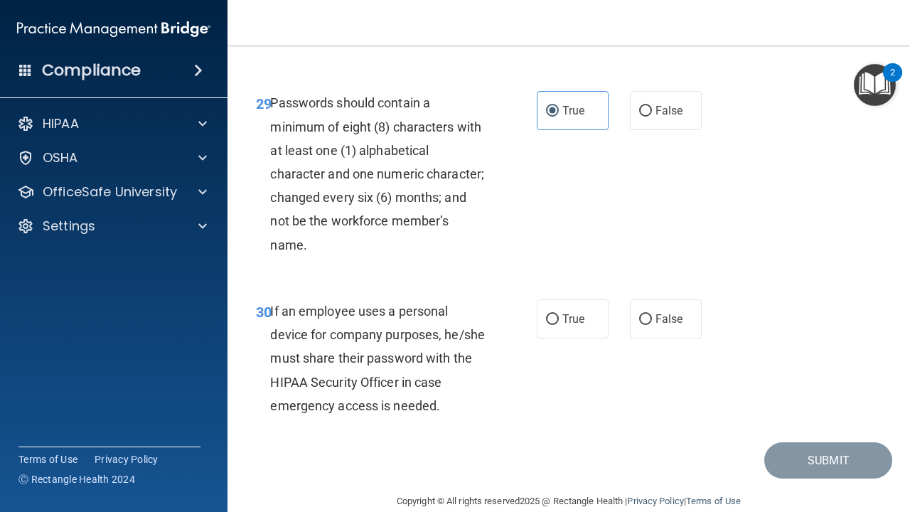
scroll to position [4451, 0]
click at [669, 313] on span "False" at bounding box center [670, 320] width 28 height 14
click at [652, 315] on input "False" at bounding box center [645, 320] width 13 height 11
radio input "true"
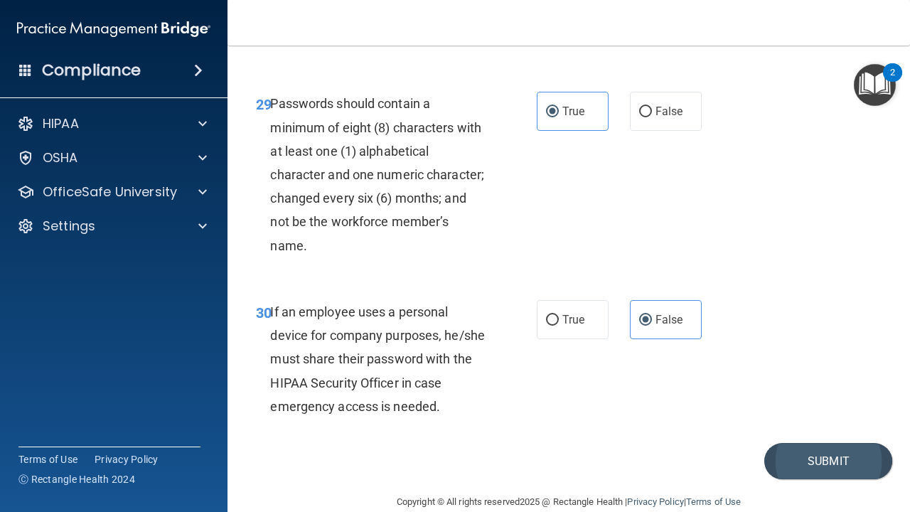
click at [793, 443] on button "Submit" at bounding box center [828, 461] width 128 height 36
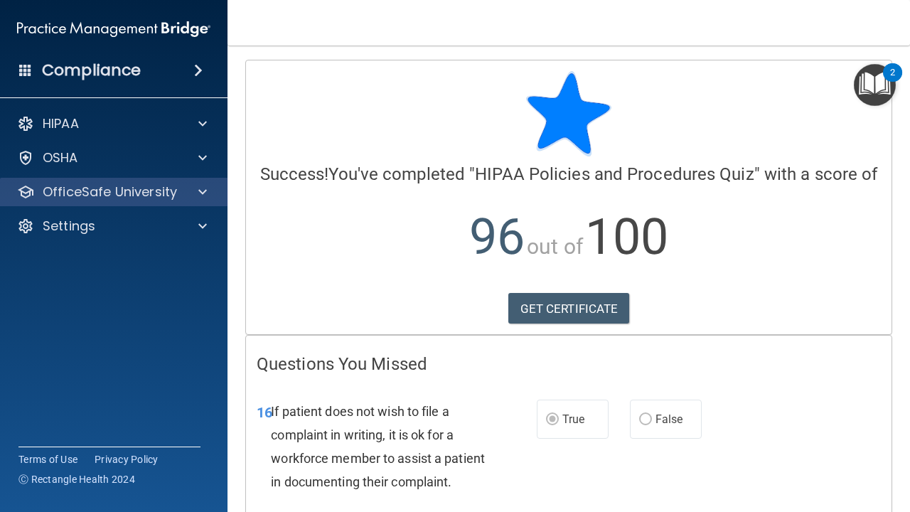
click at [180, 193] on div "OfficeSafe University" at bounding box center [94, 191] width 176 height 17
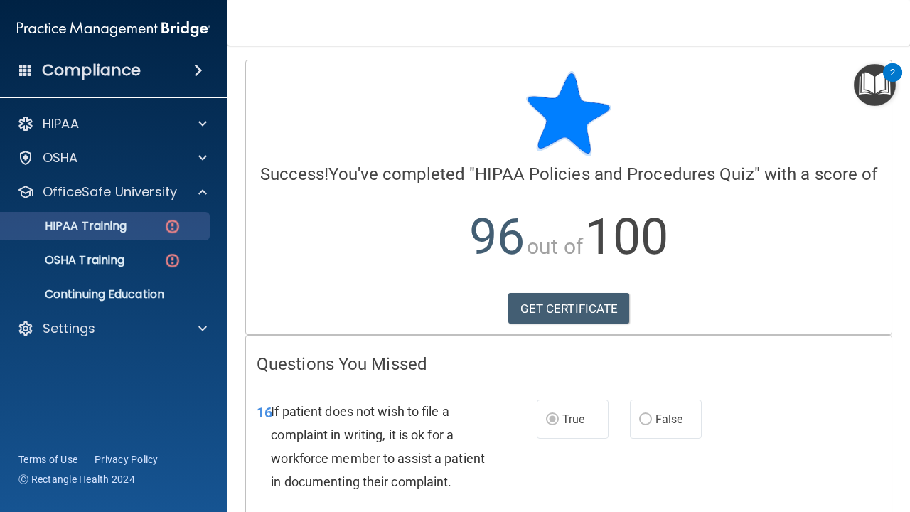
click at [181, 227] on img at bounding box center [173, 227] width 18 height 18
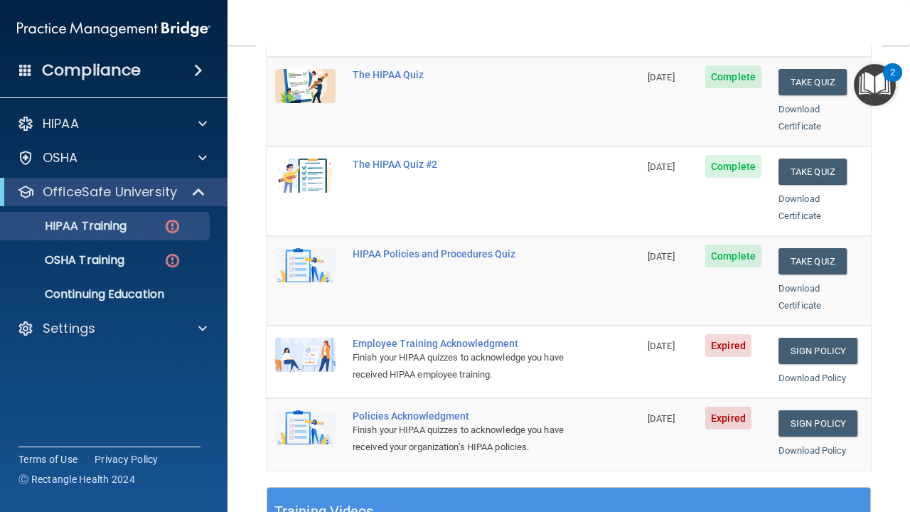
scroll to position [202, 0]
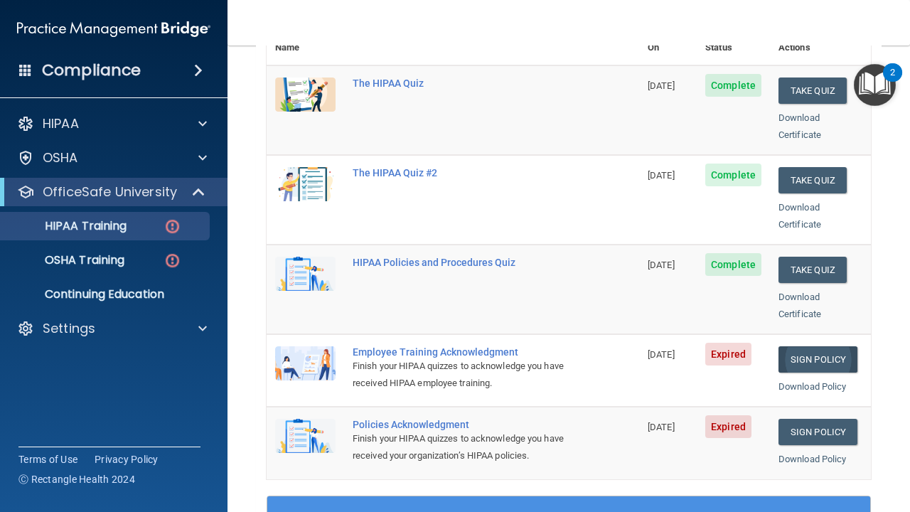
click at [815, 346] on link "Sign Policy" at bounding box center [818, 359] width 79 height 26
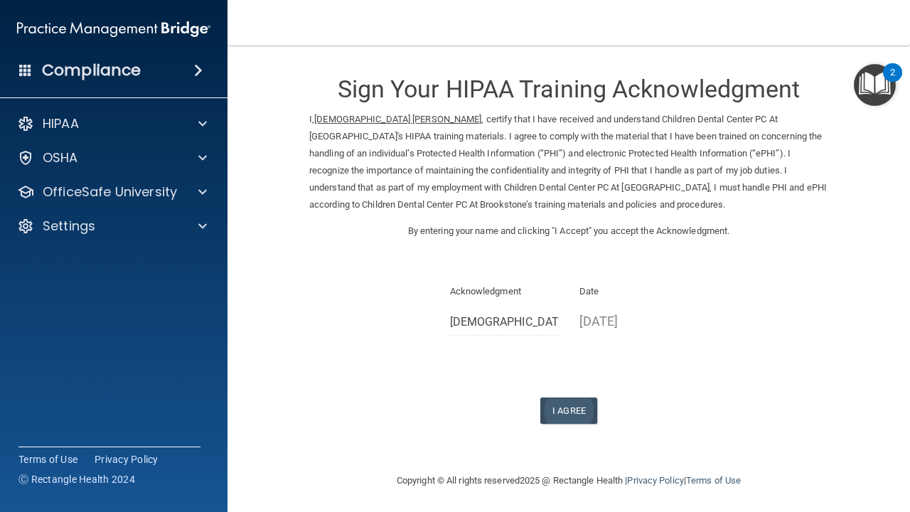
click at [588, 404] on button "I Agree" at bounding box center [568, 410] width 57 height 26
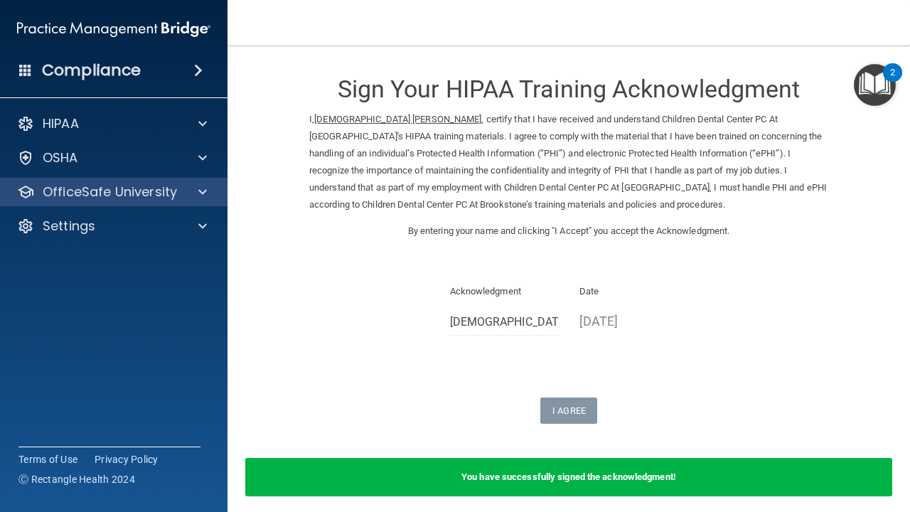
click at [169, 196] on p "OfficeSafe University" at bounding box center [110, 191] width 134 height 17
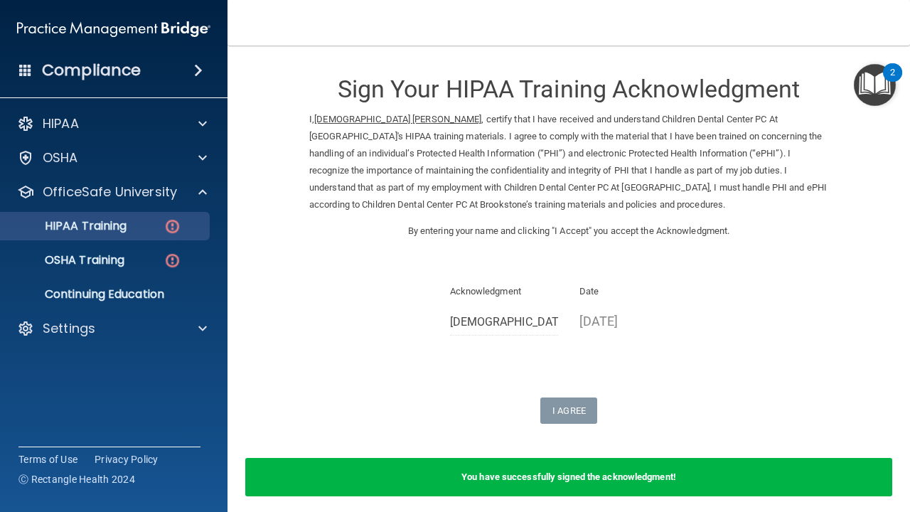
click at [172, 225] on img at bounding box center [173, 227] width 18 height 18
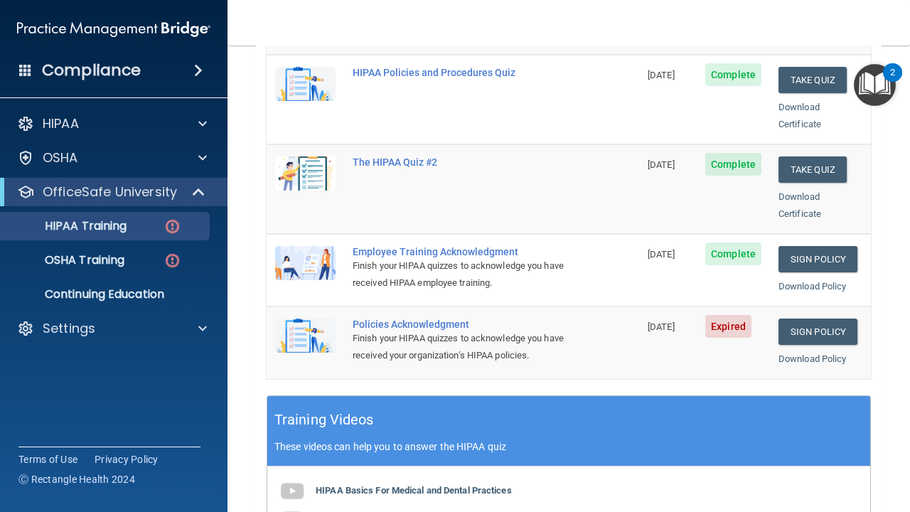
scroll to position [304, 0]
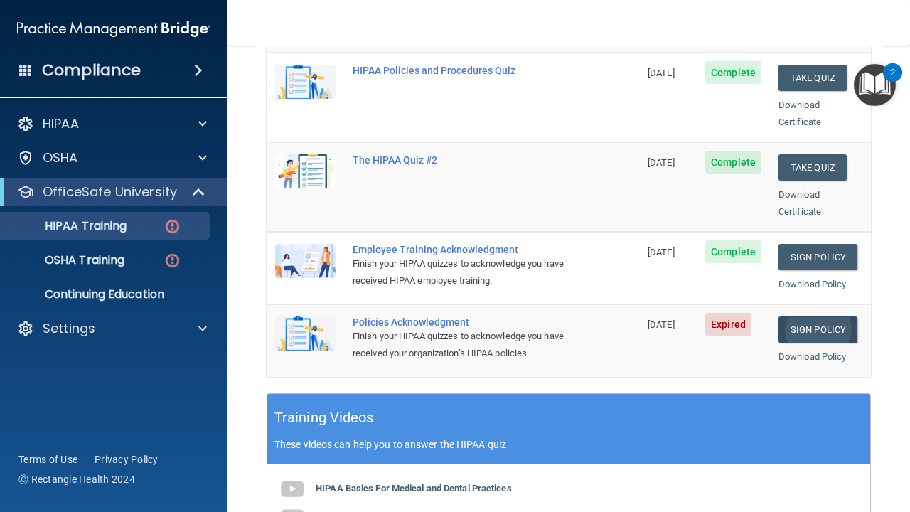
click at [809, 316] on link "Sign Policy" at bounding box center [818, 329] width 79 height 26
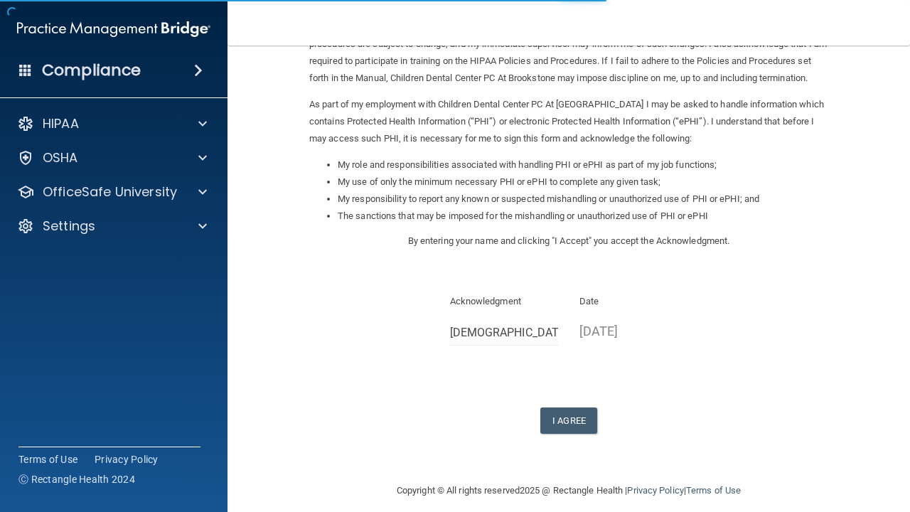
scroll to position [126, 0]
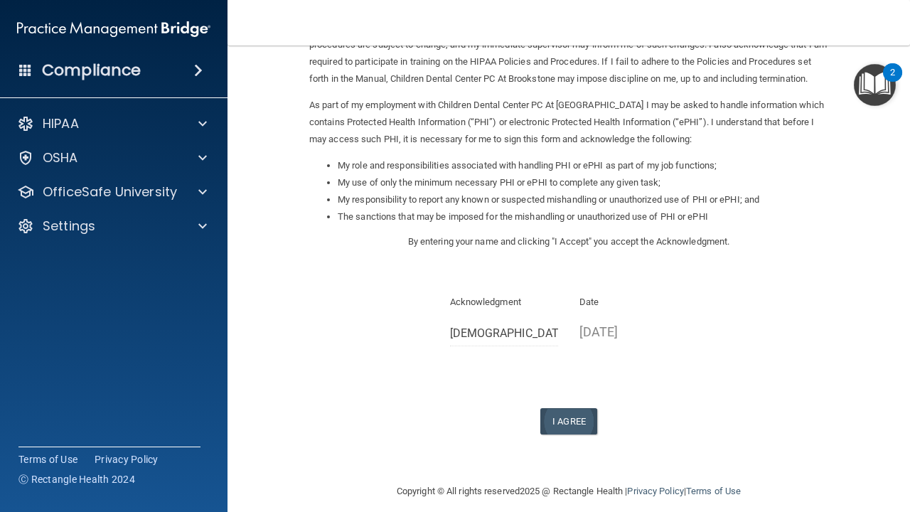
click at [569, 408] on button "I Agree" at bounding box center [568, 421] width 57 height 26
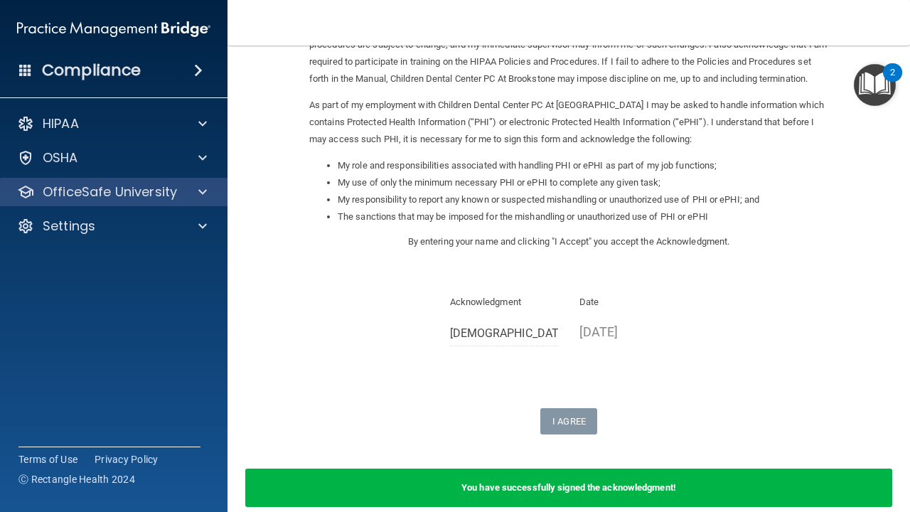
click at [172, 188] on p "OfficeSafe University" at bounding box center [110, 191] width 134 height 17
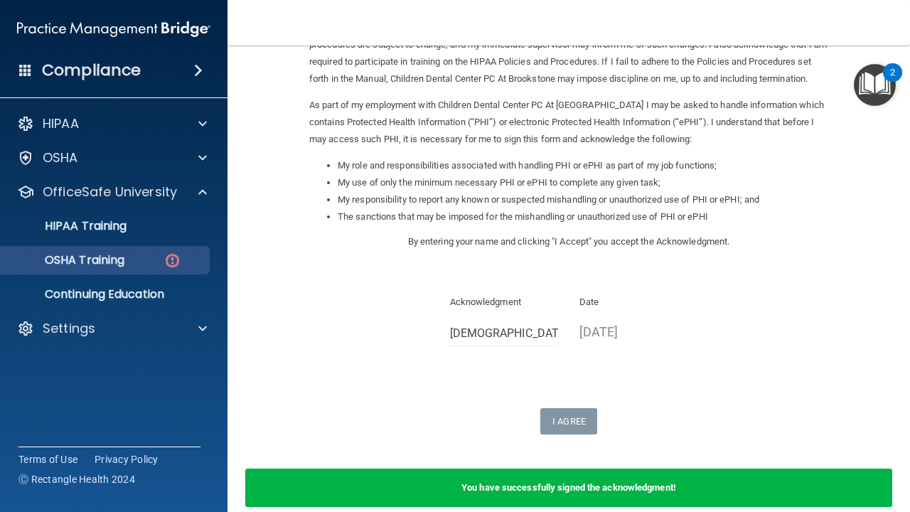
click at [162, 269] on link "OSHA Training" at bounding box center [98, 260] width 224 height 28
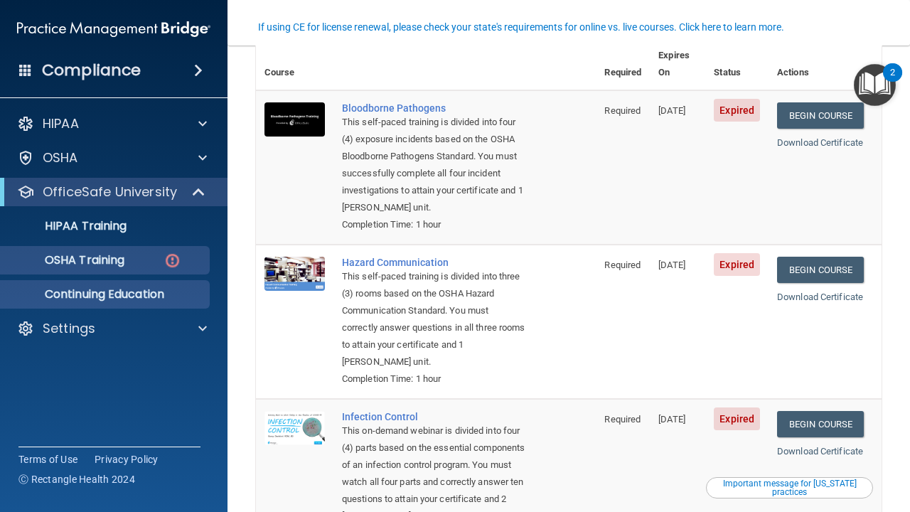
click at [127, 293] on p "Continuing Education" at bounding box center [106, 294] width 194 height 14
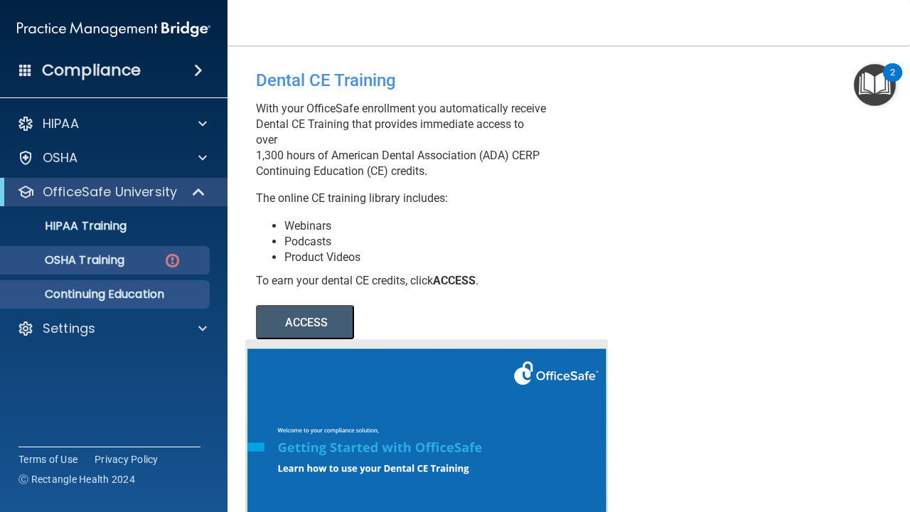
click at [142, 258] on div "OSHA Training" at bounding box center [106, 260] width 194 height 14
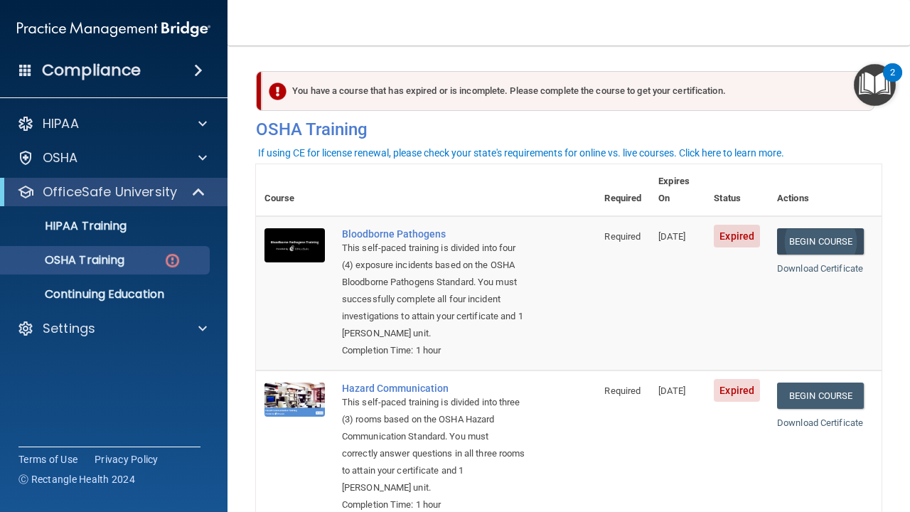
click at [820, 228] on link "Begin Course" at bounding box center [820, 241] width 87 height 26
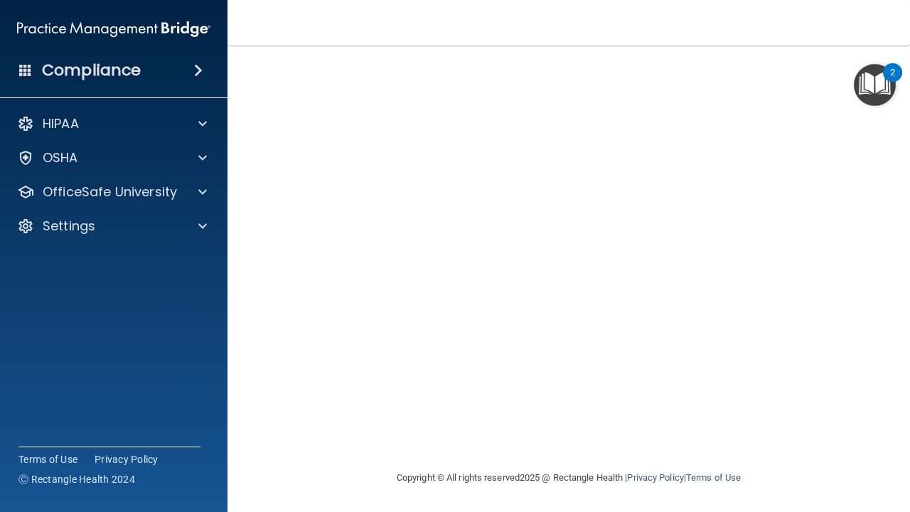
scroll to position [96, 0]
click at [854, 68] on img "Open Resource Center, 2 new notifications" at bounding box center [875, 85] width 42 height 42
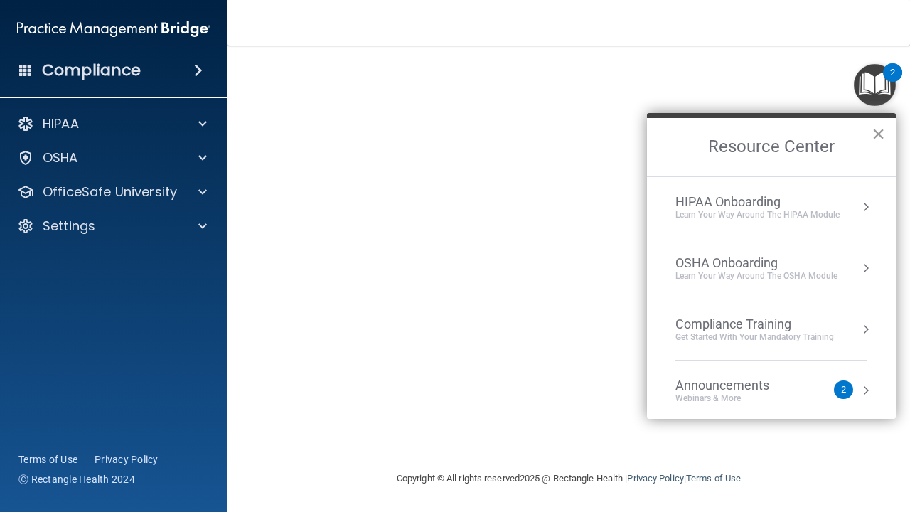
click at [881, 139] on button "×" at bounding box center [879, 133] width 14 height 23
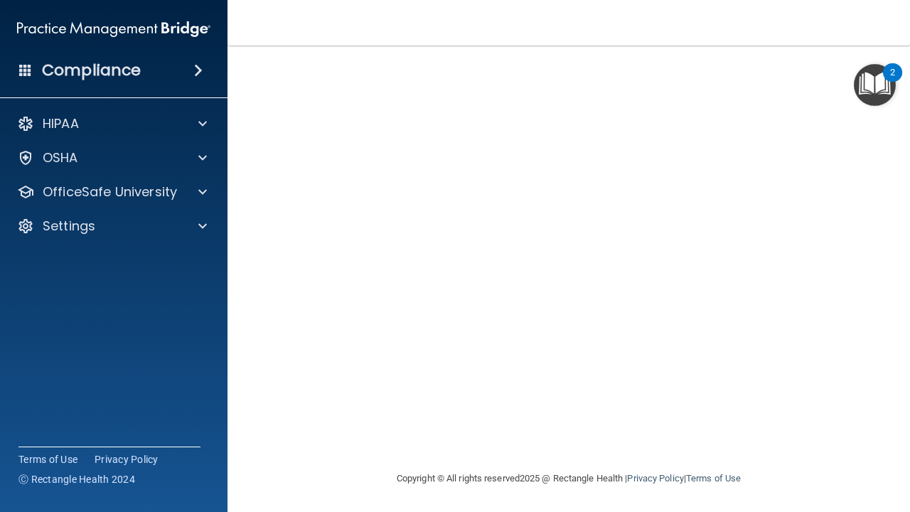
click at [855, 68] on img "Open Resource Center, 2 new notifications" at bounding box center [875, 85] width 42 height 42
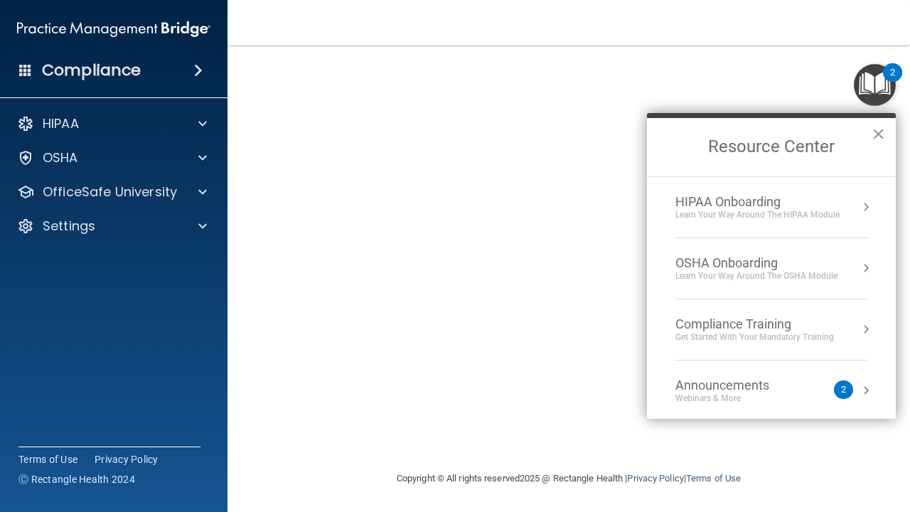
click at [879, 133] on button "×" at bounding box center [879, 133] width 14 height 23
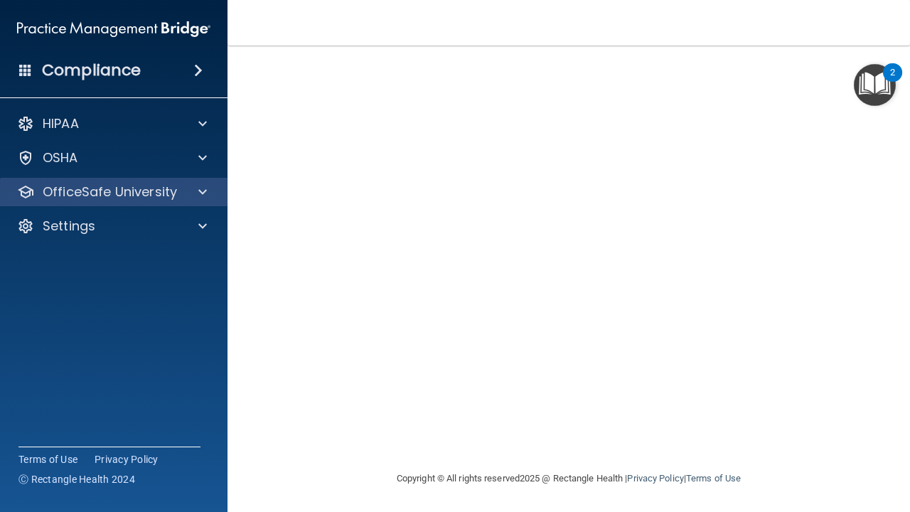
click at [197, 193] on div at bounding box center [201, 191] width 36 height 17
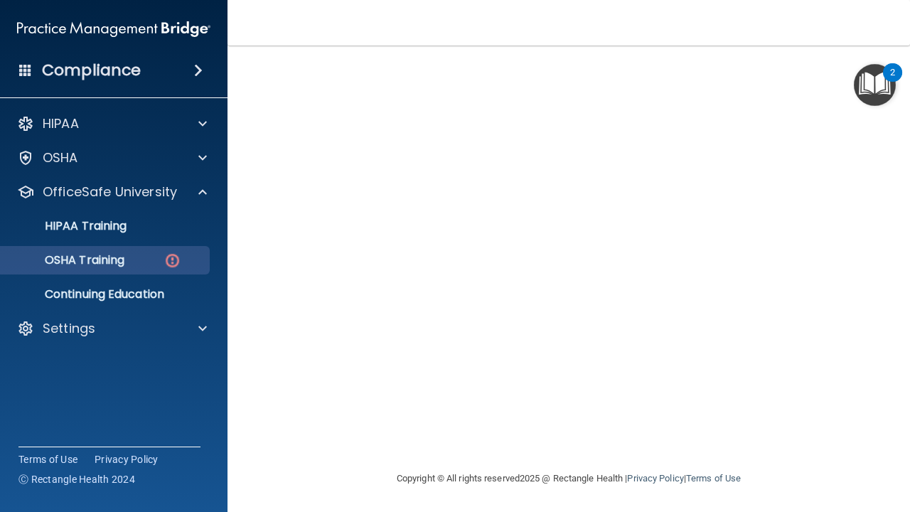
click at [190, 264] on div "OSHA Training" at bounding box center [106, 260] width 194 height 14
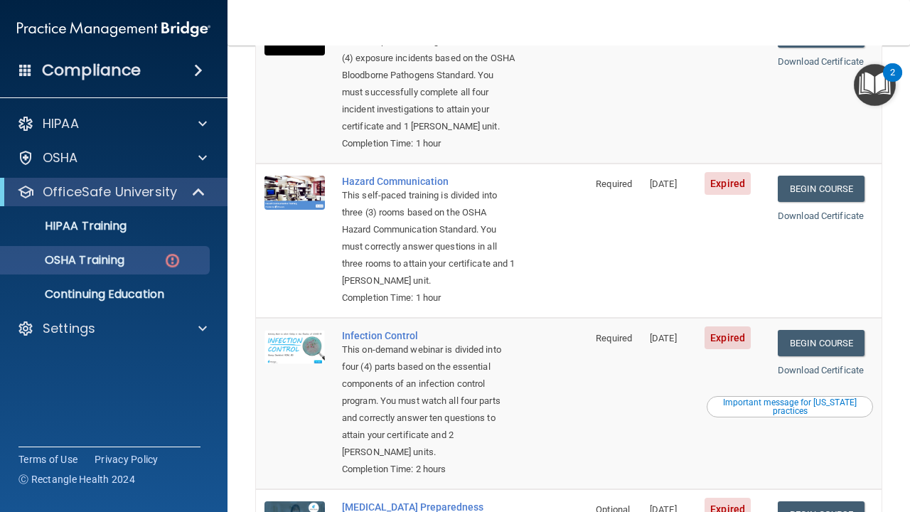
scroll to position [147, 0]
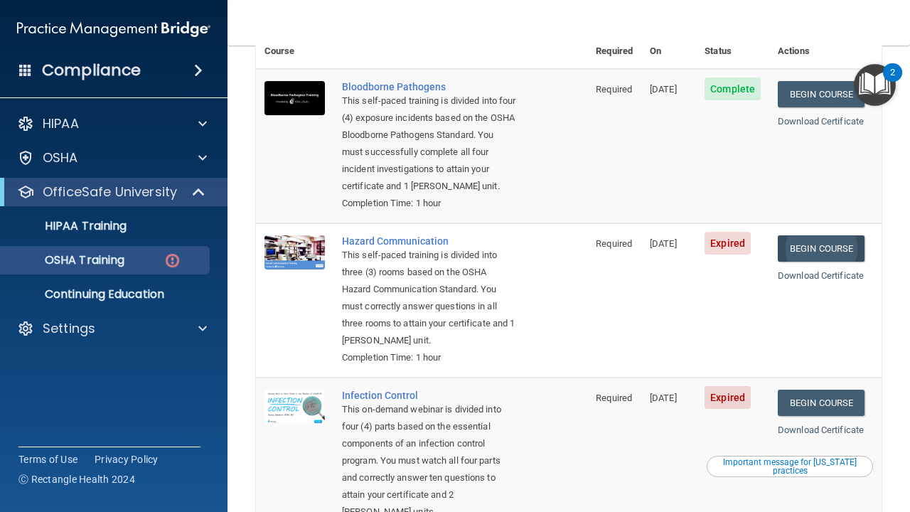
click at [840, 235] on link "Begin Course" at bounding box center [821, 248] width 87 height 26
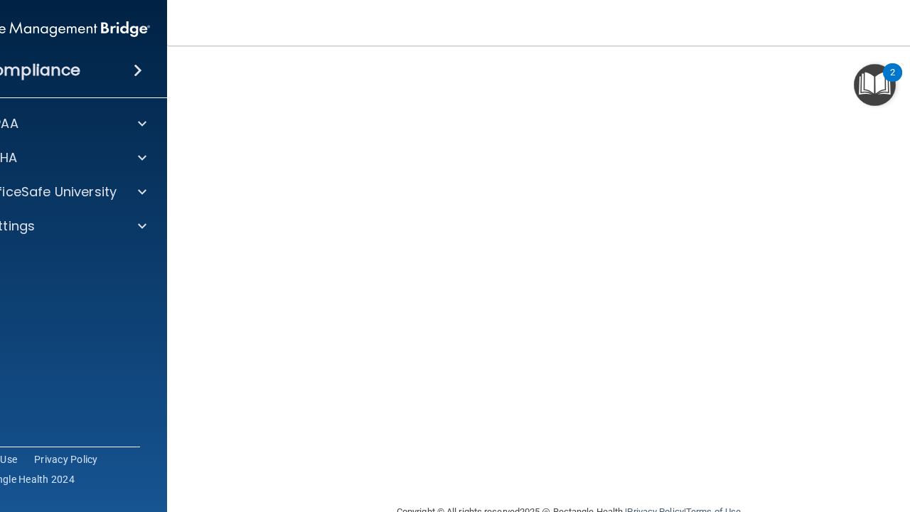
scroll to position [89, 0]
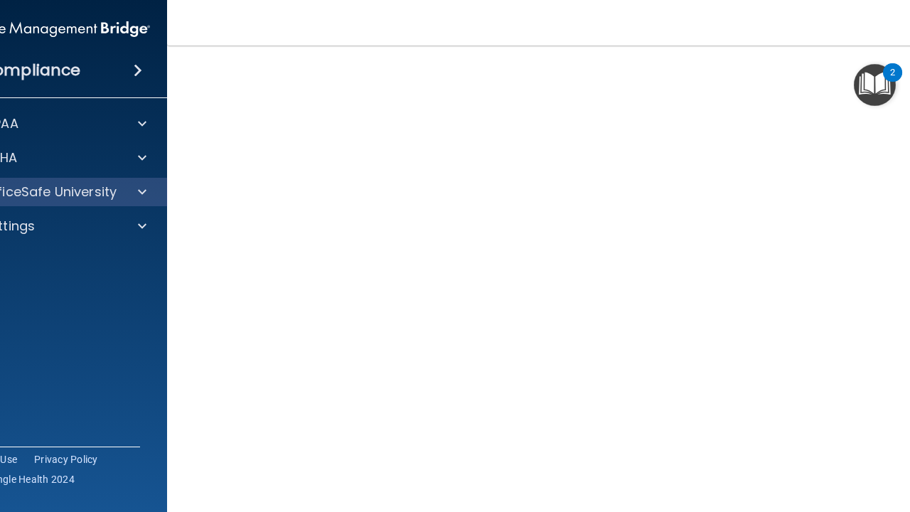
click at [127, 200] on div "OfficeSafe University" at bounding box center [54, 192] width 228 height 28
click at [140, 191] on span at bounding box center [142, 191] width 9 height 17
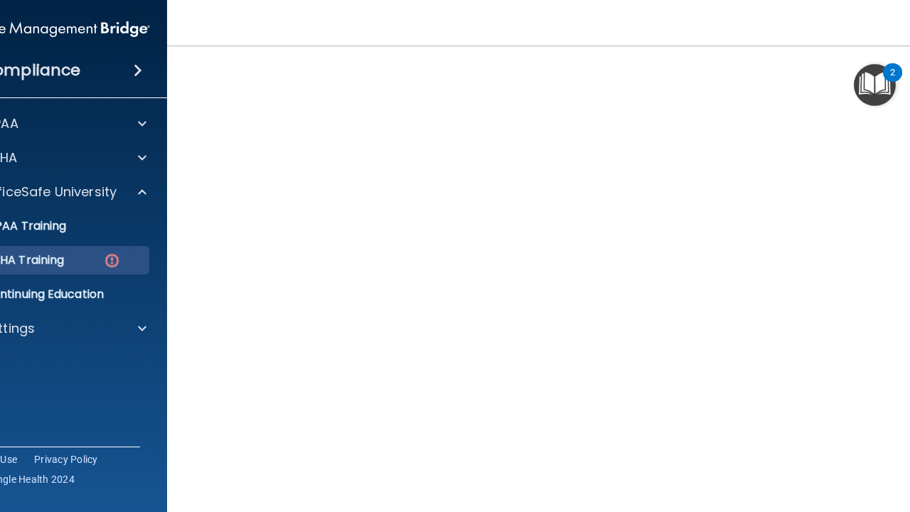
click at [110, 267] on img at bounding box center [112, 261] width 18 height 18
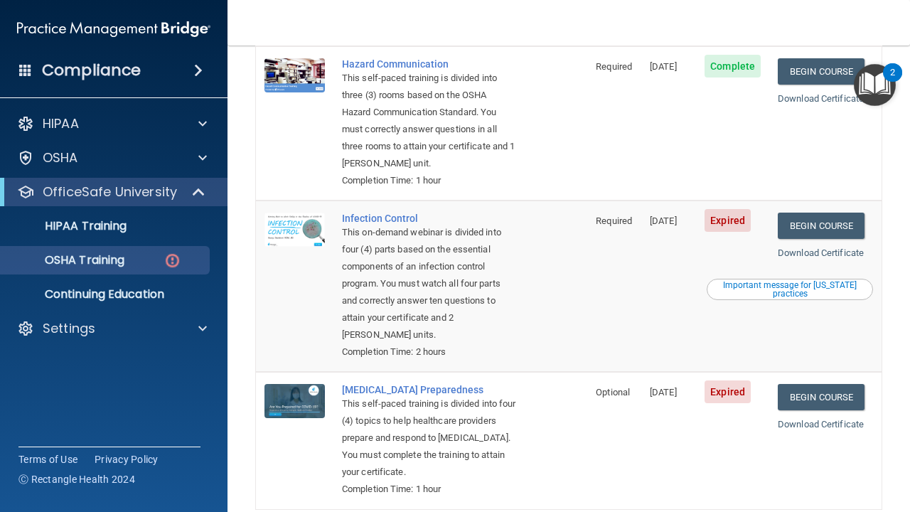
scroll to position [343, 0]
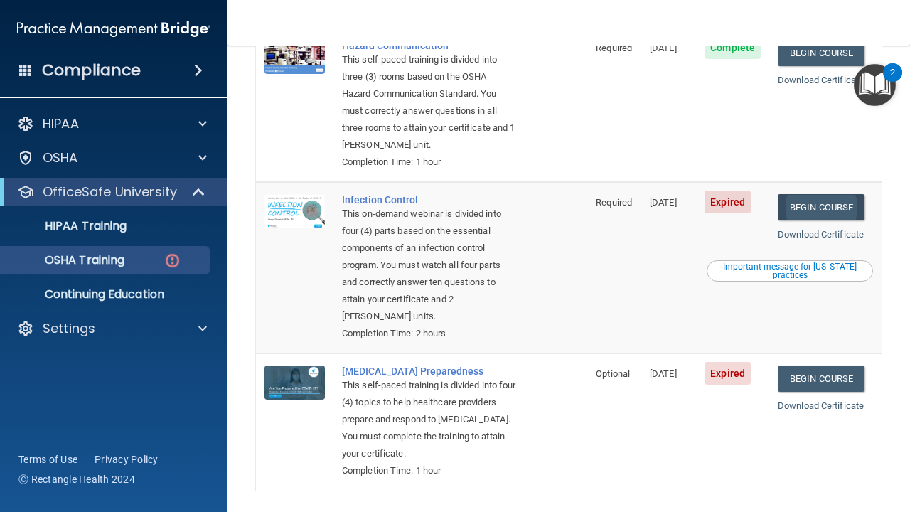
click at [837, 194] on link "Begin Course" at bounding box center [821, 207] width 87 height 26
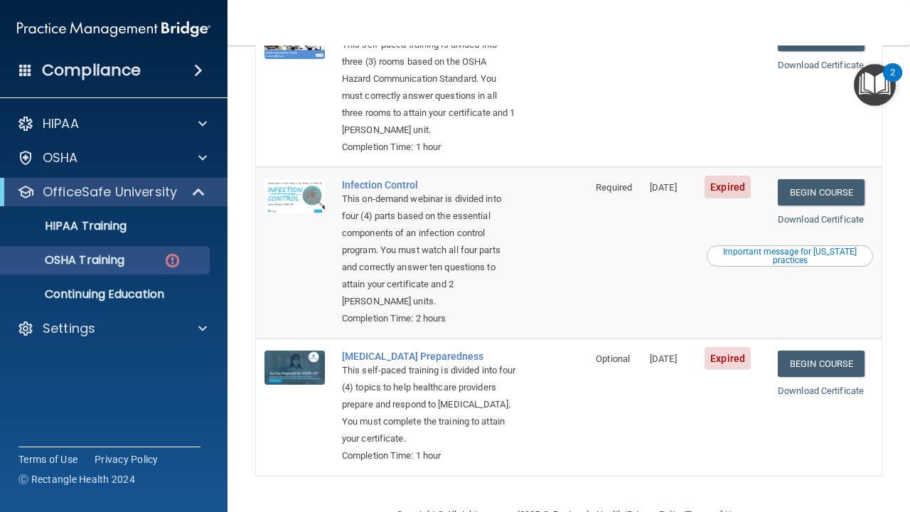
scroll to position [357, 0]
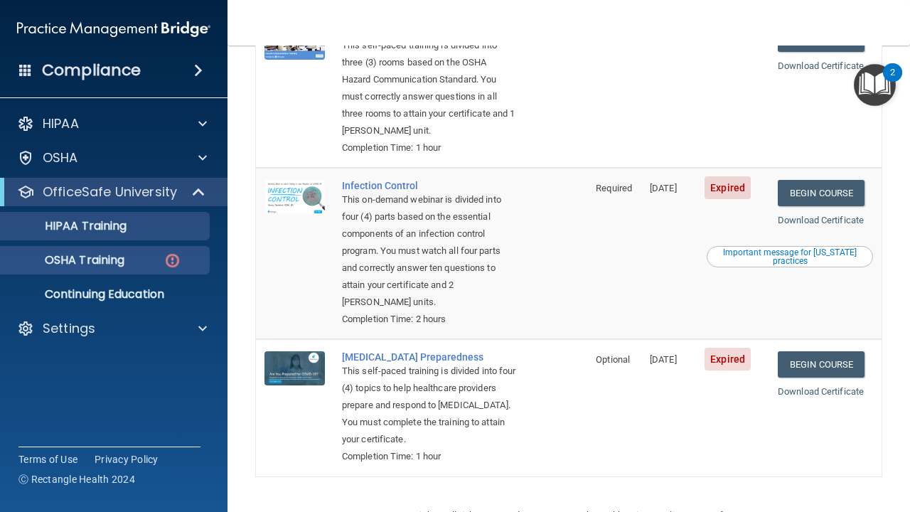
click at [151, 237] on link "HIPAA Training" at bounding box center [98, 226] width 224 height 28
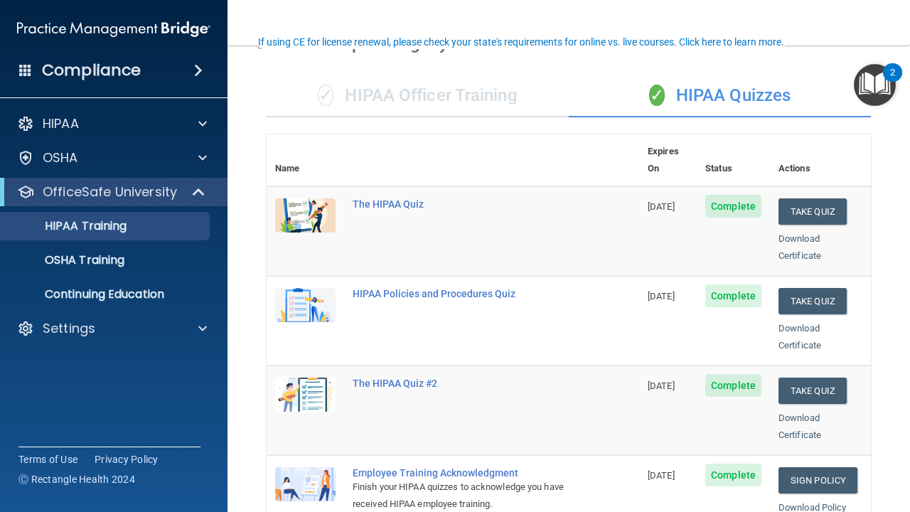
scroll to position [110, 0]
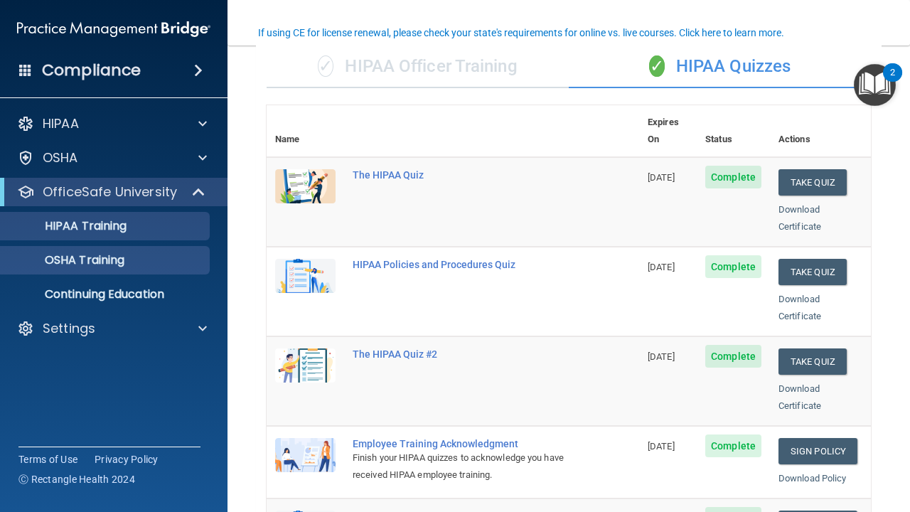
click at [106, 260] on p "OSHA Training" at bounding box center [66, 260] width 115 height 14
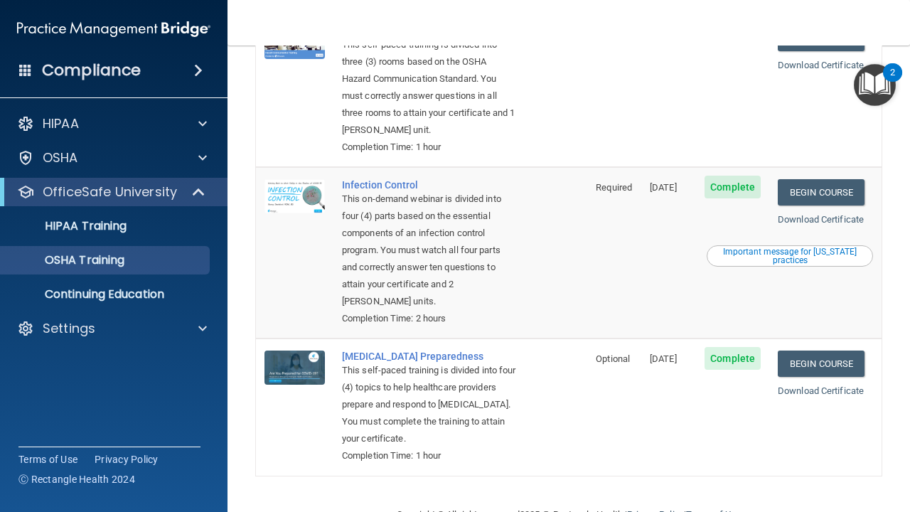
scroll to position [317, 0]
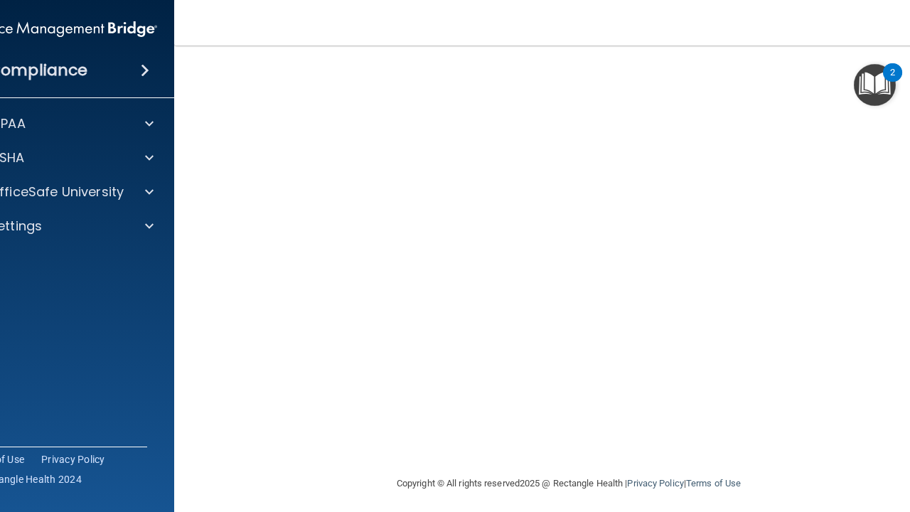
scroll to position [96, 0]
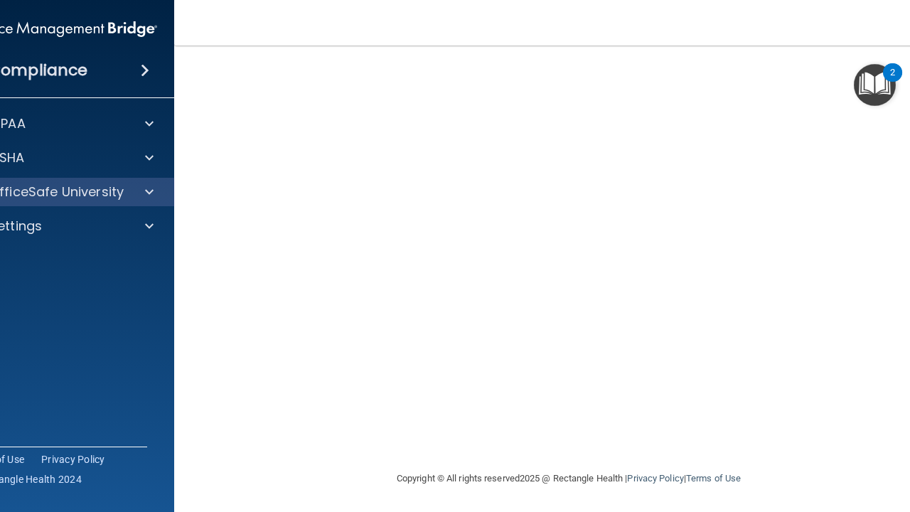
click at [144, 192] on div at bounding box center [147, 191] width 36 height 17
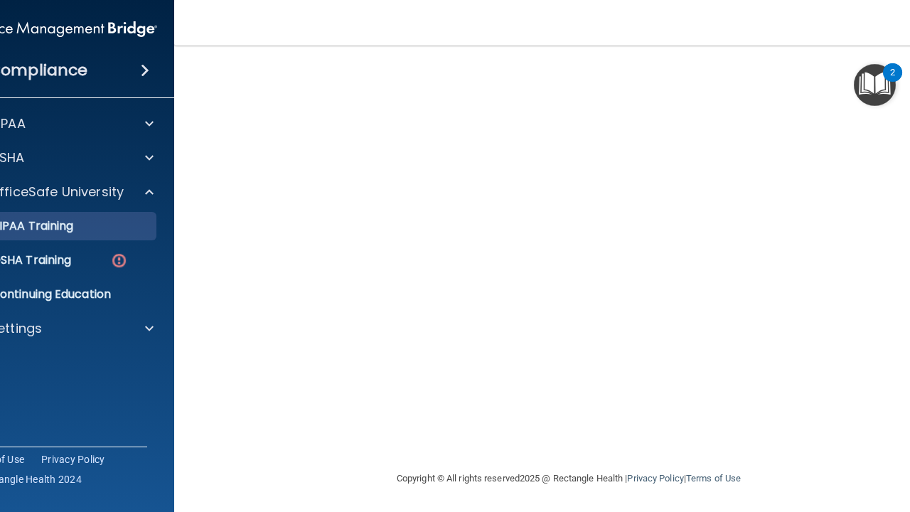
click at [131, 222] on div "HIPAA Training" at bounding box center [53, 226] width 194 height 14
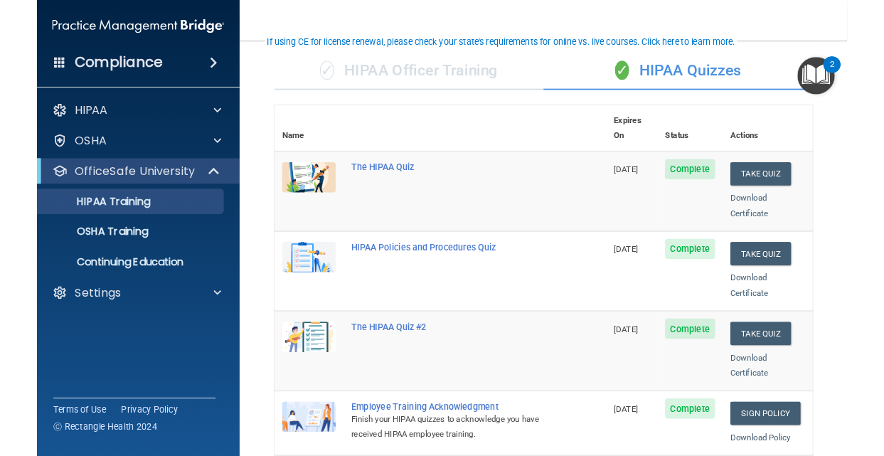
scroll to position [96, 0]
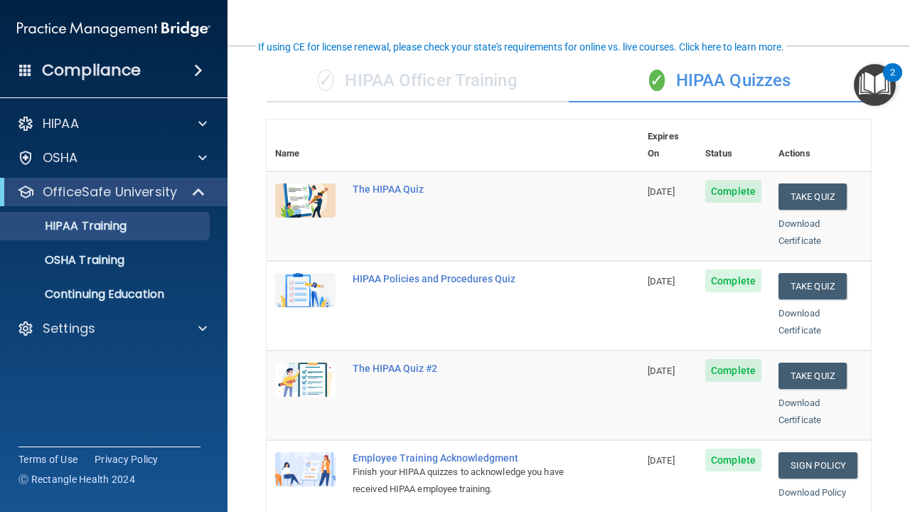
click at [809, 215] on div "Download Certificate" at bounding box center [821, 232] width 84 height 34
click at [812, 218] on link "Download Certificate" at bounding box center [800, 232] width 43 height 28
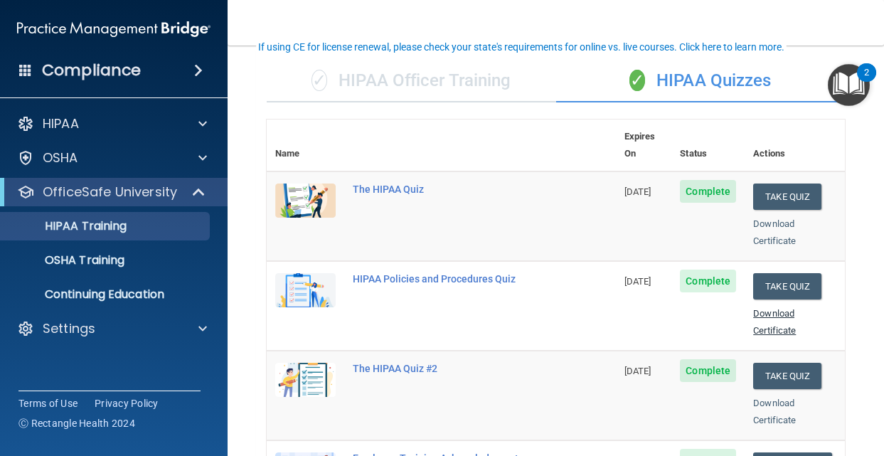
click at [788, 308] on link "Download Certificate" at bounding box center [774, 322] width 43 height 28
click at [775, 397] on link "Download Certificate" at bounding box center [774, 411] width 43 height 28
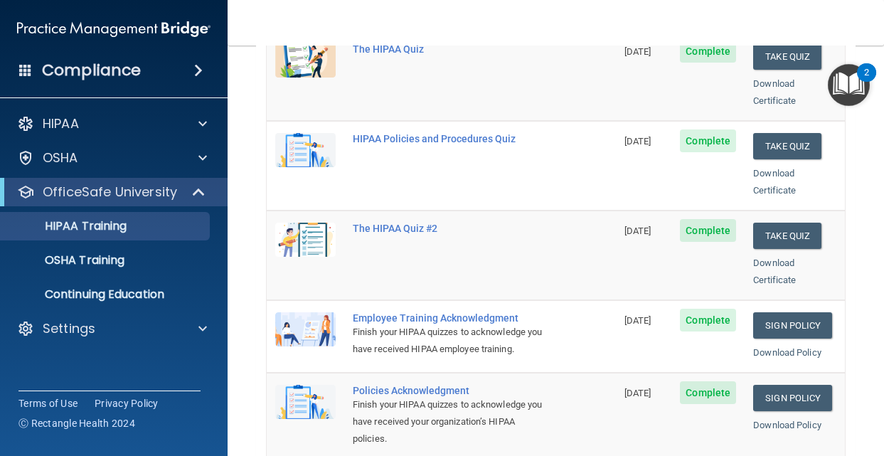
scroll to position [235, 0]
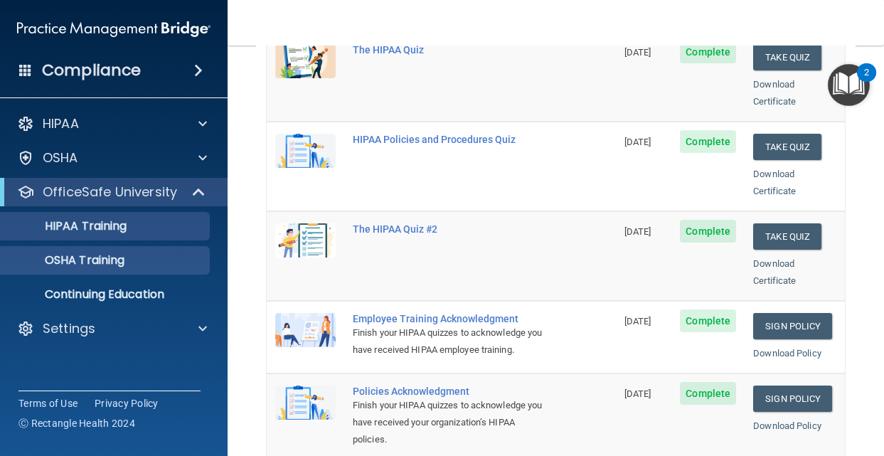
click at [121, 258] on p "OSHA Training" at bounding box center [66, 260] width 115 height 14
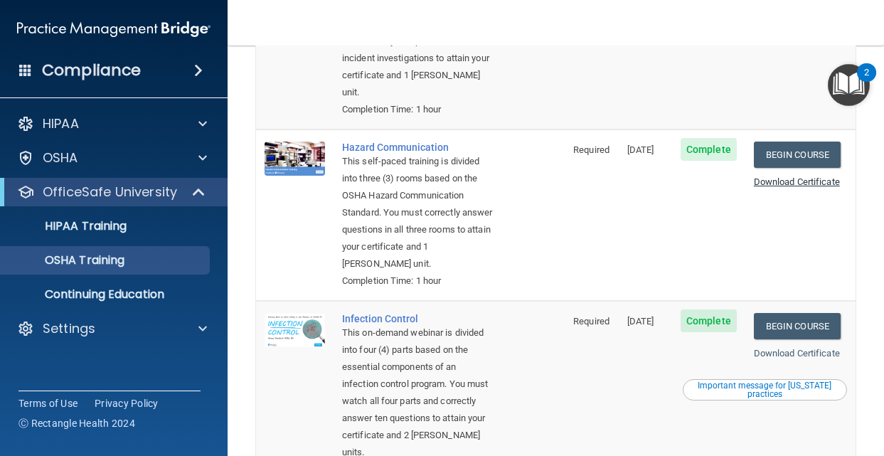
click at [796, 176] on link "Download Certificate" at bounding box center [797, 181] width 86 height 11
click at [788, 348] on link "Download Certificate" at bounding box center [797, 353] width 86 height 11
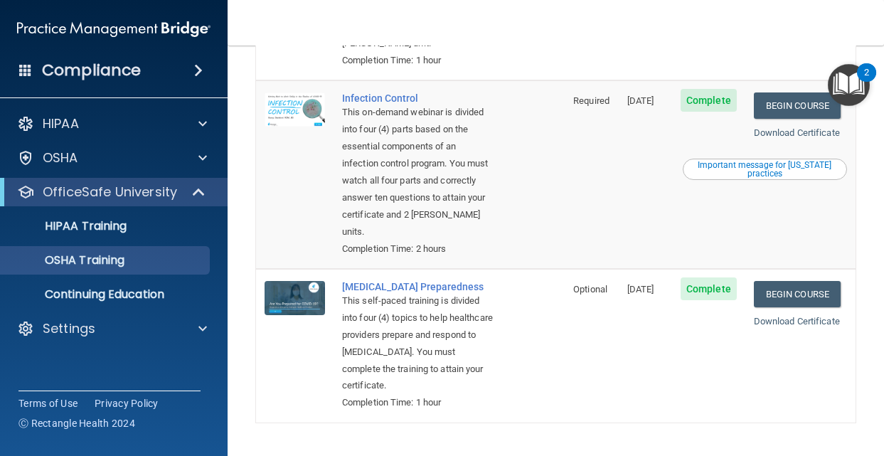
scroll to position [455, 0]
click at [771, 316] on link "Download Certificate" at bounding box center [797, 321] width 86 height 11
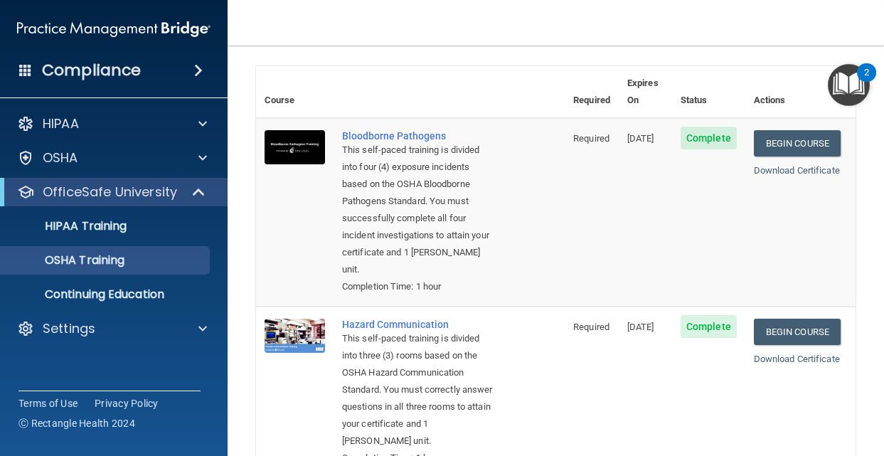
scroll to position [0, 0]
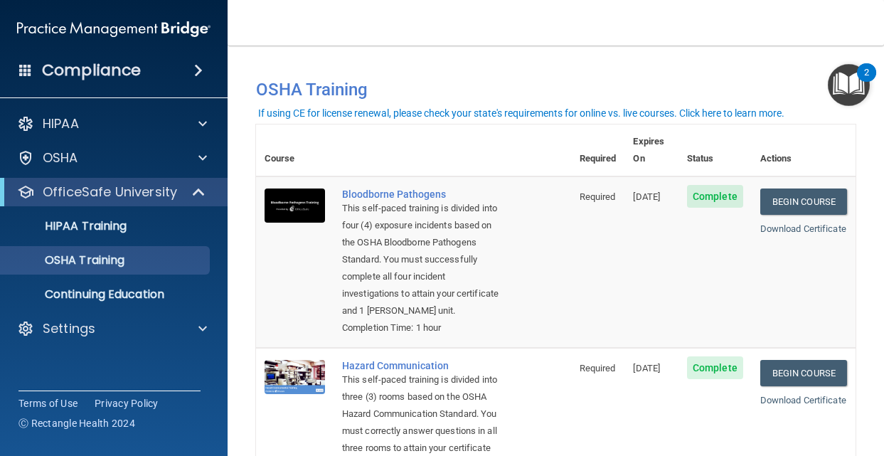
click at [525, 262] on td "Bloodborne Pathogens This self-paced training is divided into four (4) exposure…" at bounding box center [451, 261] width 237 height 171
click at [795, 223] on link "Download Certificate" at bounding box center [803, 228] width 86 height 11
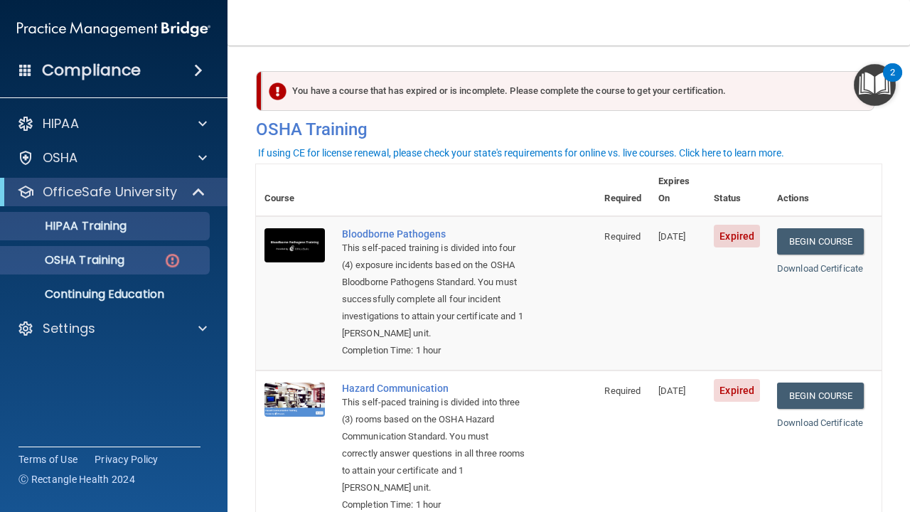
click at [123, 225] on p "HIPAA Training" at bounding box center [67, 226] width 117 height 14
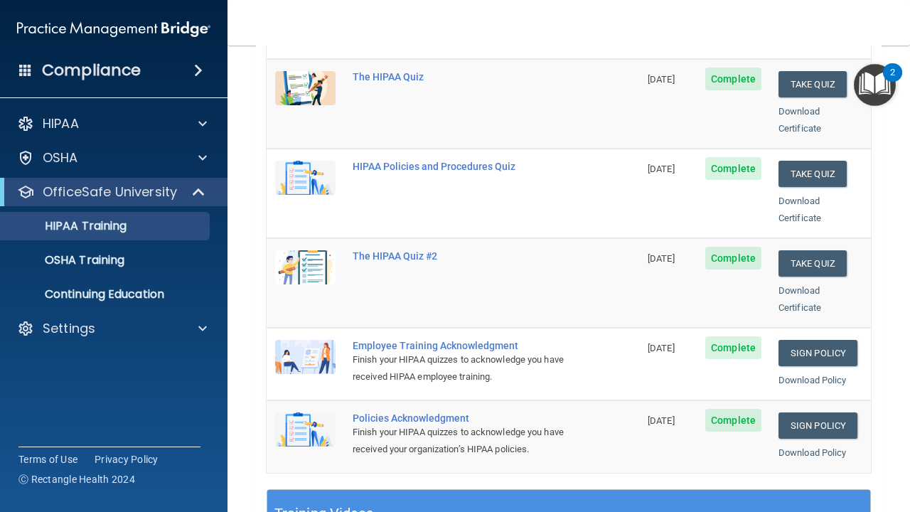
scroll to position [195, 0]
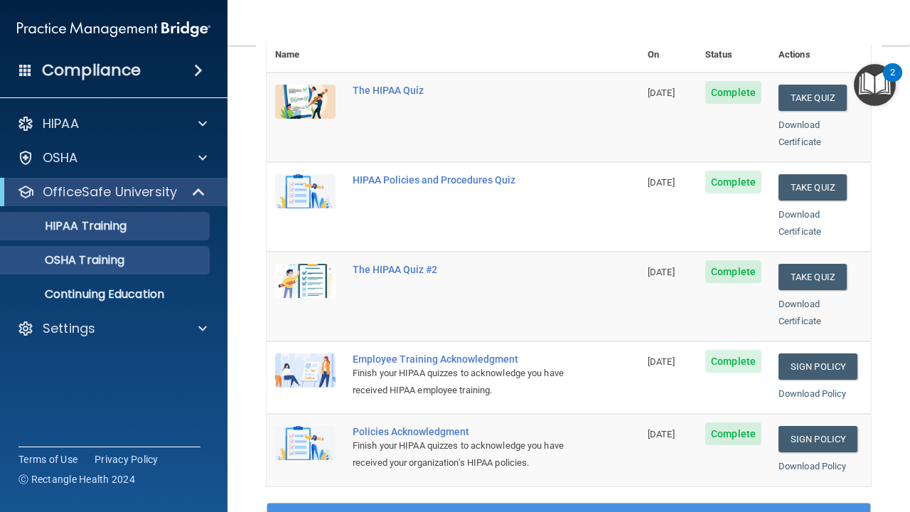
click at [137, 258] on div "OSHA Training" at bounding box center [106, 260] width 194 height 14
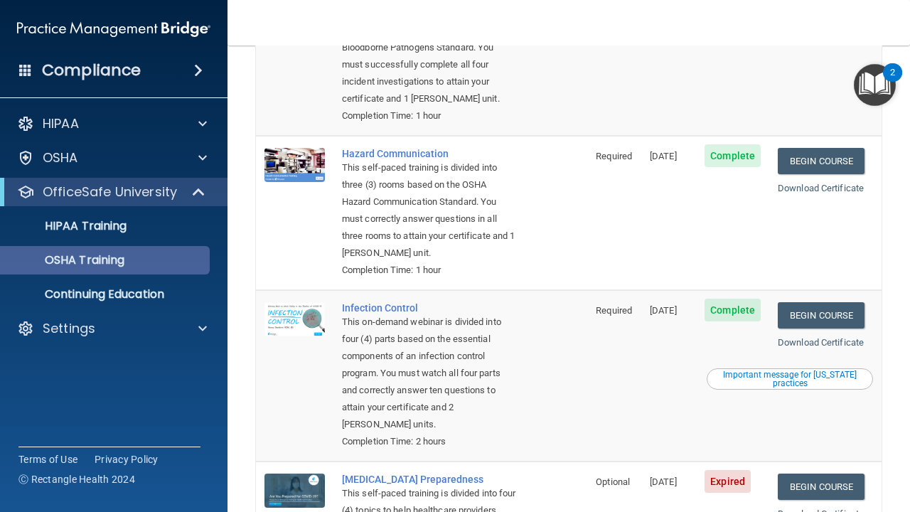
click at [172, 264] on div "OSHA Training" at bounding box center [106, 260] width 194 height 14
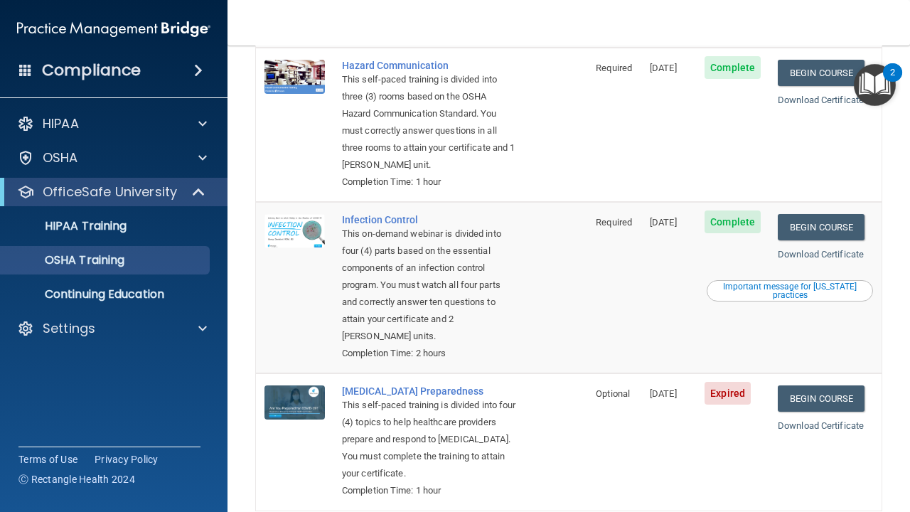
scroll to position [285, 0]
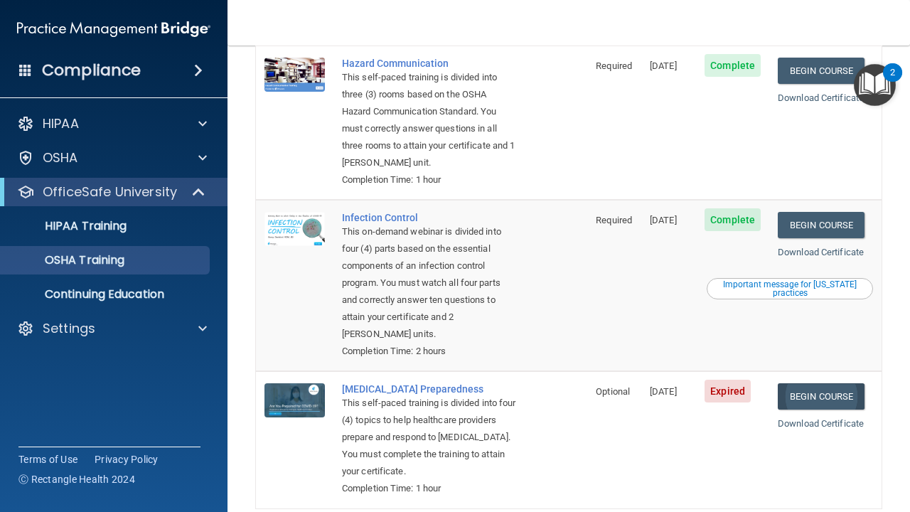
click at [819, 383] on link "Begin Course" at bounding box center [821, 396] width 87 height 26
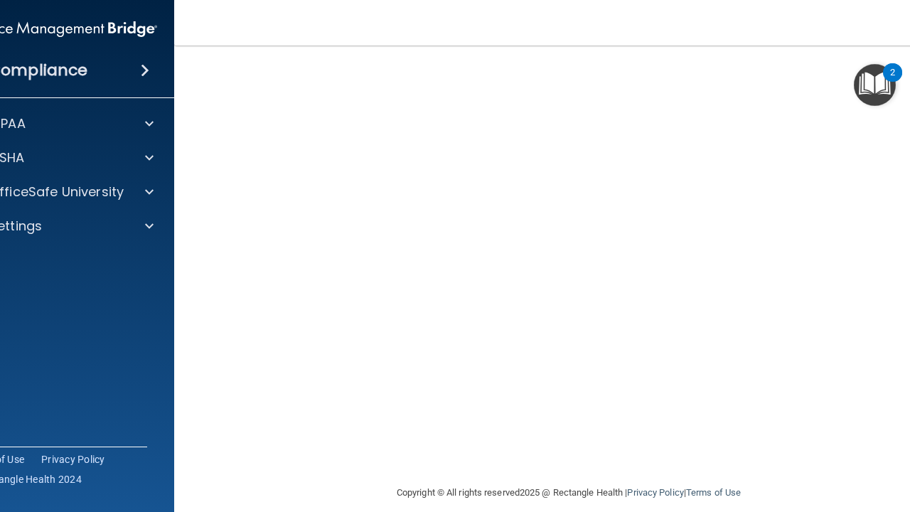
scroll to position [83, 0]
click at [858, 97] on img "Open Resource Center, 2 new notifications" at bounding box center [875, 85] width 42 height 42
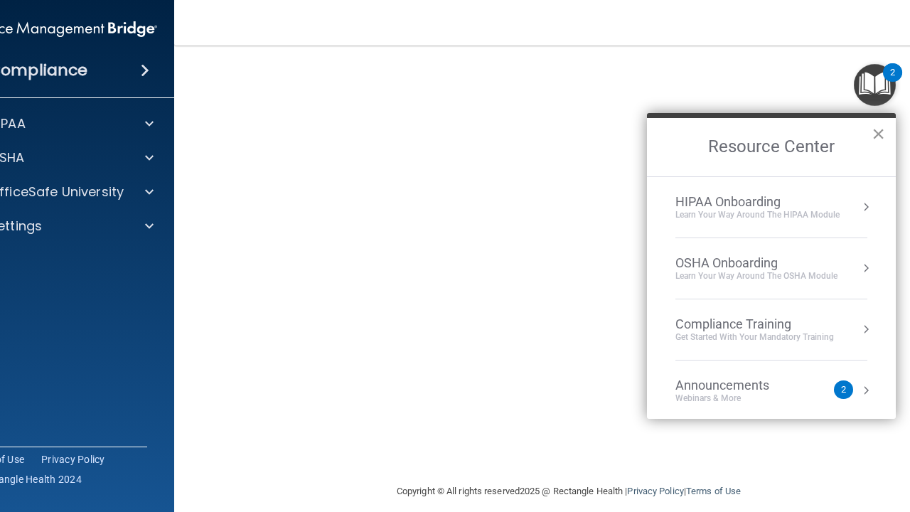
click at [884, 138] on button "×" at bounding box center [879, 133] width 14 height 23
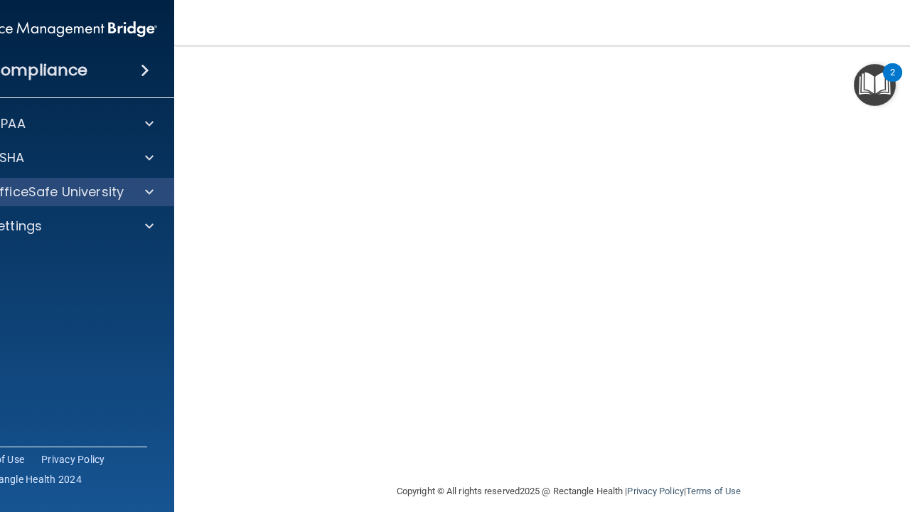
click at [146, 200] on span at bounding box center [149, 191] width 9 height 17
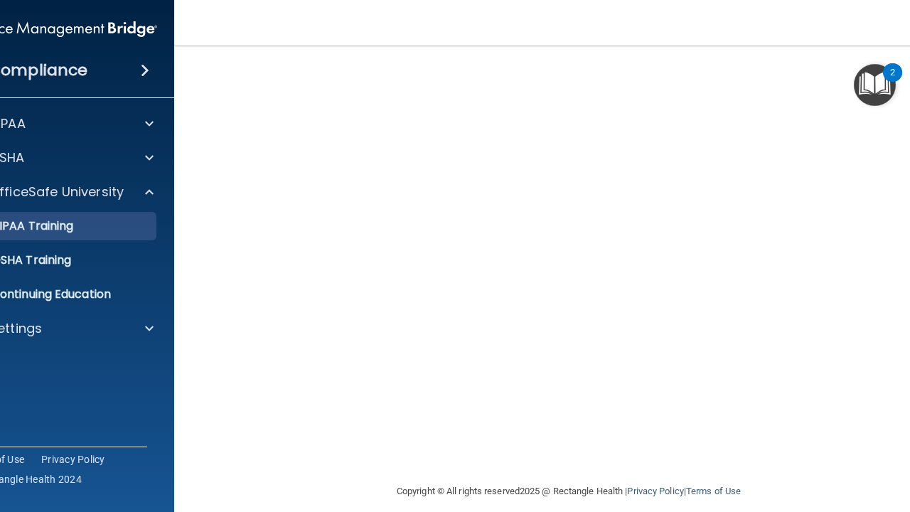
click at [124, 225] on div "HIPAA Training" at bounding box center [53, 226] width 194 height 14
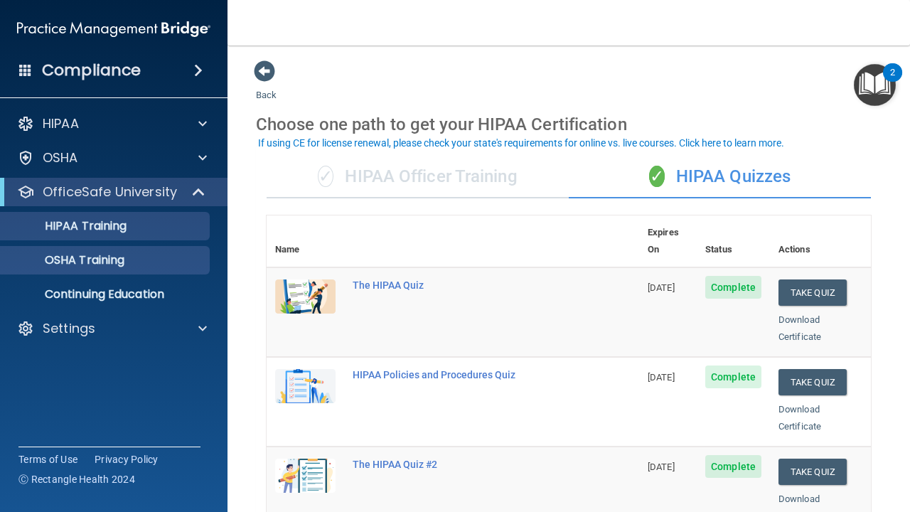
click at [121, 266] on p "OSHA Training" at bounding box center [66, 260] width 115 height 14
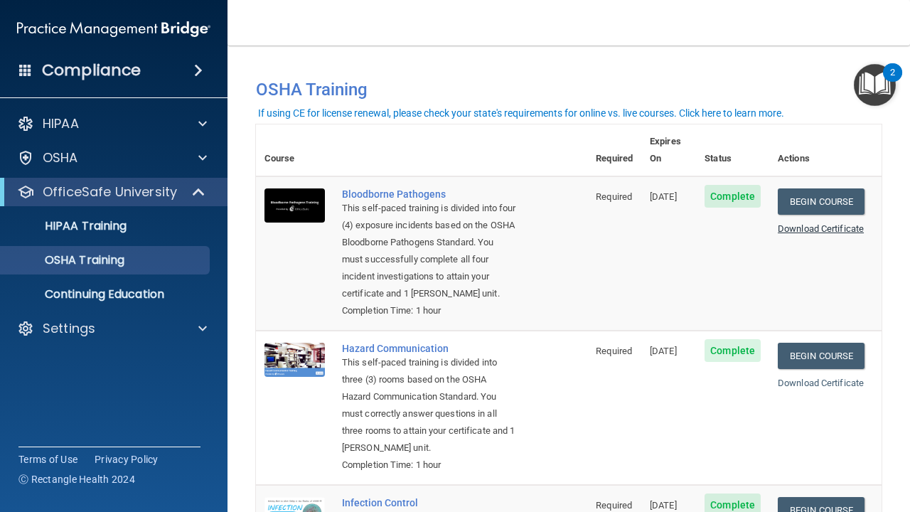
click at [814, 223] on link "Download Certificate" at bounding box center [821, 228] width 86 height 11
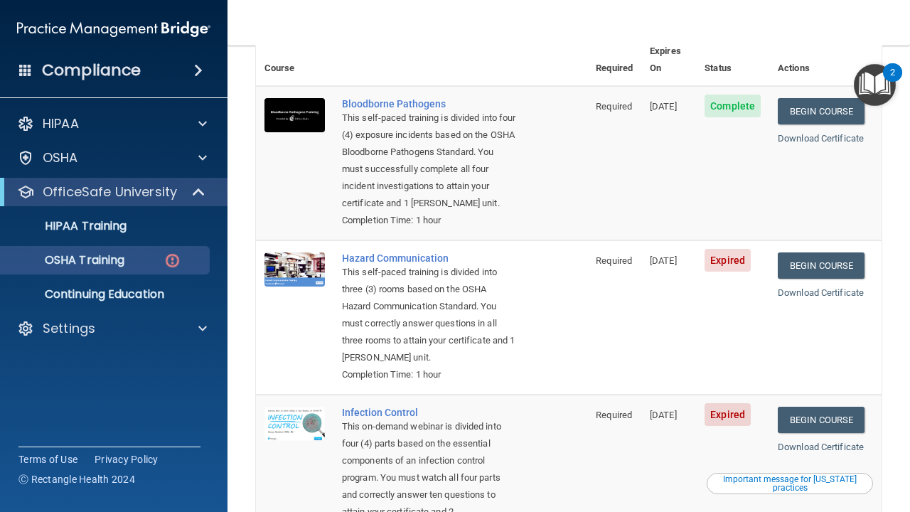
scroll to position [105, 0]
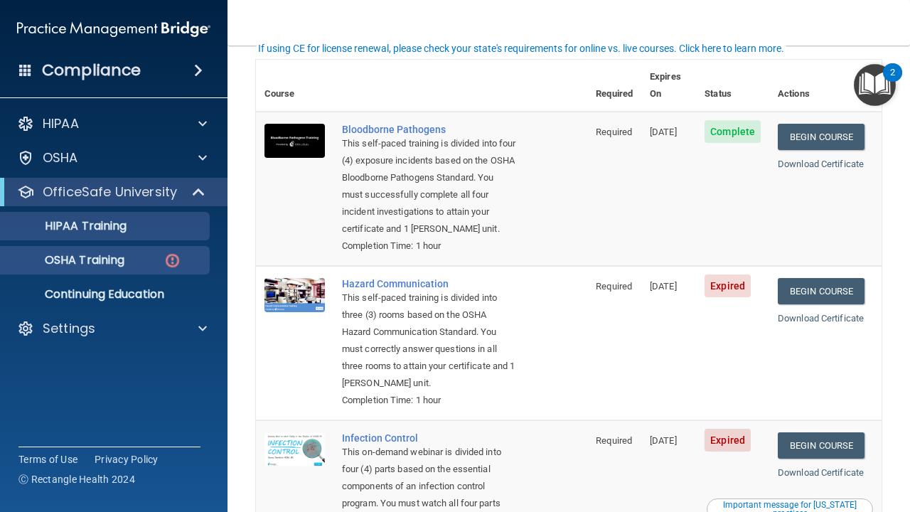
click at [141, 229] on div "HIPAA Training" at bounding box center [106, 226] width 194 height 14
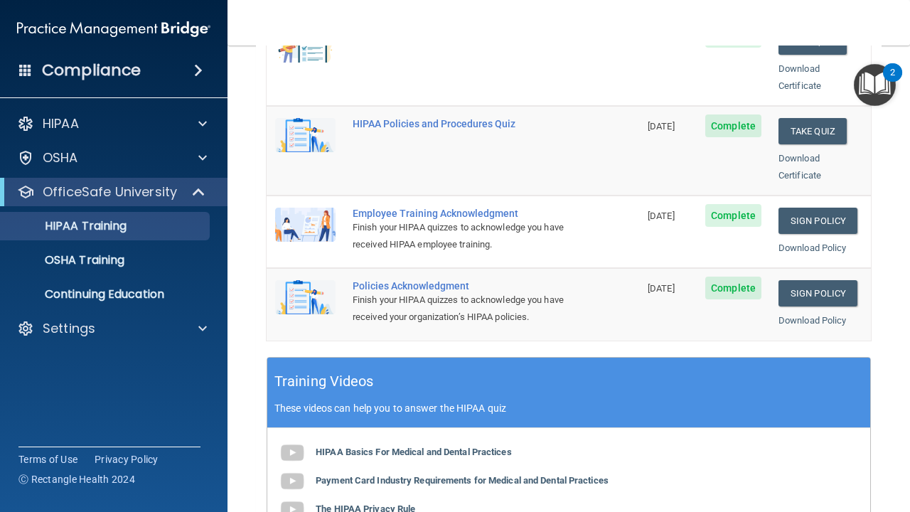
scroll to position [358, 0]
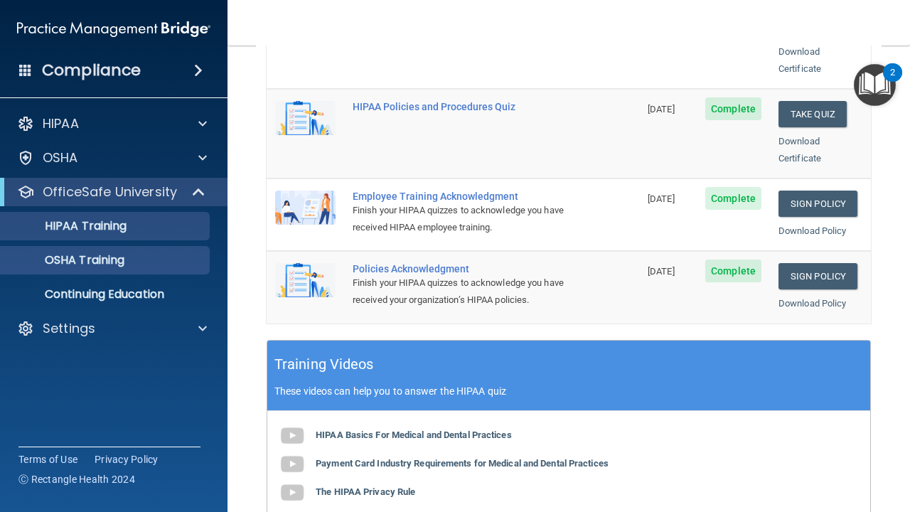
click at [114, 267] on p "OSHA Training" at bounding box center [66, 260] width 115 height 14
